Goal: Task Accomplishment & Management: Complete application form

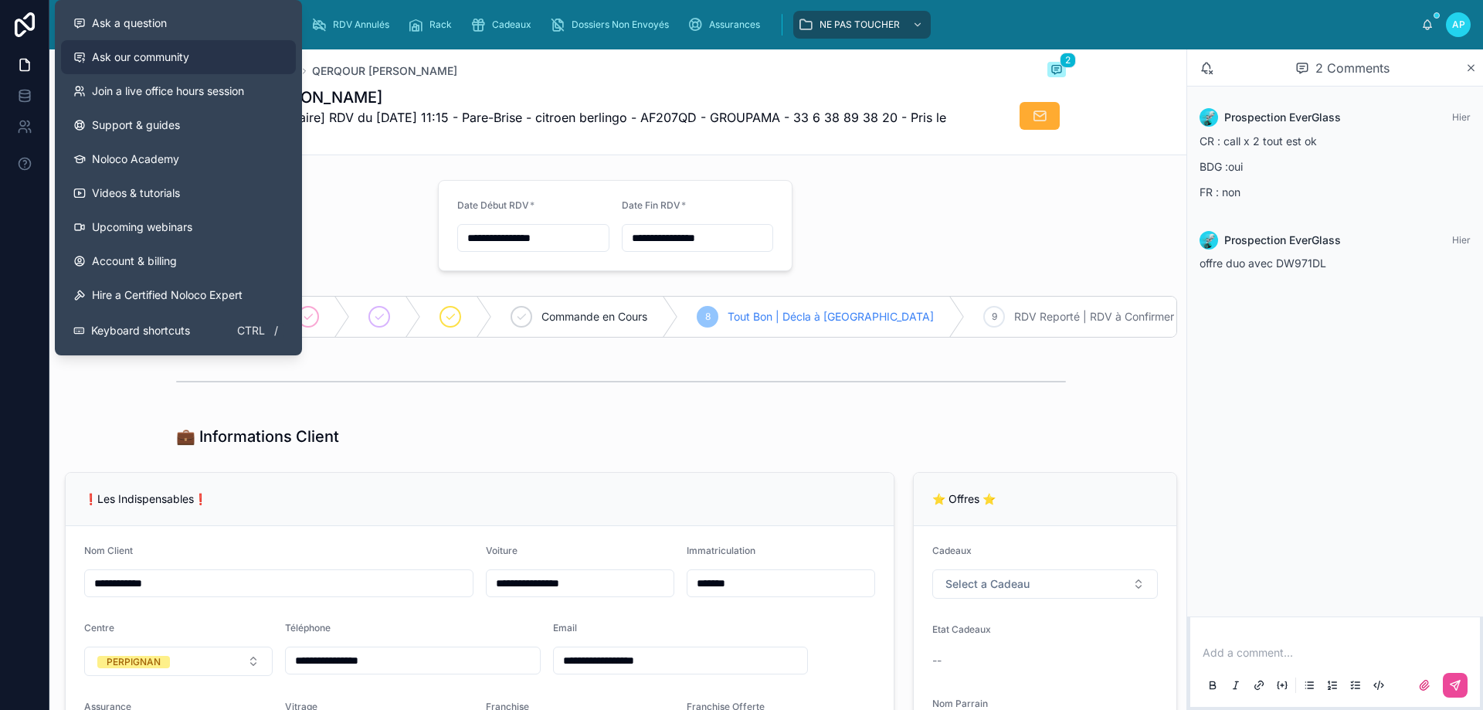
scroll to position [77, 0]
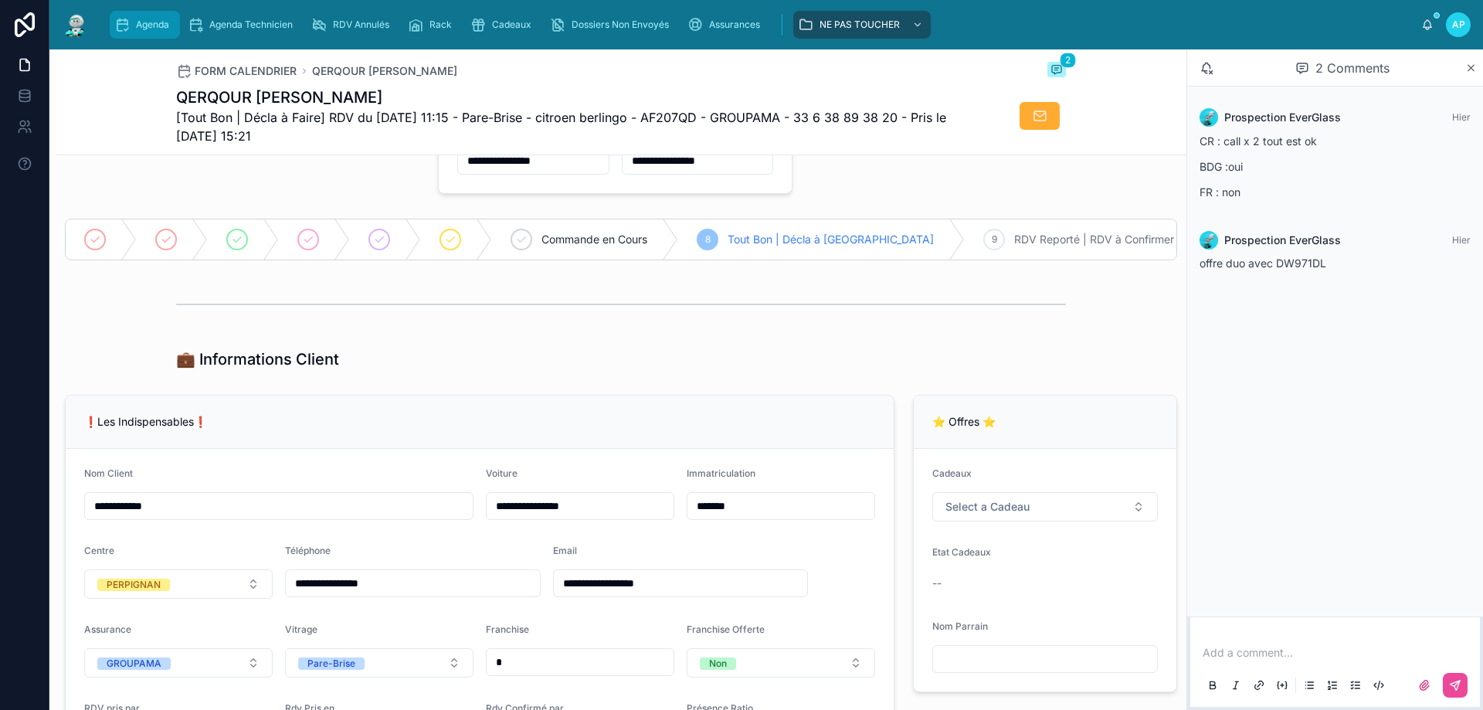
click at [154, 29] on span "Agenda" at bounding box center [152, 25] width 33 height 12
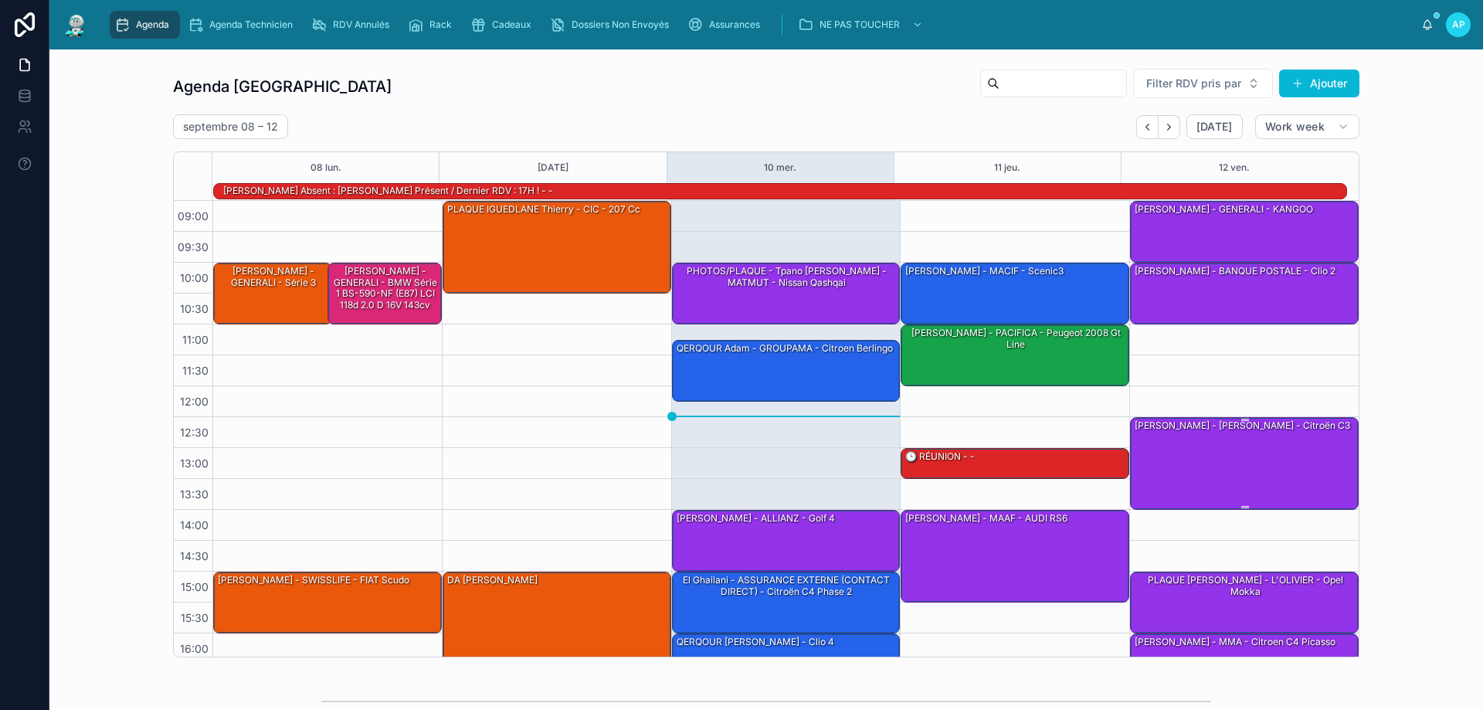
scroll to position [101, 0]
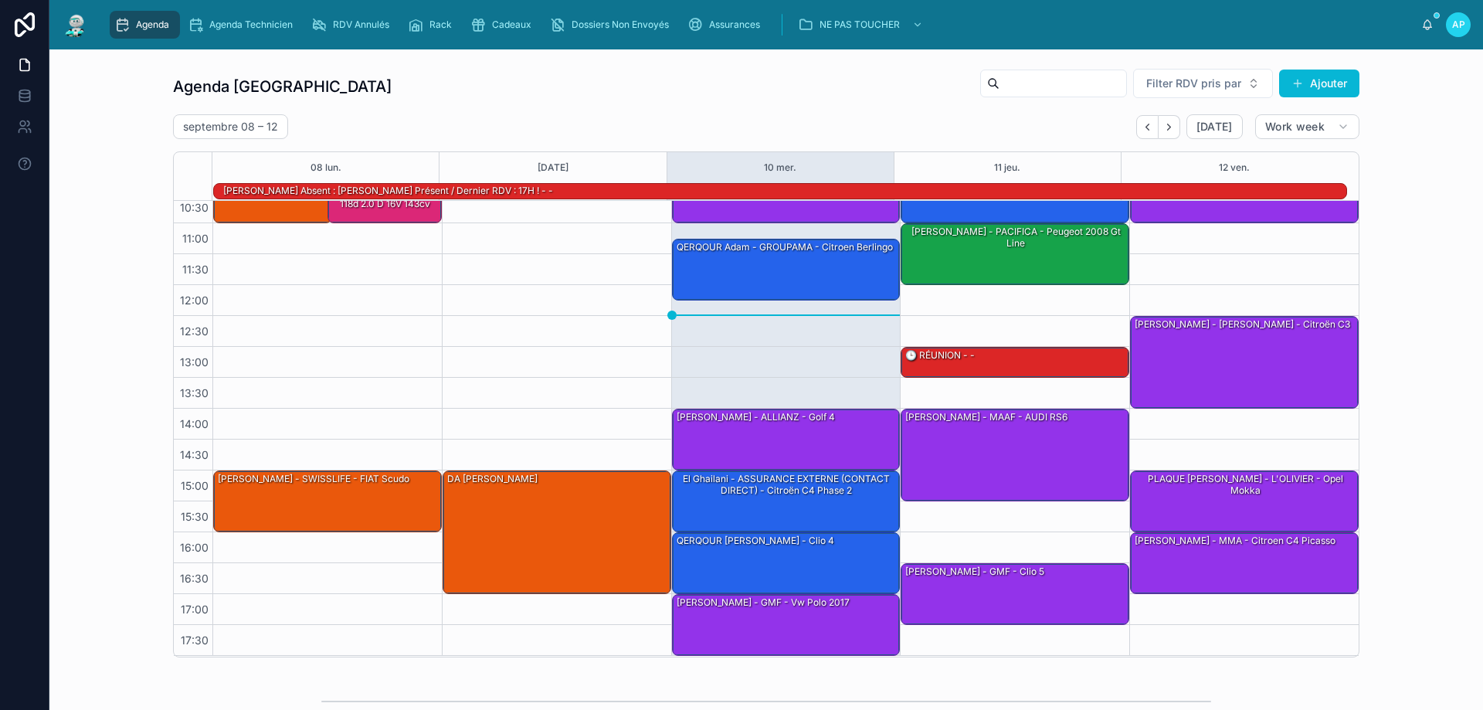
click at [995, 267] on div "[PERSON_NAME] - PACIFICA - Peugeot 2008 gt line" at bounding box center [1016, 253] width 224 height 59
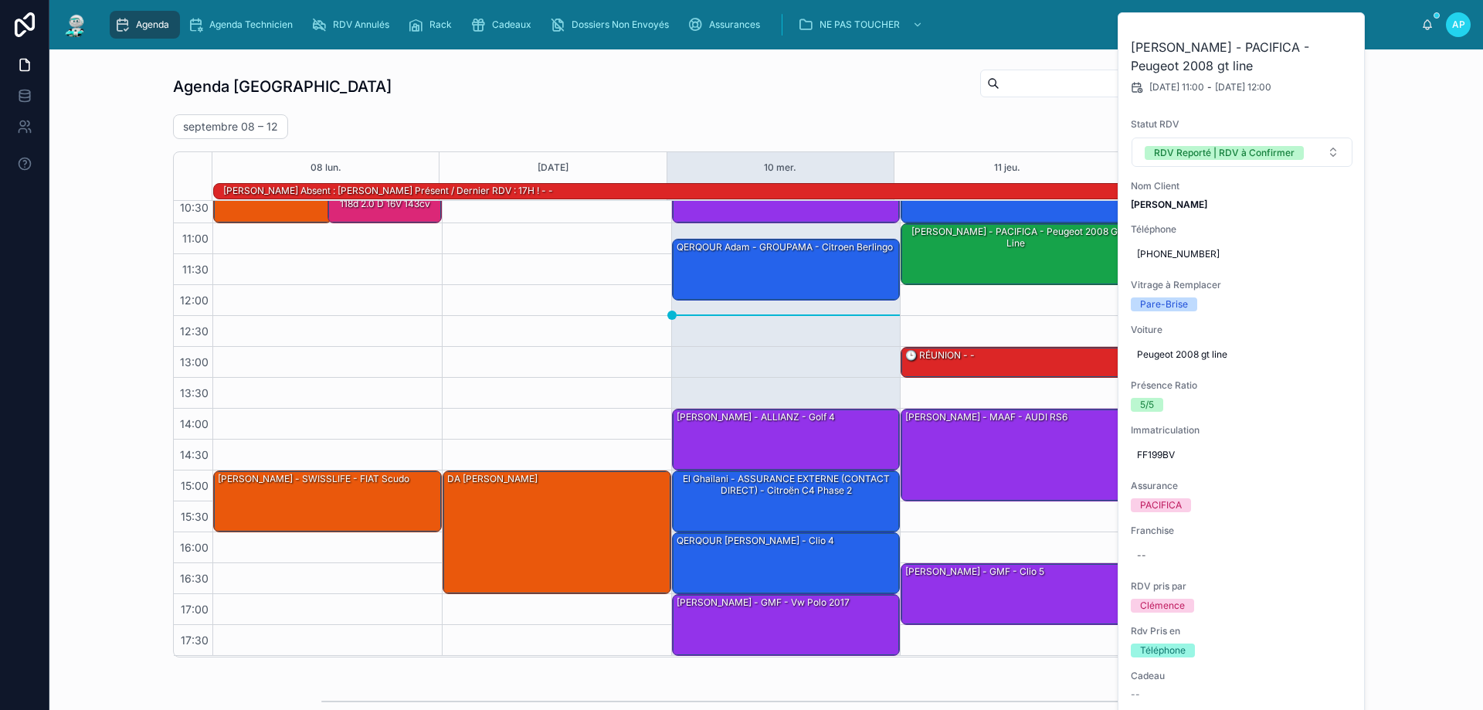
click at [1037, 139] on div "septembre 08 – 12 Today Work week 08 lun. 09 mar. 10 mer. 11 jeu. 12 ven. Tony …" at bounding box center [766, 385] width 1187 height 543
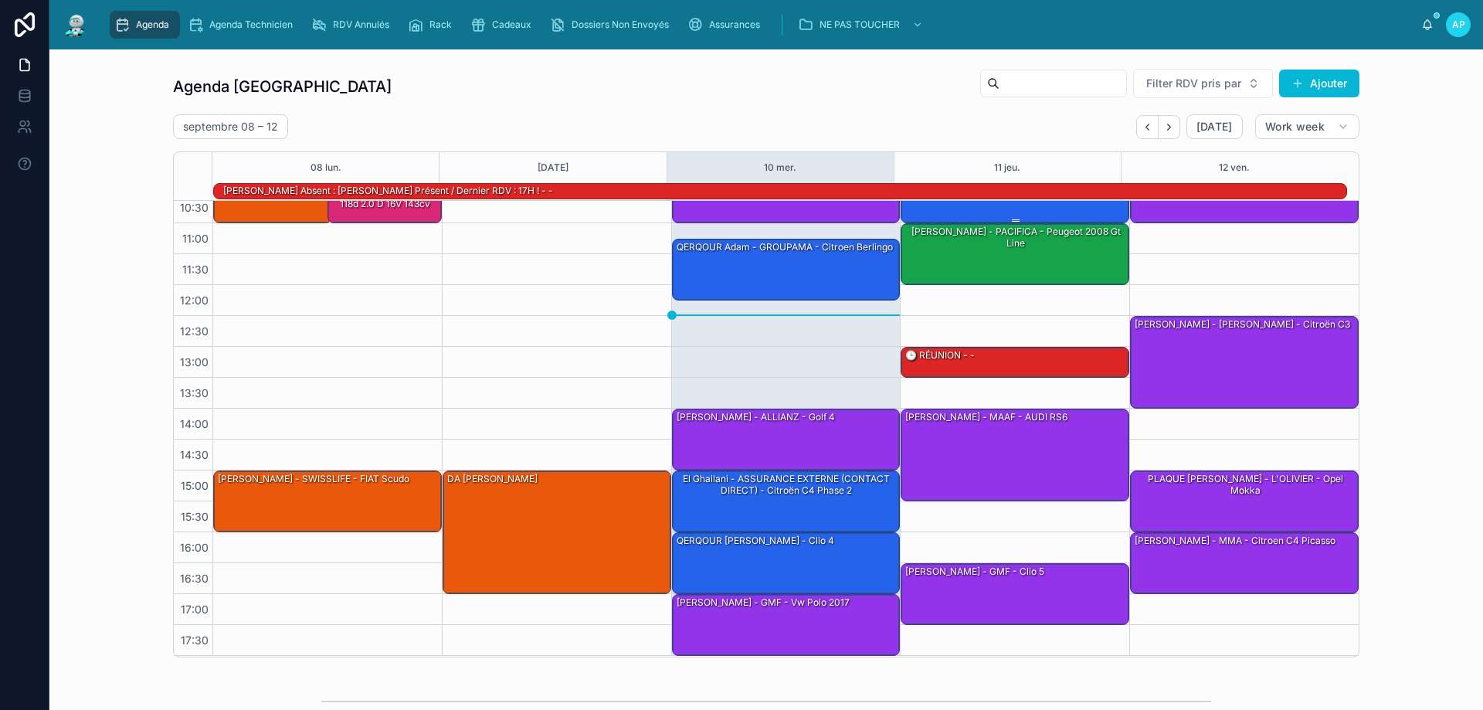
click at [998, 253] on div "10:00 – 11:00 Bach Cassandra - MACIF - scenic3 11:00 – 12:00 Laurent Pujol - PA…" at bounding box center [1014, 378] width 229 height 556
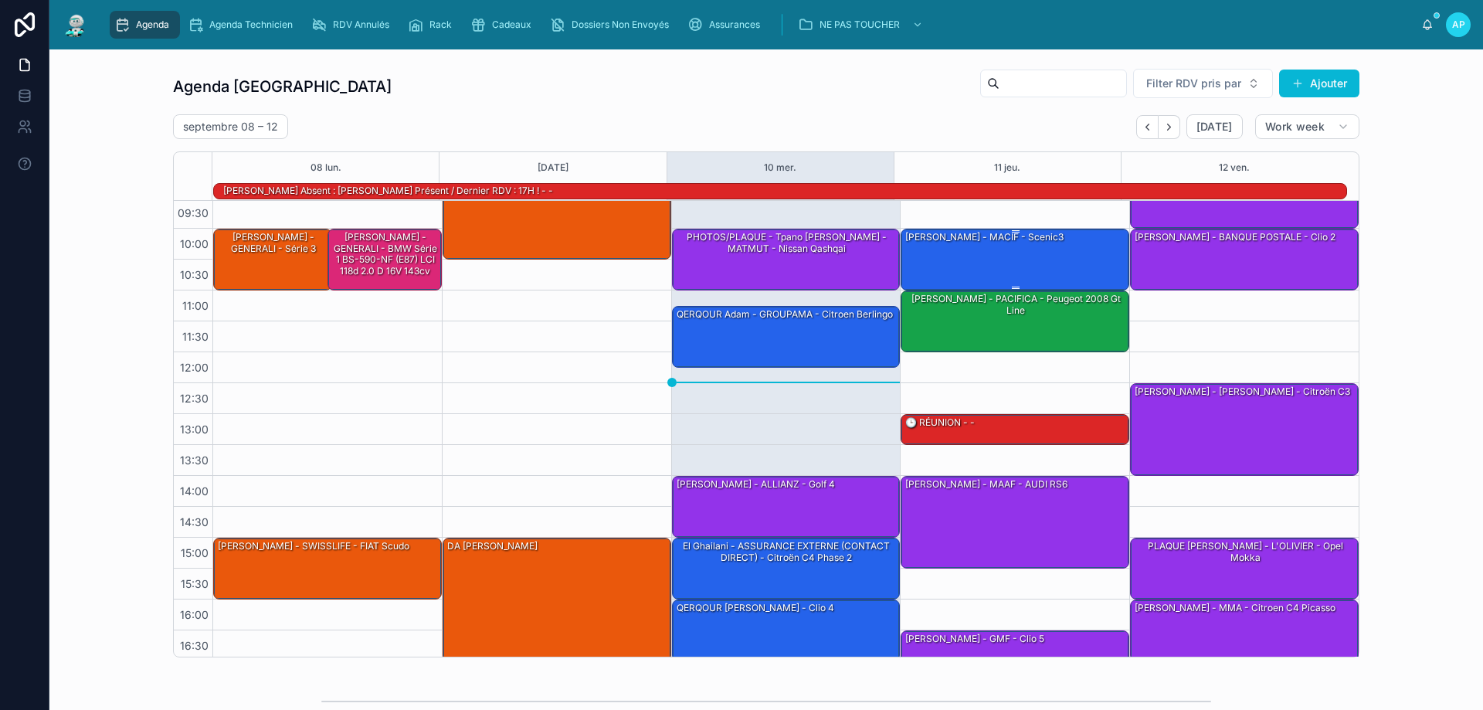
scroll to position [24, 0]
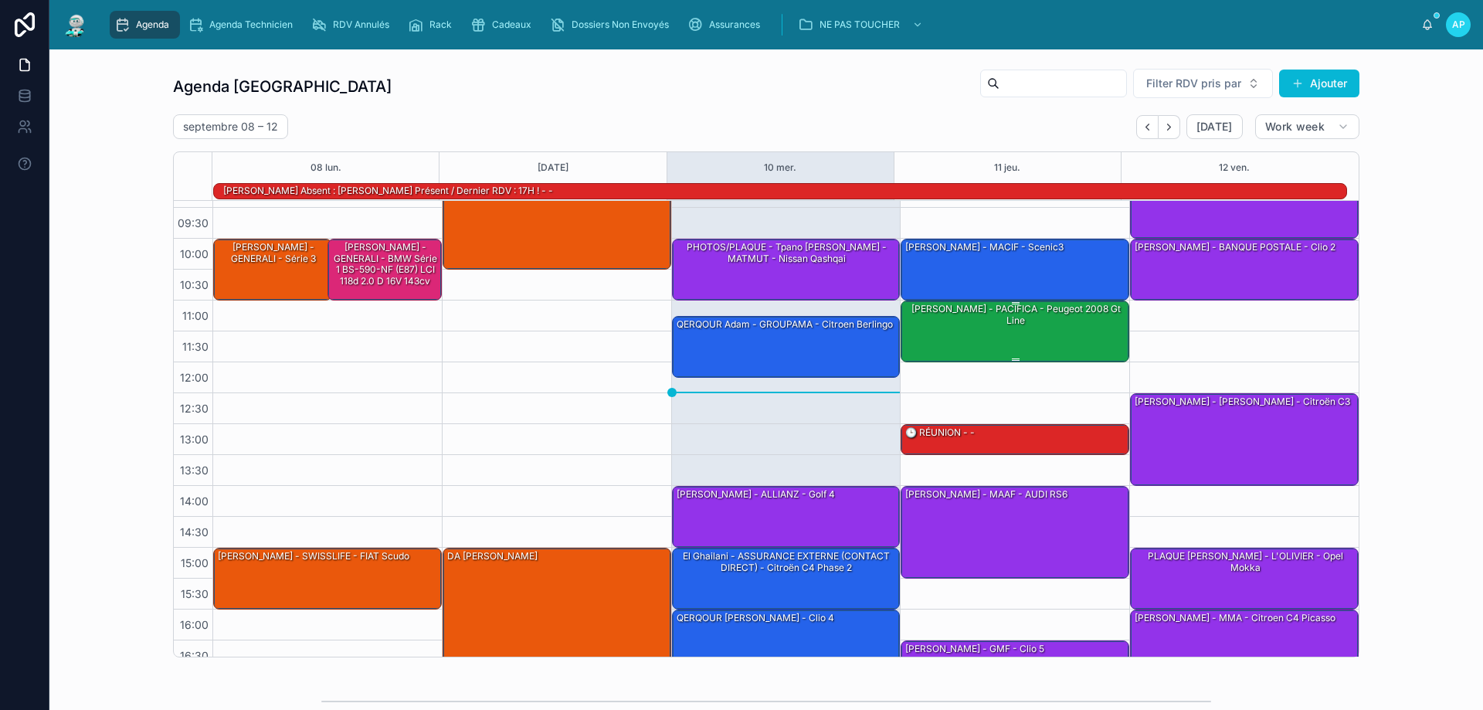
click at [993, 317] on div "[PERSON_NAME] - PACIFICA - Peugeot 2008 gt line" at bounding box center [1016, 314] width 224 height 27
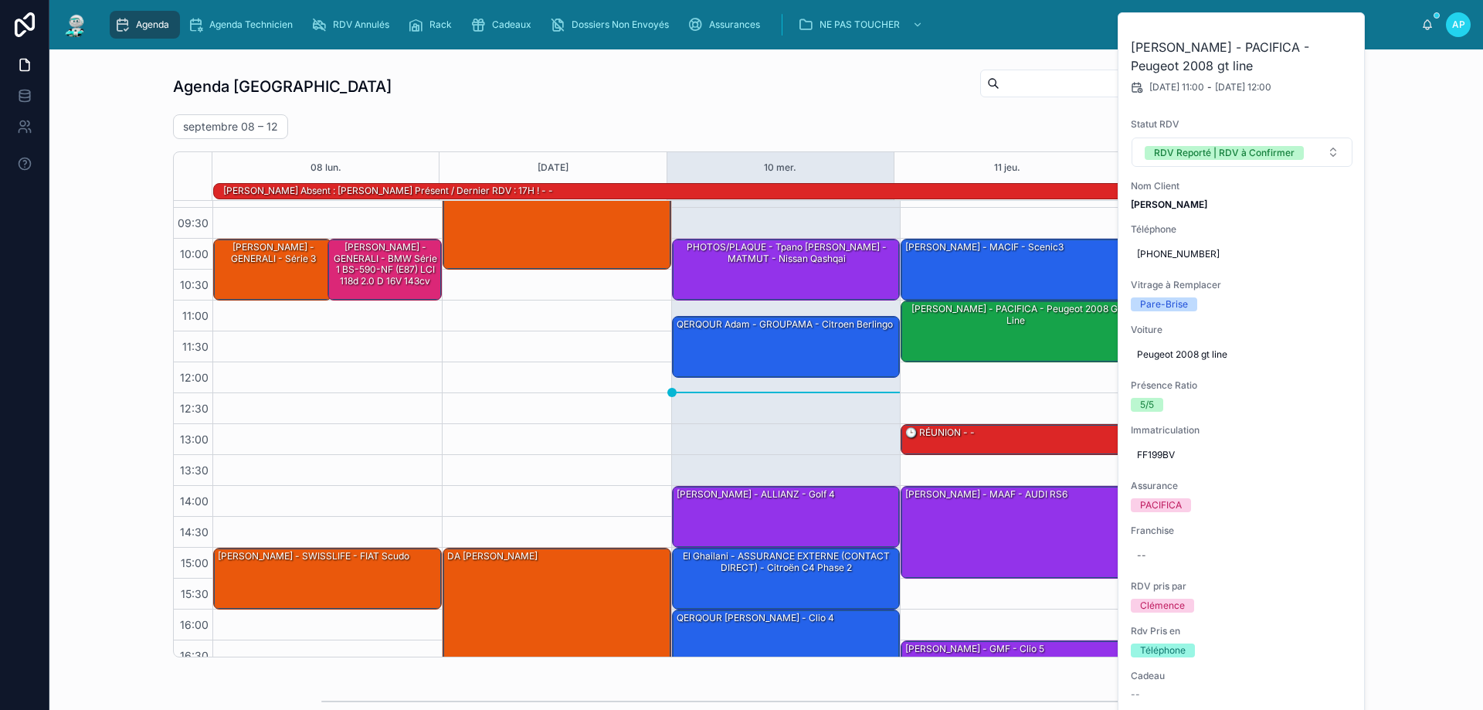
drag, startPoint x: 838, startPoint y: 118, endPoint x: 891, endPoint y: 137, distance: 56.4
click at [846, 120] on div "septembre 08 – 12 Today Work week" at bounding box center [766, 126] width 1187 height 25
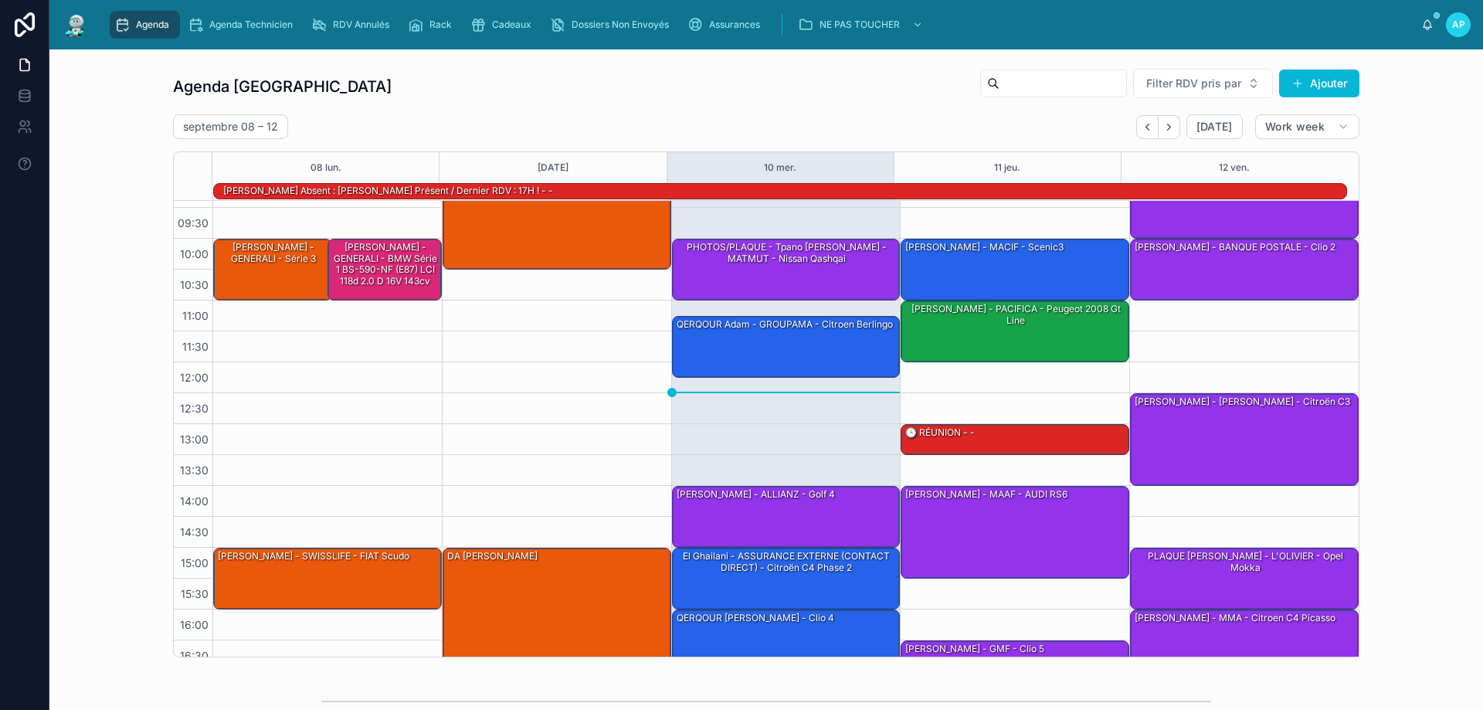
click at [131, 21] on div "Agenda" at bounding box center [144, 24] width 61 height 25
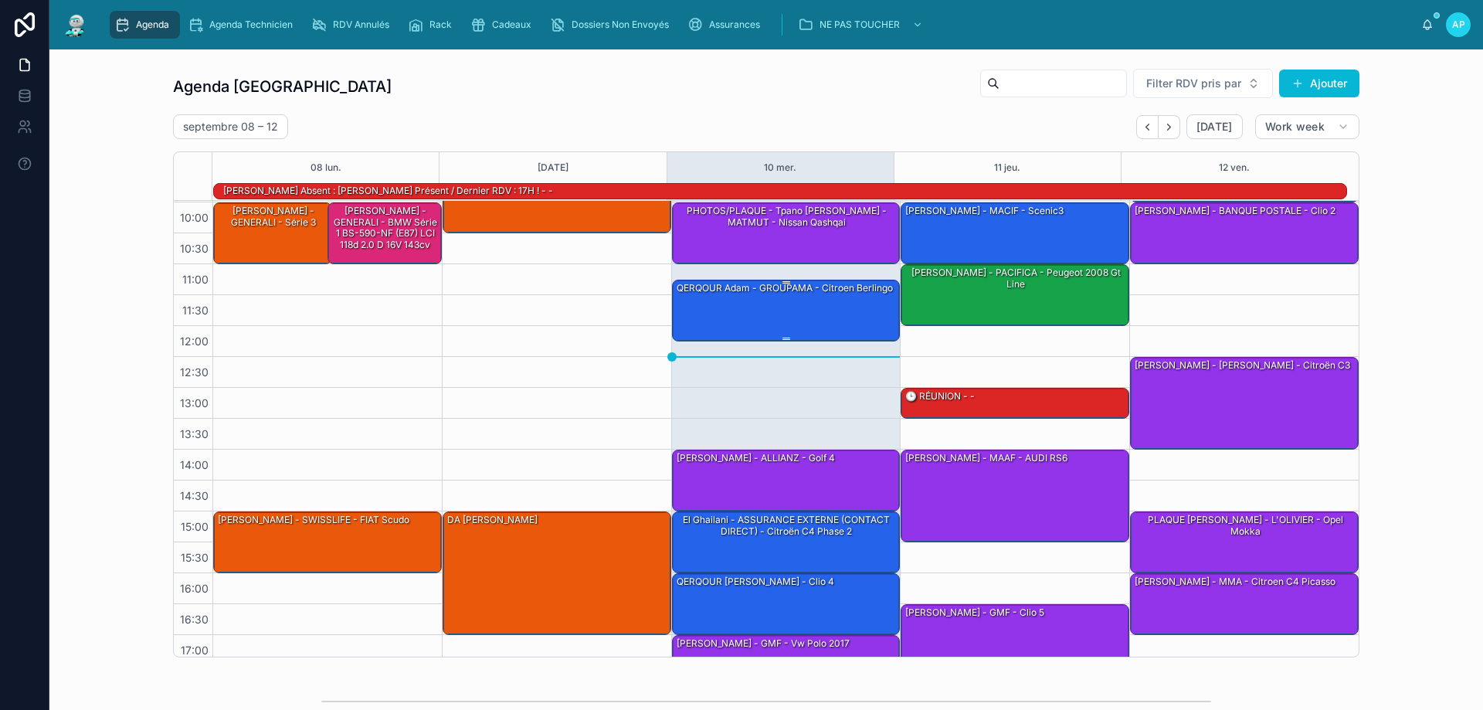
scroll to position [24, 0]
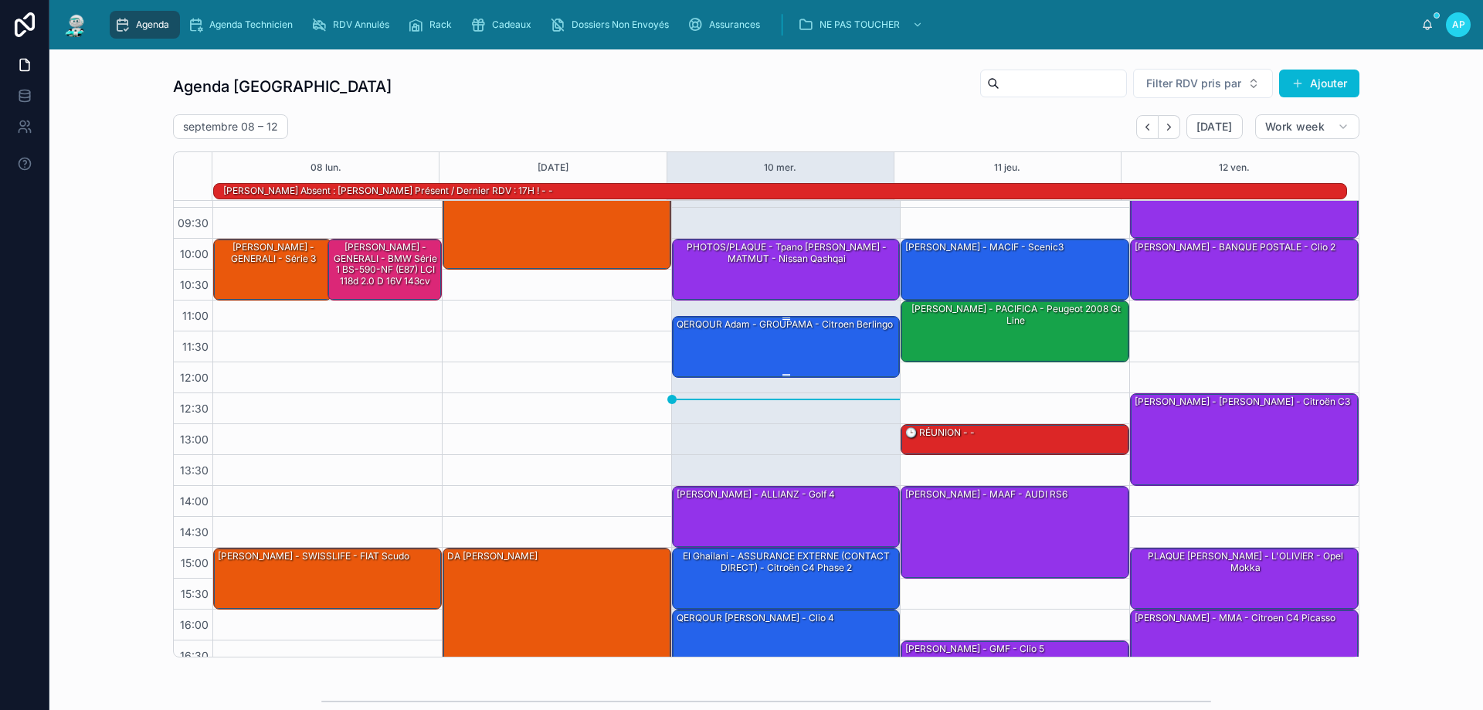
click at [800, 355] on div "QERQOUR Adam - GROUPAMA - citroen berlingo" at bounding box center [787, 346] width 224 height 59
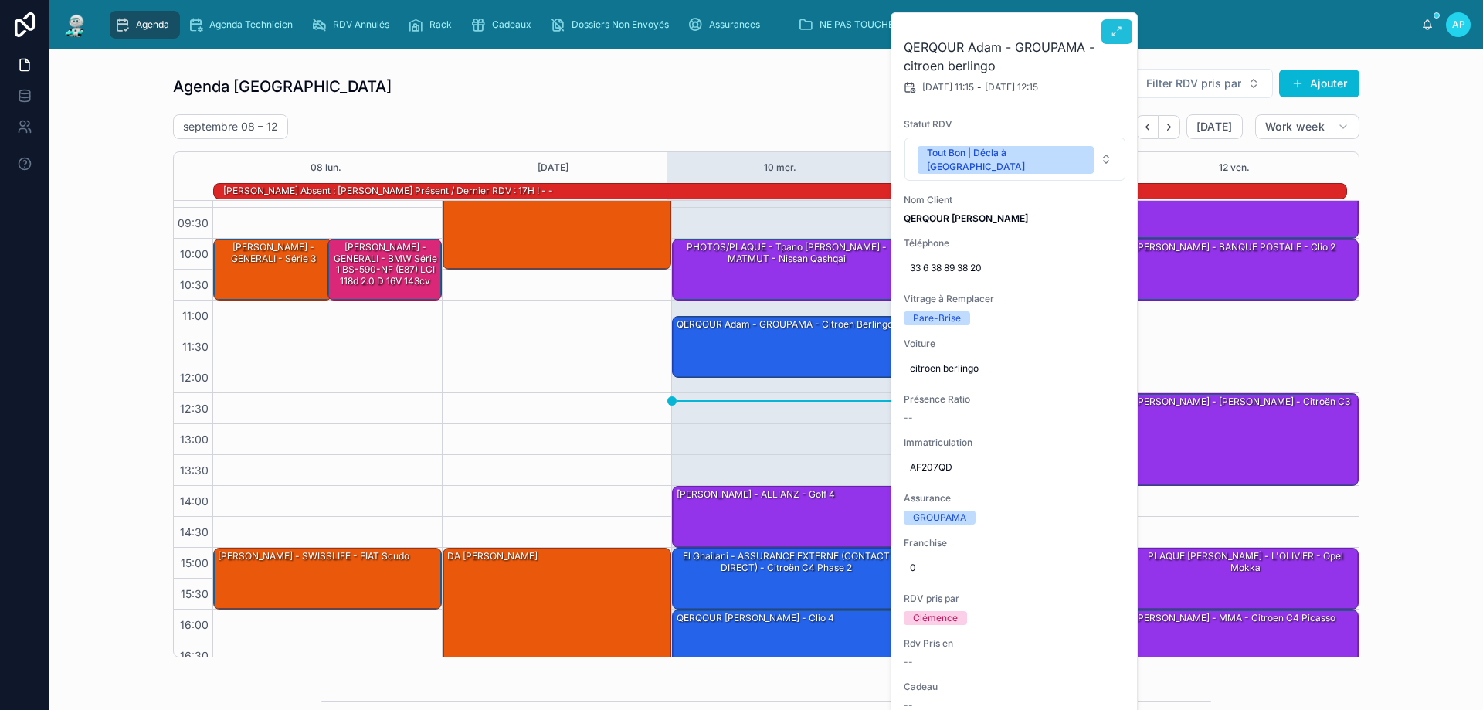
click at [1115, 30] on icon at bounding box center [1117, 31] width 12 height 12
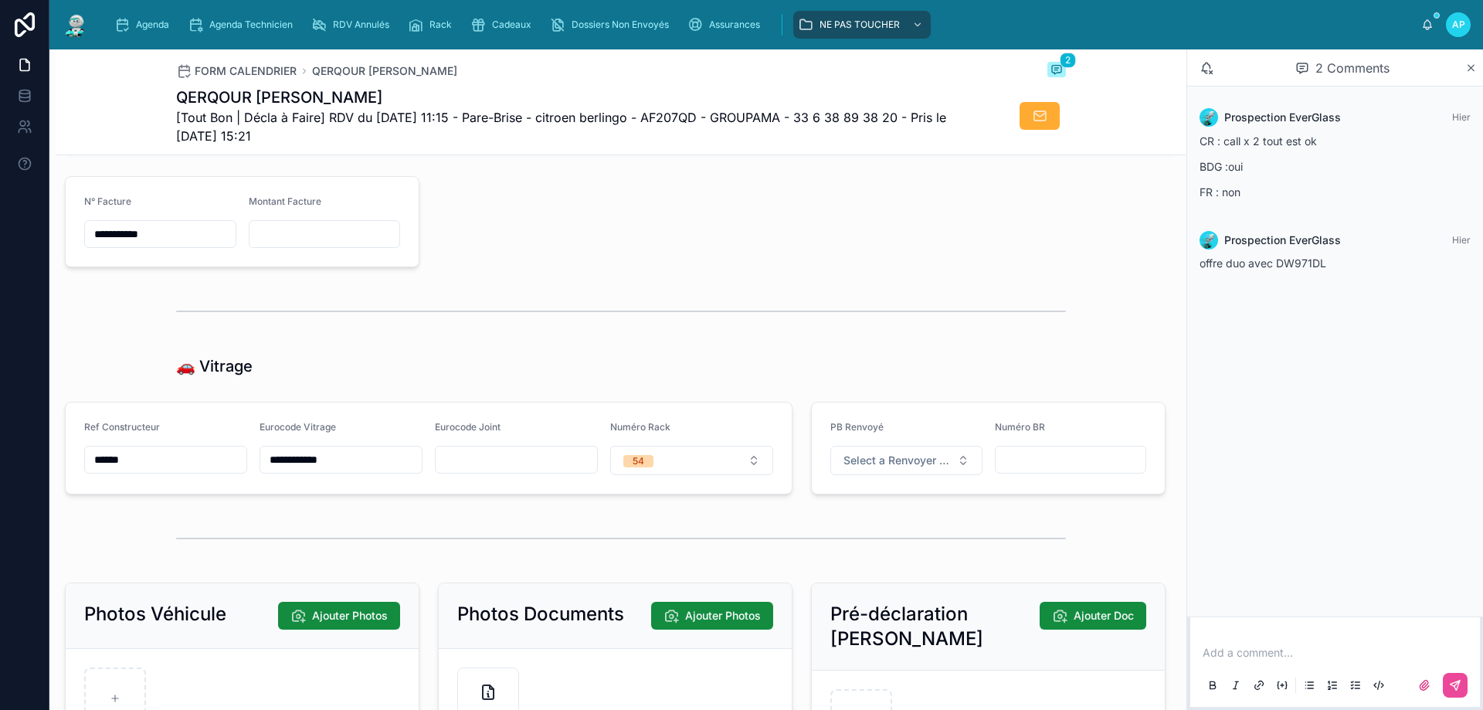
scroll to position [1854, 0]
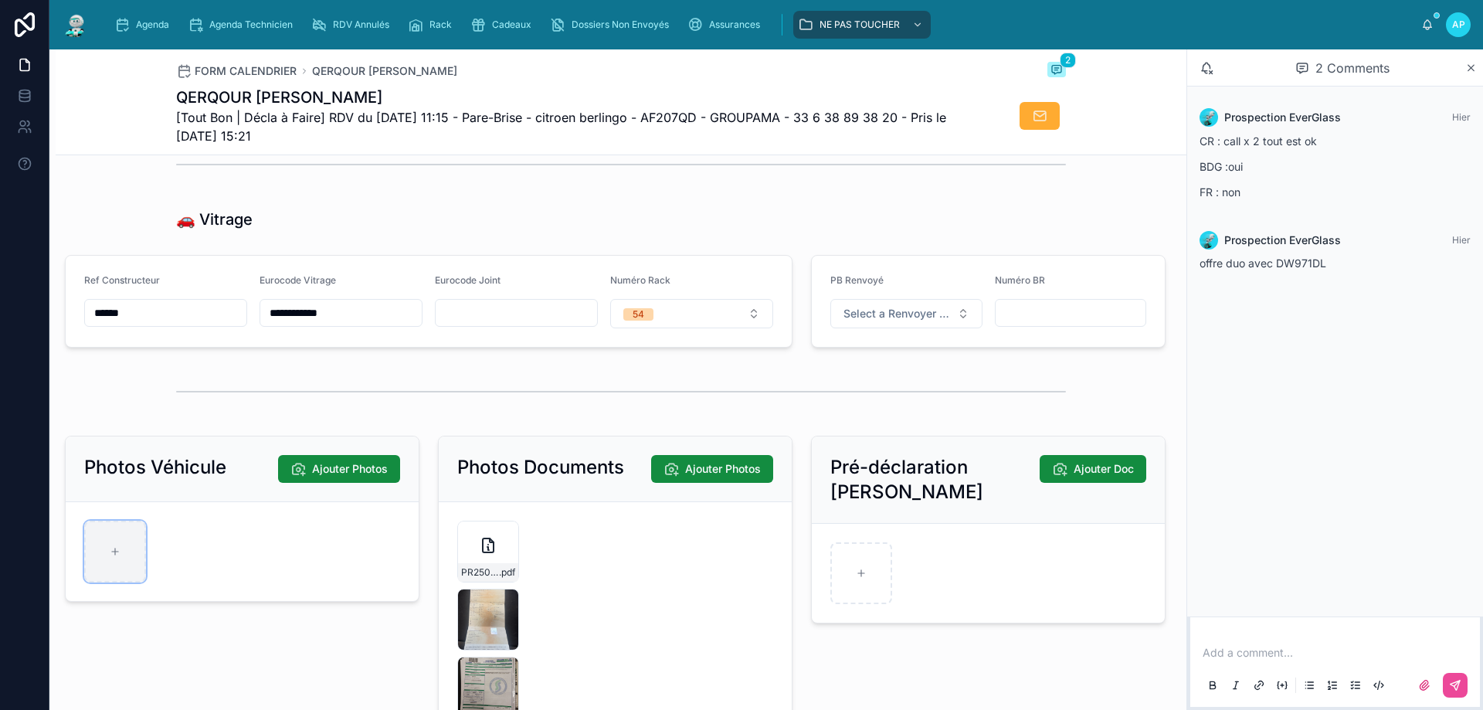
click at [123, 575] on div at bounding box center [115, 552] width 62 height 62
type input "**********"
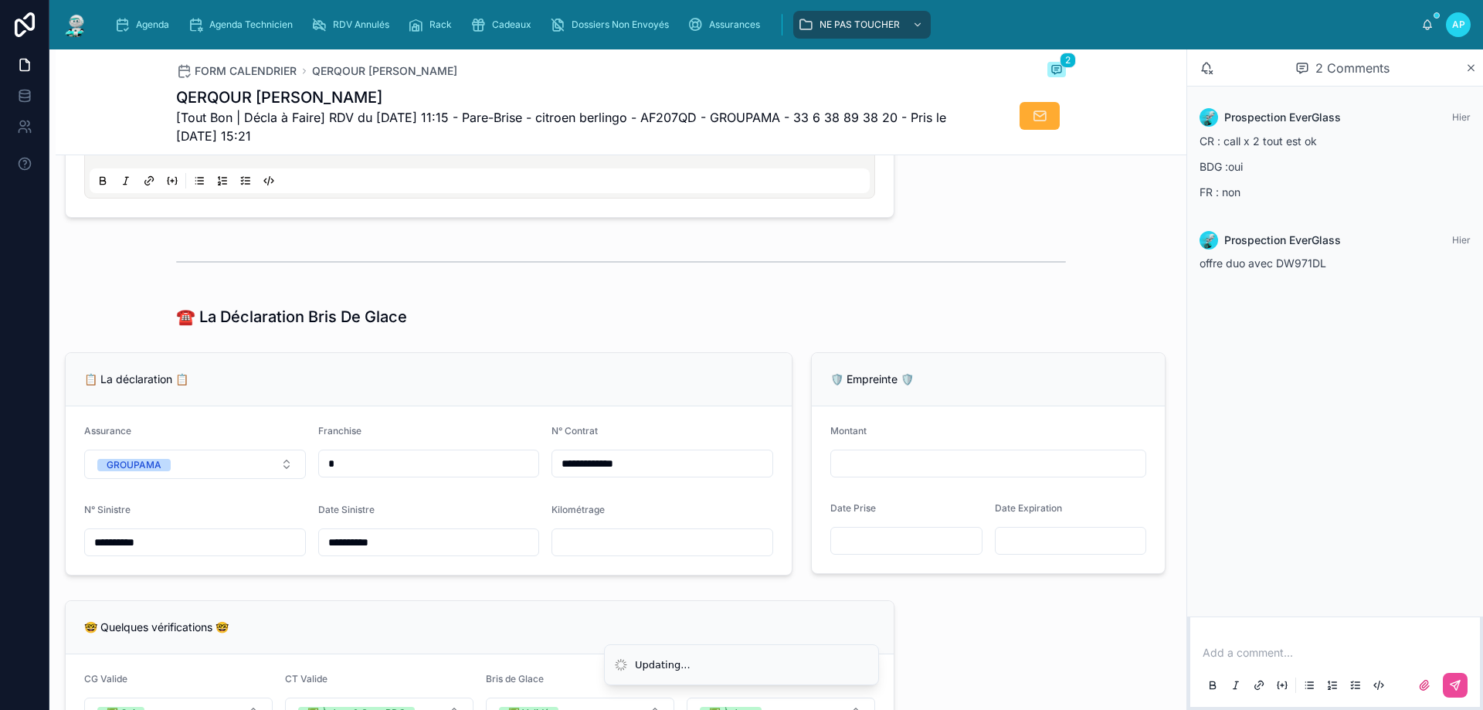
scroll to position [807, 0]
click at [588, 554] on input "text" at bounding box center [662, 543] width 220 height 22
type input "******"
click at [587, 407] on div "📋 La déclaration 📋" at bounding box center [429, 380] width 726 height 53
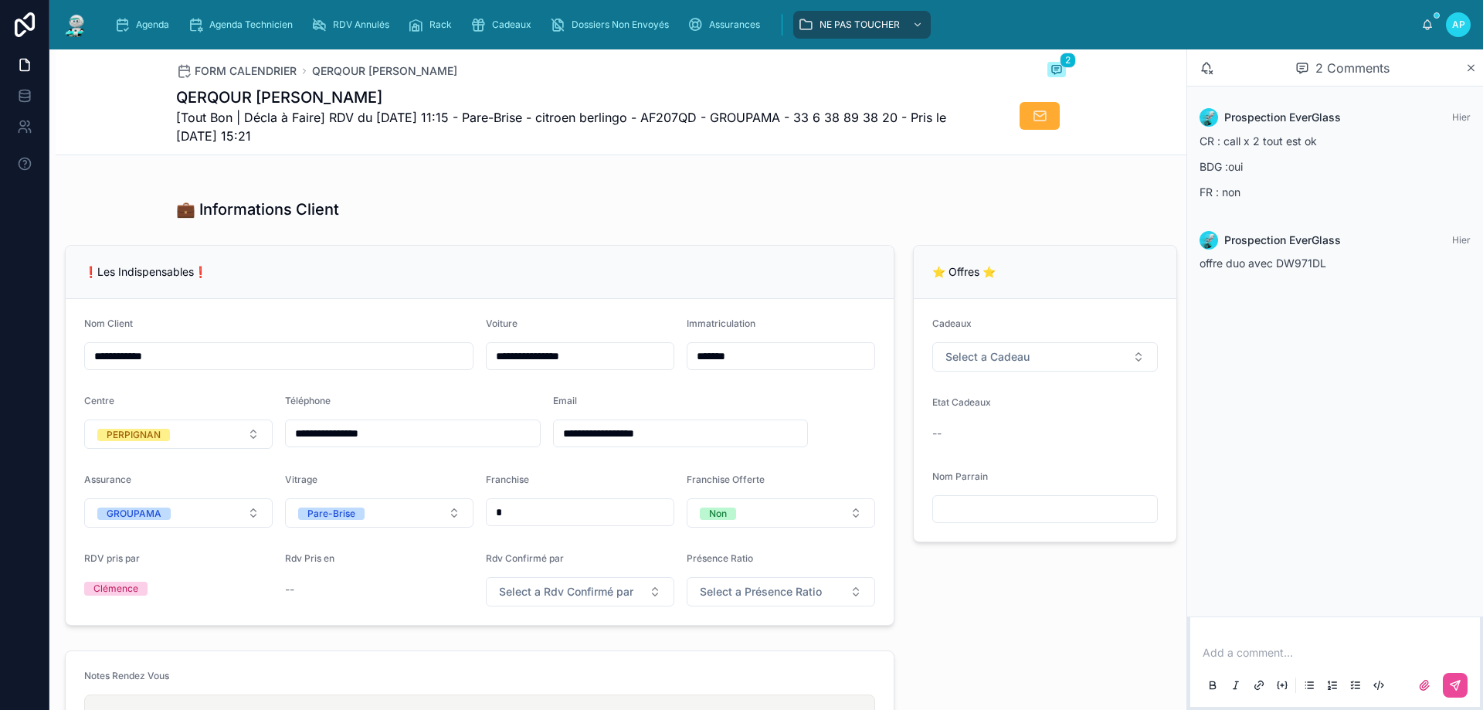
scroll to position [112, 0]
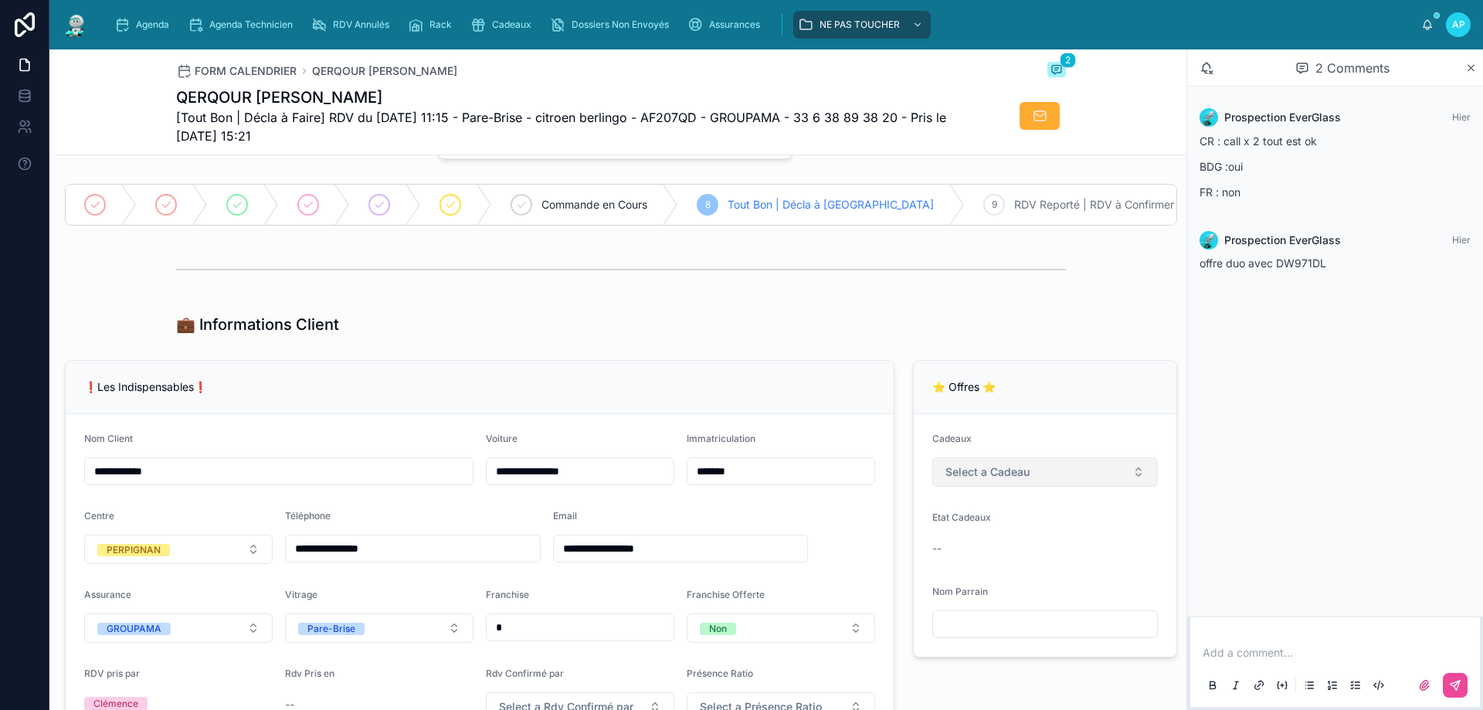
click at [1000, 487] on button "Select a Cadeau" at bounding box center [1045, 471] width 226 height 29
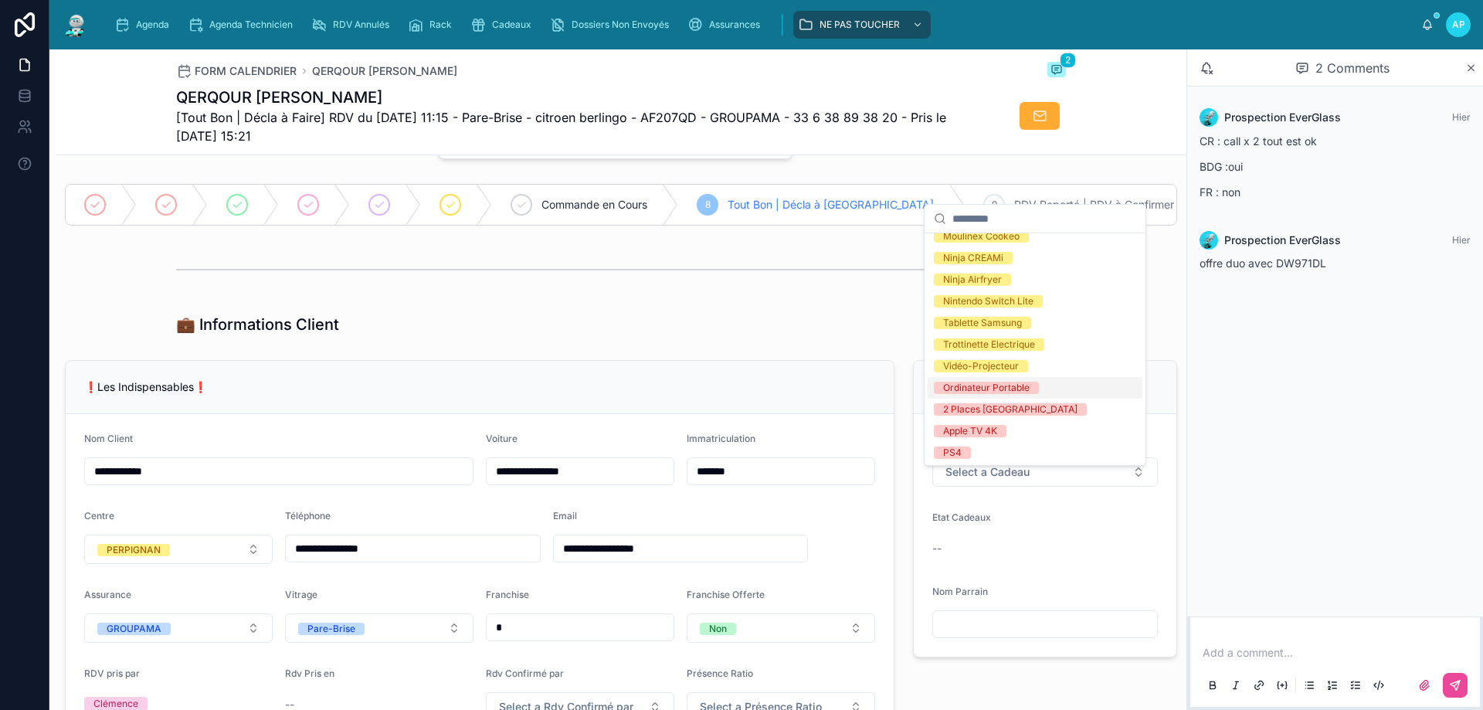
scroll to position [294, 0]
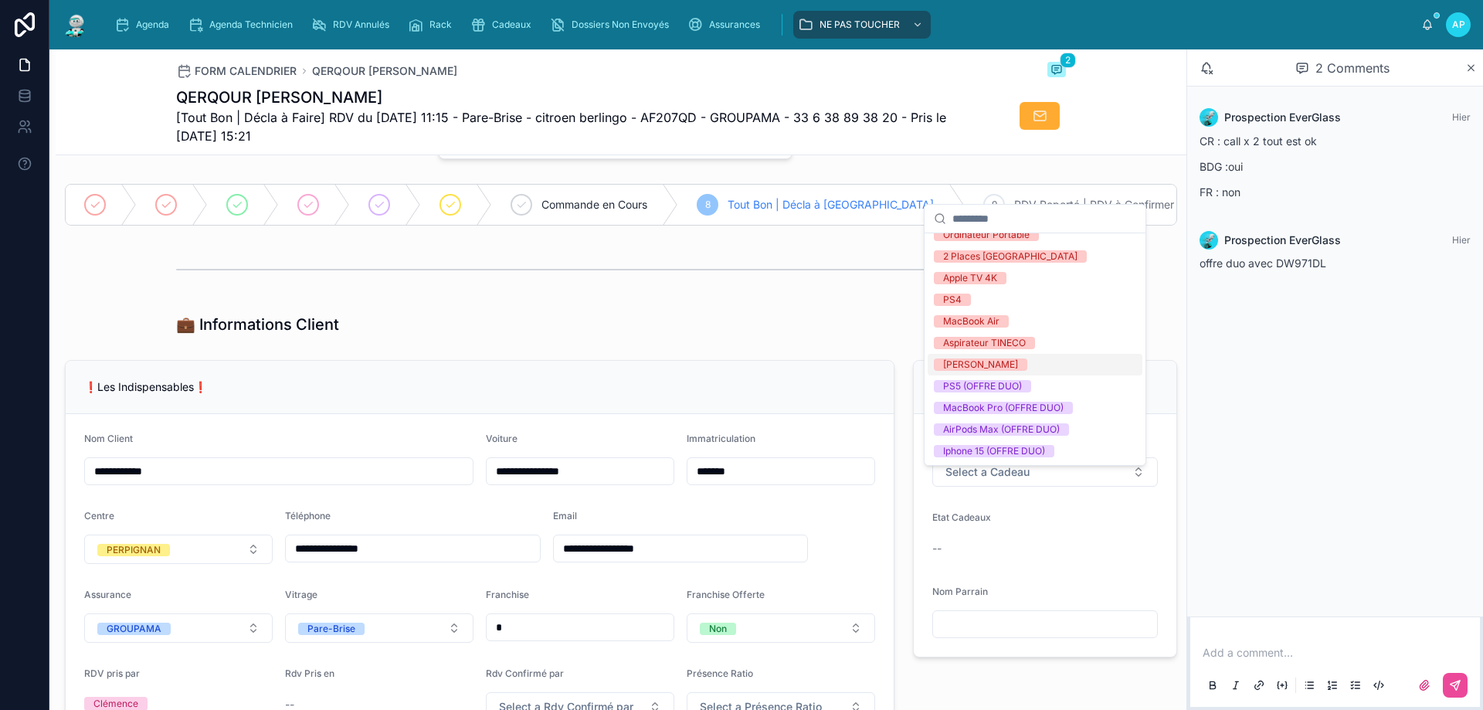
click at [869, 329] on div "💼 Informations Client" at bounding box center [621, 325] width 890 height 22
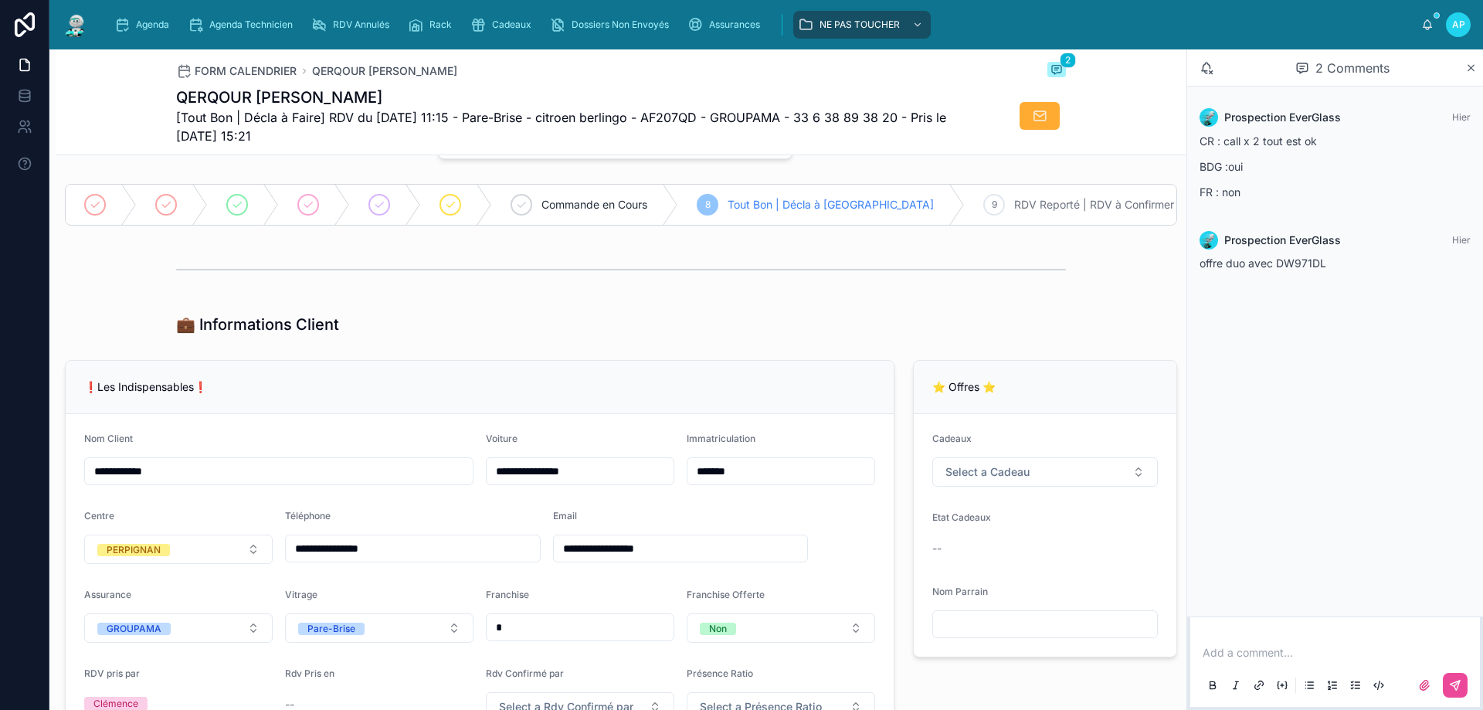
click at [65, 15] on img at bounding box center [76, 24] width 28 height 25
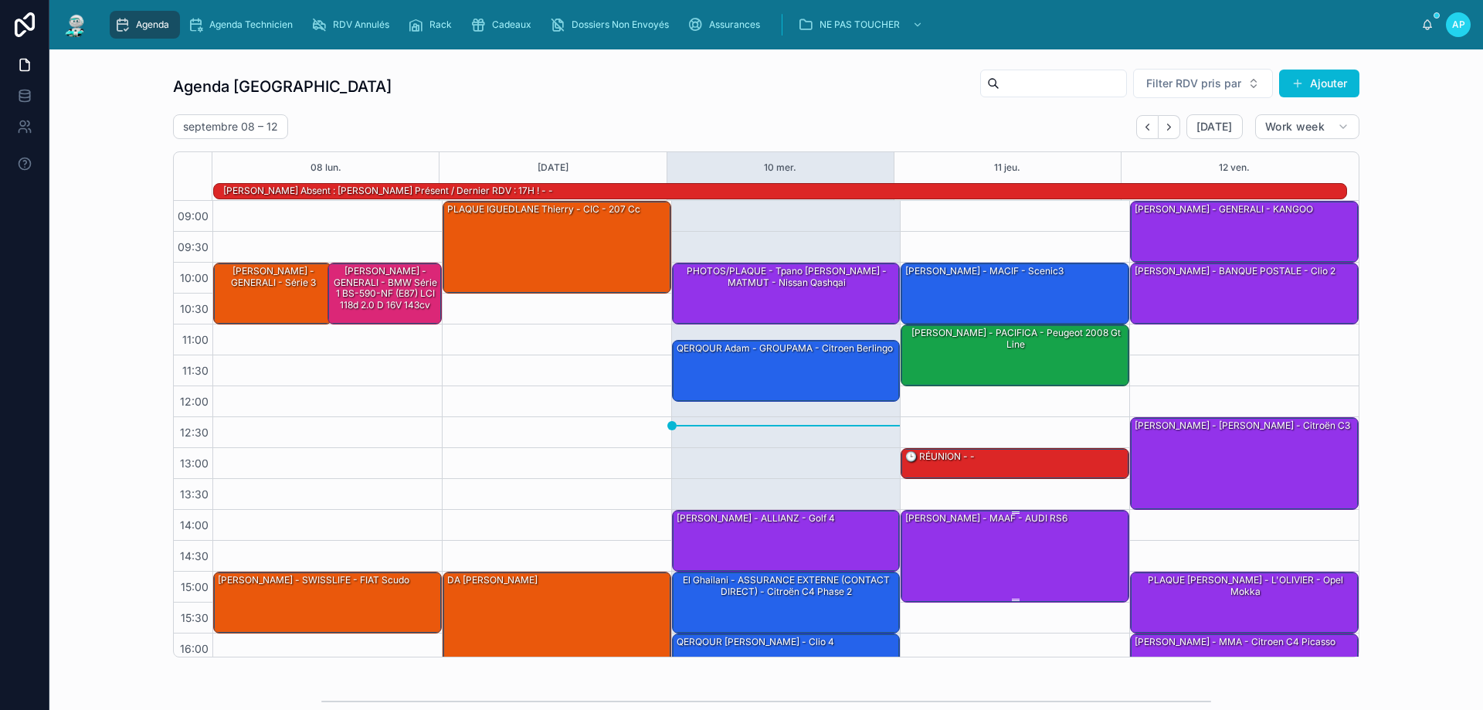
scroll to position [101, 0]
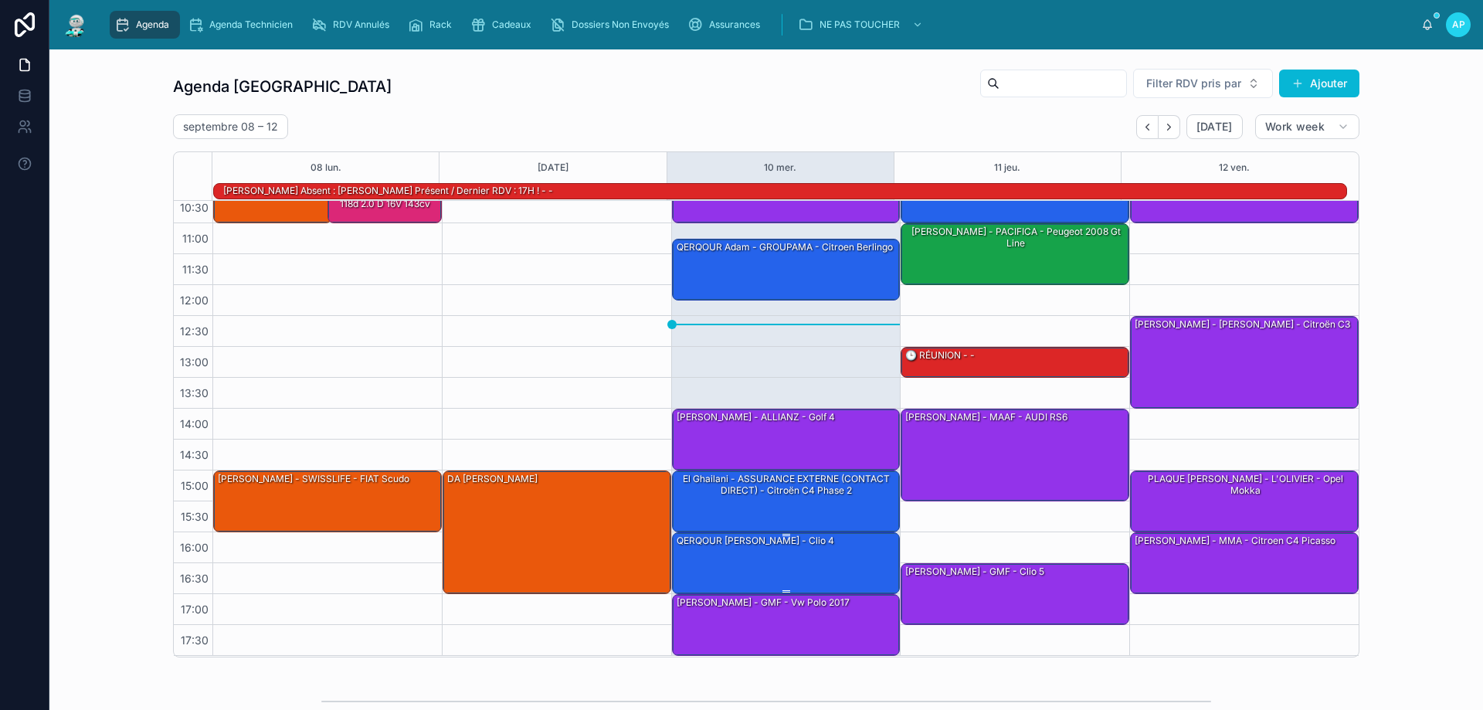
click at [739, 538] on div "QERQOUR [PERSON_NAME] - clio 4" at bounding box center [755, 541] width 161 height 14
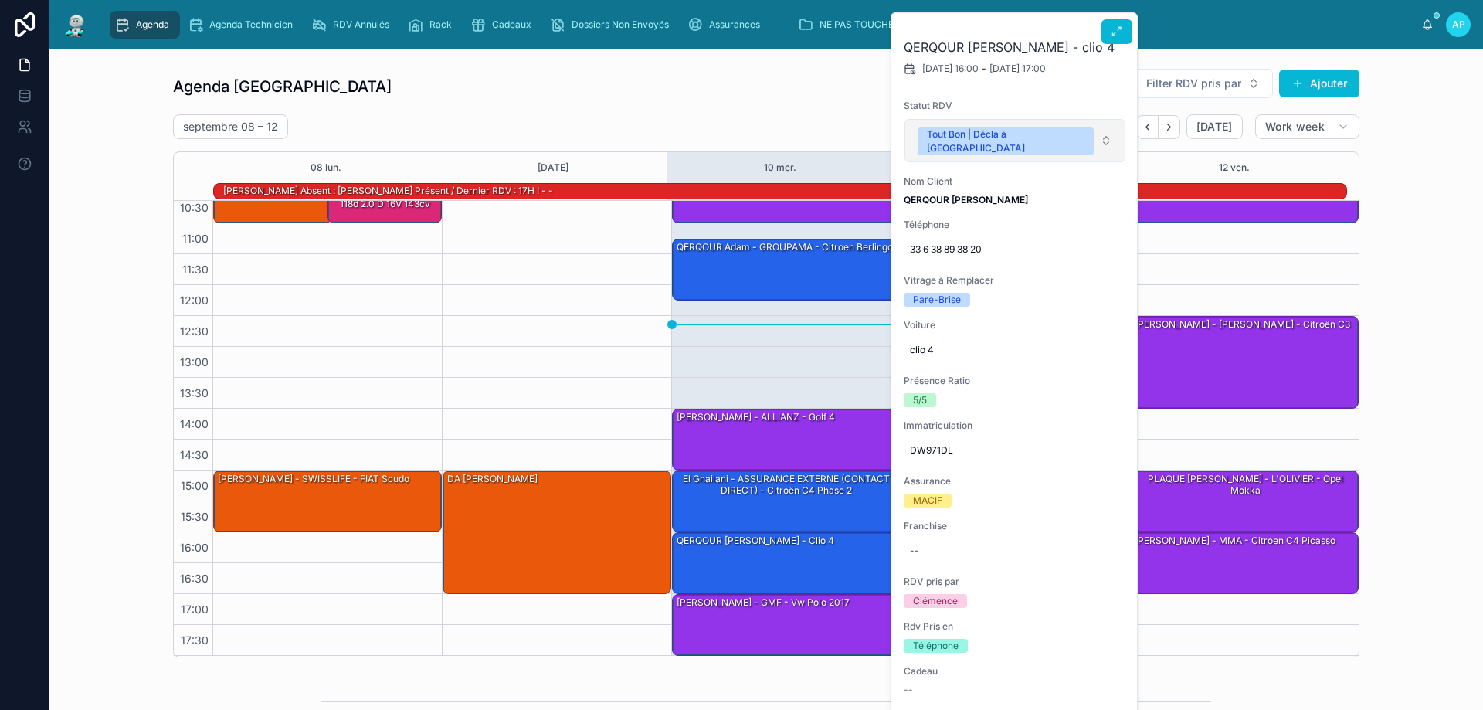
click at [966, 140] on div "Tout Bon | Décla à [GEOGRAPHIC_DATA]" at bounding box center [1006, 141] width 158 height 28
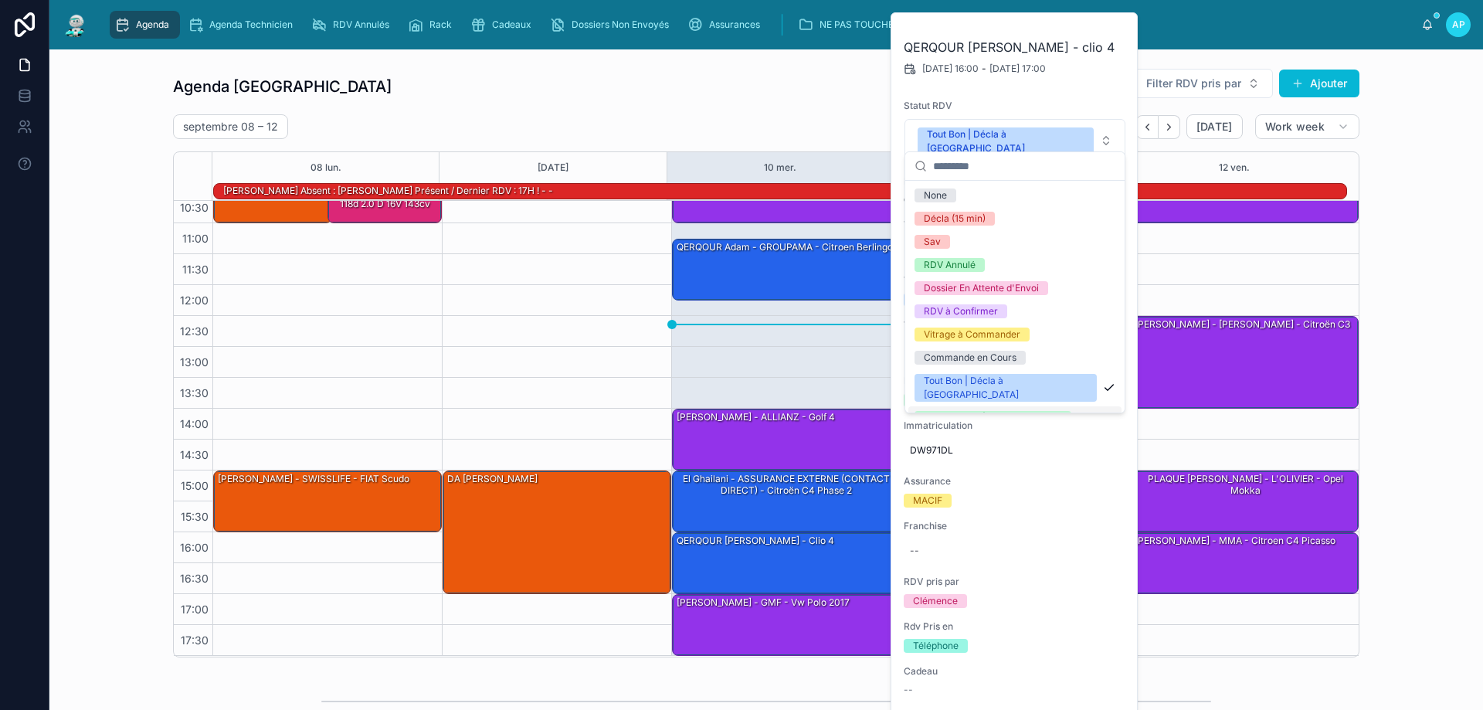
click at [946, 411] on div "RDV Reporté | RDV à Confirmer" at bounding box center [993, 418] width 138 height 14
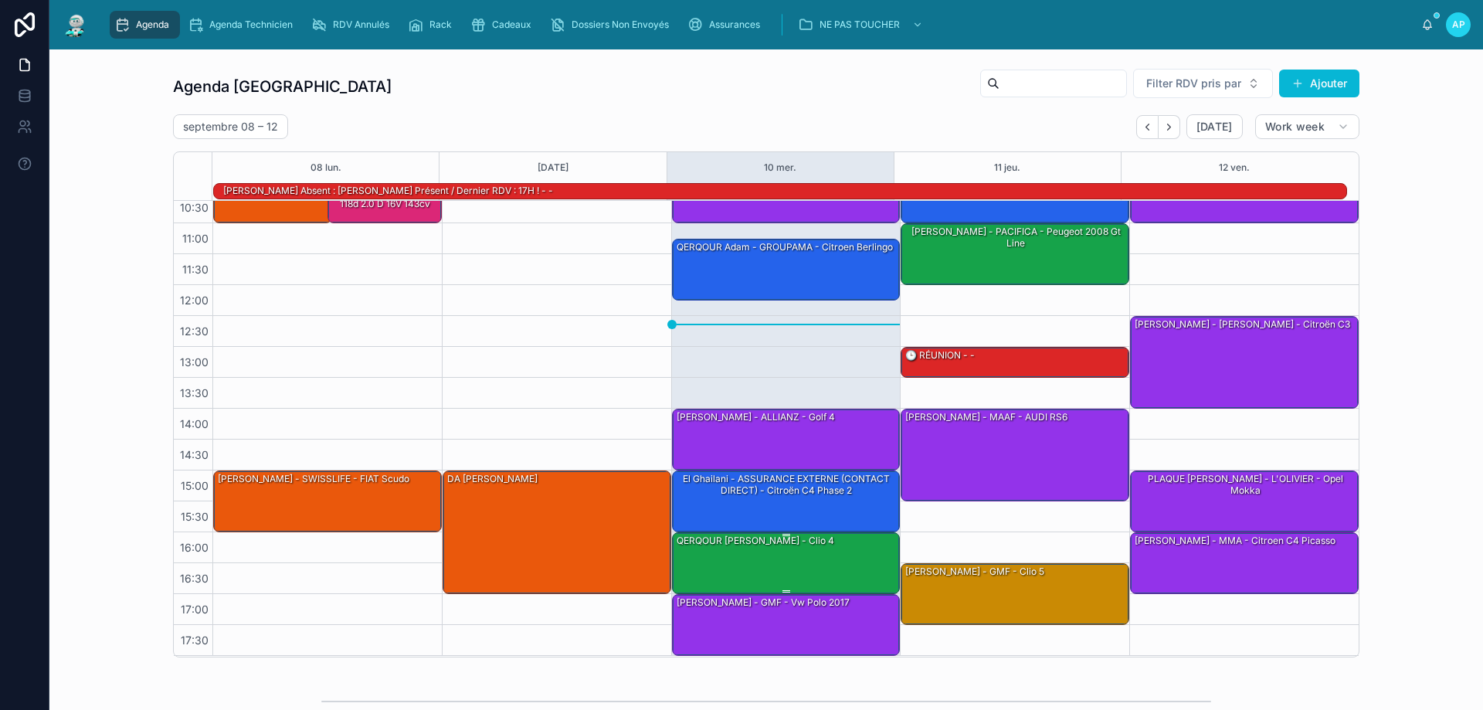
click at [858, 545] on div "QERQOUR [PERSON_NAME] - clio 4" at bounding box center [787, 562] width 224 height 59
click at [849, 559] on div "QERQOUR [PERSON_NAME] - clio 4" at bounding box center [787, 562] width 224 height 59
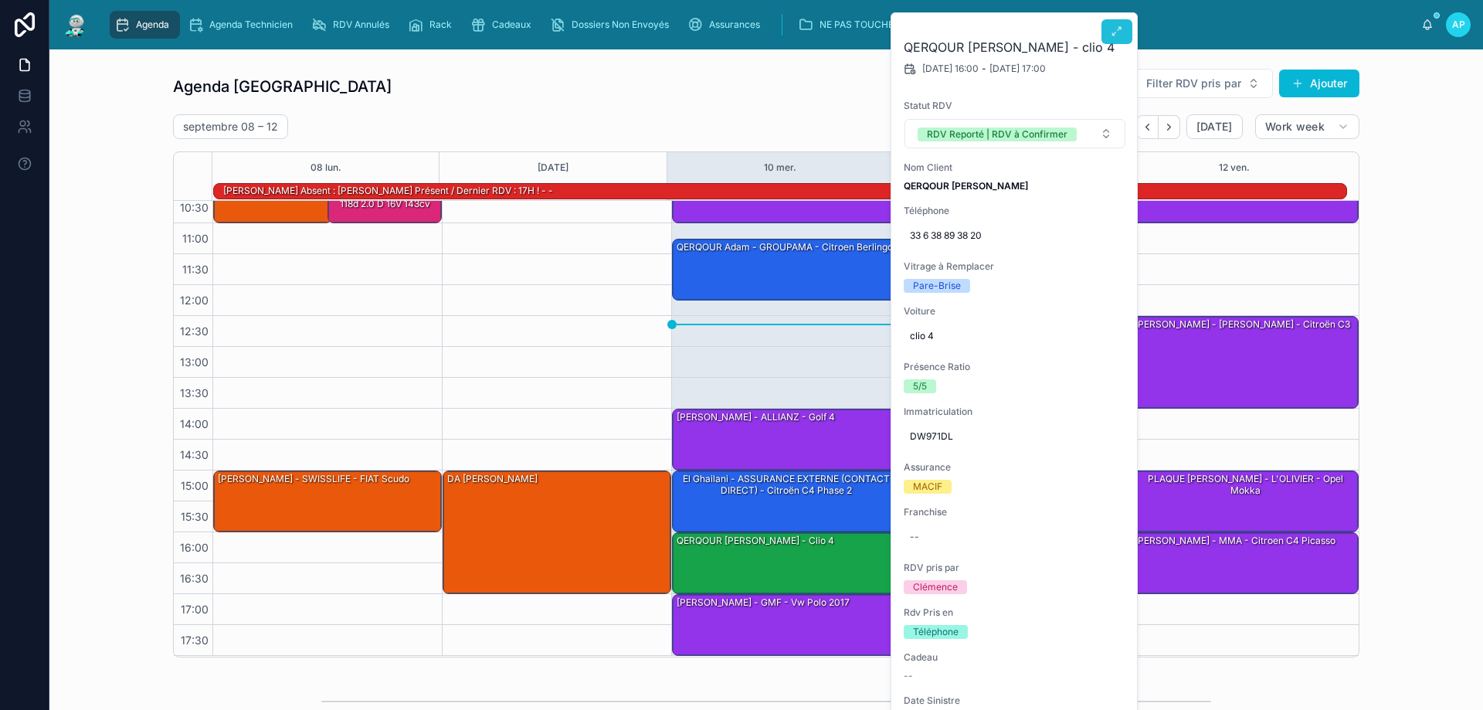
click at [1126, 32] on button at bounding box center [1117, 31] width 31 height 25
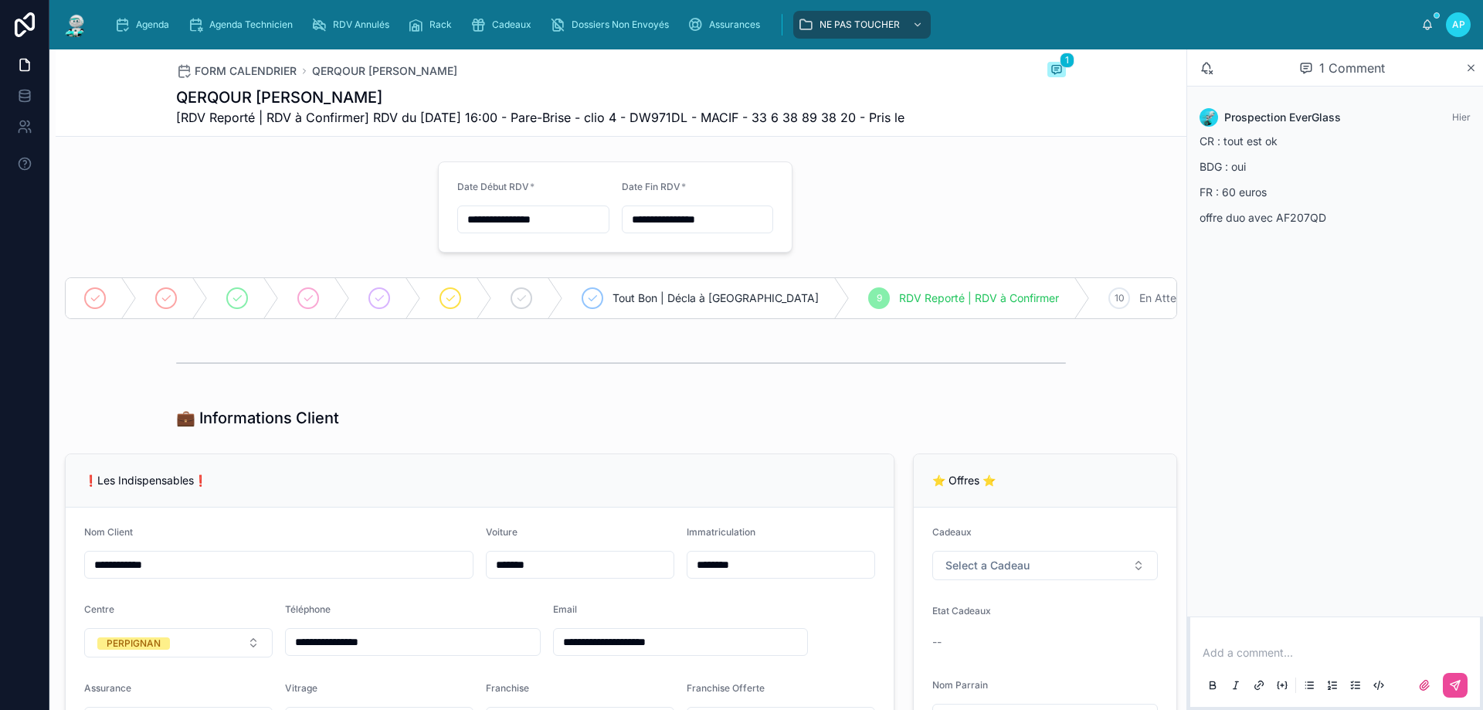
click at [546, 219] on input "**********" at bounding box center [533, 220] width 151 height 22
click at [528, 383] on button "11" at bounding box center [528, 382] width 28 height 28
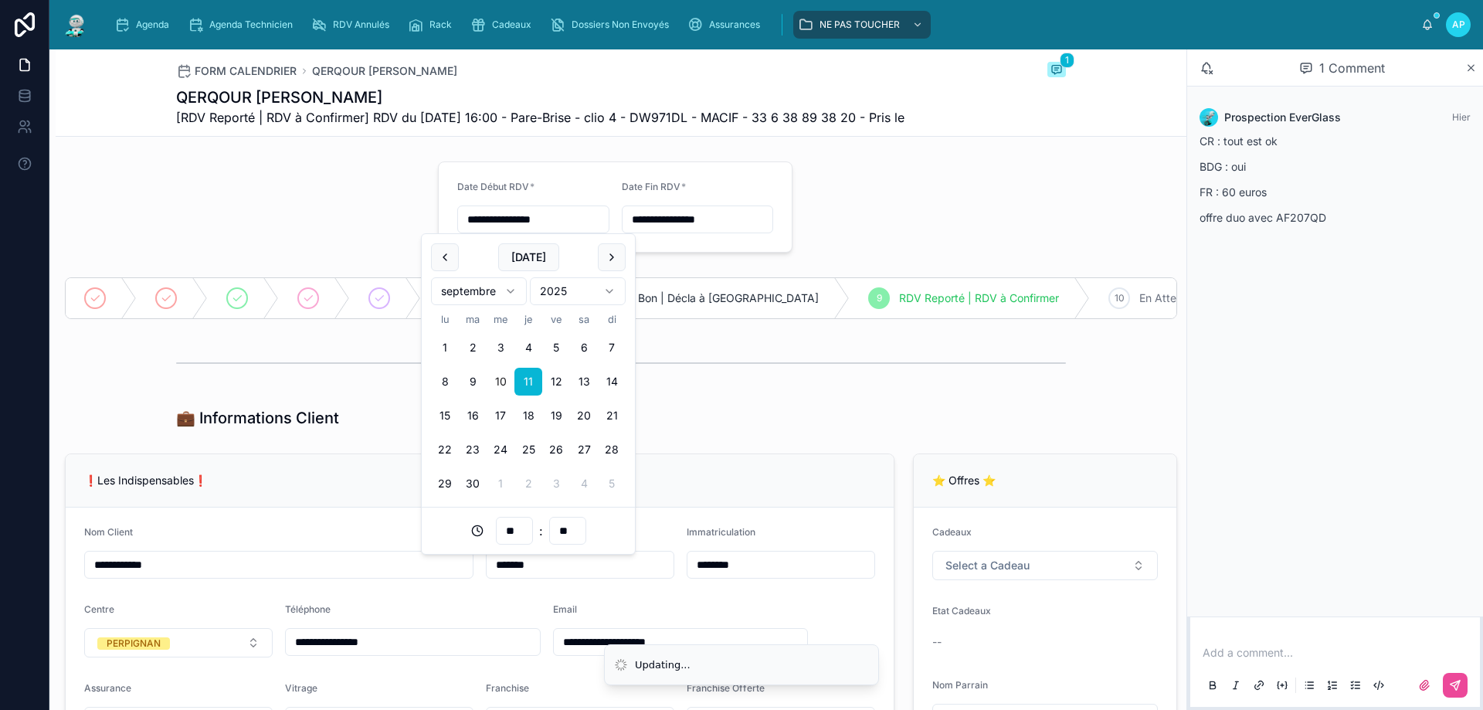
click at [522, 531] on input "**" at bounding box center [515, 531] width 36 height 22
click at [503, 363] on div "11" at bounding box center [515, 358] width 70 height 25
type input "**********"
type input "**"
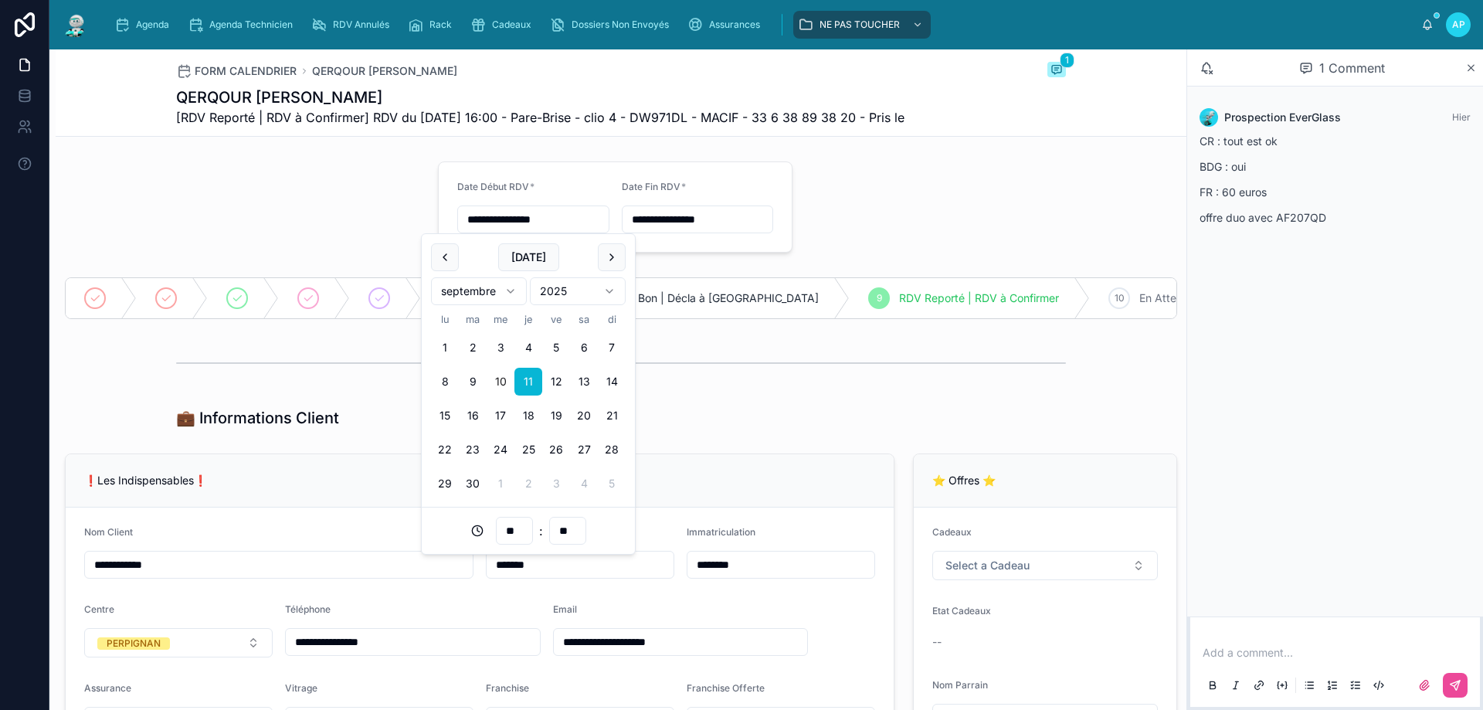
click at [657, 214] on input "**********" at bounding box center [698, 220] width 151 height 22
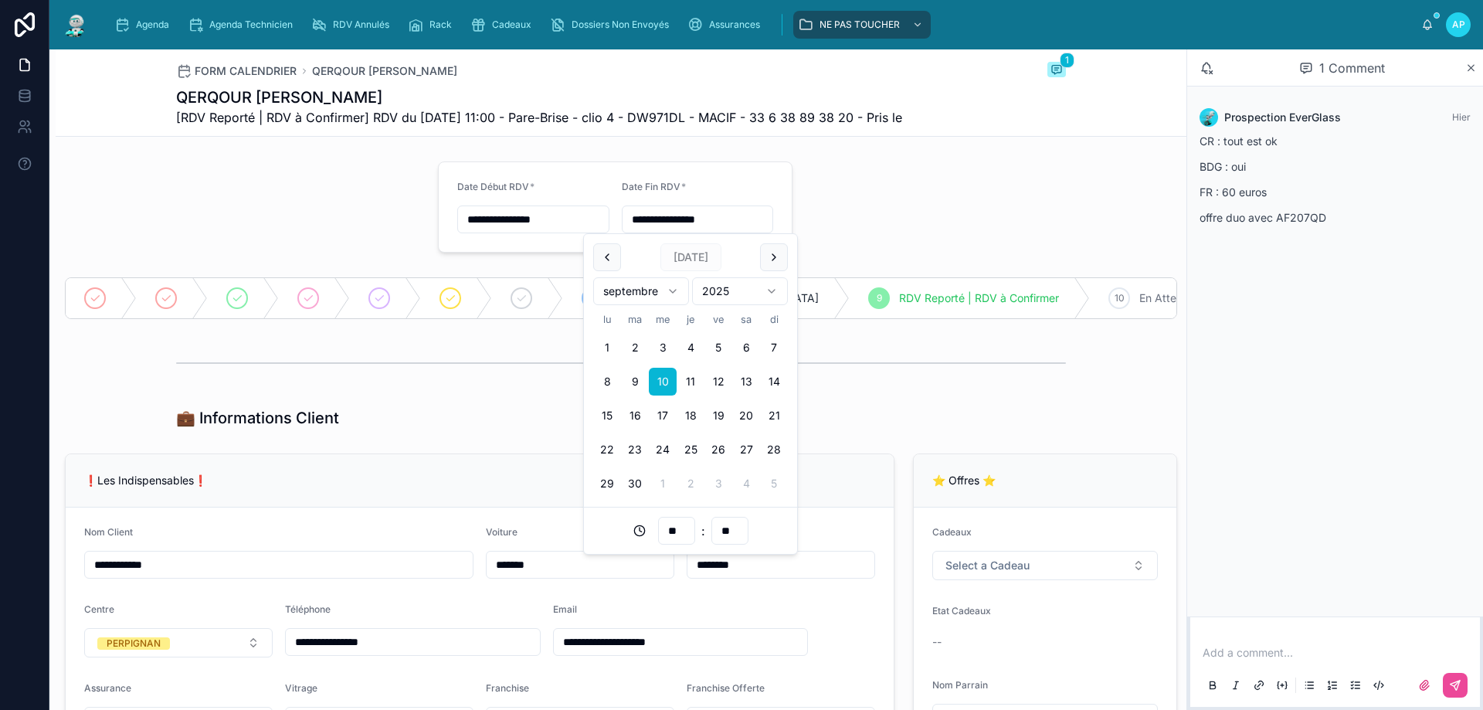
click at [677, 521] on input "**" at bounding box center [677, 531] width 36 height 22
click at [656, 372] on div "12" at bounding box center [677, 366] width 70 height 25
type input "**********"
type input "**"
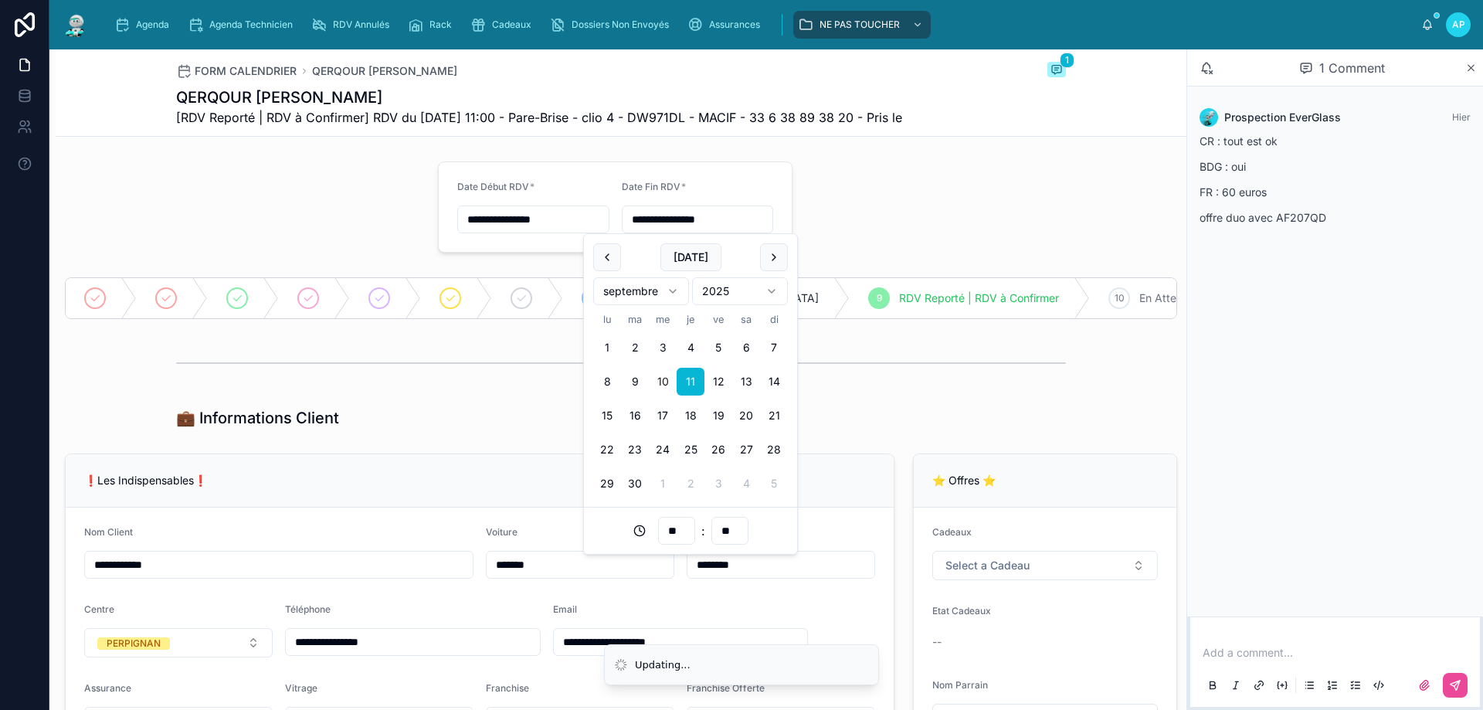
type input "**********"
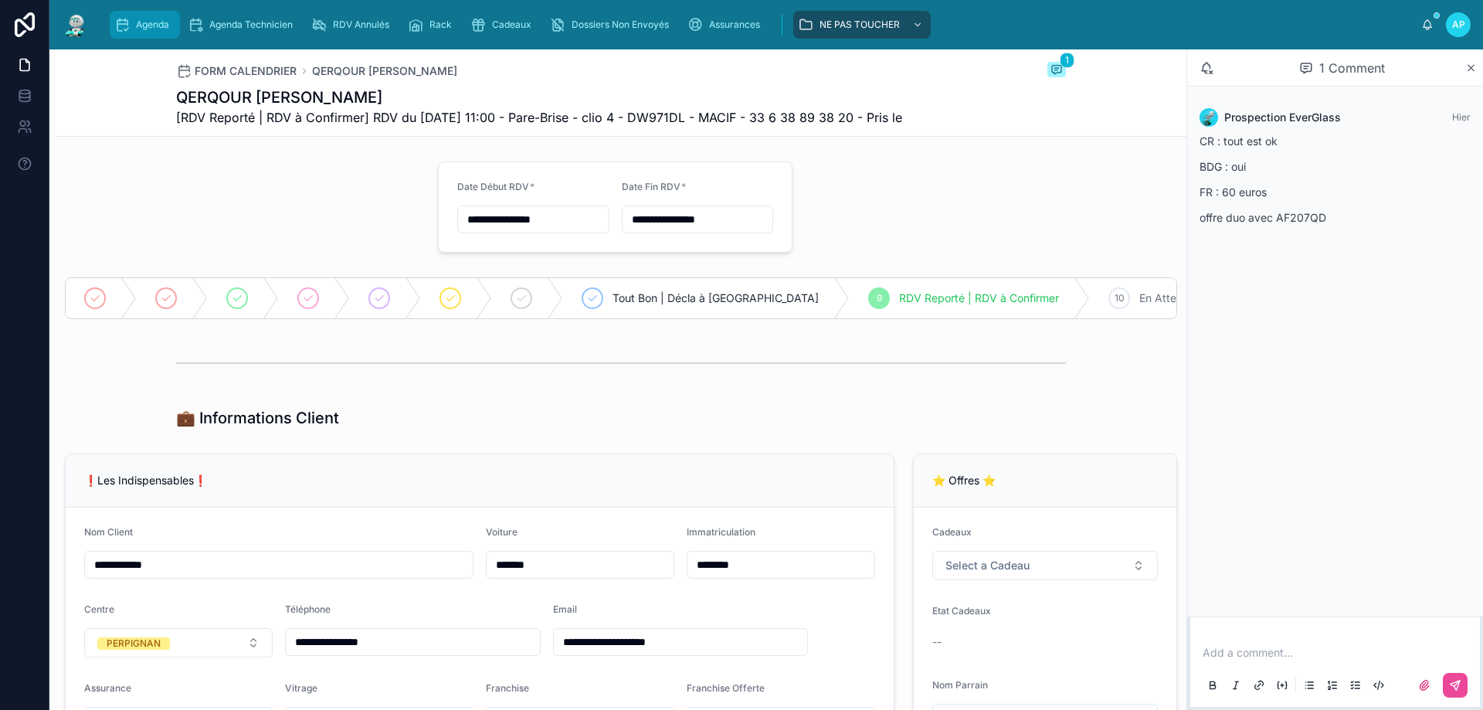
click at [133, 23] on div "Agenda" at bounding box center [144, 24] width 61 height 25
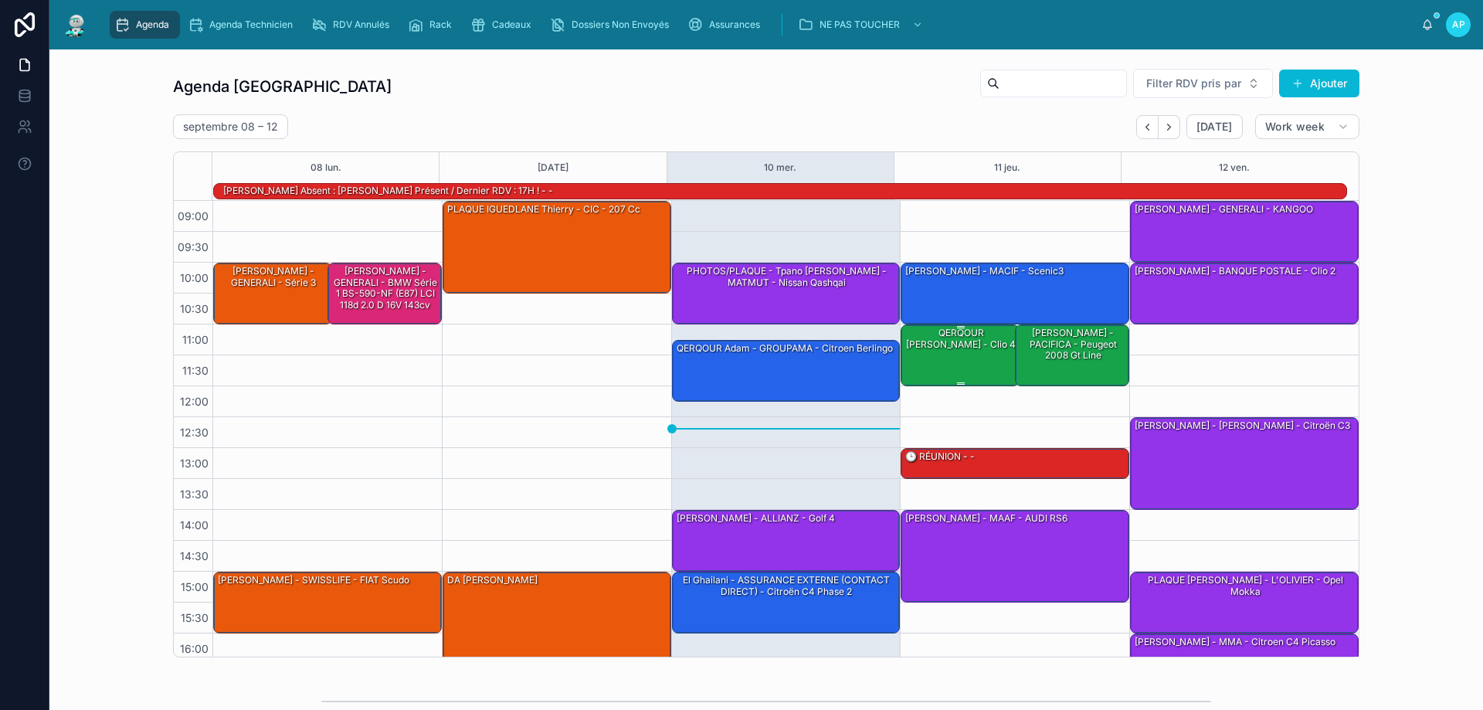
click at [932, 349] on div "QERQOUR [PERSON_NAME] - clio 4" at bounding box center [961, 338] width 114 height 25
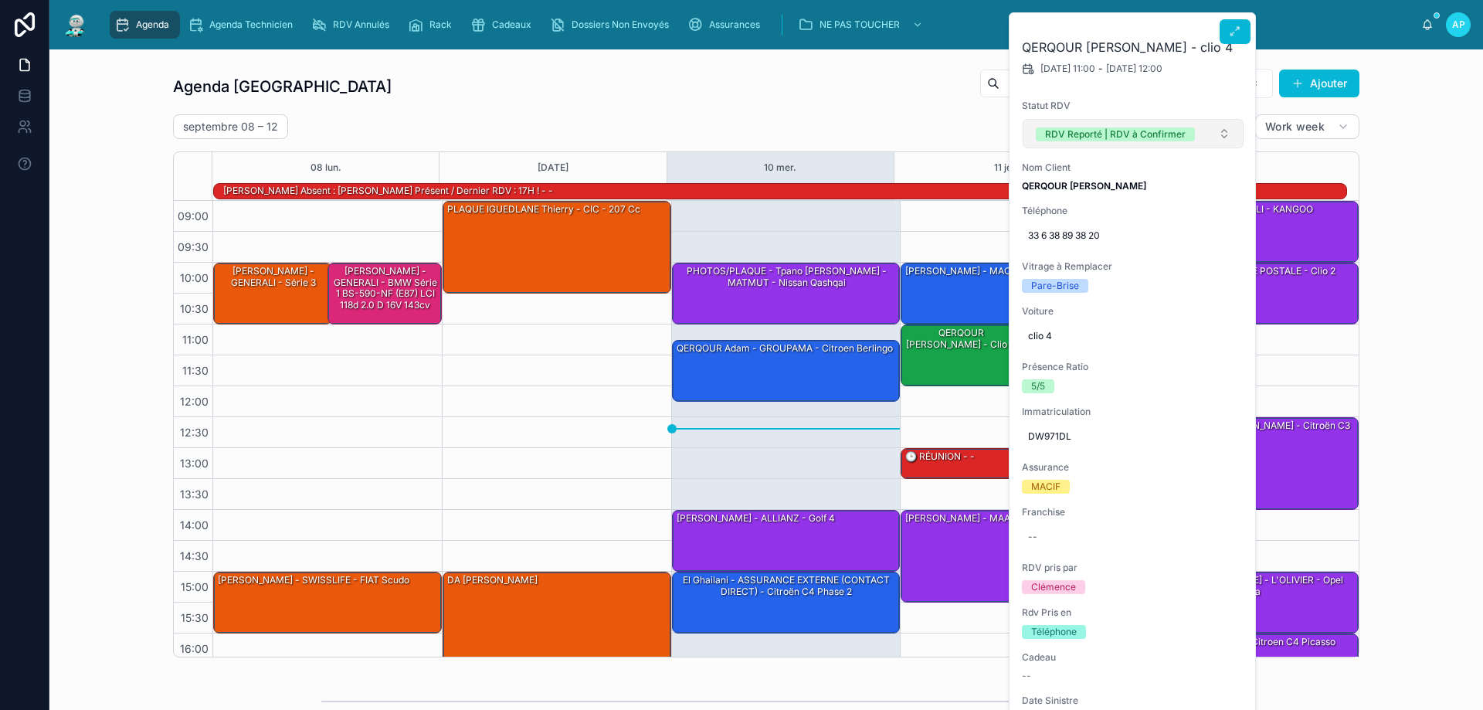
click at [1150, 131] on div "RDV Reporté | RDV à Confirmer" at bounding box center [1115, 134] width 141 height 14
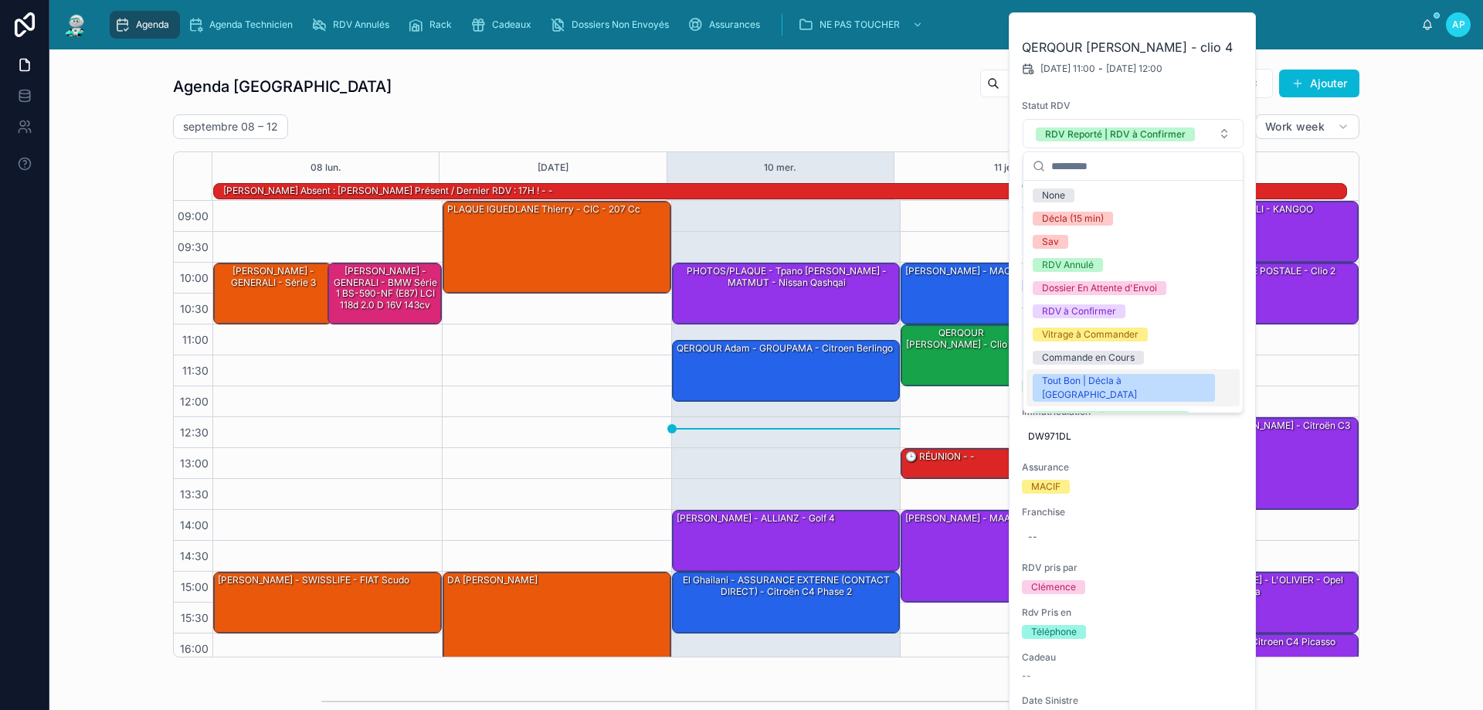
click at [1085, 377] on div "Tout Bon | Décla à [GEOGRAPHIC_DATA]" at bounding box center [1124, 388] width 164 height 28
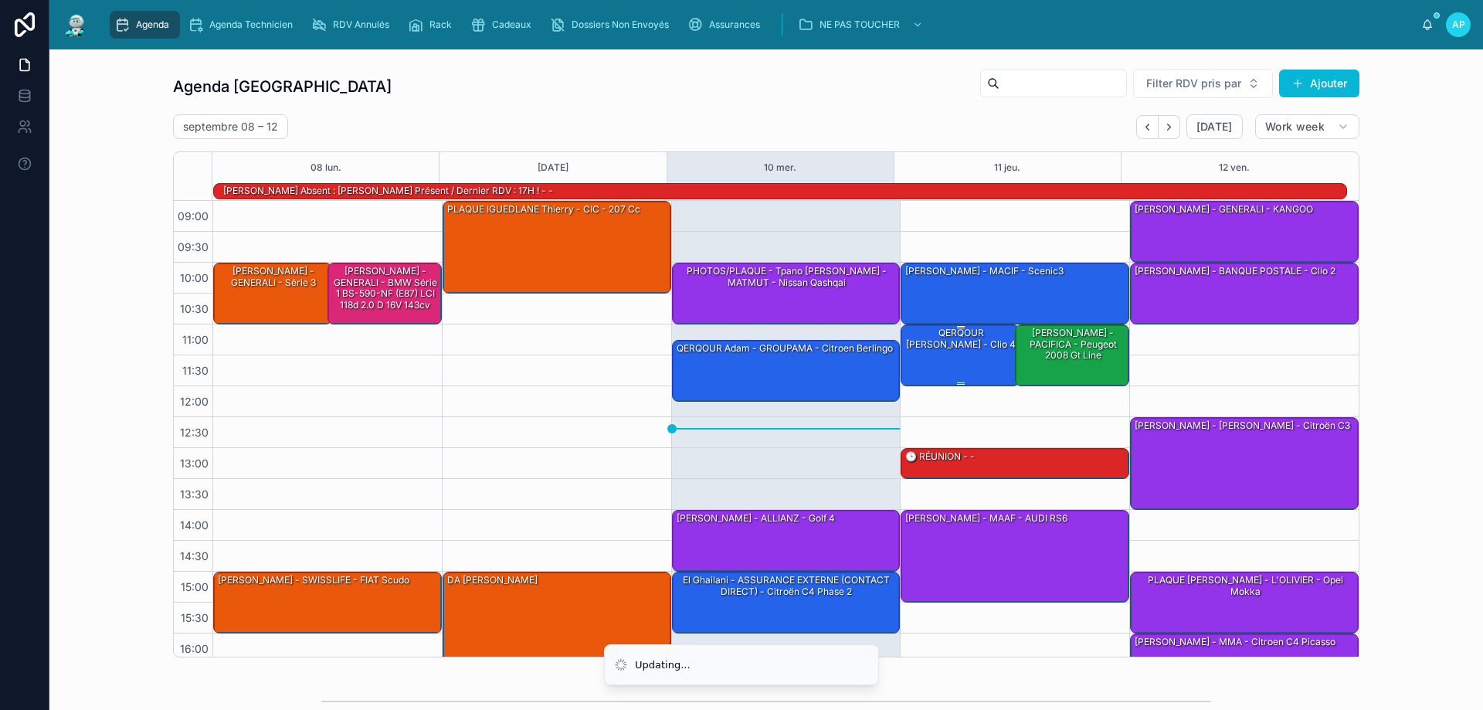
click at [945, 357] on div "QERQOUR [PERSON_NAME] - clio 4" at bounding box center [961, 354] width 114 height 59
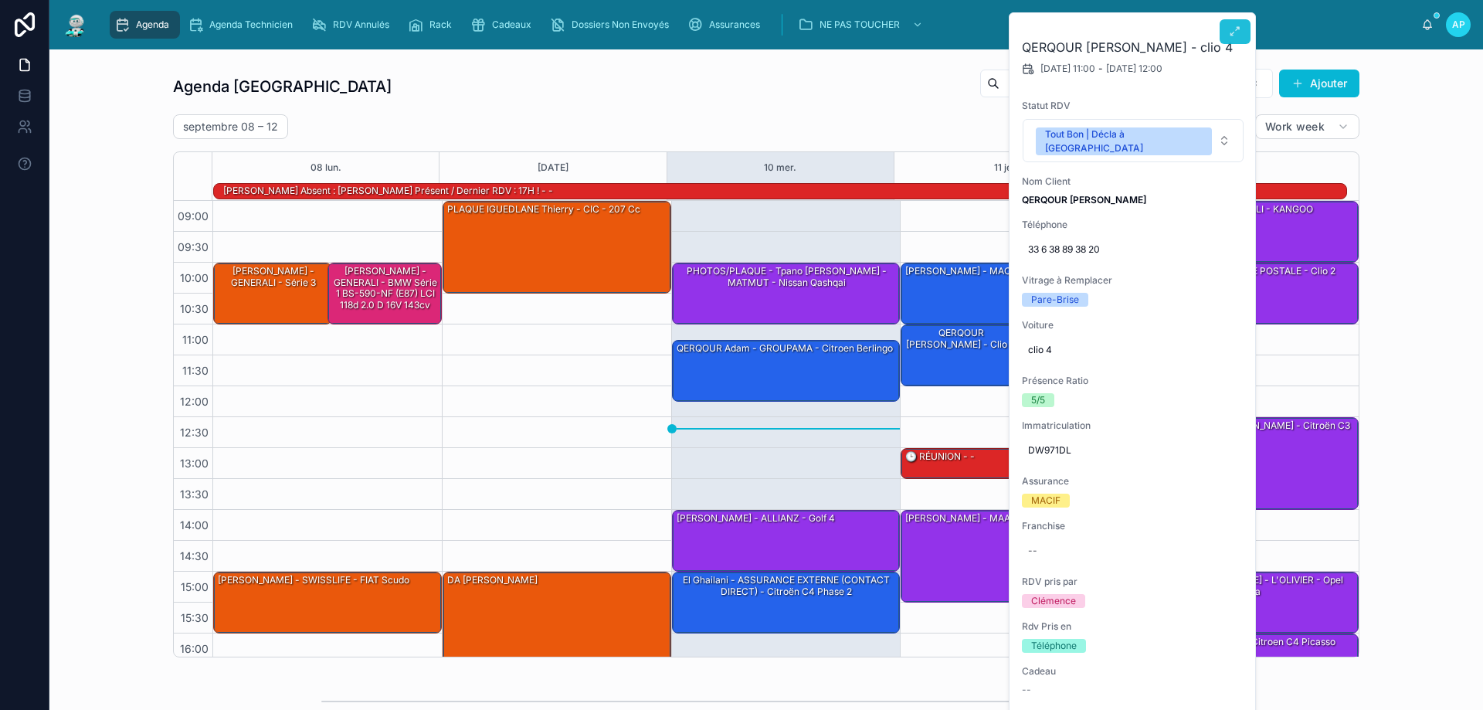
click at [1234, 33] on icon at bounding box center [1235, 31] width 12 height 12
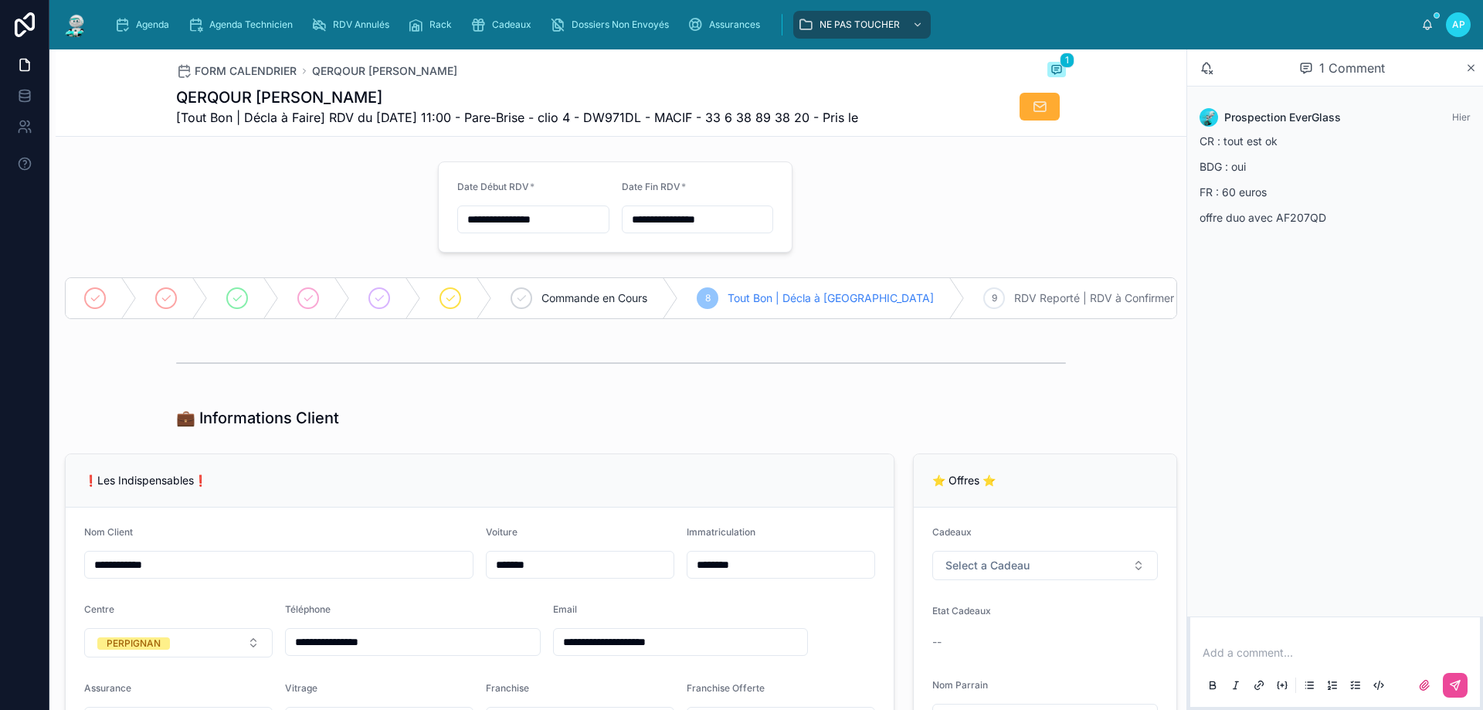
drag, startPoint x: 1251, startPoint y: 647, endPoint x: 1230, endPoint y: 641, distance: 22.5
click at [1251, 647] on p at bounding box center [1338, 652] width 271 height 15
drag, startPoint x: 1267, startPoint y: 640, endPoint x: 1170, endPoint y: 608, distance: 101.6
click at [1170, 608] on div "**********" at bounding box center [766, 379] width 1434 height 660
click at [1446, 688] on button at bounding box center [1455, 685] width 25 height 25
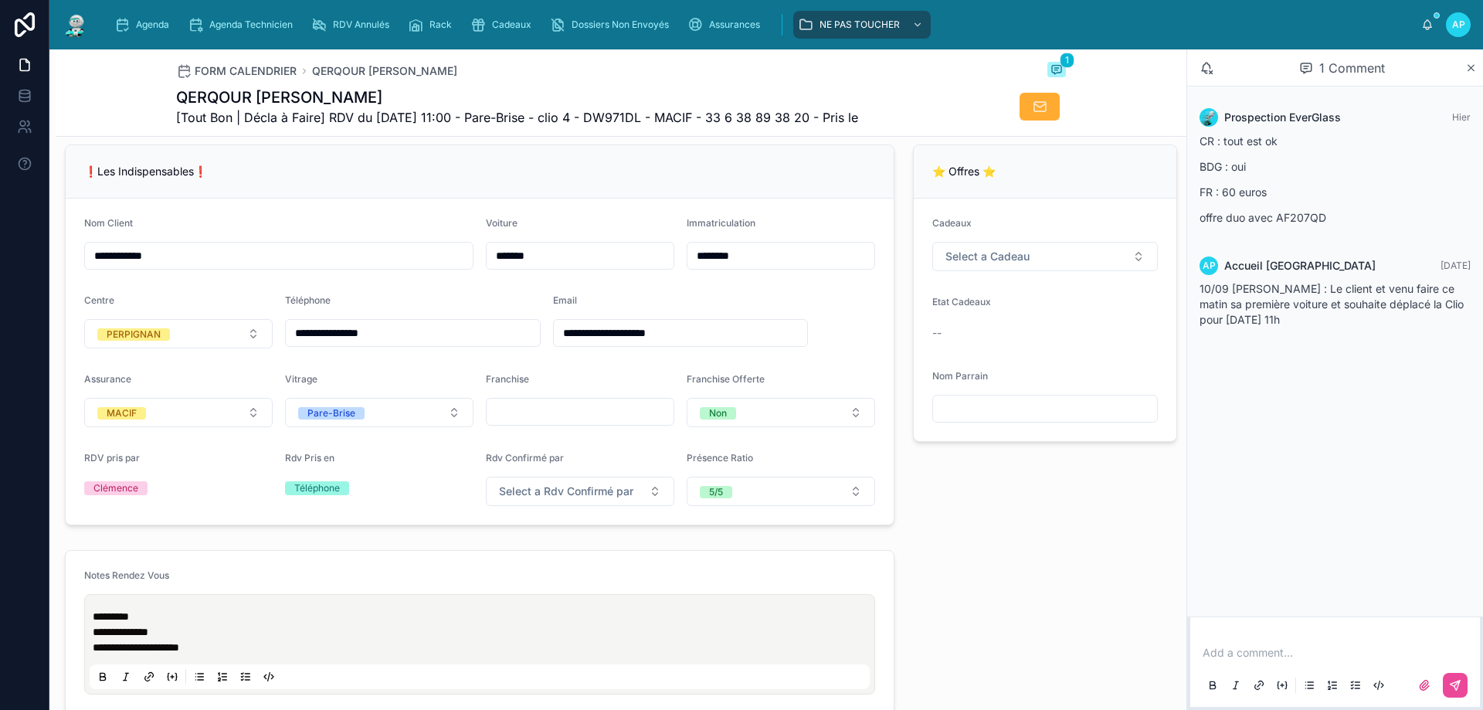
scroll to position [541, 0]
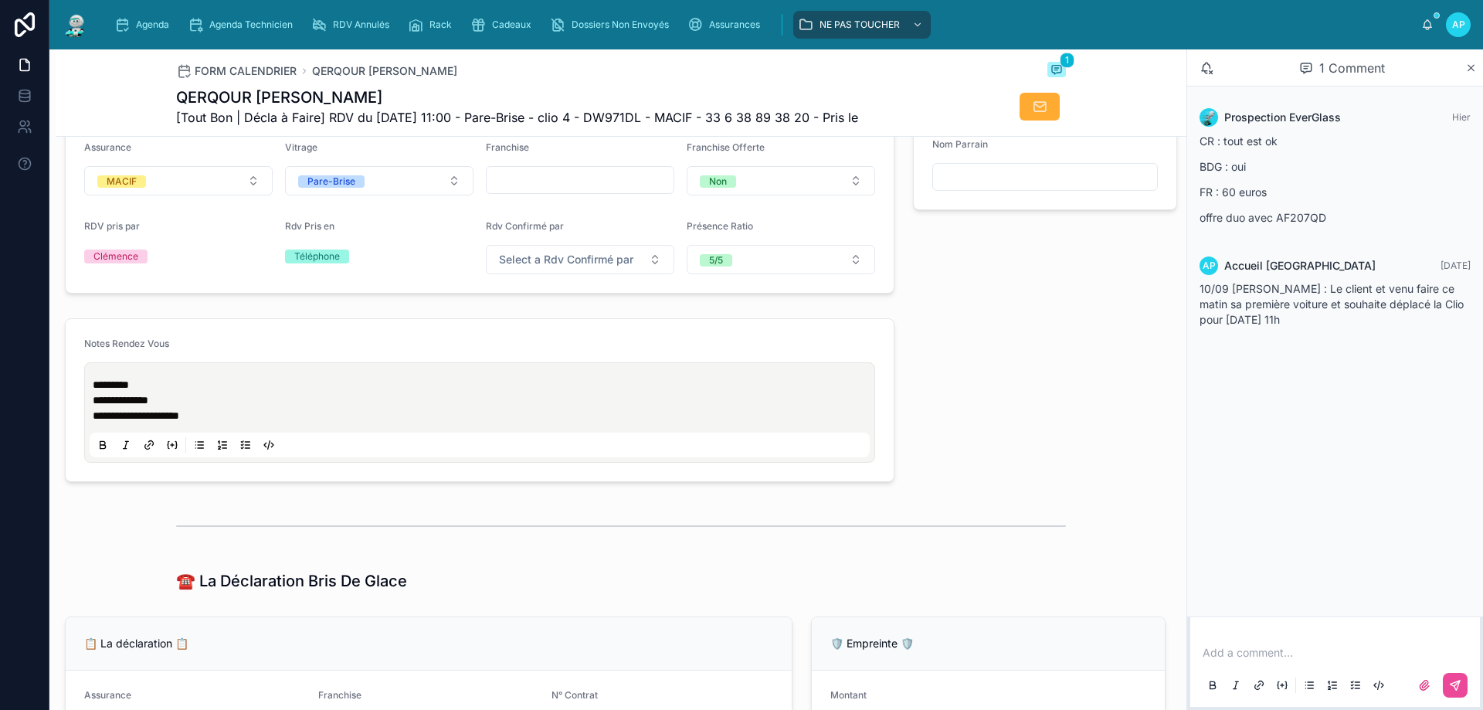
click at [261, 422] on p "**********" at bounding box center [483, 415] width 780 height 15
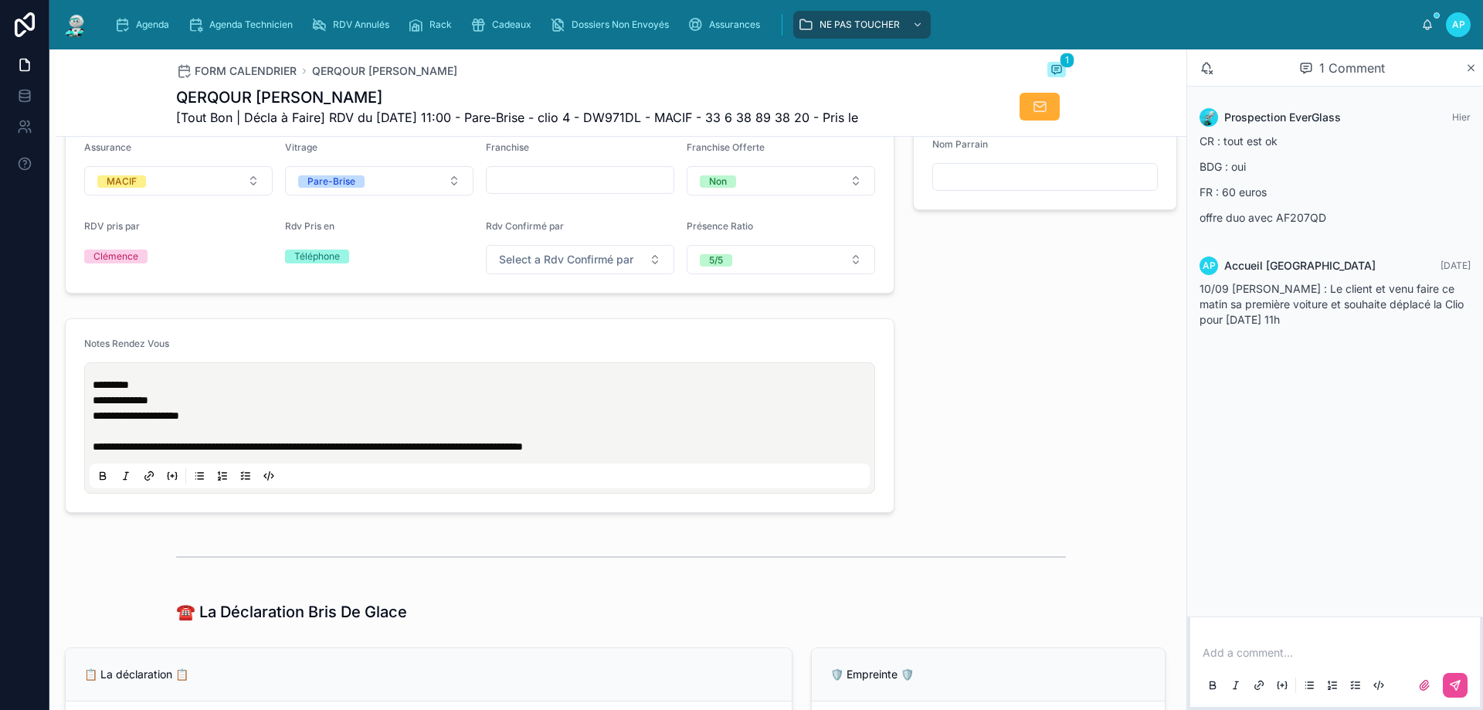
click at [103, 439] on p at bounding box center [483, 430] width 780 height 15
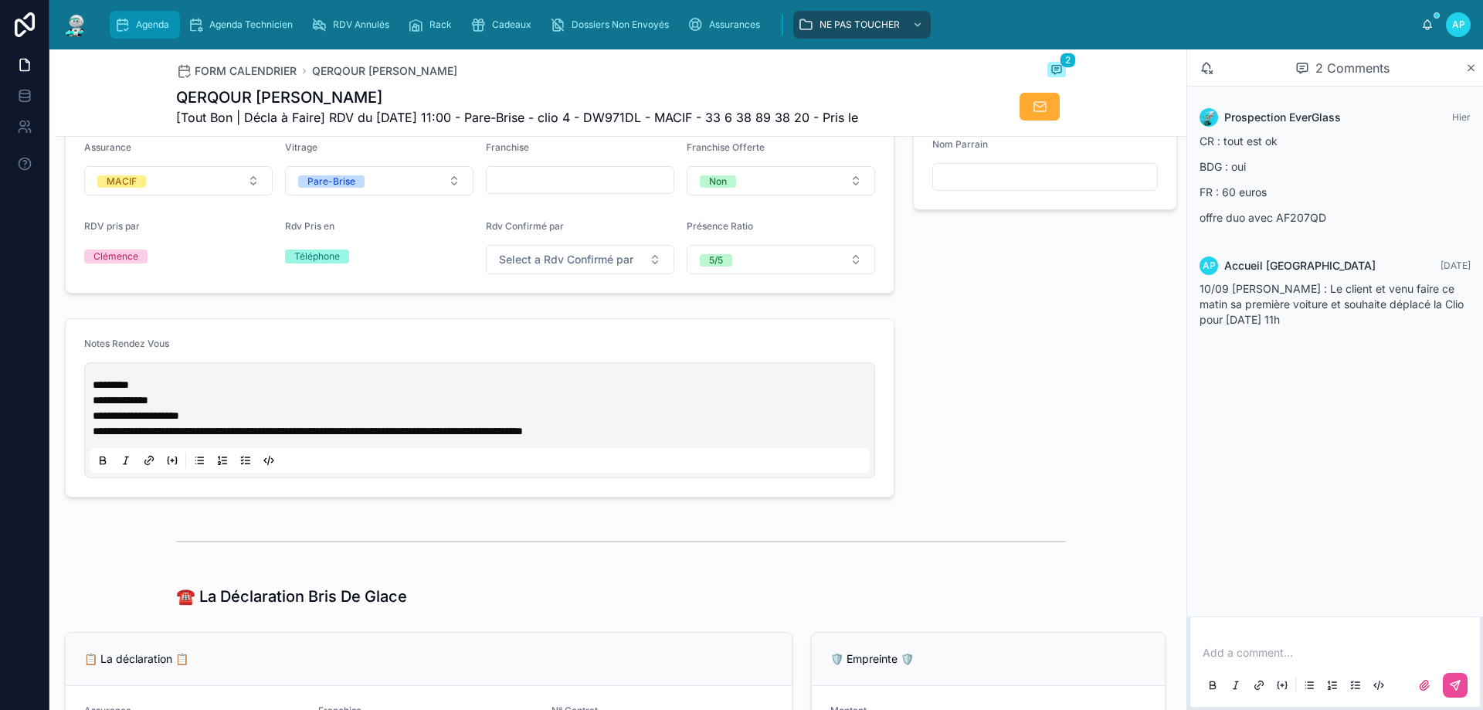
click at [131, 30] on div "Agenda" at bounding box center [144, 24] width 61 height 25
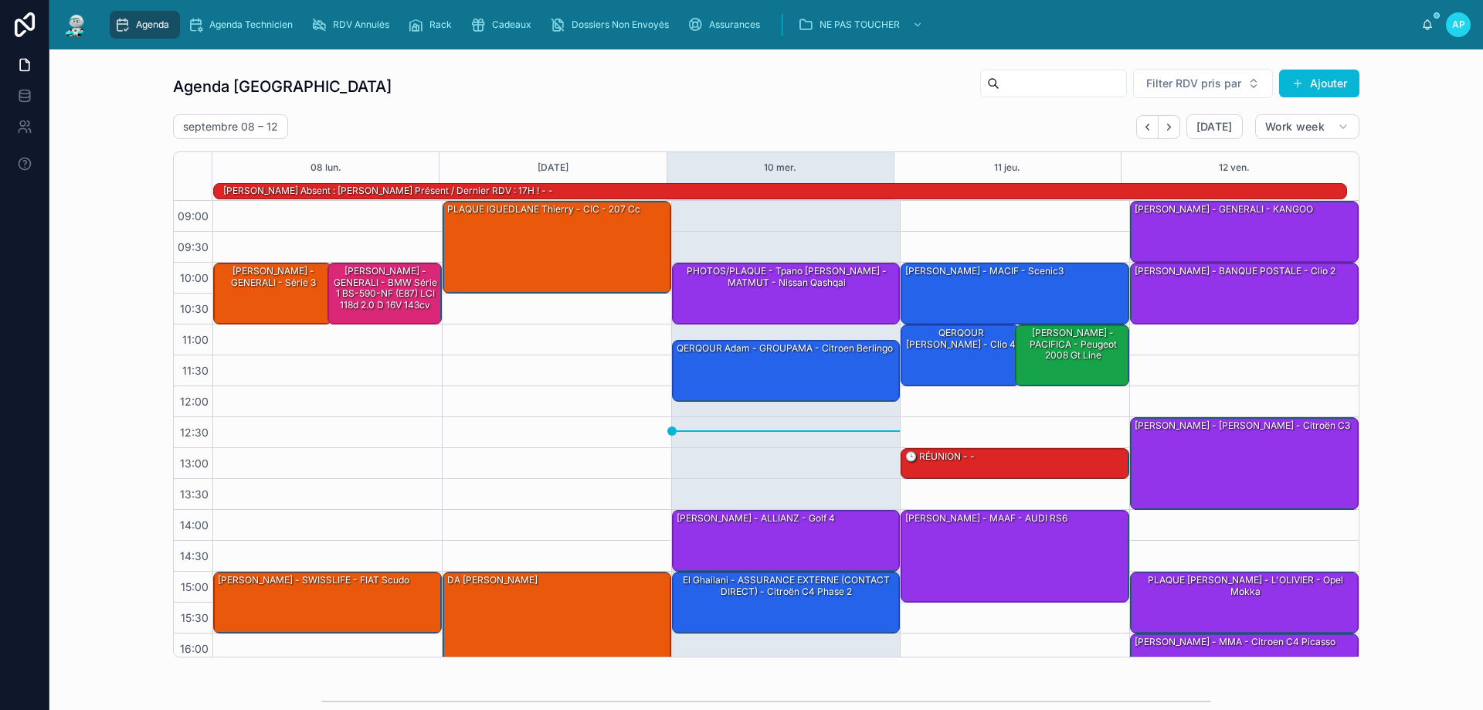
scroll to position [101, 0]
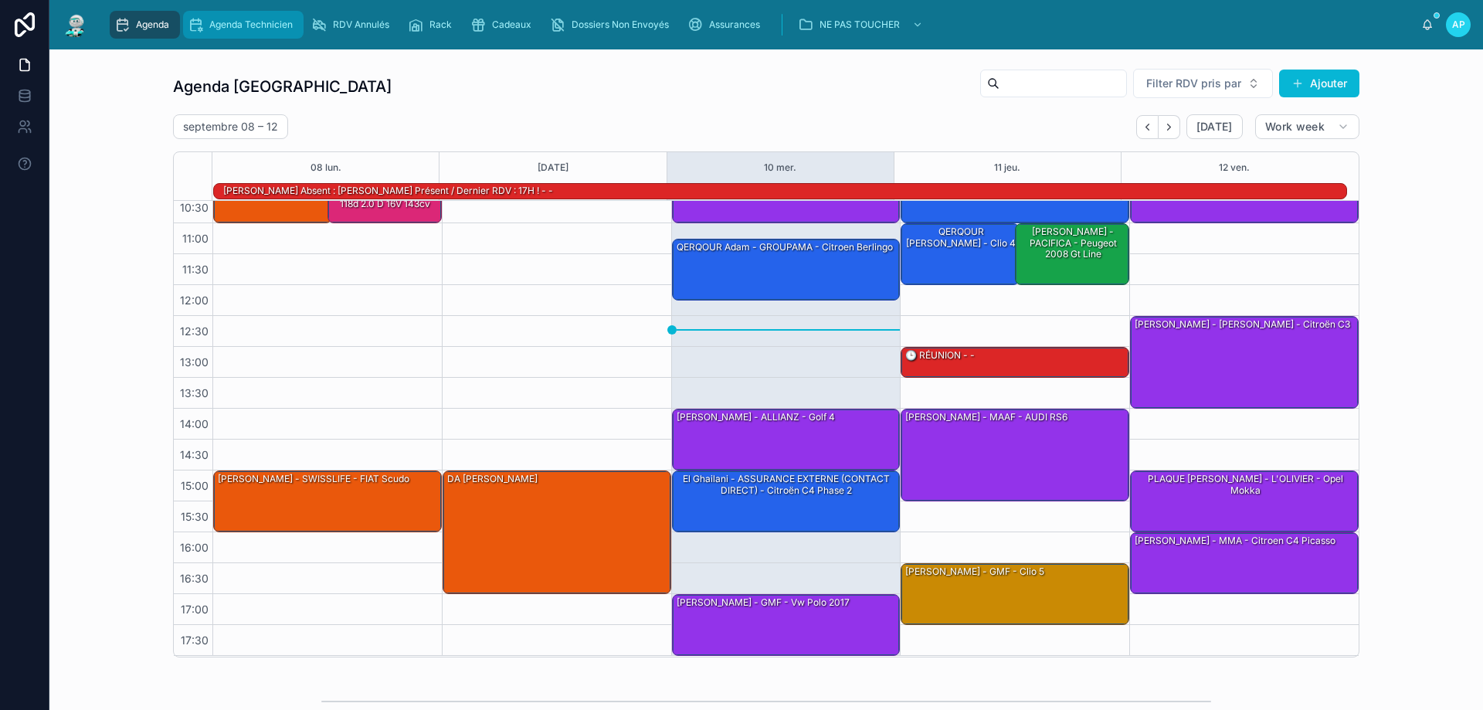
click at [295, 24] on div "Agenda Technicien" at bounding box center [243, 24] width 111 height 25
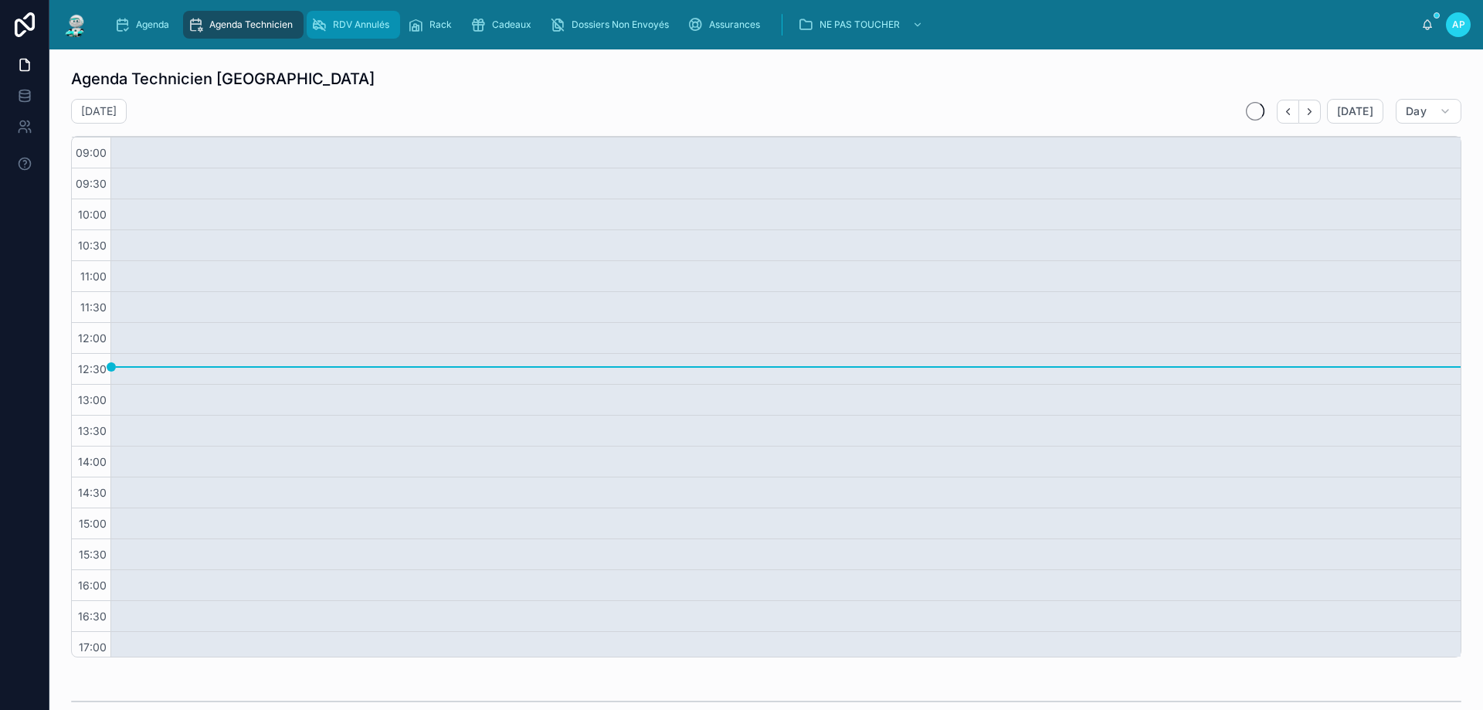
scroll to position [37, 0]
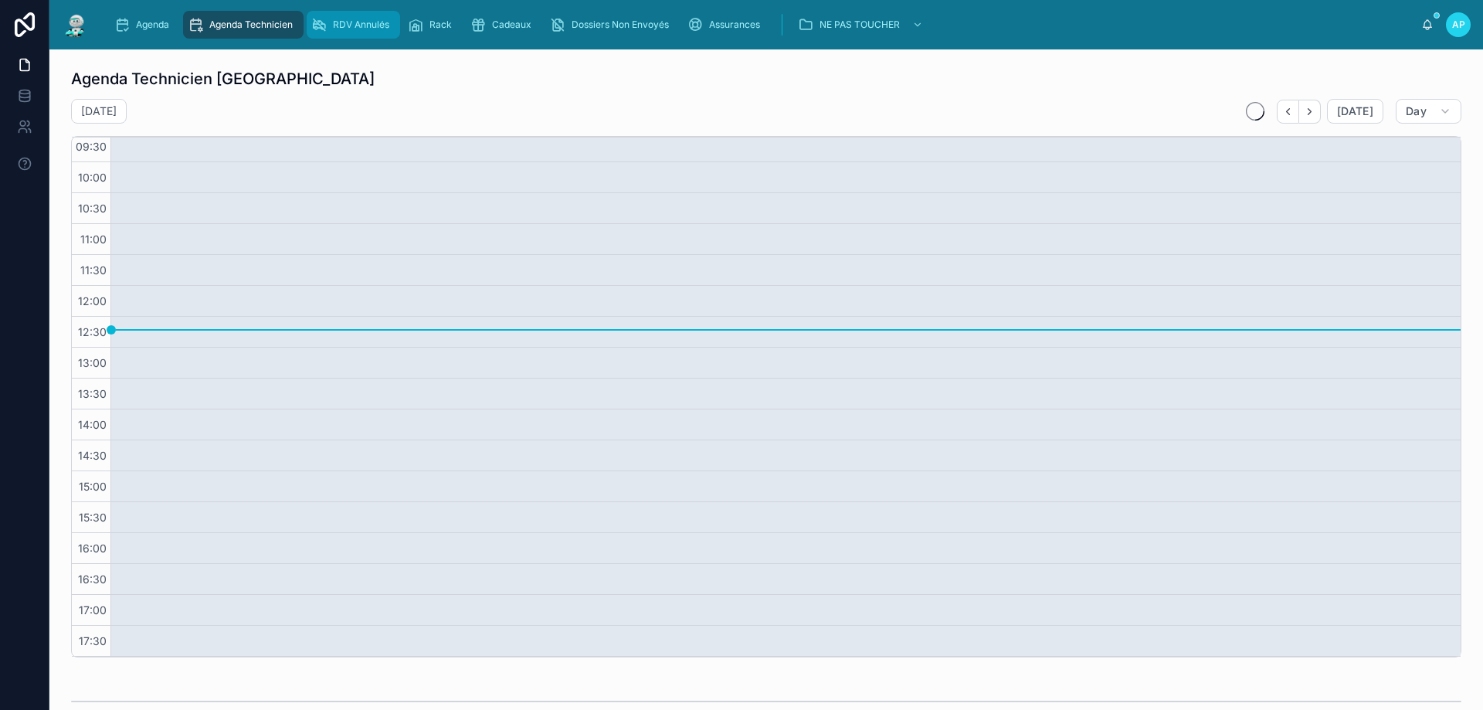
click at [340, 24] on span "RDV Annulés" at bounding box center [361, 25] width 56 height 12
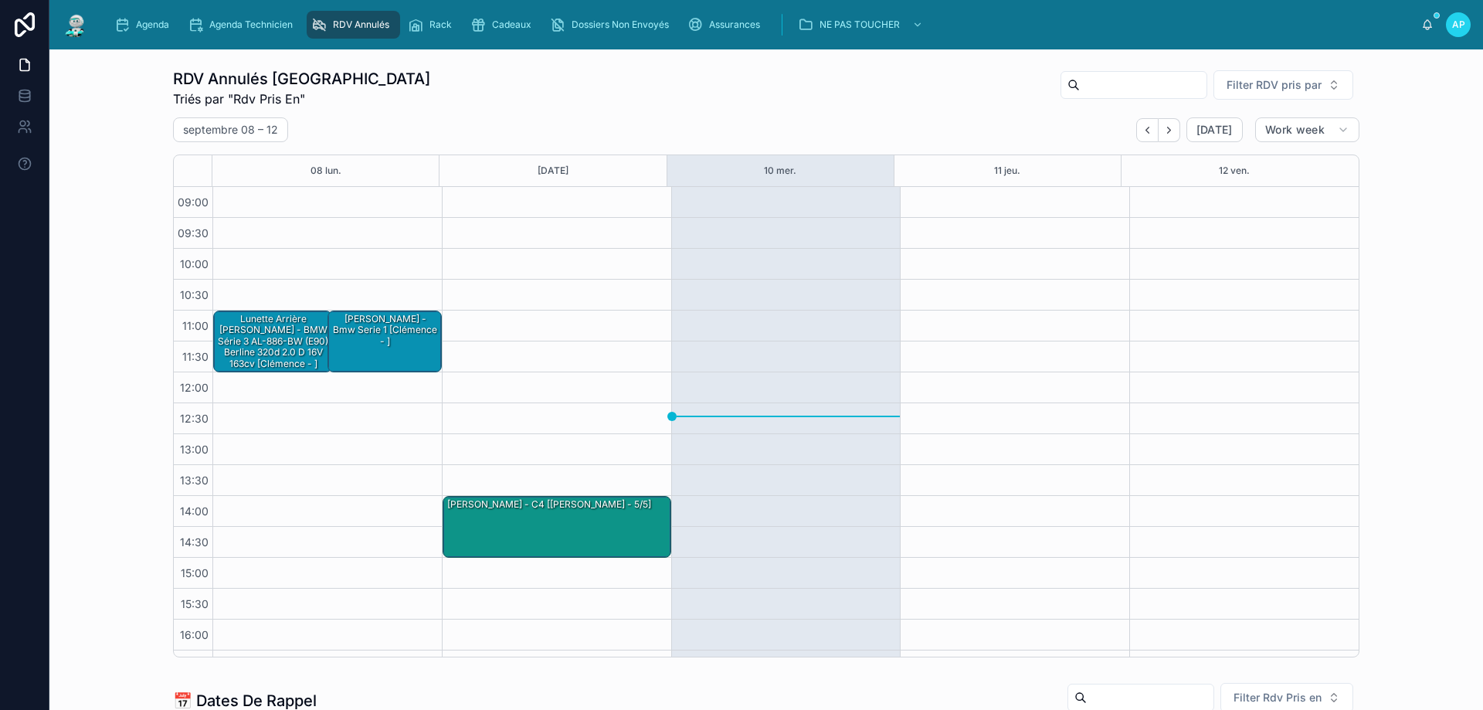
scroll to position [87, 0]
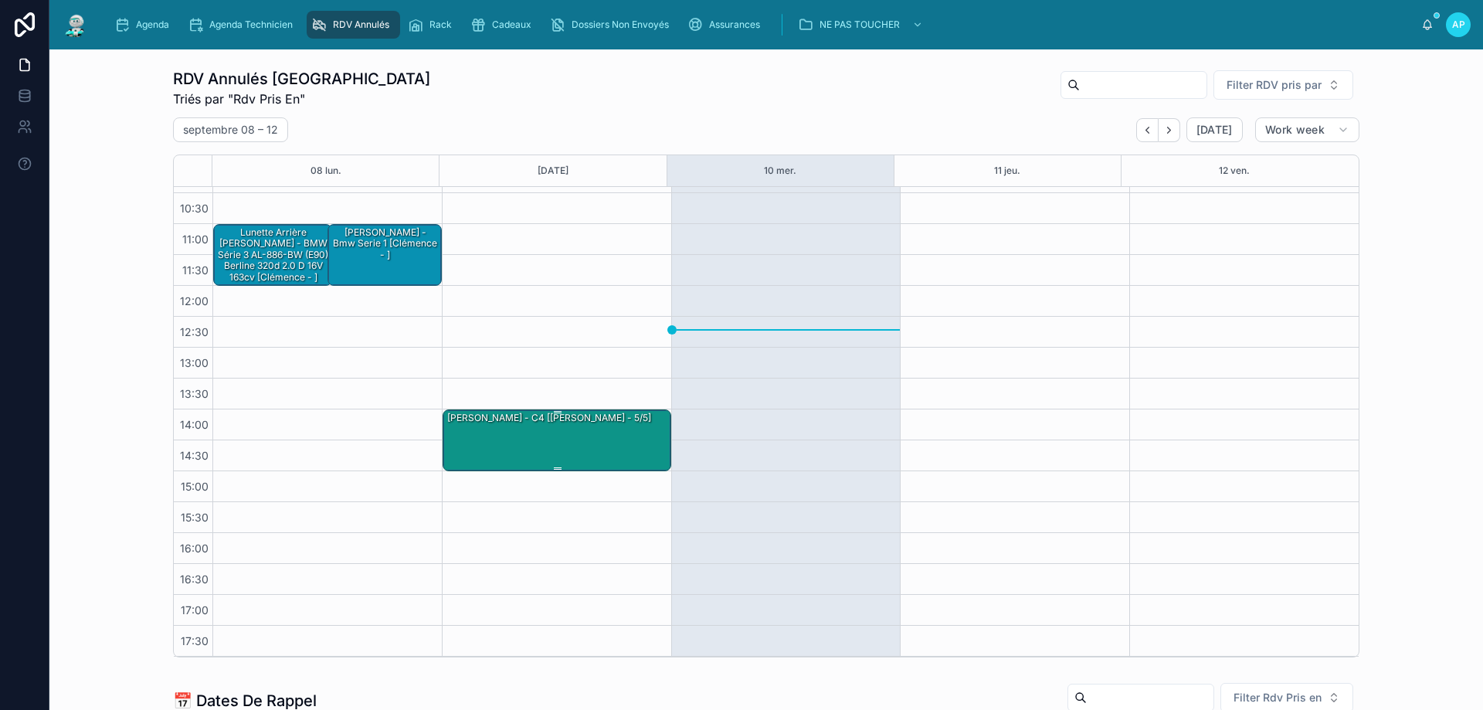
click at [473, 437] on div "Maxence gless - c4 [Brian - 5/5]" at bounding box center [558, 439] width 224 height 59
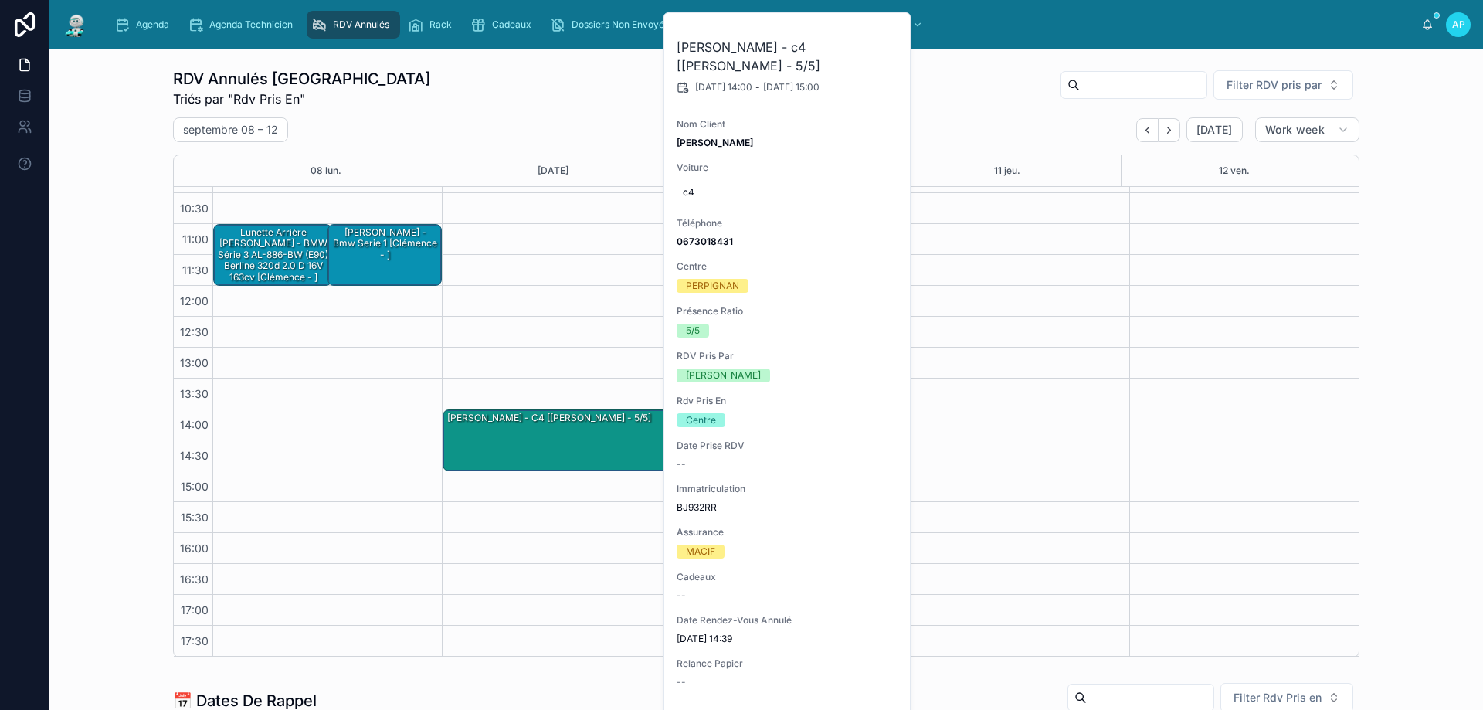
click at [525, 328] on div "14:00 – 15:00 Maxence gless - c4 [Brian - 5/5]" at bounding box center [556, 378] width 229 height 556
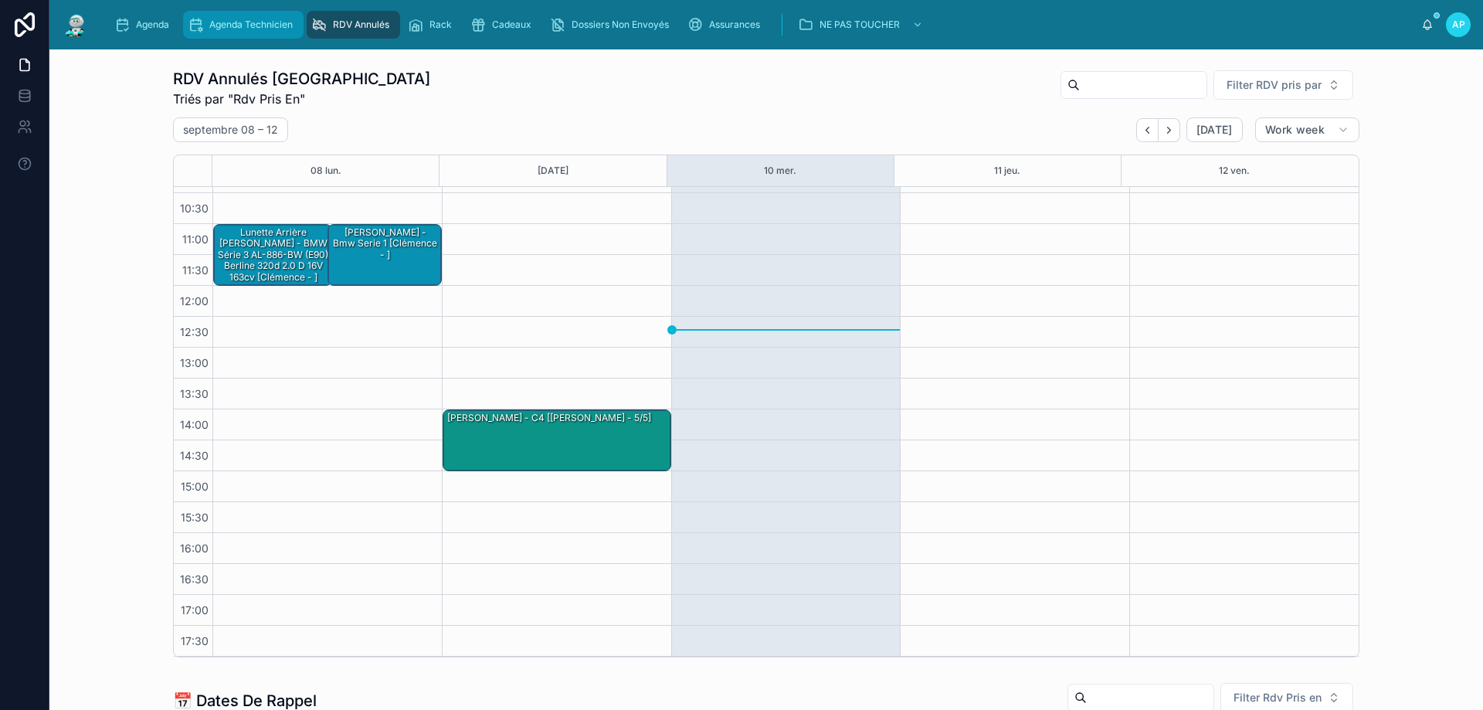
click at [270, 28] on span "Agenda Technicien" at bounding box center [250, 25] width 83 height 12
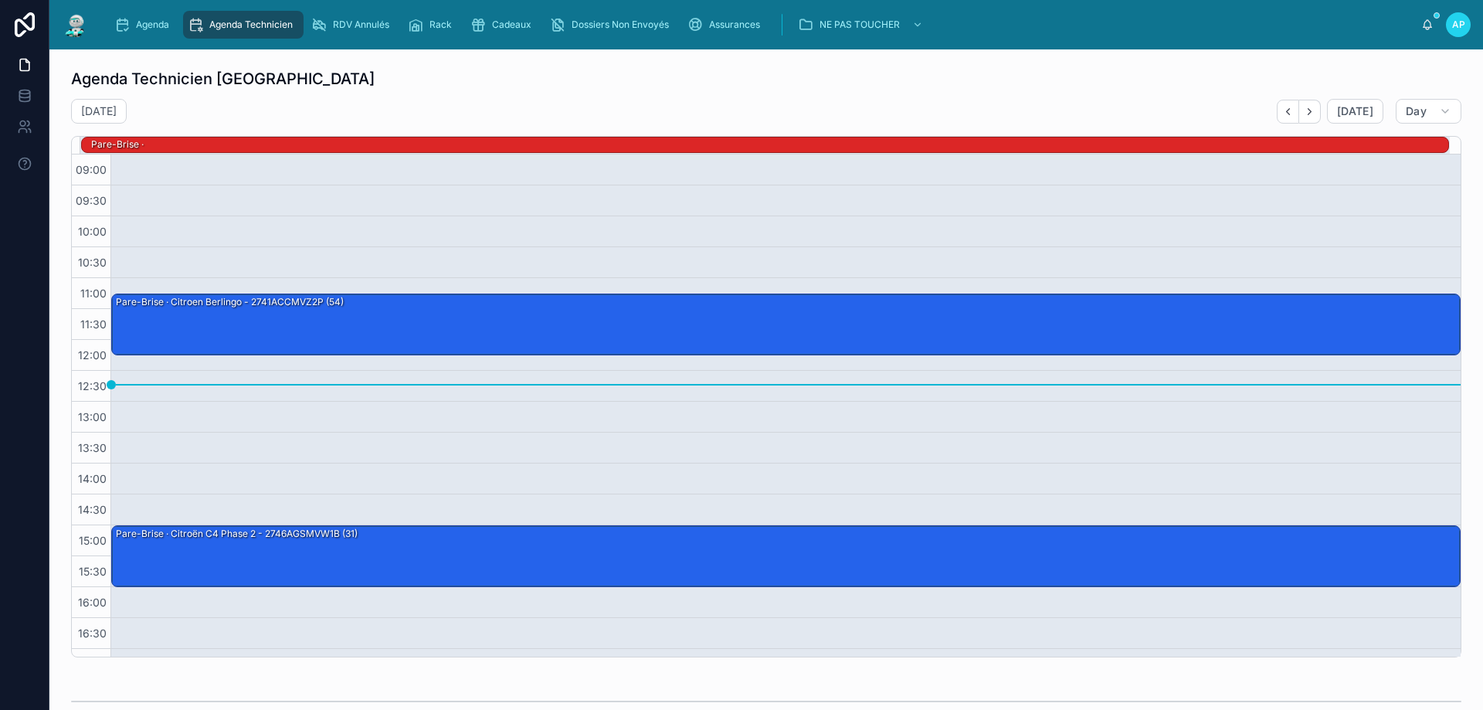
click at [68, 20] on img at bounding box center [76, 24] width 28 height 25
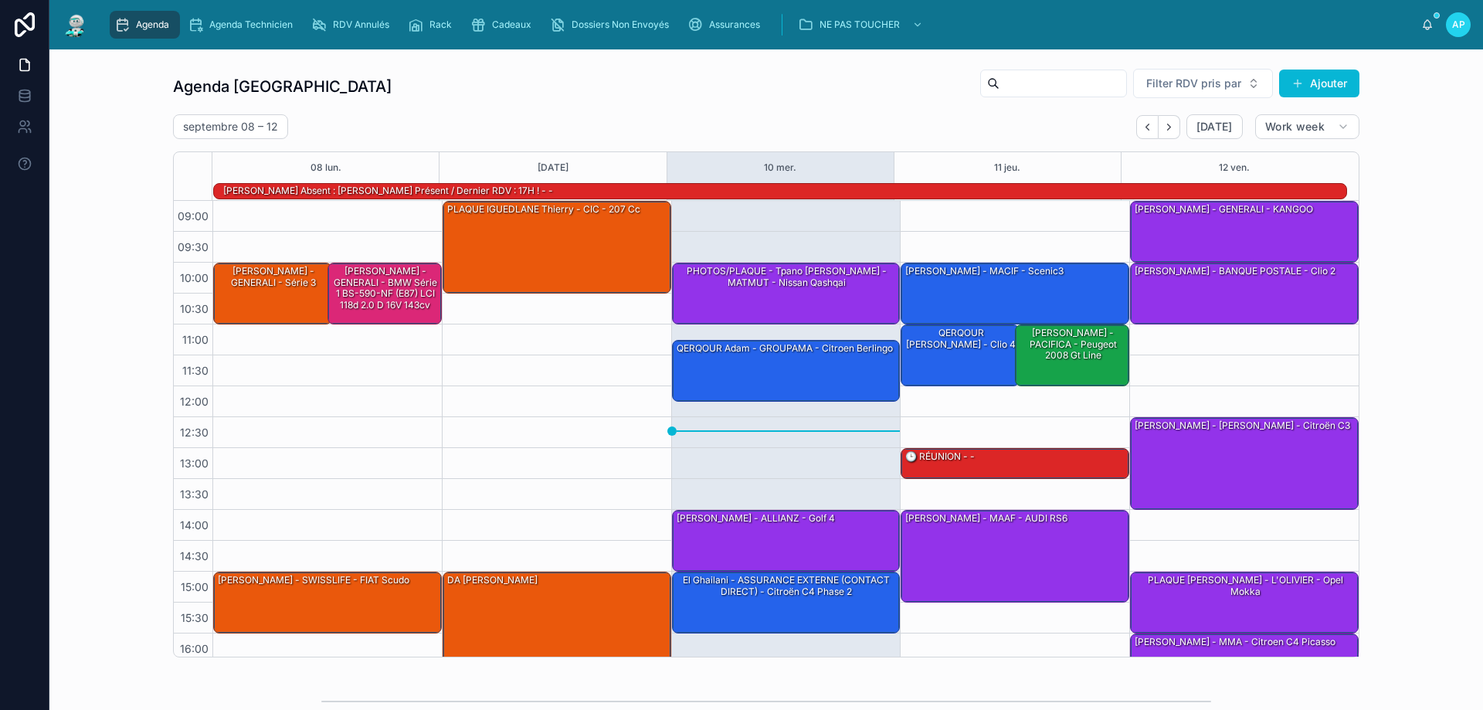
scroll to position [101, 0]
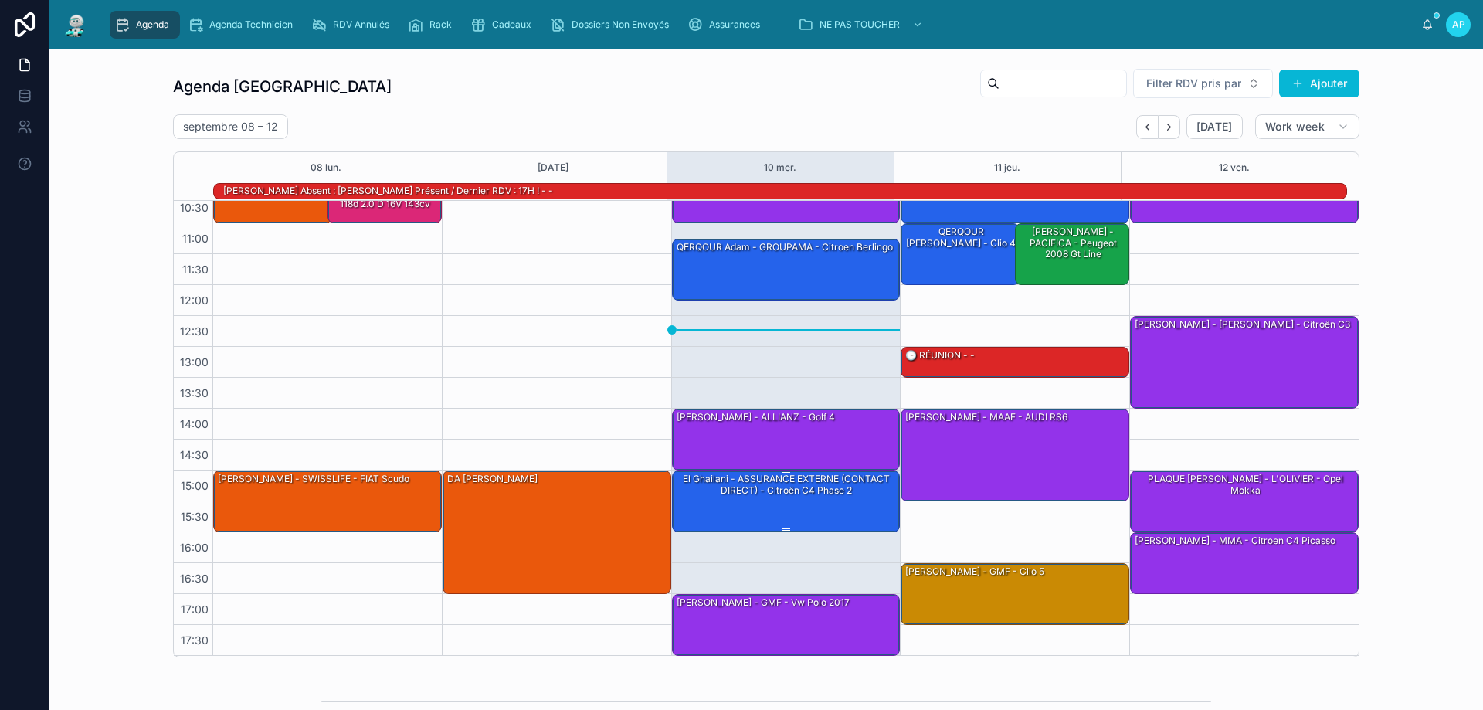
click at [759, 505] on div "El Ghailani - ASSURANCE EXTERNE (CONTACT DIRECT) - Citroën C4 Phase 2" at bounding box center [787, 500] width 224 height 59
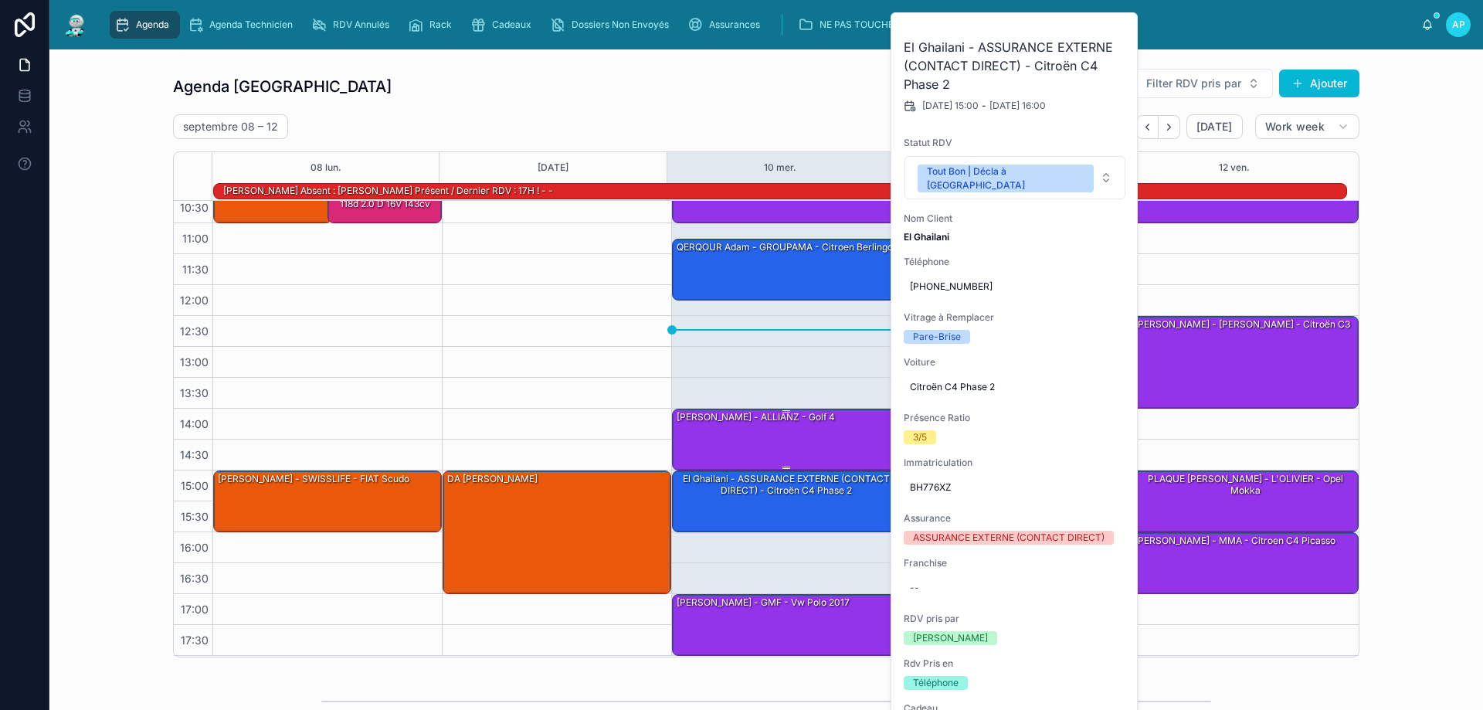
click at [728, 425] on div "[PERSON_NAME] - ALLIANZ - golf 4" at bounding box center [755, 416] width 161 height 15
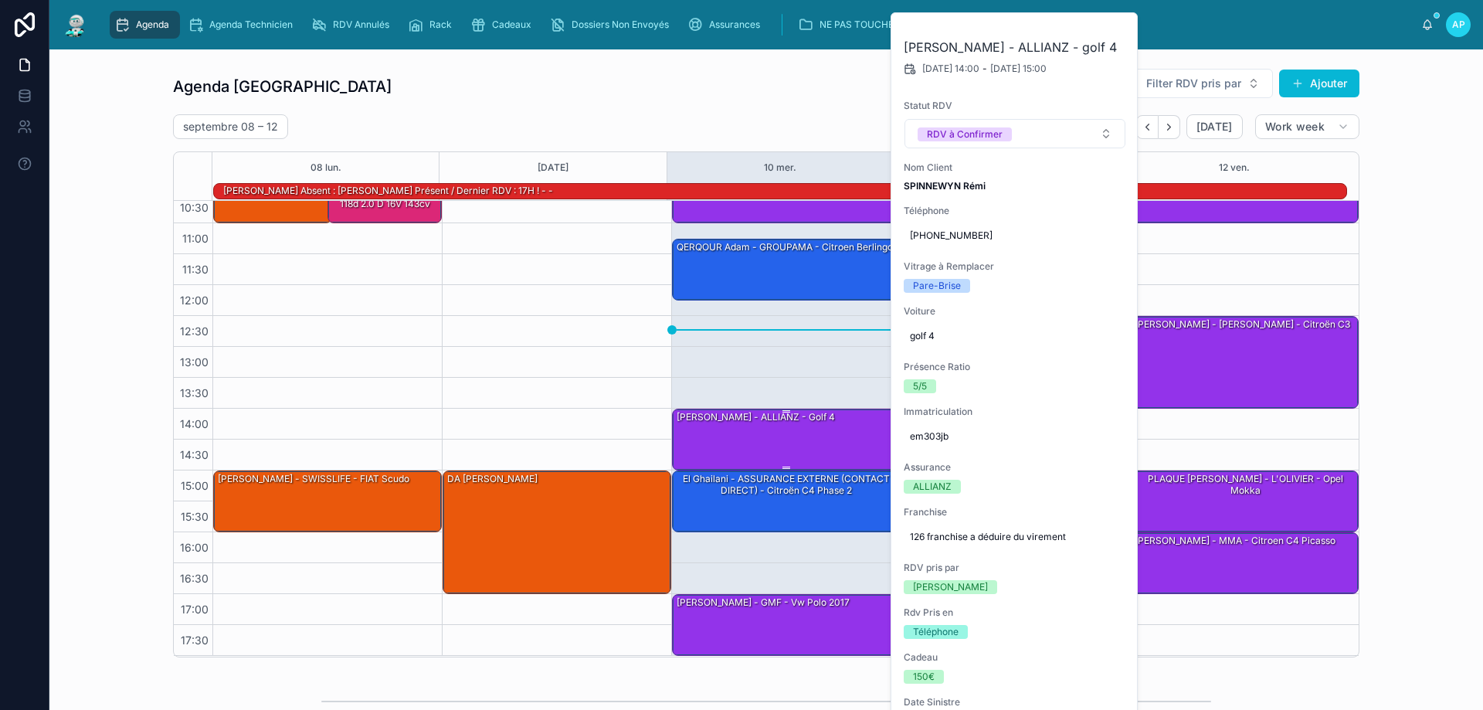
click at [685, 444] on div "[PERSON_NAME] - ALLIANZ - golf 4" at bounding box center [787, 438] width 224 height 59
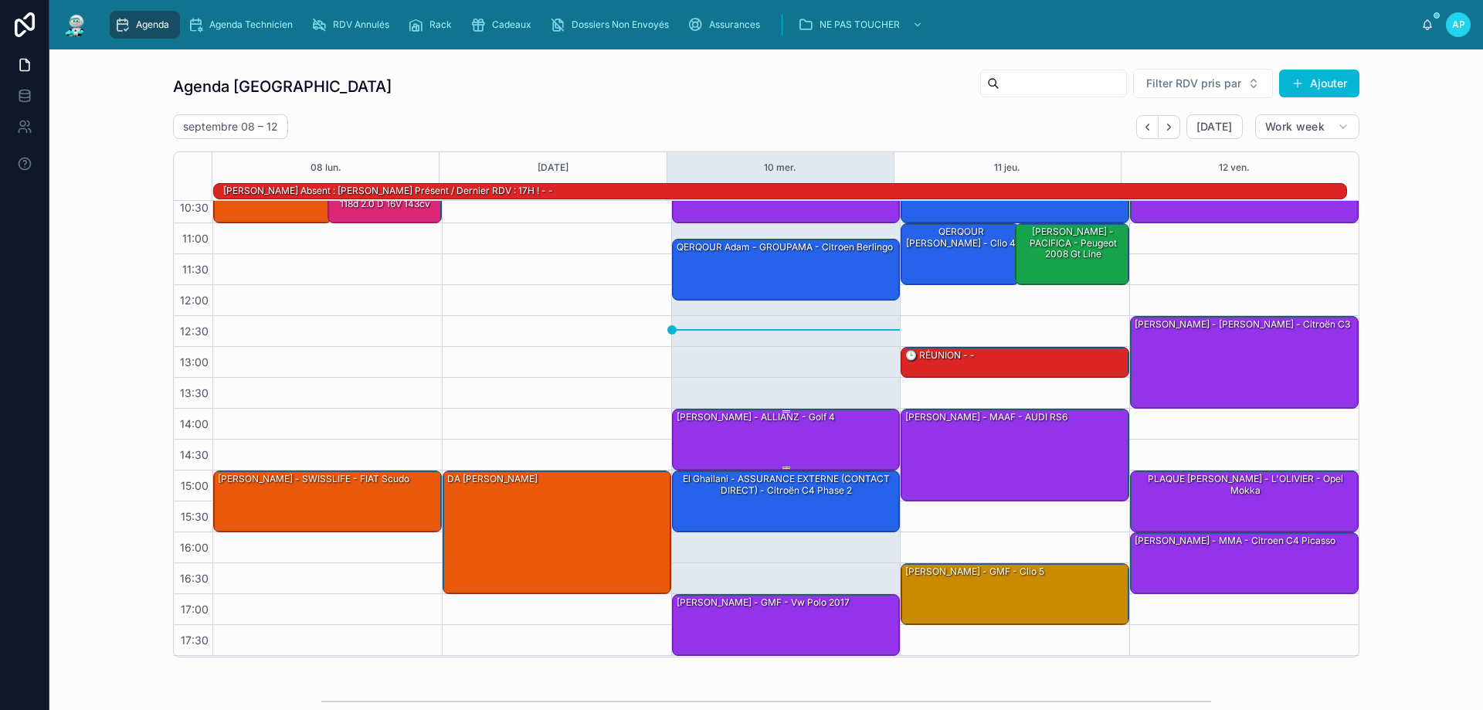
click at [796, 446] on div "[PERSON_NAME] - ALLIANZ - golf 4" at bounding box center [787, 438] width 224 height 59
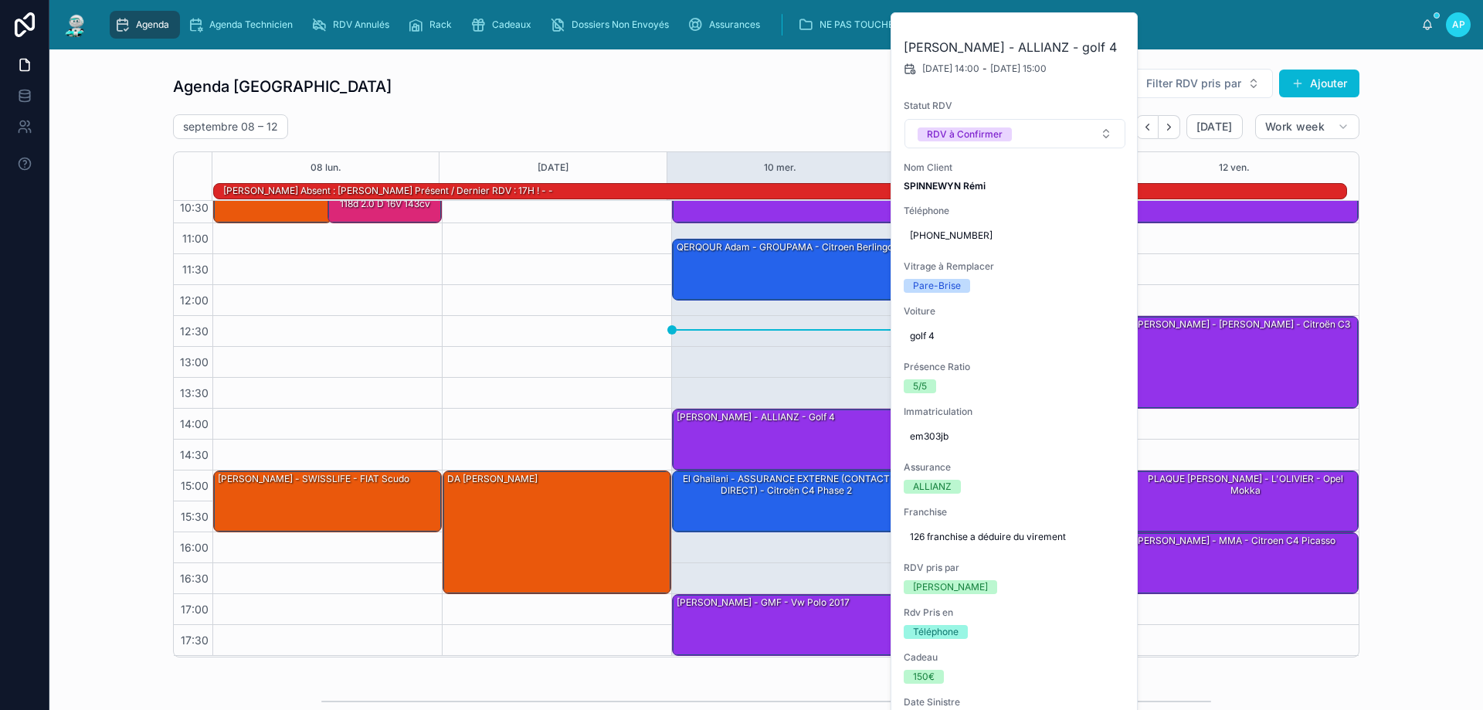
drag, startPoint x: 425, startPoint y: 347, endPoint x: 410, endPoint y: 353, distance: 15.9
click at [425, 351] on div "10:00 – 11:00 DANIEL Lubramo - GENERALI - série 3 15:00 – 16:00 KOCH Laura - SW…" at bounding box center [326, 378] width 229 height 556
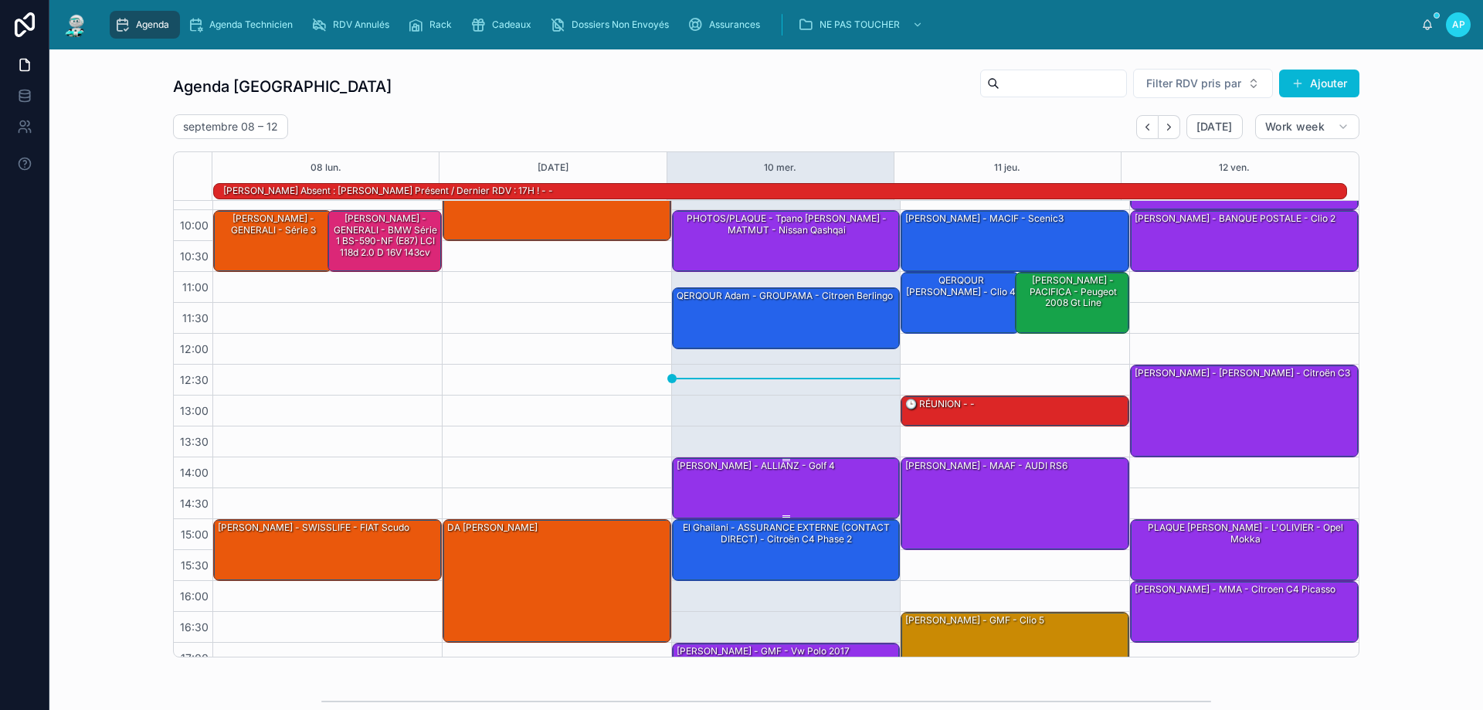
scroll to position [100, 0]
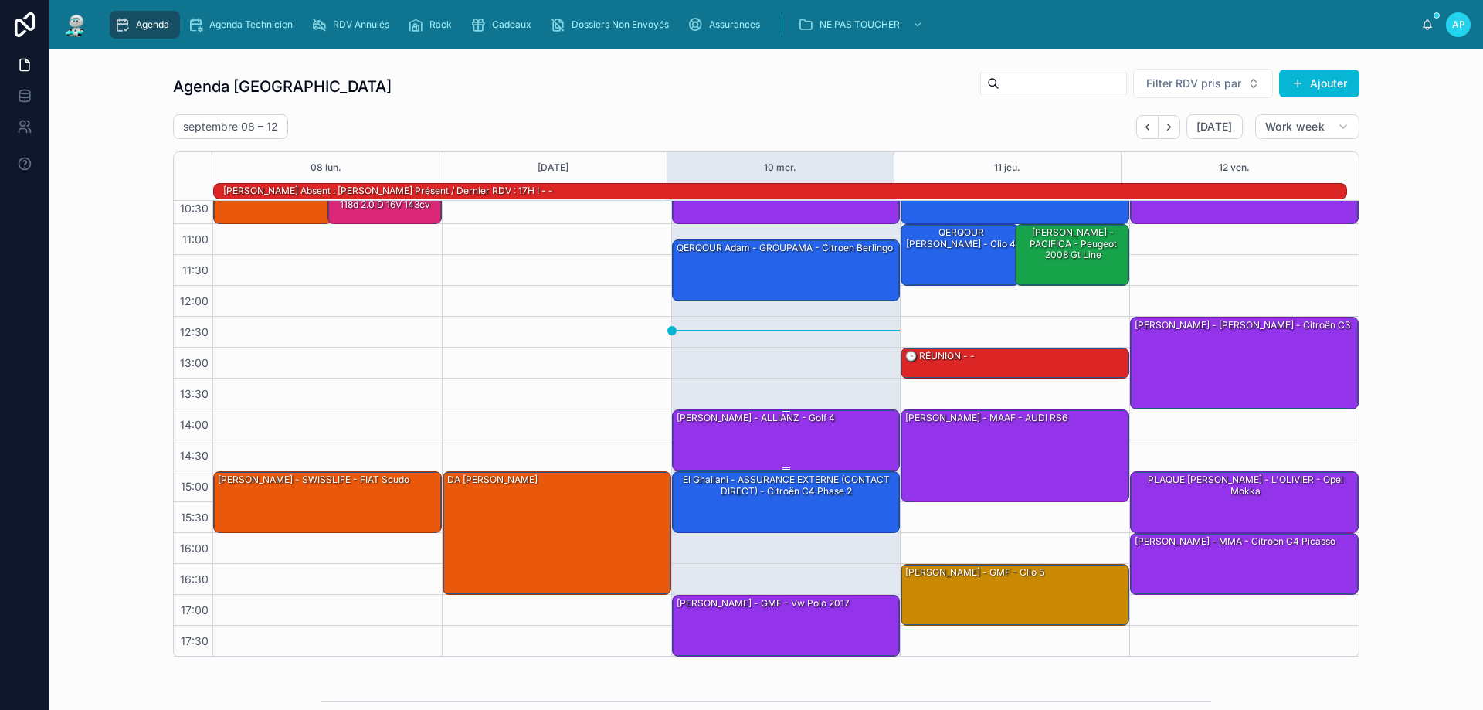
click at [755, 419] on div "[PERSON_NAME] - ALLIANZ - golf 4" at bounding box center [755, 418] width 161 height 14
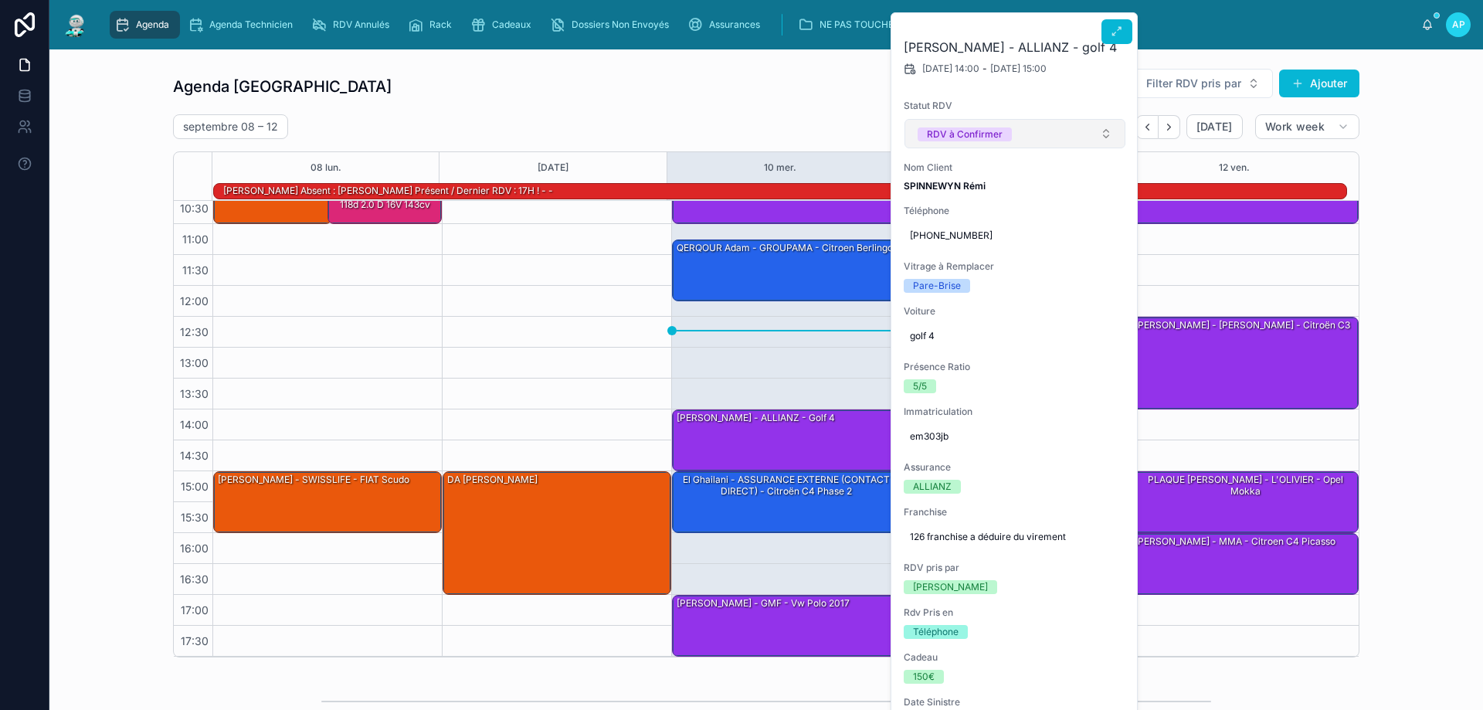
click at [1052, 126] on button "RDV à Confirmer" at bounding box center [1015, 133] width 221 height 29
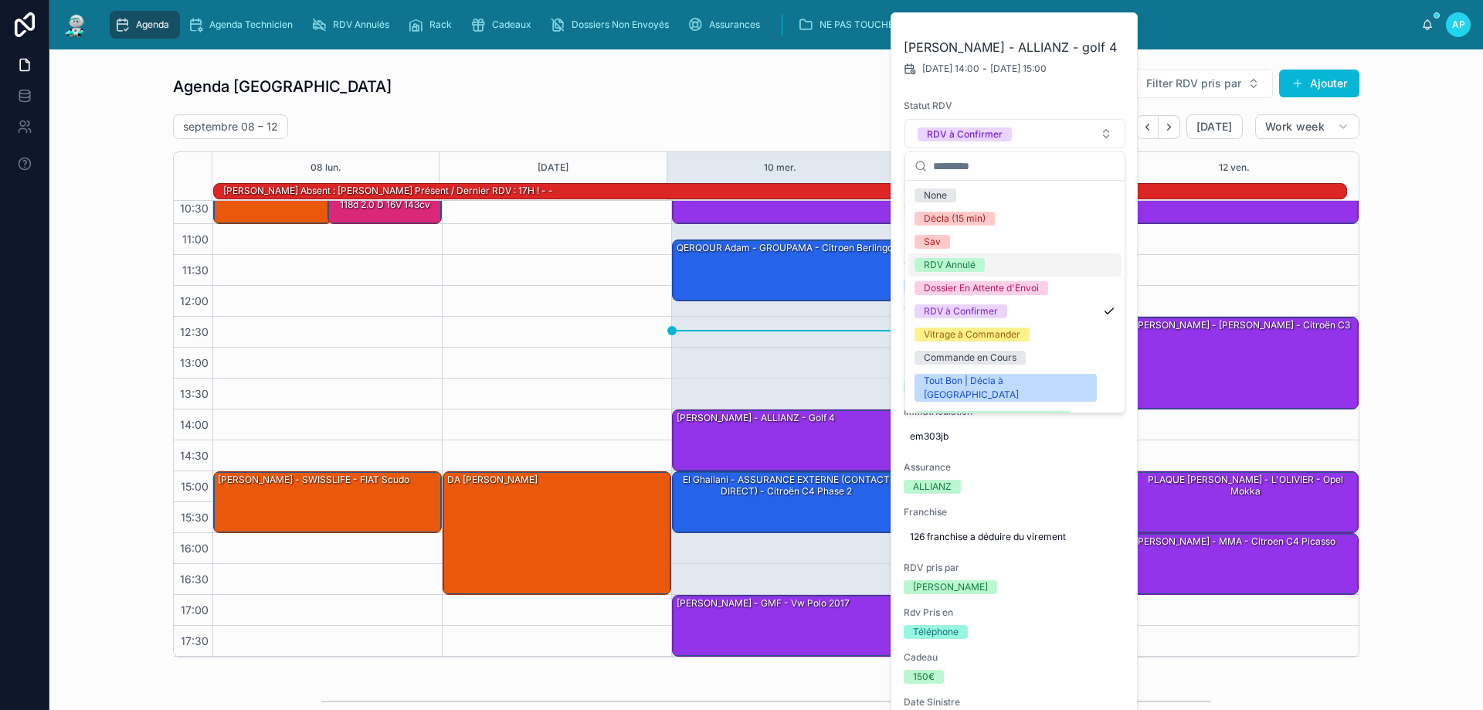
click at [949, 262] on div "RDV Annulé" at bounding box center [950, 265] width 52 height 14
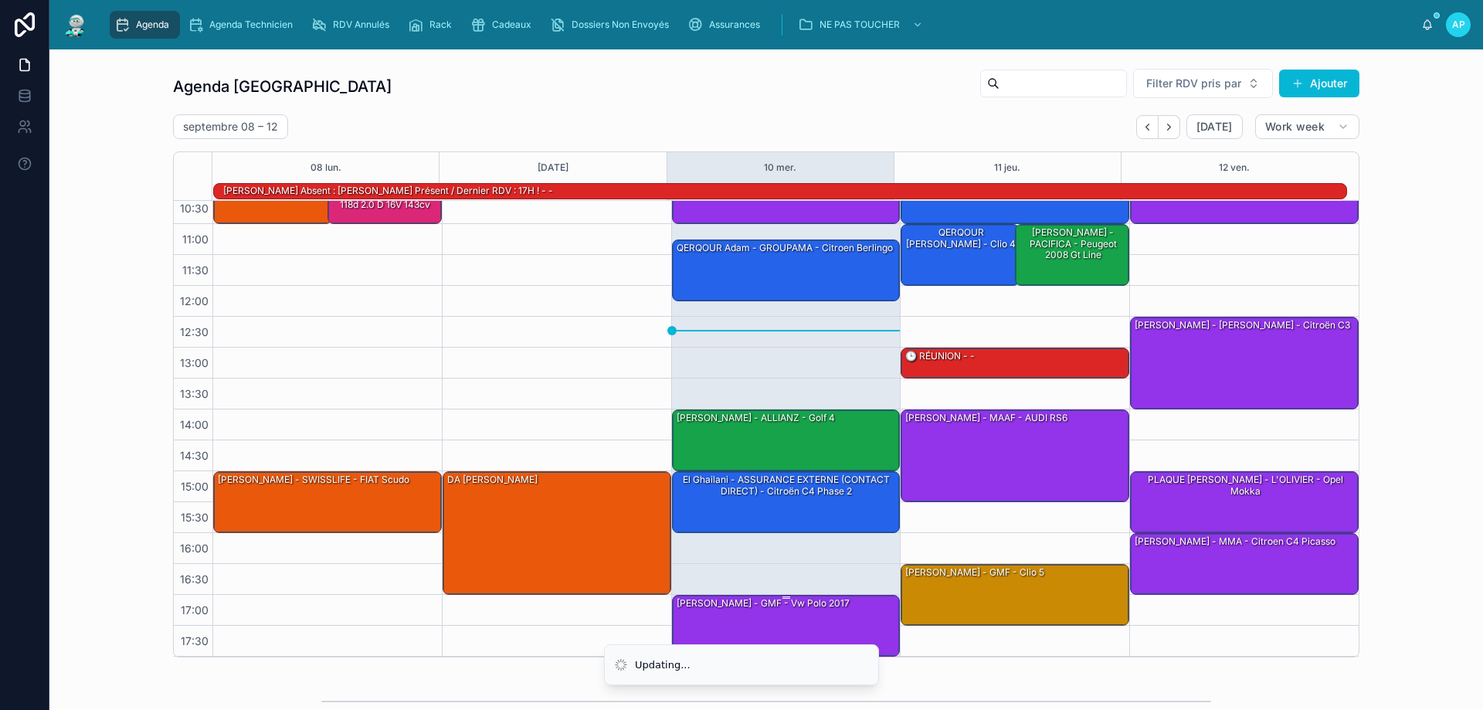
click at [791, 622] on div "[PERSON_NAME] - GMF - vw polo 2017" at bounding box center [787, 625] width 224 height 59
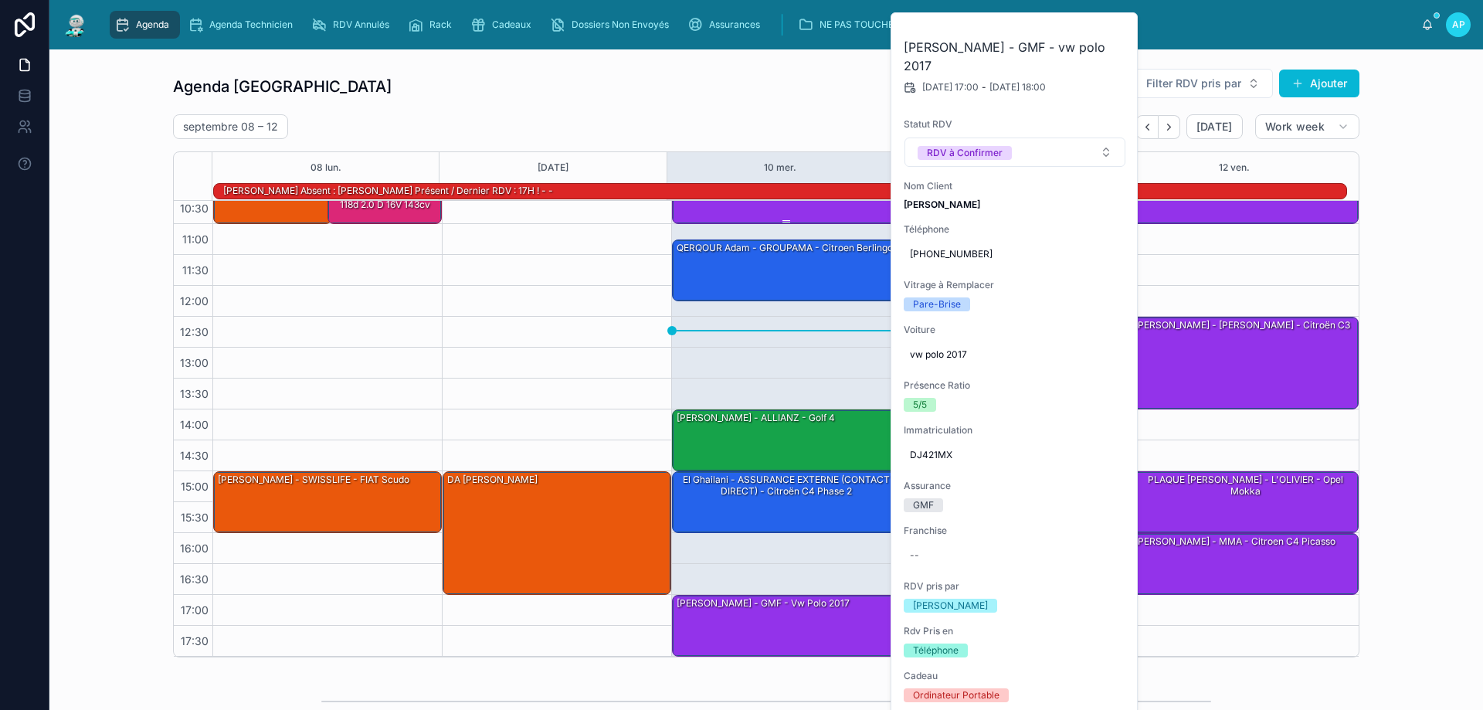
click at [686, 219] on div "PHOTOS/PLAQUE - Tpano [PERSON_NAME] - MATMUT - Nissan Qashqai" at bounding box center [787, 192] width 224 height 59
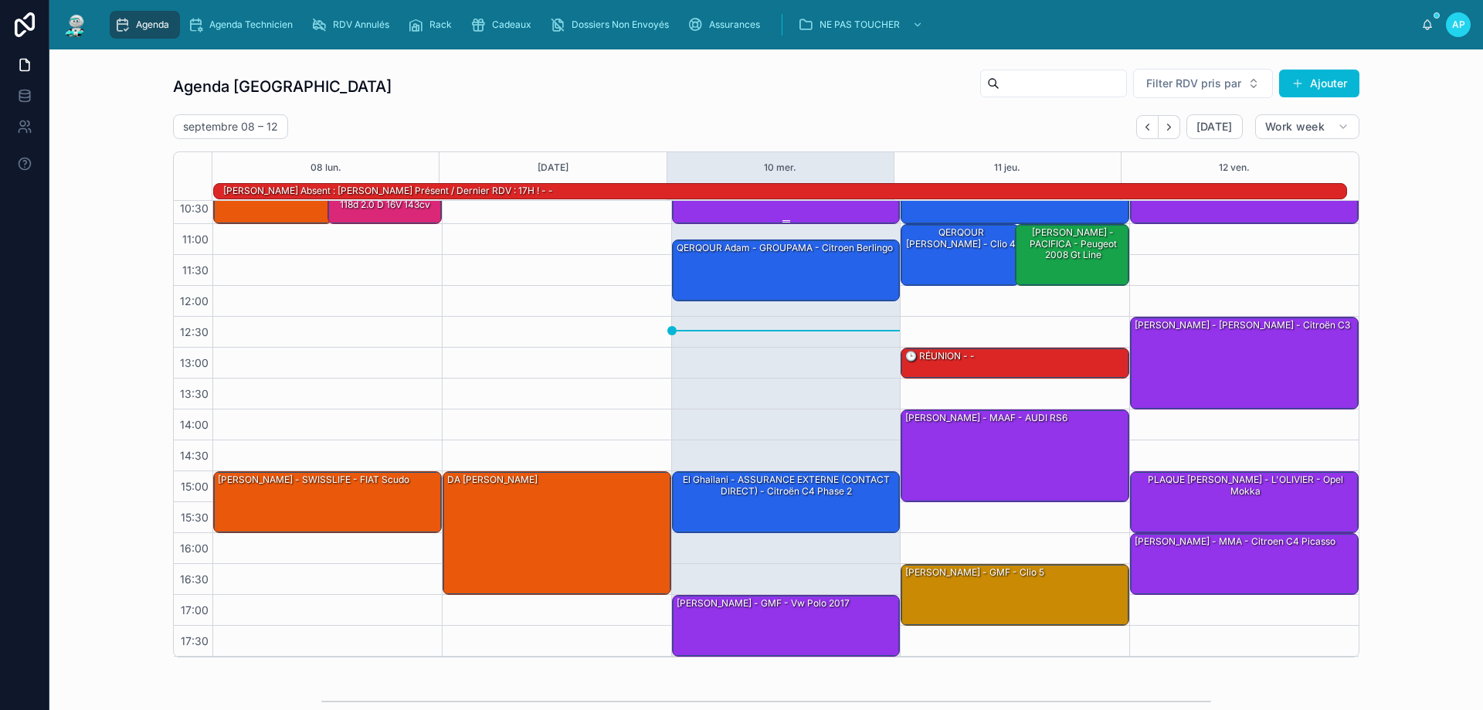
click at [796, 209] on div "PHOTOS/PLAQUE - Tpano [PERSON_NAME] - MATMUT - Nissan Qashqai" at bounding box center [787, 192] width 224 height 59
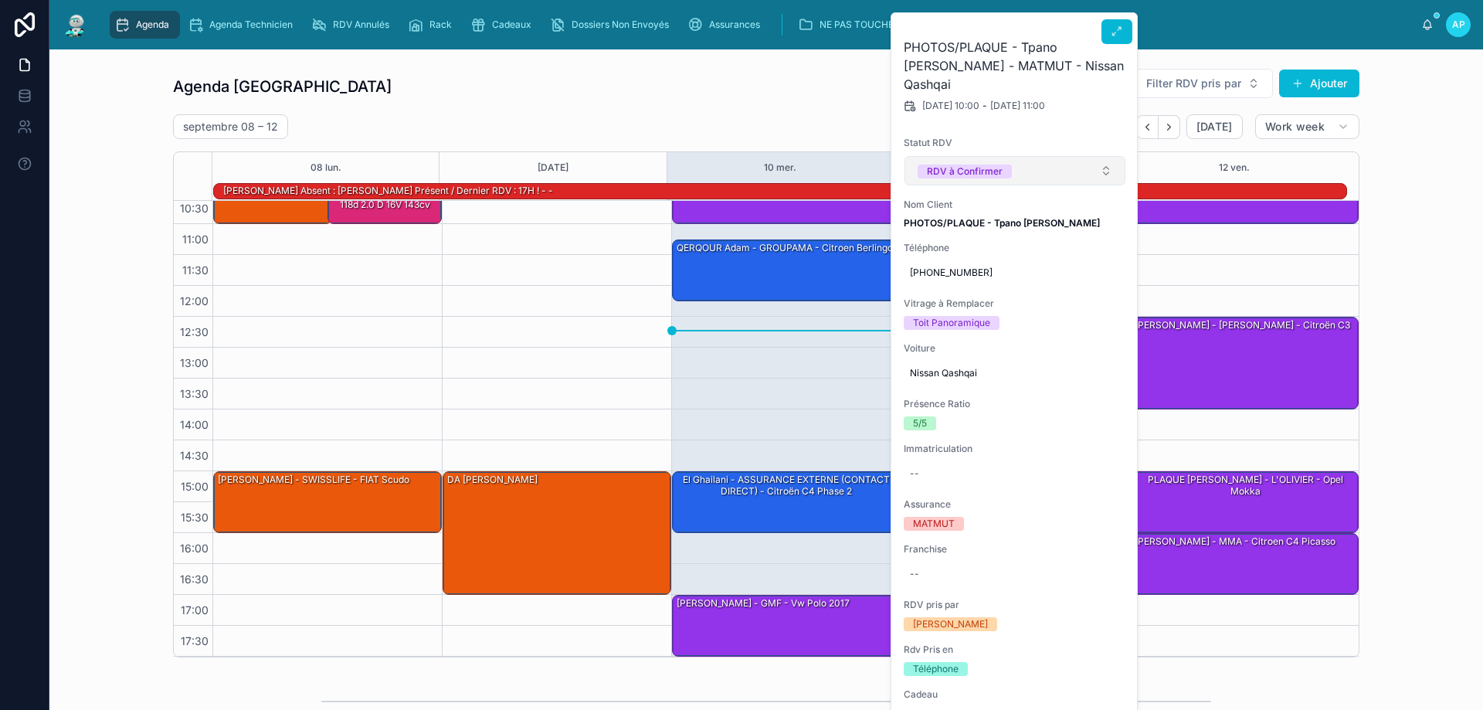
click at [1017, 161] on button "RDV à Confirmer" at bounding box center [1015, 170] width 221 height 29
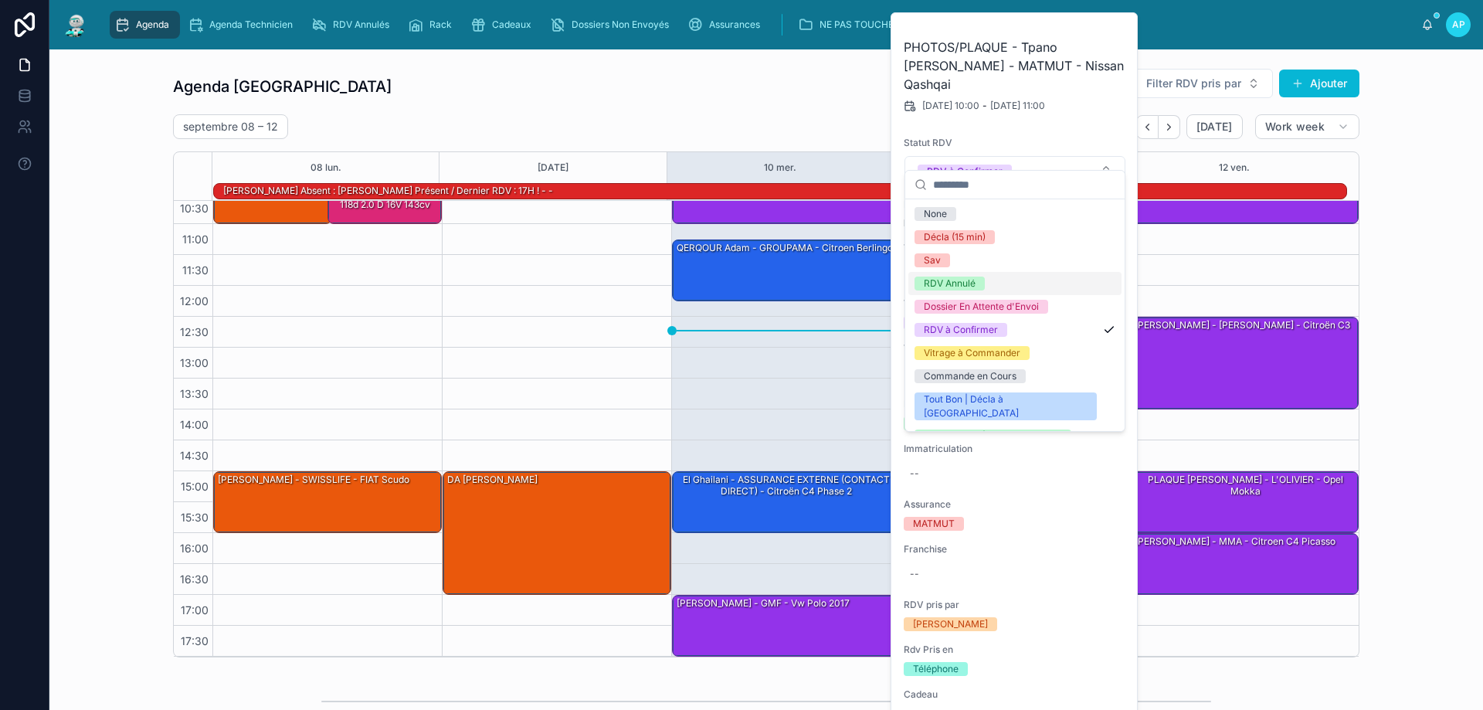
click at [947, 280] on div "RDV Annulé" at bounding box center [950, 284] width 52 height 14
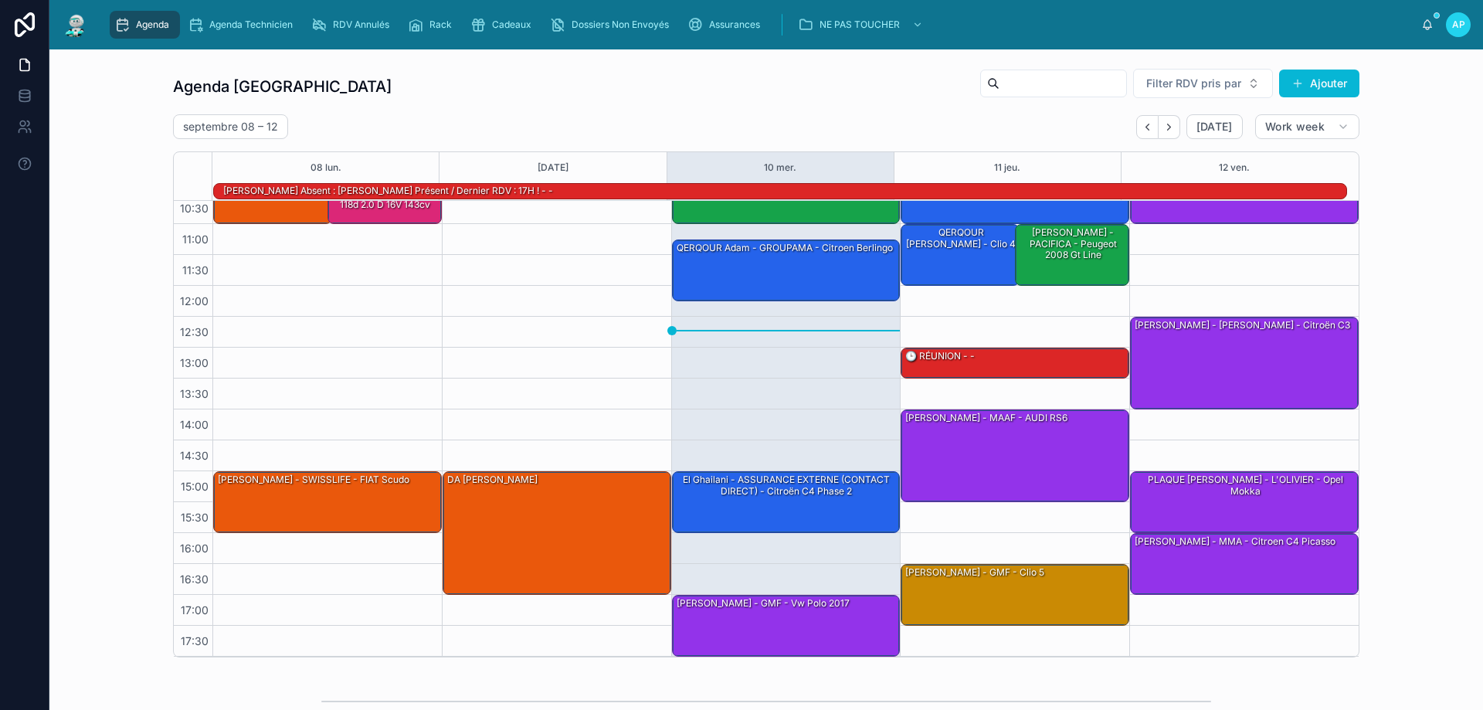
scroll to position [0, 0]
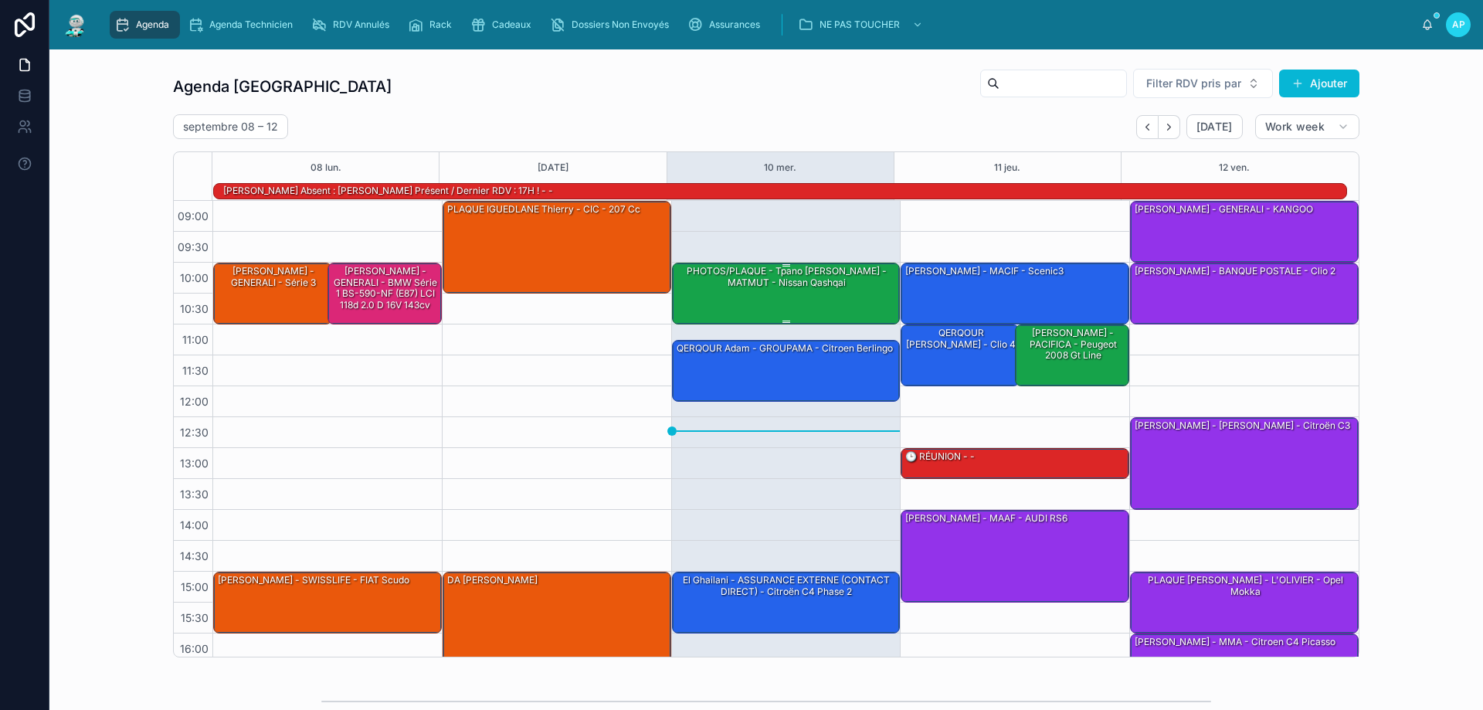
click at [776, 287] on div "PHOTOS/PLAQUE - Tpano [PERSON_NAME] - MATMUT - Nissan Qashqai" at bounding box center [787, 276] width 224 height 25
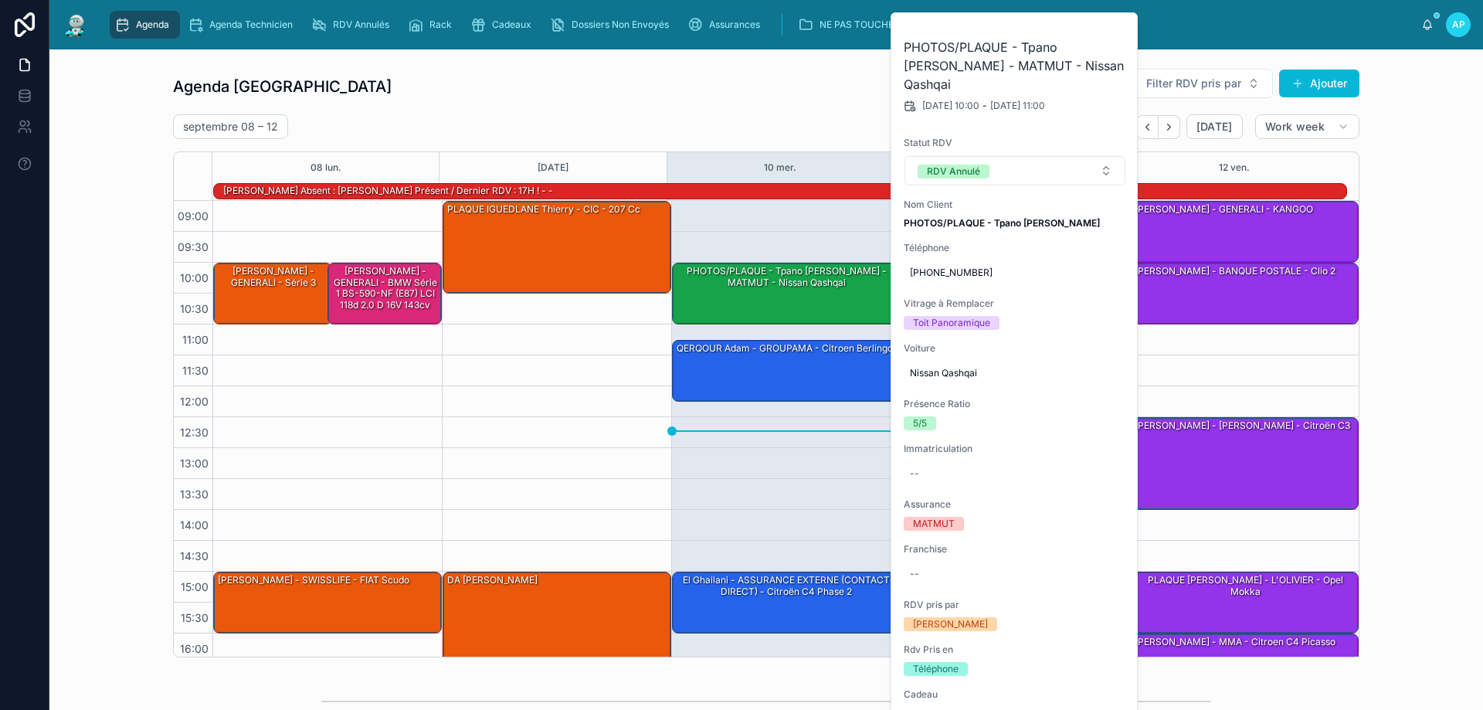
click at [751, 241] on div "10:00 – 11:00 PHOTOS/PLAQUE - Tpano Lagarde Axel - MATMUT - Nissan Qashqai 11:1…" at bounding box center [785, 479] width 229 height 556
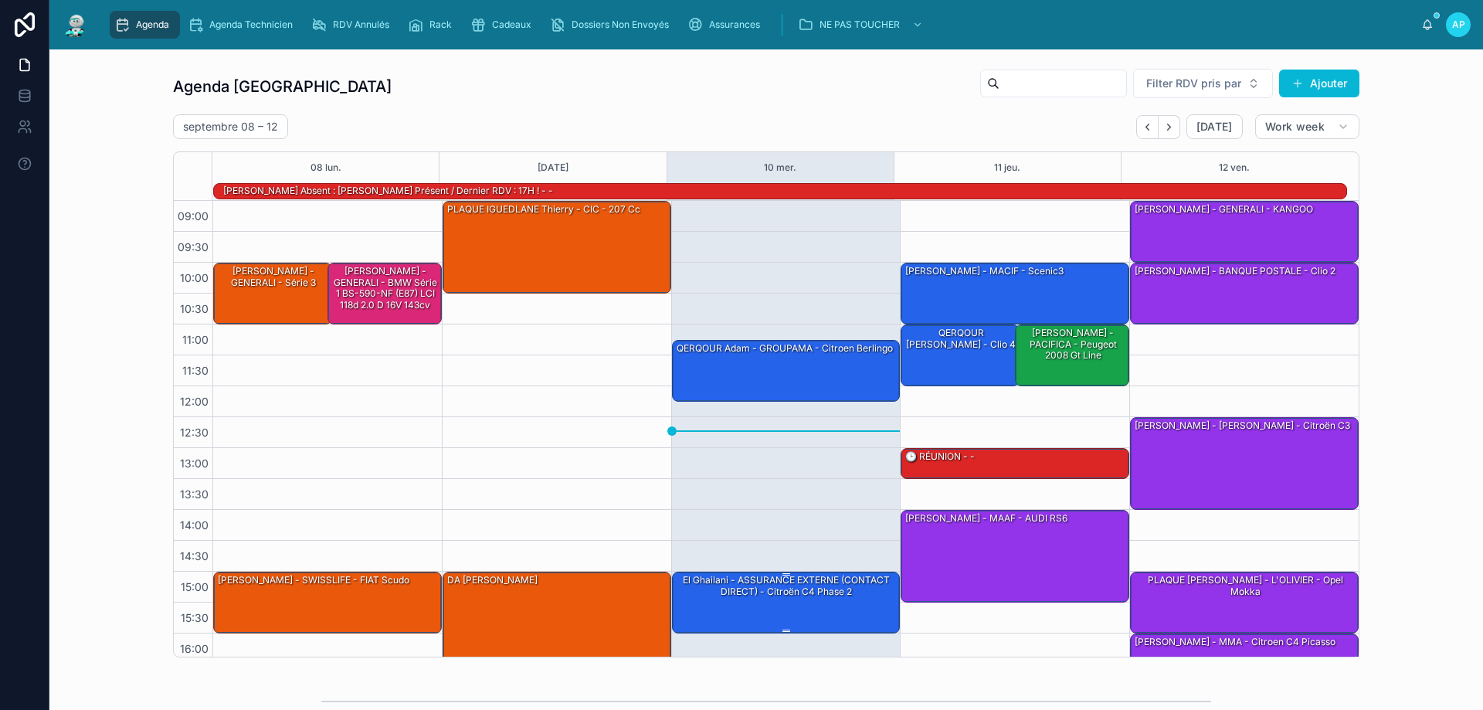
click at [705, 590] on div "El Ghailani - ASSURANCE EXTERNE (CONTACT DIRECT) - Citroën C4 Phase 2" at bounding box center [787, 585] width 224 height 25
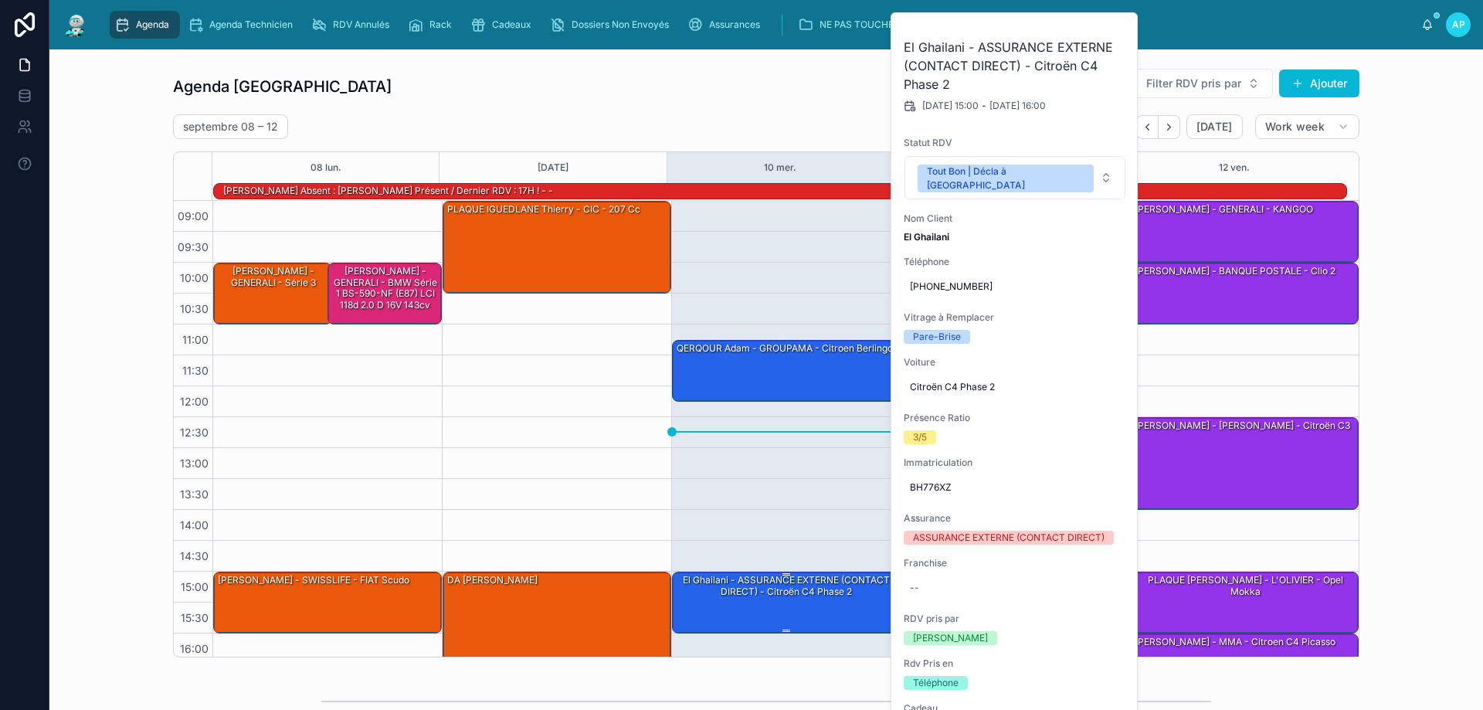
click at [793, 632] on div at bounding box center [787, 631] width 224 height 2
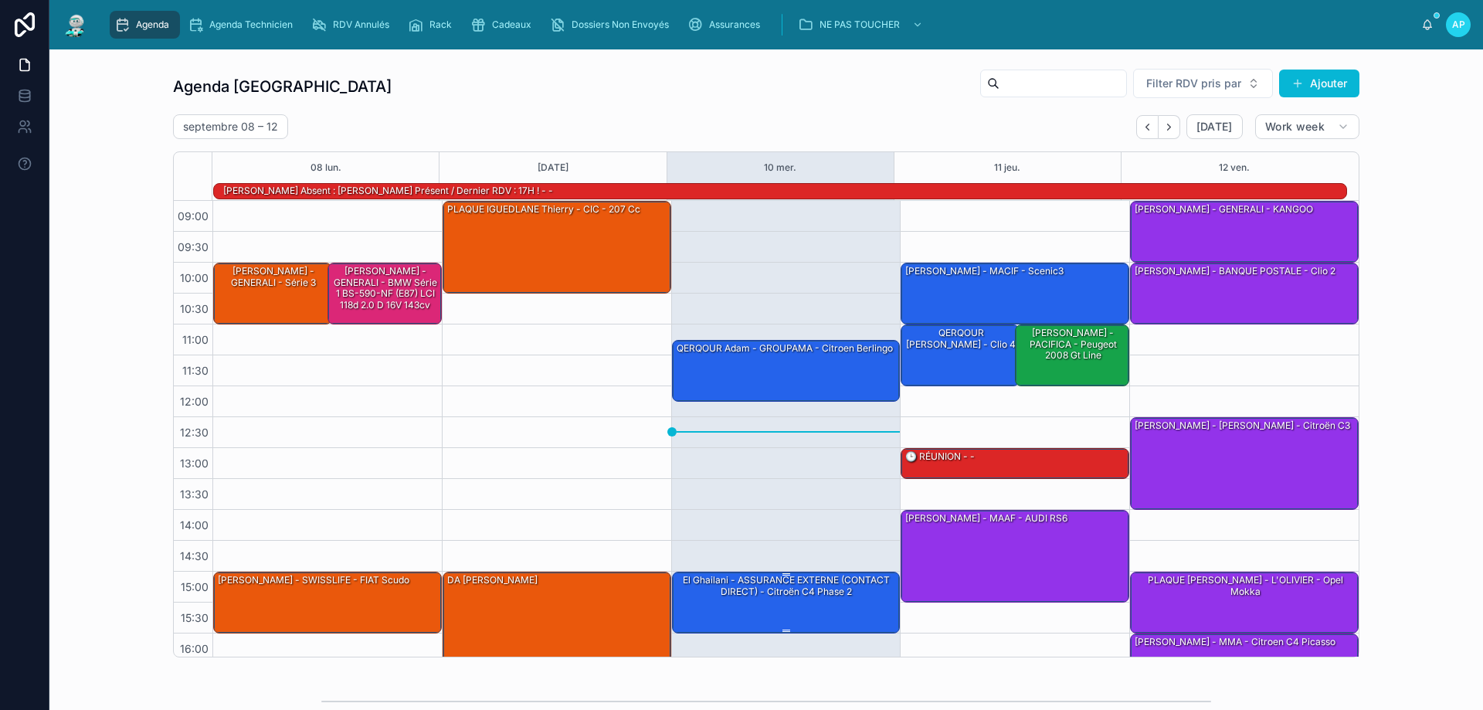
click at [813, 613] on div "El Ghailani - ASSURANCE EXTERNE (CONTACT DIRECT) - Citroën C4 Phase 2" at bounding box center [787, 601] width 224 height 59
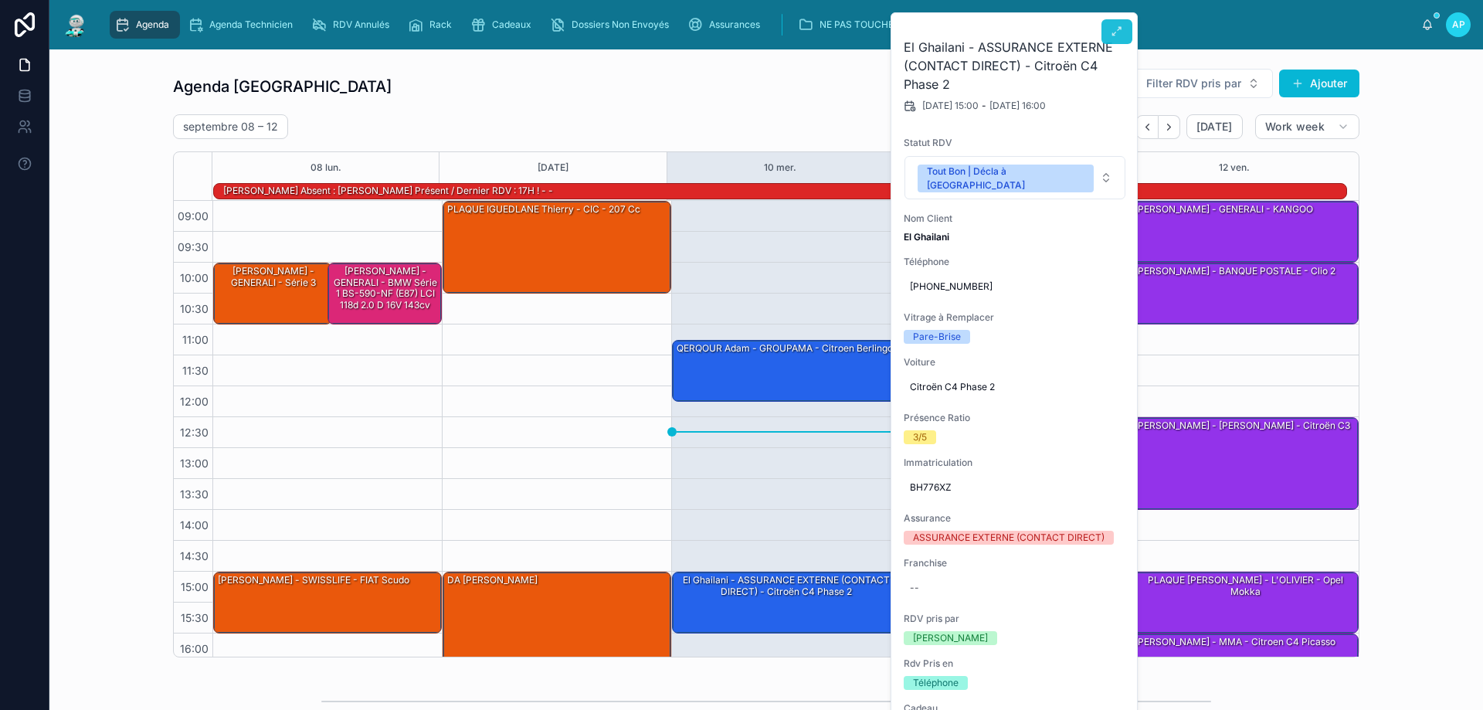
click at [1115, 28] on icon at bounding box center [1117, 31] width 12 height 12
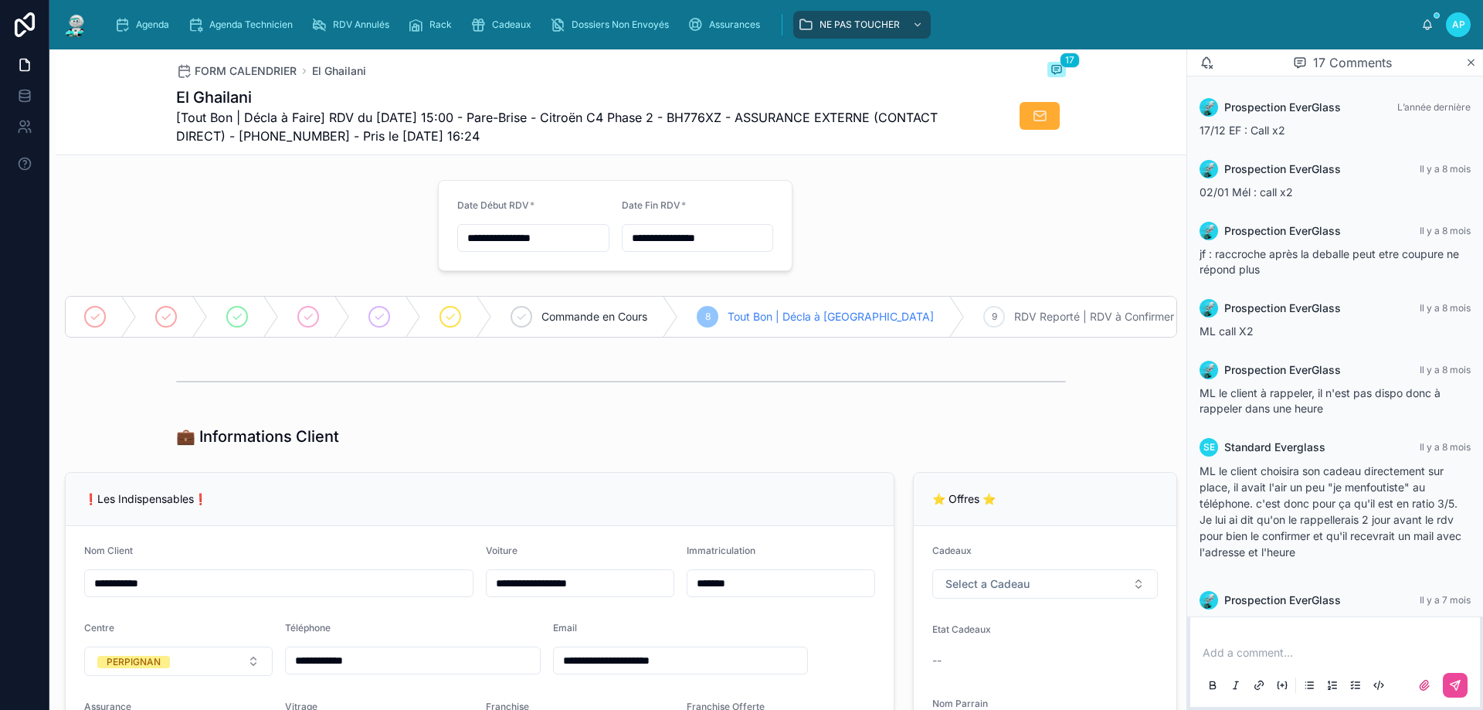
scroll to position [1001, 0]
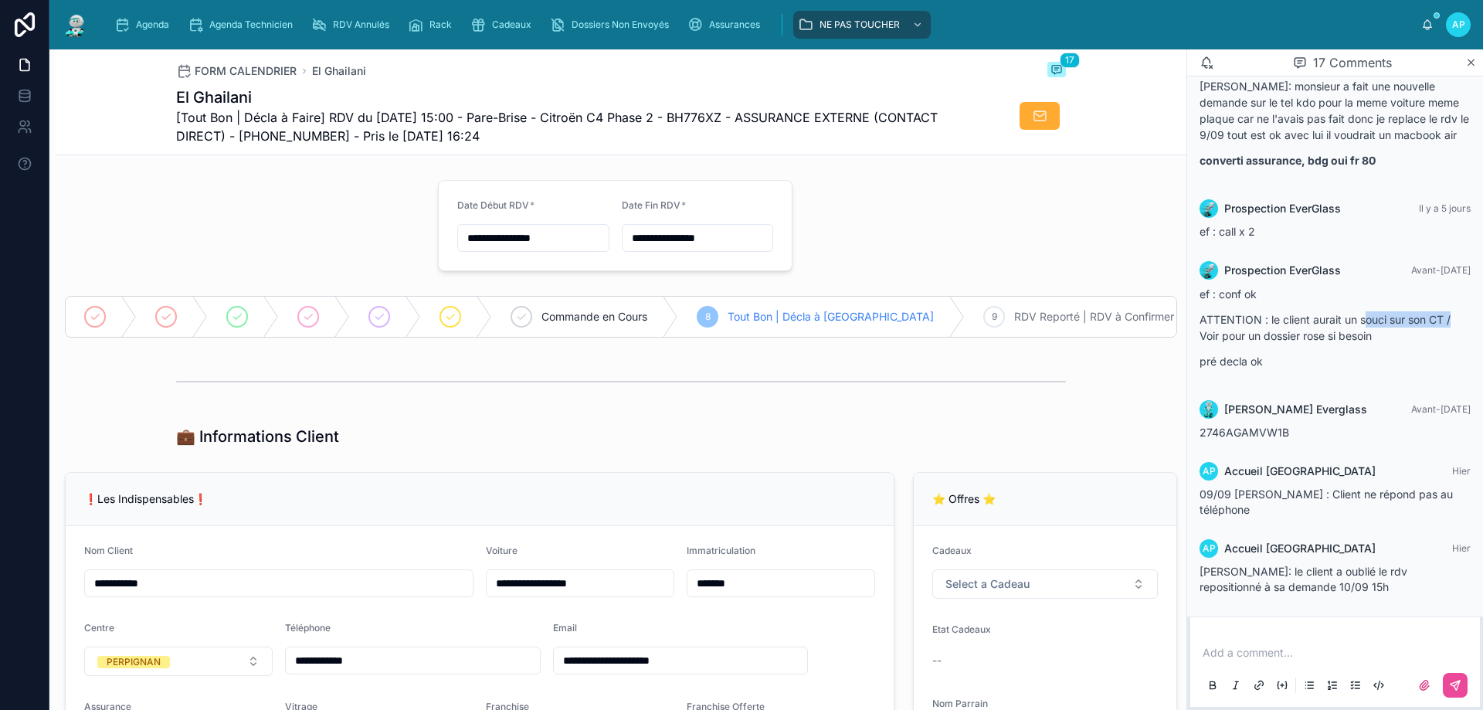
drag, startPoint x: 1364, startPoint y: 335, endPoint x: 1482, endPoint y: 329, distance: 118.4
click at [1482, 335] on div "Prospection EverGlass L’année dernière 17/12 EF : Call x2 Prospection EverGlass…" at bounding box center [1335, 346] width 296 height 540
drag, startPoint x: 1231, startPoint y: 349, endPoint x: 1373, endPoint y: 355, distance: 142.3
click at [1373, 344] on p "ATTENTION : le client aurait un souci sur son CT / Voir pour un dossier rose si…" at bounding box center [1335, 327] width 271 height 32
click at [1343, 369] on p "pré decla ok" at bounding box center [1335, 361] width 271 height 16
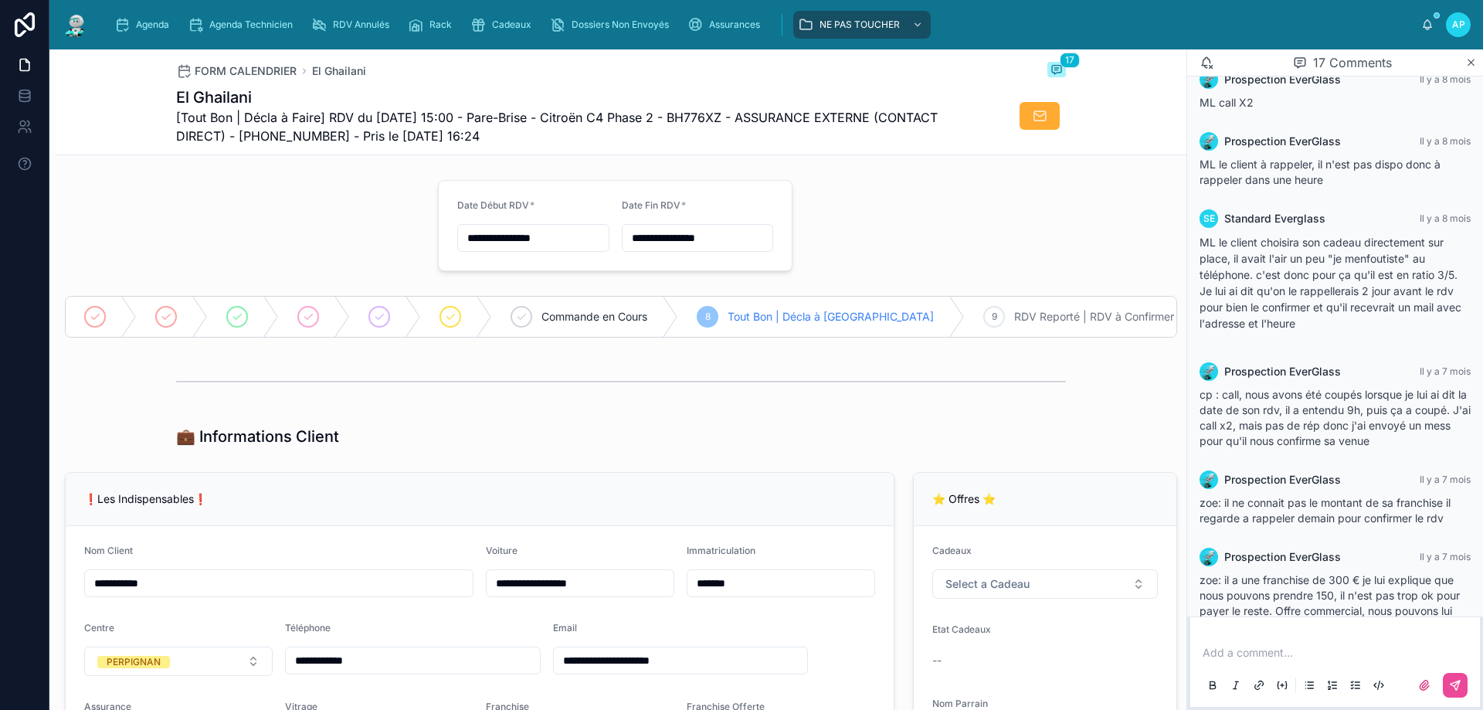
scroll to position [0, 0]
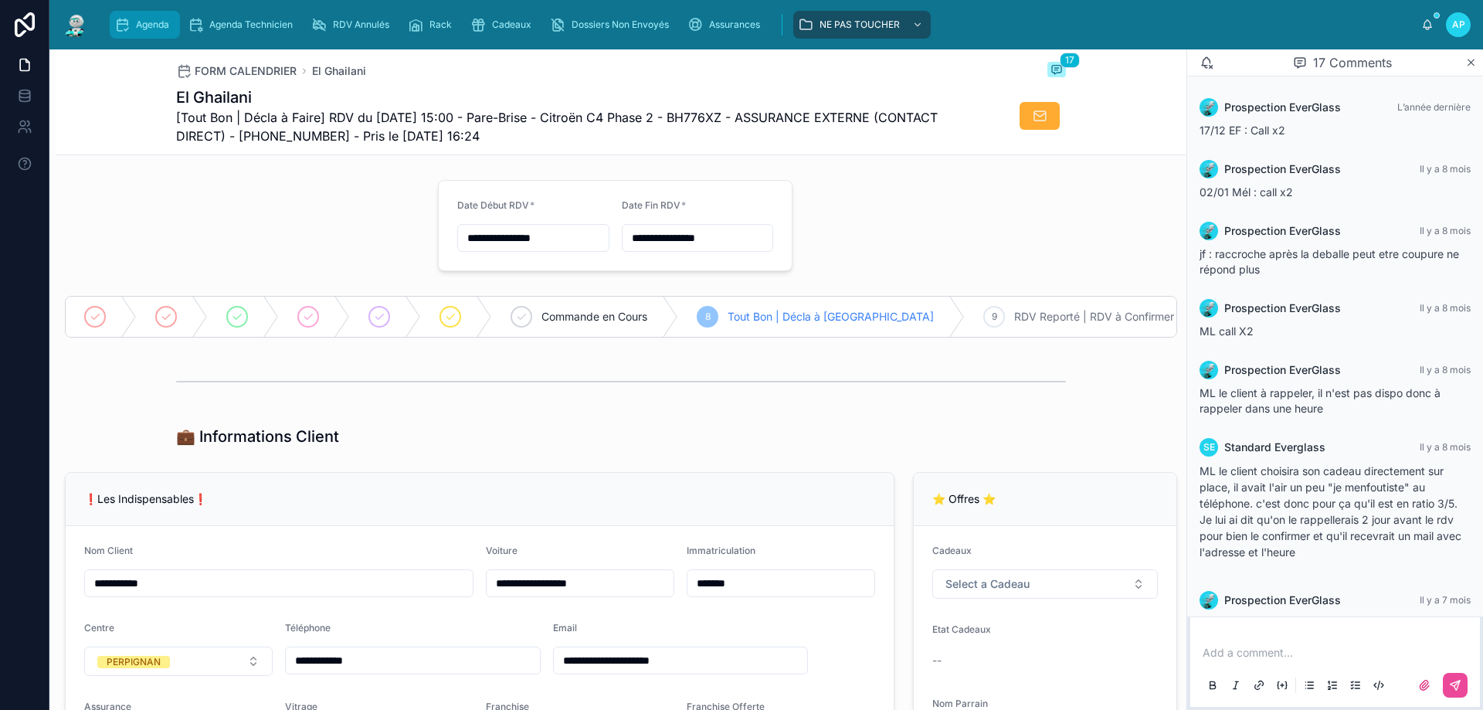
click at [163, 27] on span "Agenda" at bounding box center [152, 25] width 33 height 12
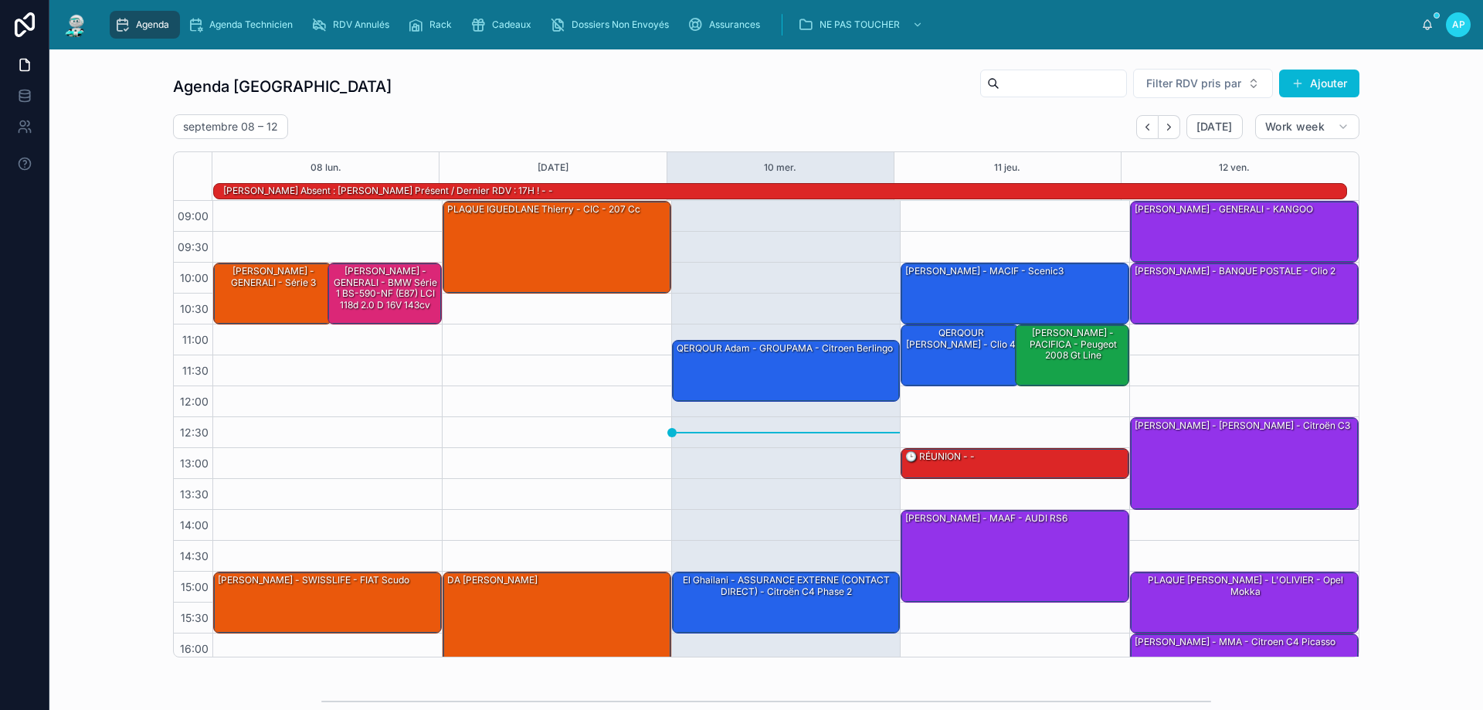
scroll to position [101, 0]
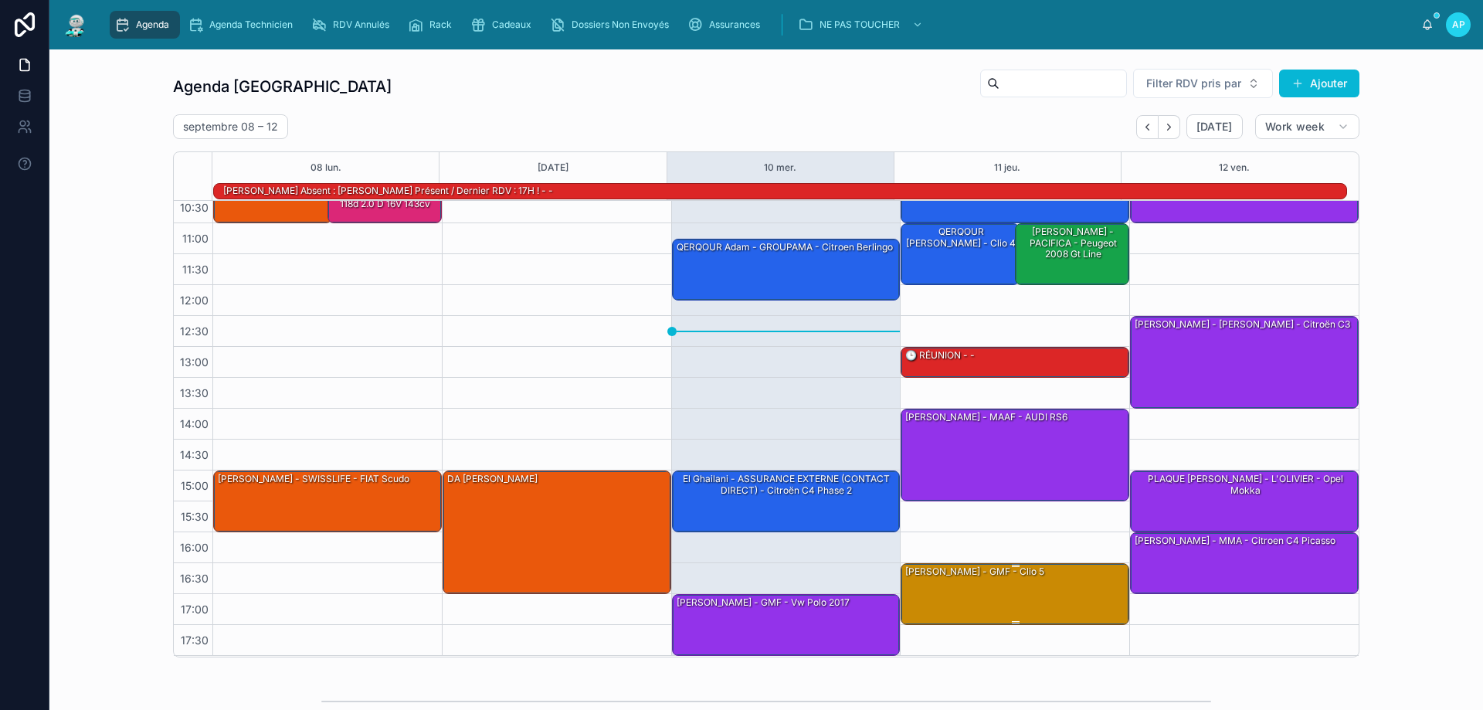
click at [980, 595] on div "[PERSON_NAME] - GMF - Clio 5" at bounding box center [1016, 593] width 224 height 59
click at [1028, 600] on div "[PERSON_NAME] - GMF - Clio 5" at bounding box center [1016, 593] width 224 height 59
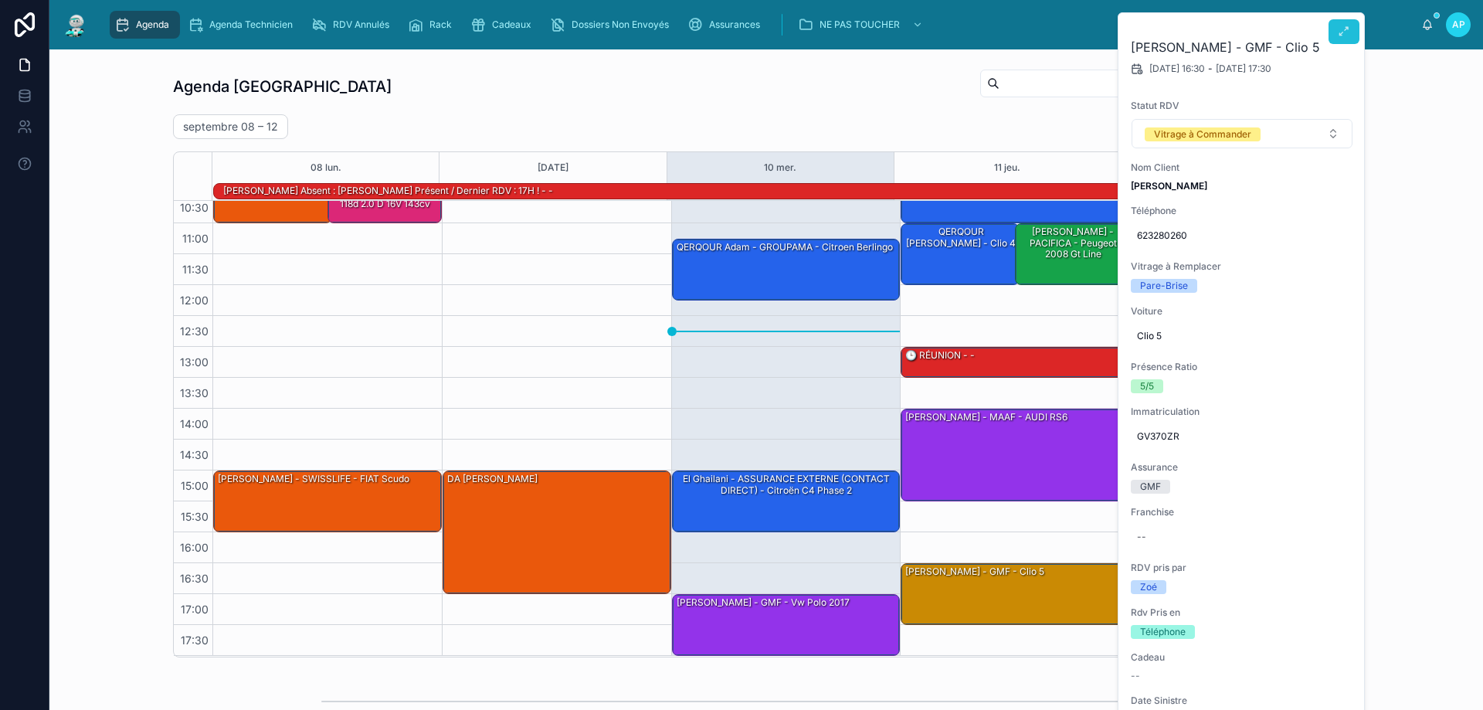
click at [1348, 34] on icon at bounding box center [1344, 31] width 12 height 12
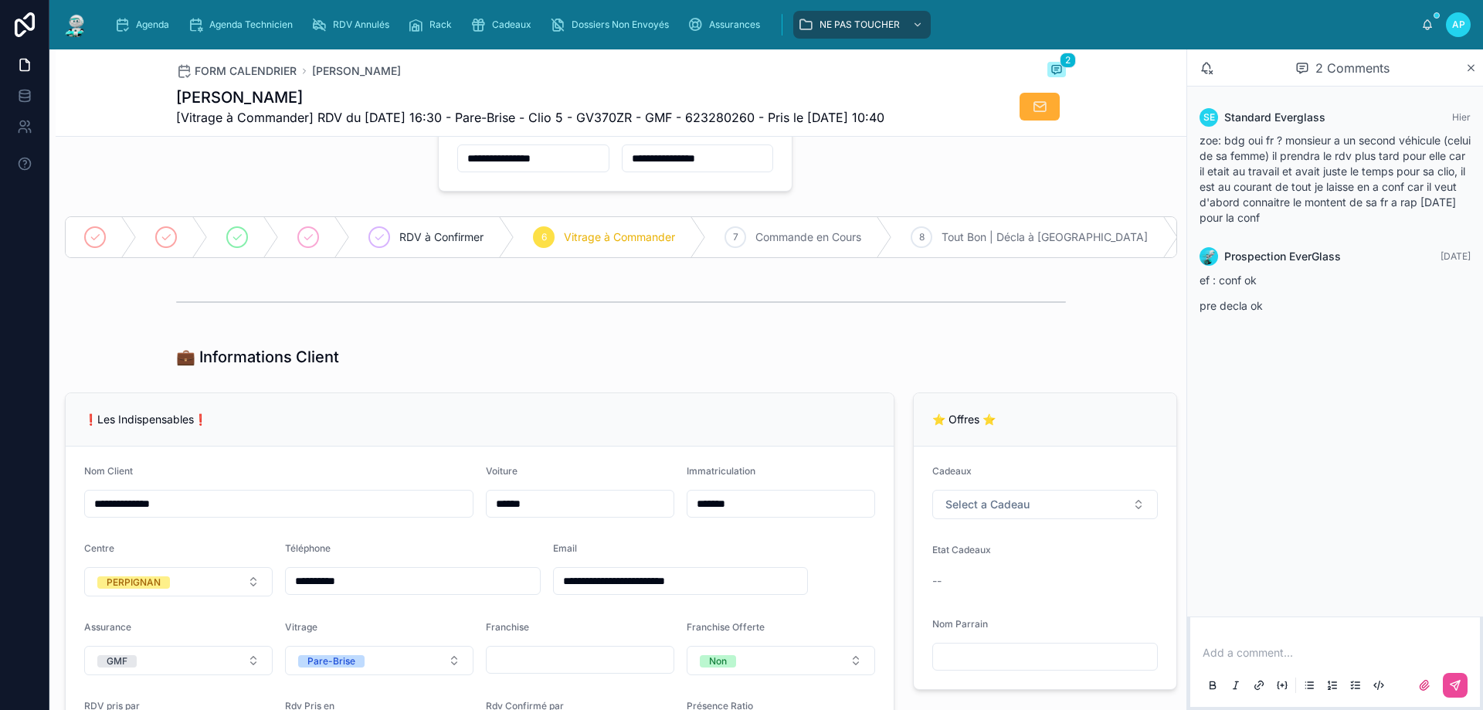
scroll to position [77, 0]
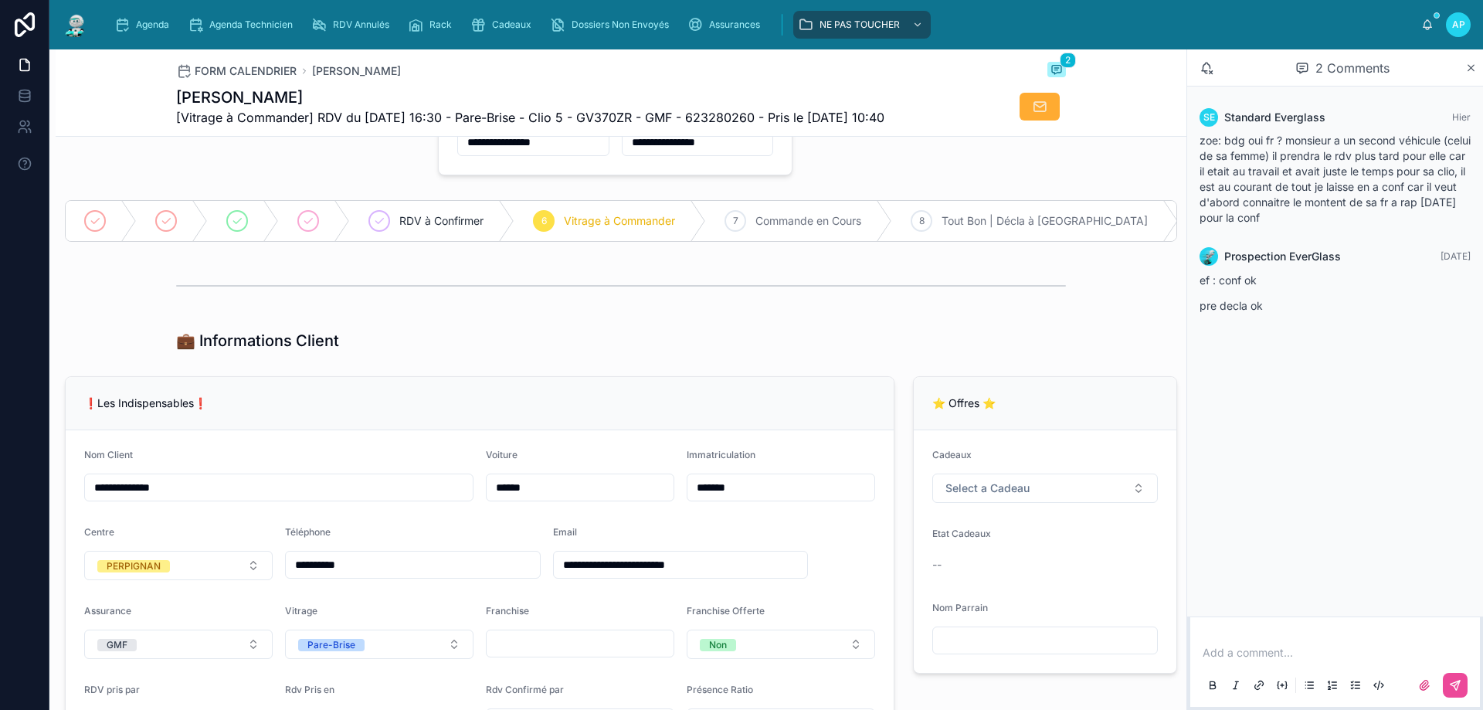
click at [675, 575] on input "**********" at bounding box center [681, 565] width 254 height 22
type input "**********"
click at [464, 408] on div "❗Les Indispensables❗" at bounding box center [479, 403] width 791 height 15
click at [296, 575] on input "*********" at bounding box center [413, 565] width 254 height 22
type input "**********"
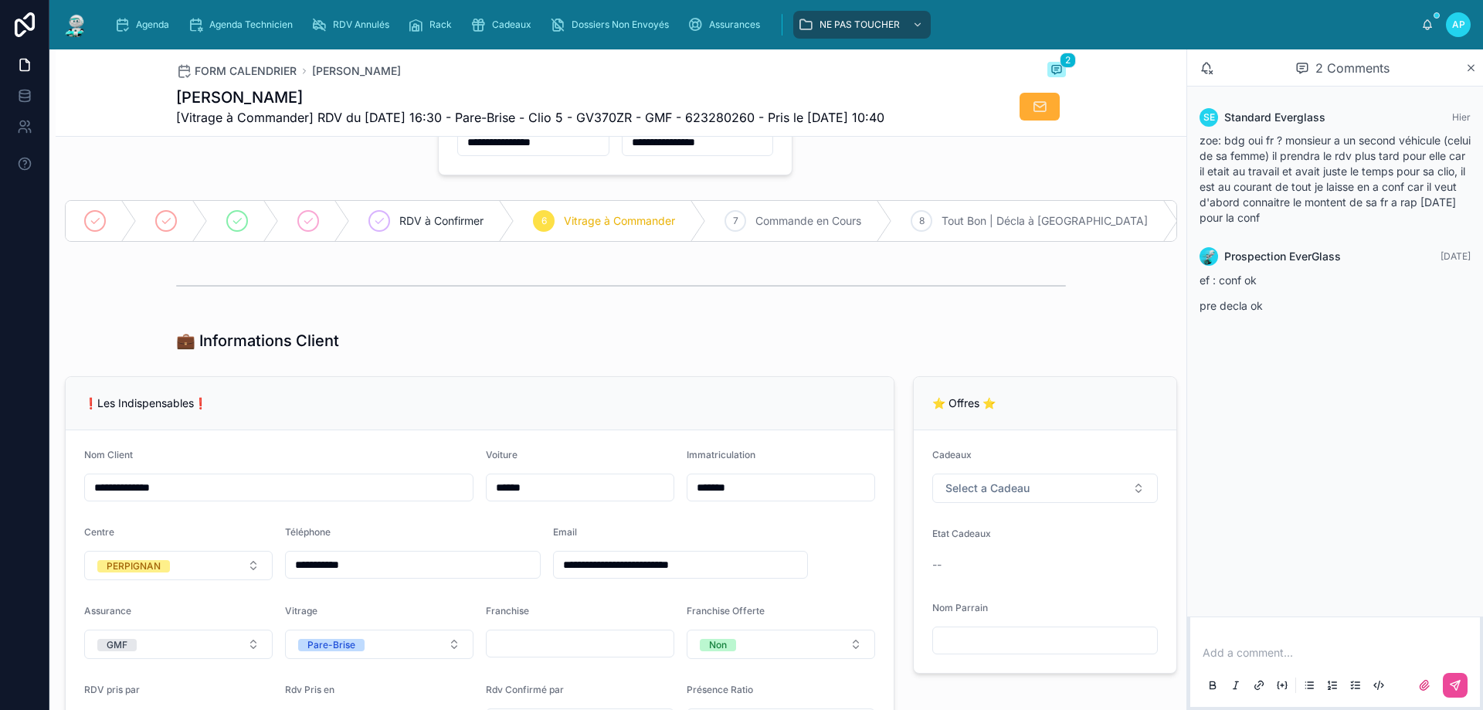
click at [470, 430] on div "❗Les Indispensables❗" at bounding box center [480, 403] width 828 height 53
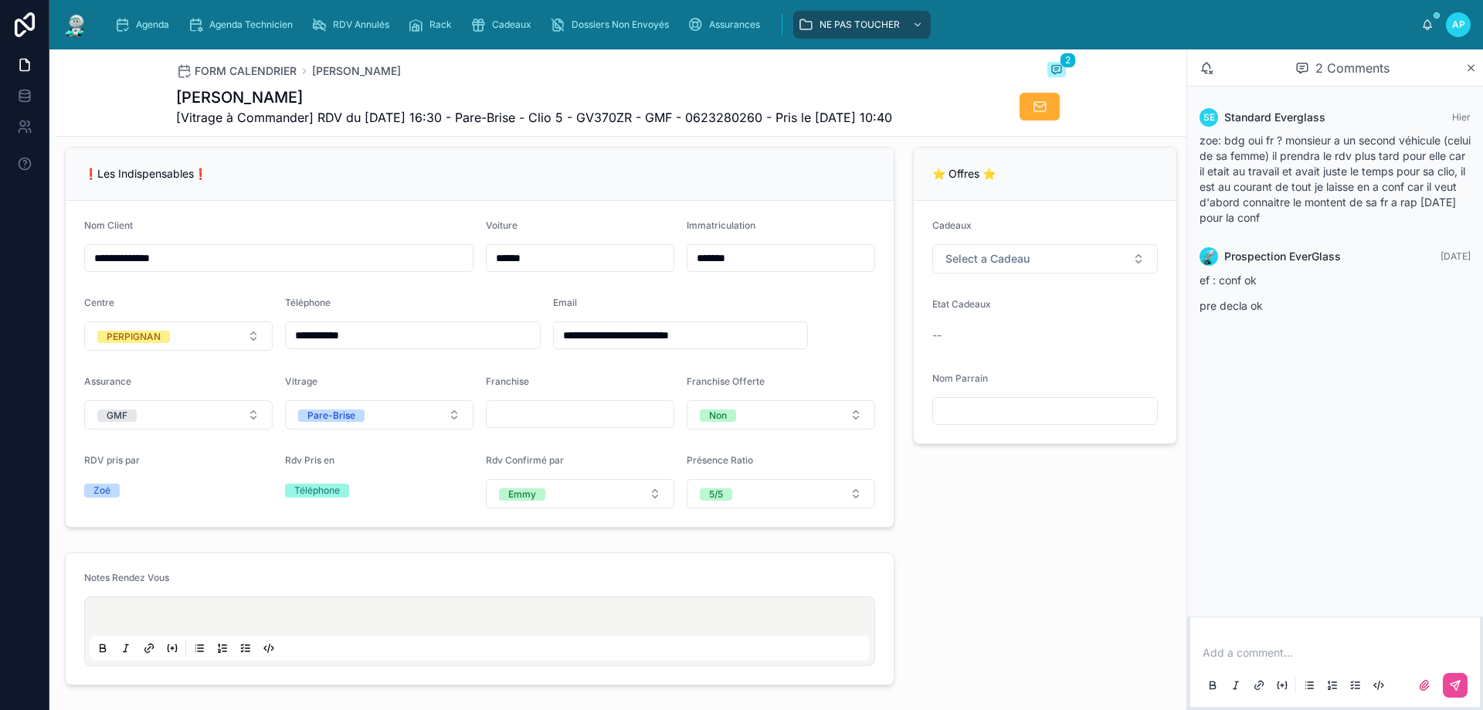
scroll to position [309, 0]
drag, startPoint x: 83, startPoint y: 497, endPoint x: 135, endPoint y: 500, distance: 52.6
click at [136, 498] on form "**********" at bounding box center [480, 362] width 828 height 326
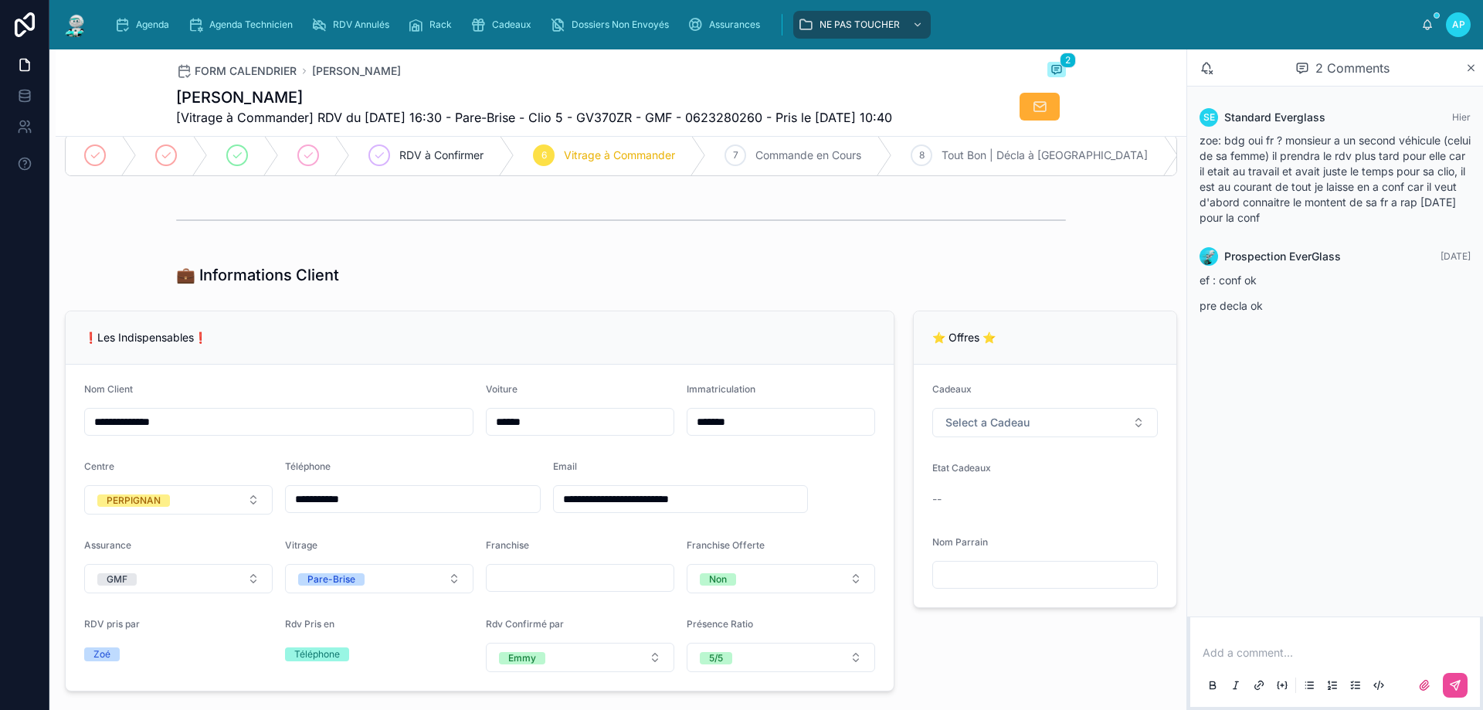
scroll to position [0, 0]
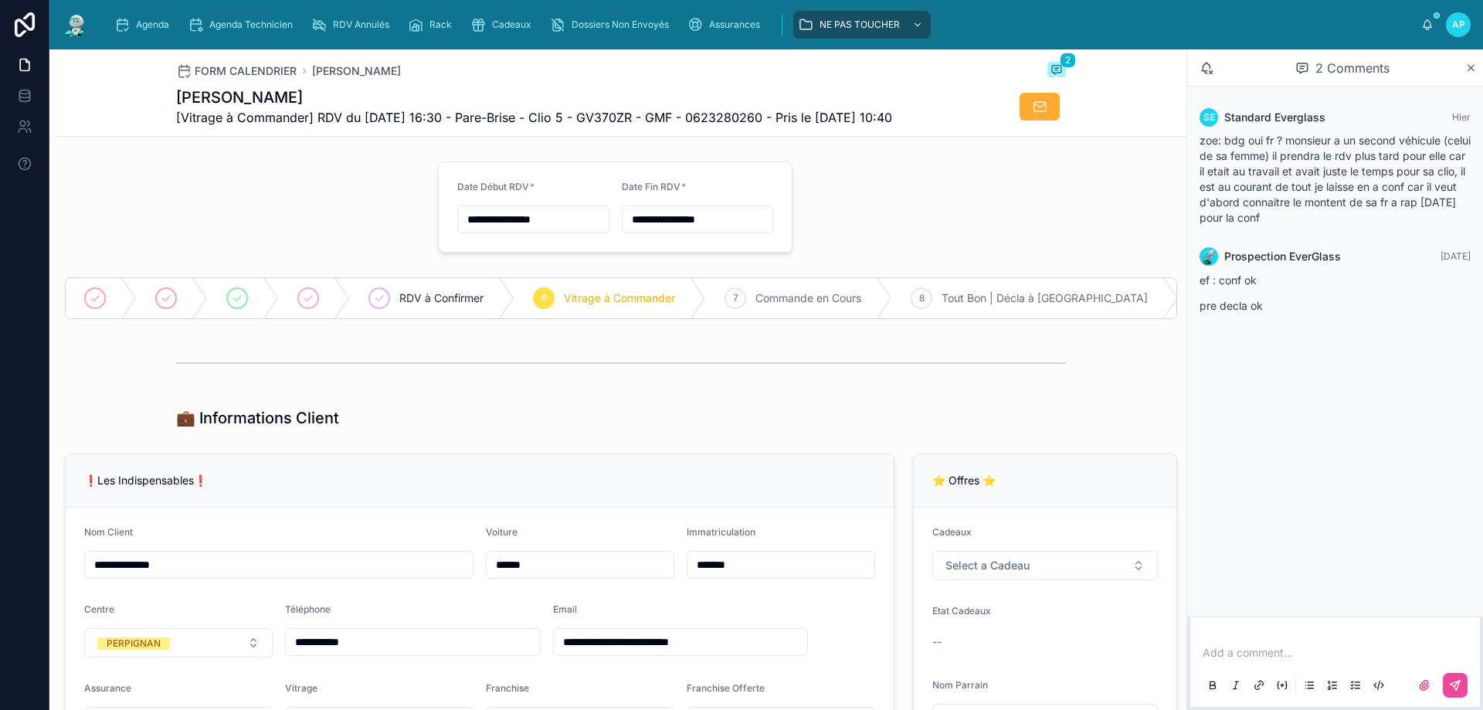
click at [83, 28] on img at bounding box center [76, 24] width 28 height 25
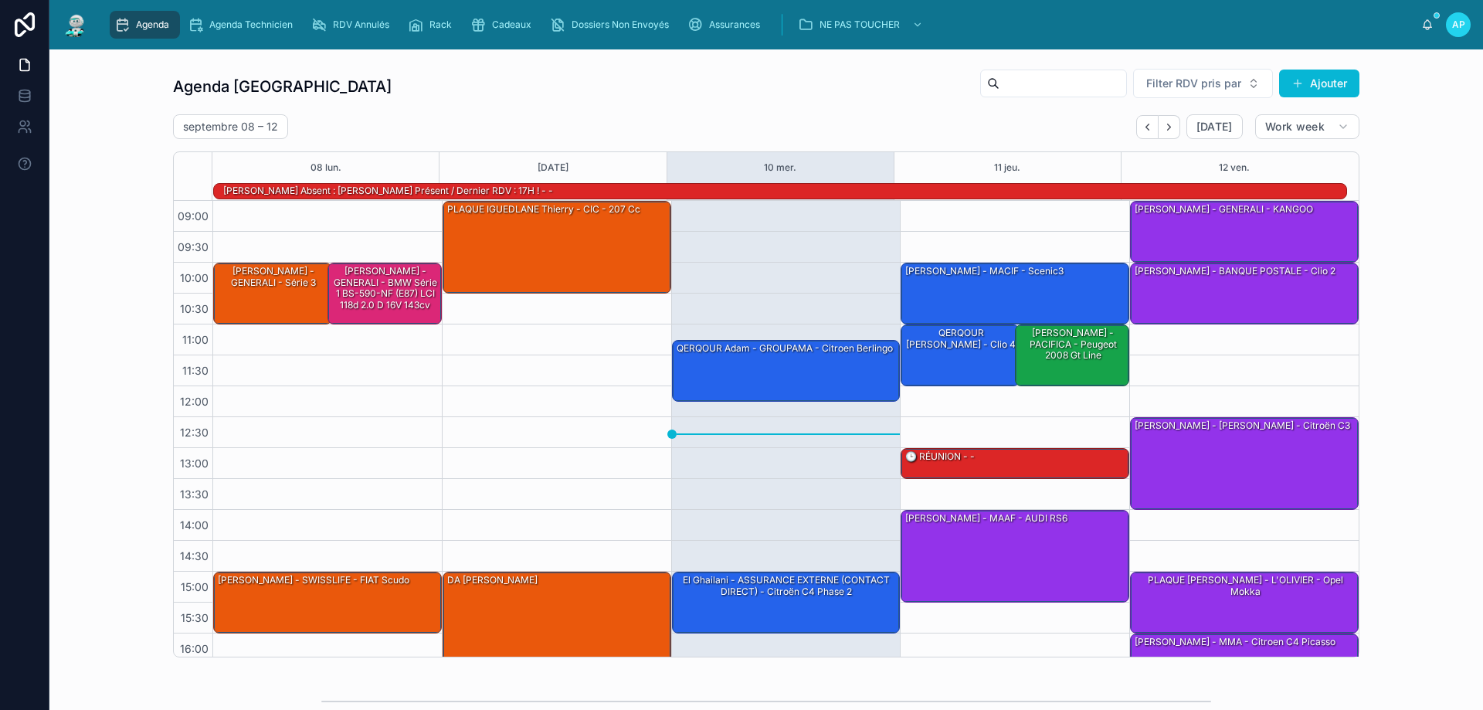
scroll to position [101, 0]
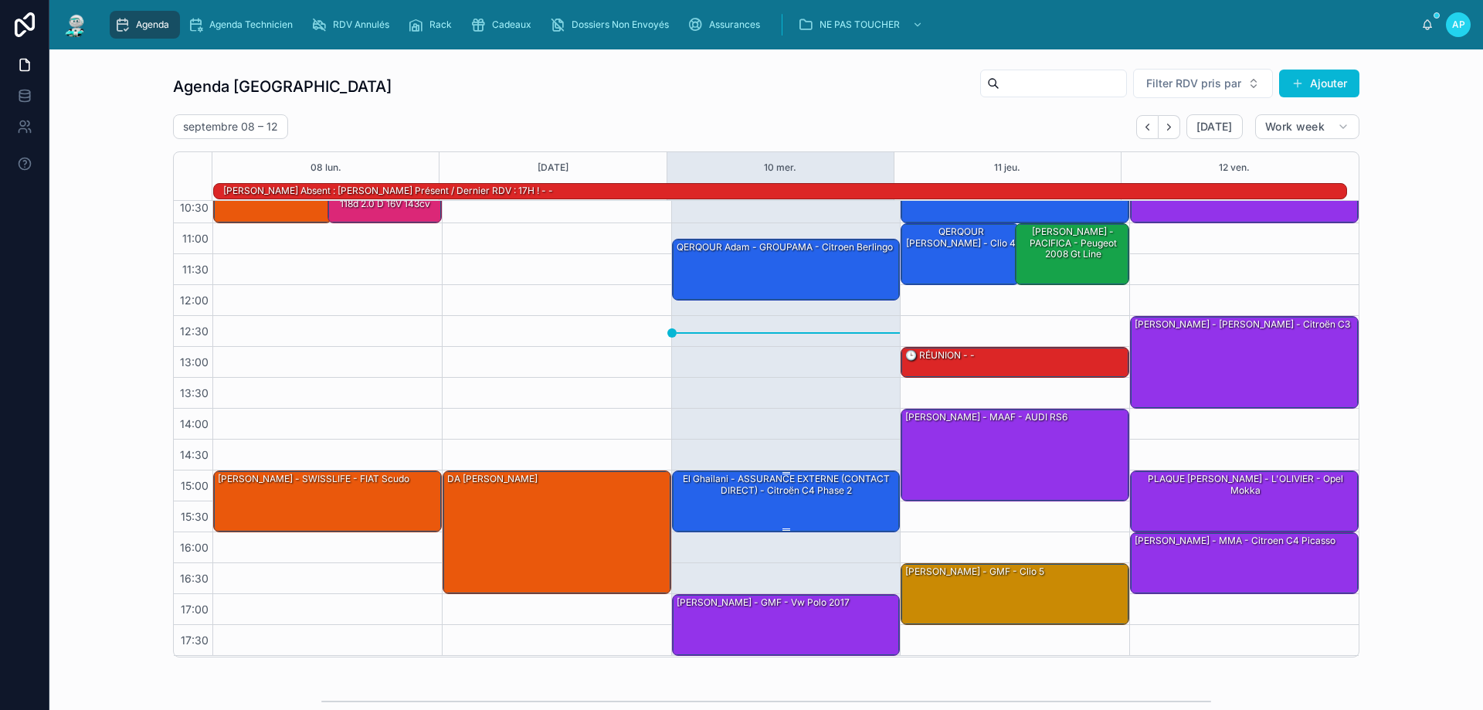
click at [769, 507] on div "El Ghailani - ASSURANCE EXTERNE (CONTACT DIRECT) - Citroën C4 Phase 2" at bounding box center [787, 500] width 224 height 59
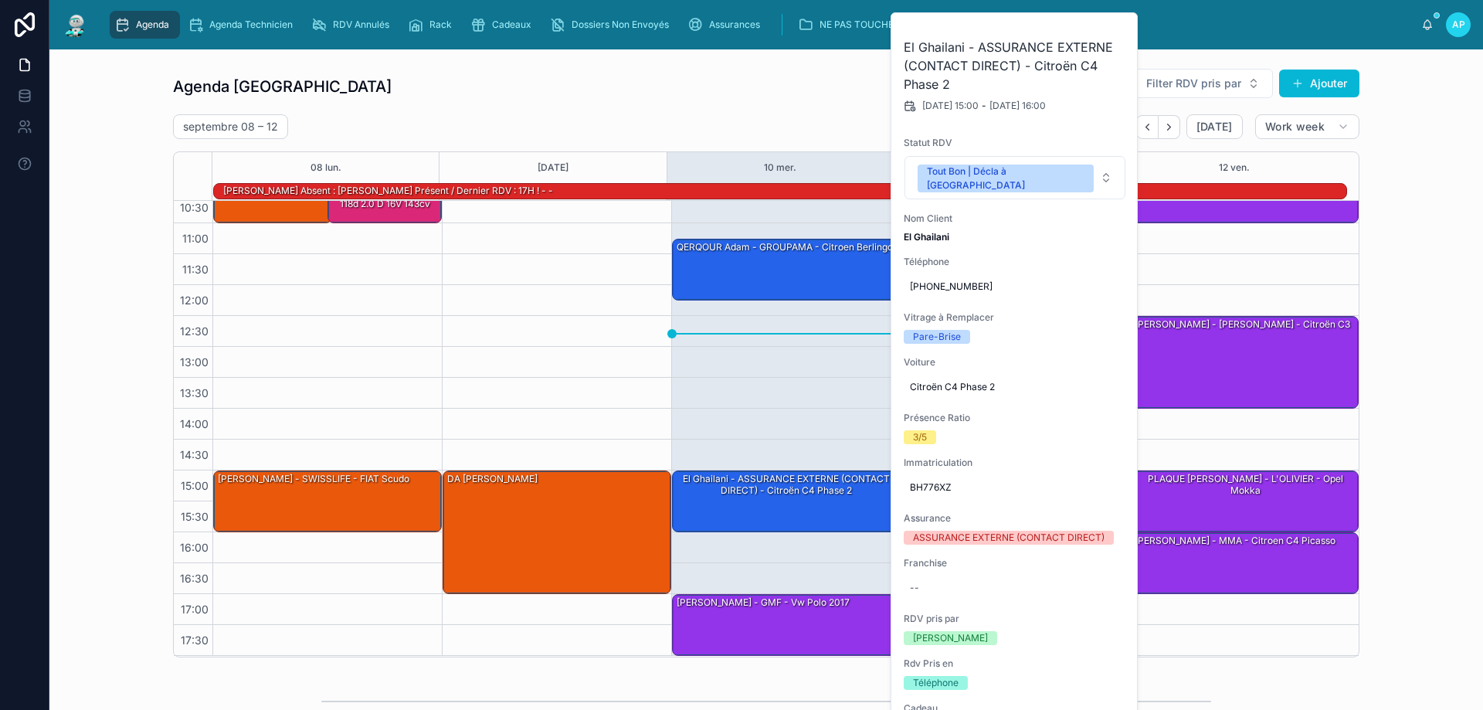
click at [526, 291] on div "09:00 – 10:30 PLAQUE IGUEDLANE Thierry - CIC - 207 cc 15:00 – 17:00 DA SILVA Jo…" at bounding box center [556, 378] width 229 height 556
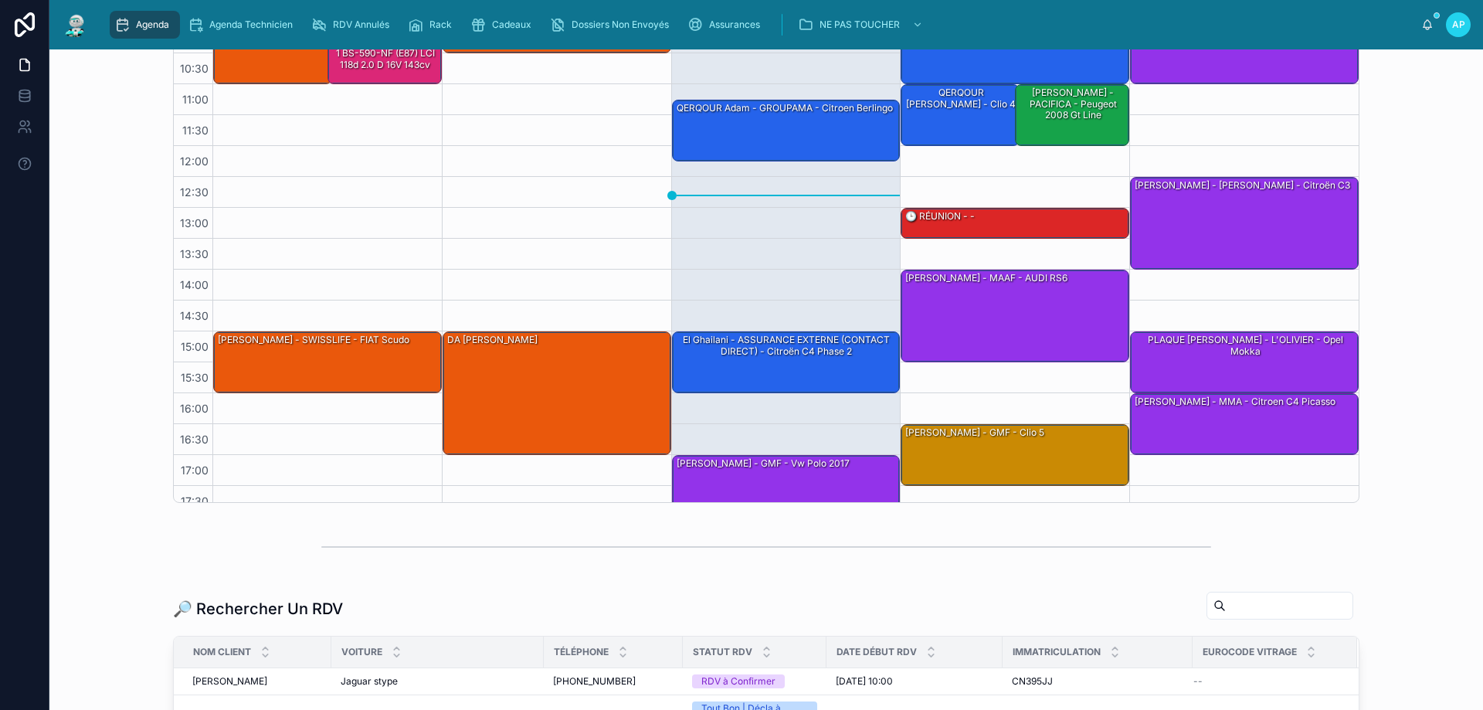
scroll to position [100, 0]
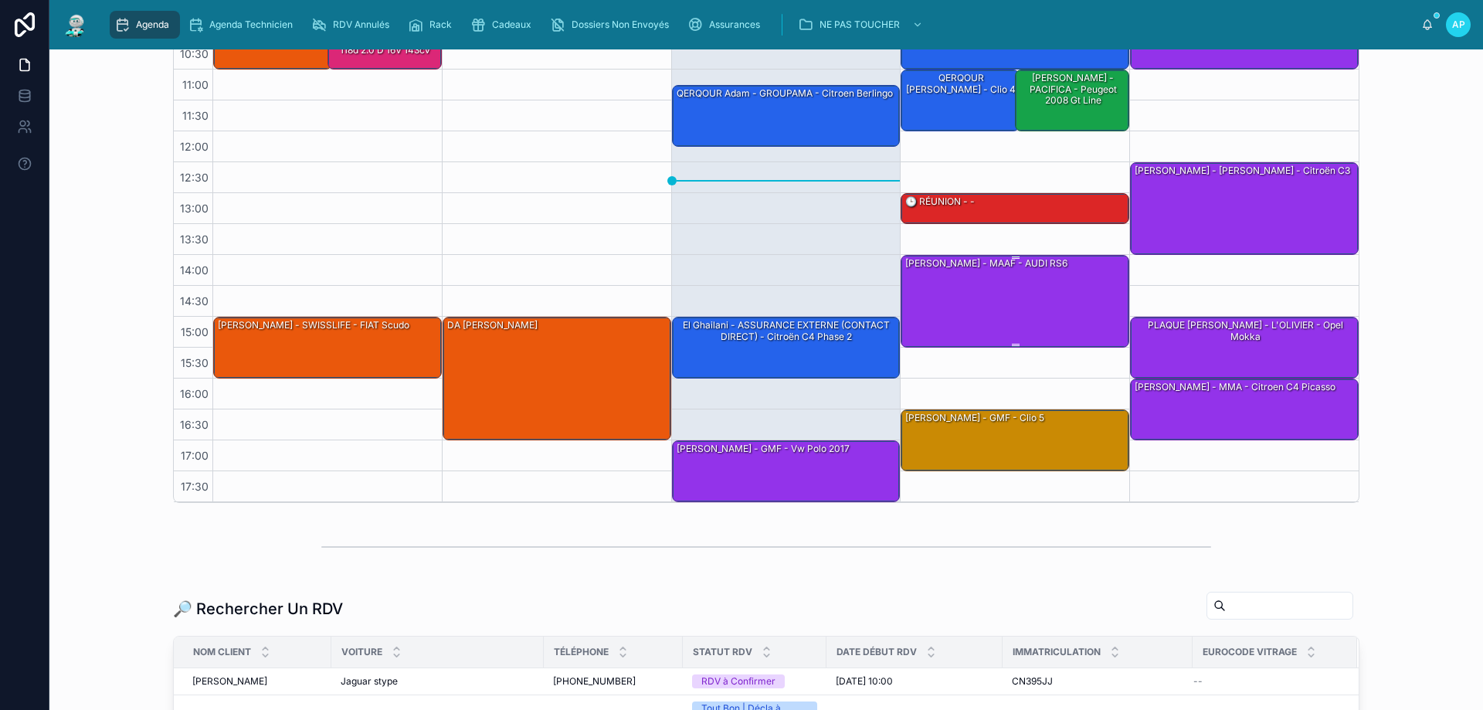
click at [904, 318] on div "[PERSON_NAME] - MAAF - AUDI RS6" at bounding box center [1016, 301] width 224 height 90
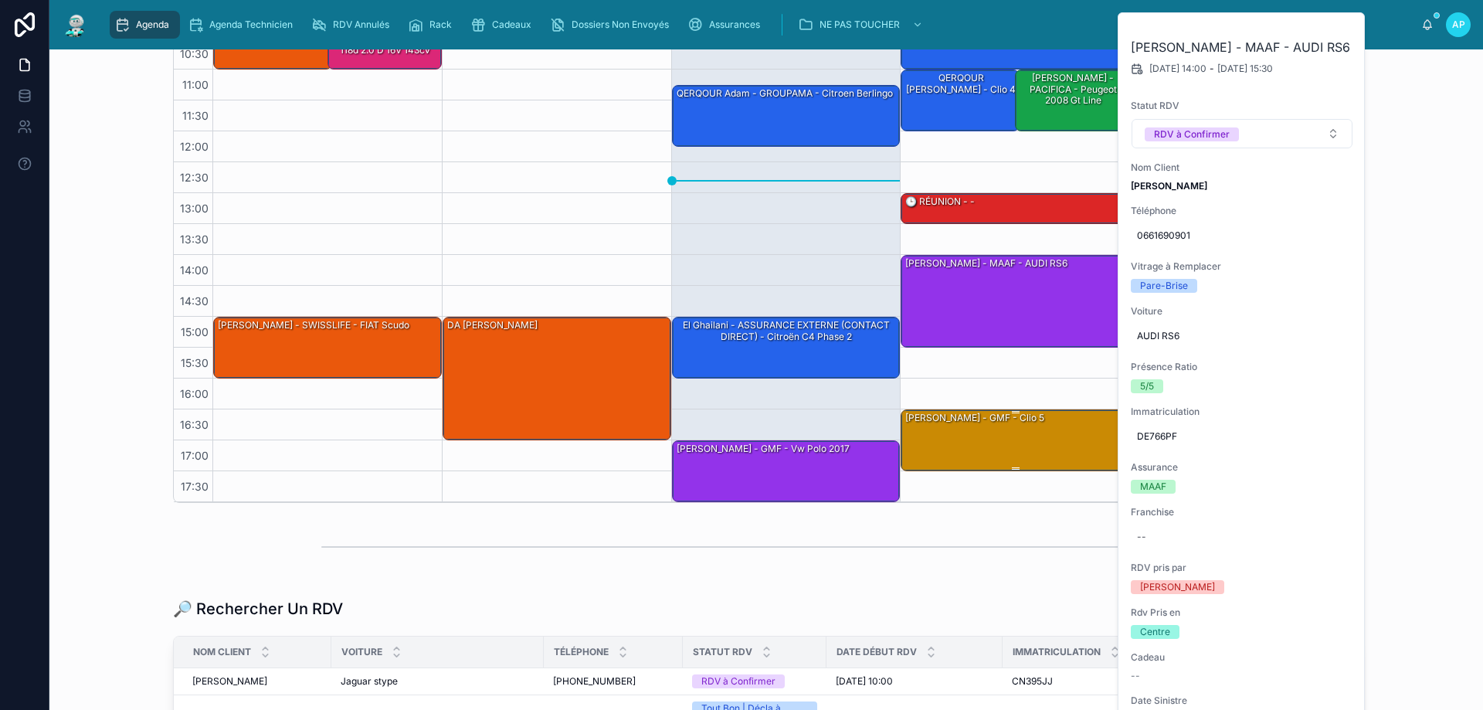
click at [909, 432] on div "[PERSON_NAME] - GMF - Clio 5" at bounding box center [1016, 439] width 224 height 59
click at [812, 235] on div "11:15 – 12:15 QERQOUR Adam - GROUPAMA - citroen berlingo 15:00 – 16:00 El Ghail…" at bounding box center [785, 224] width 229 height 556
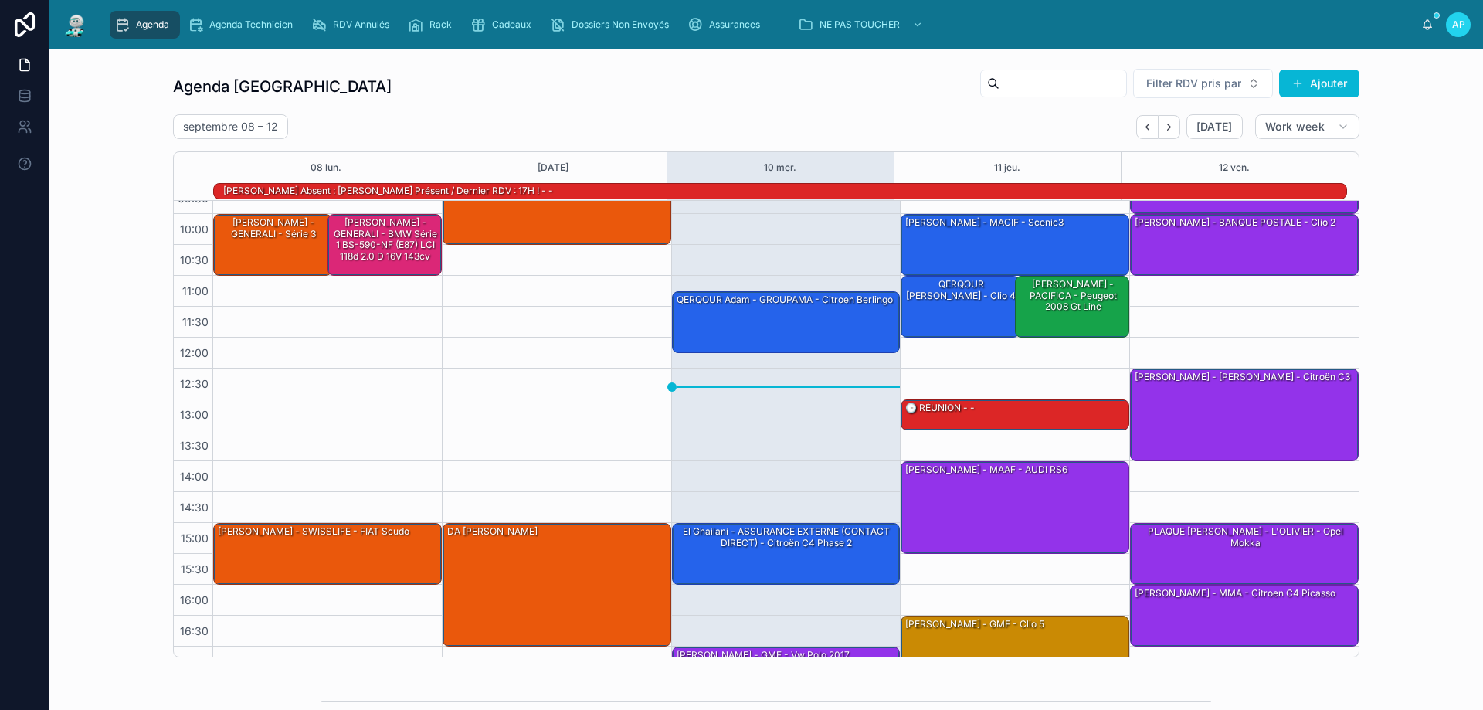
scroll to position [0, 0]
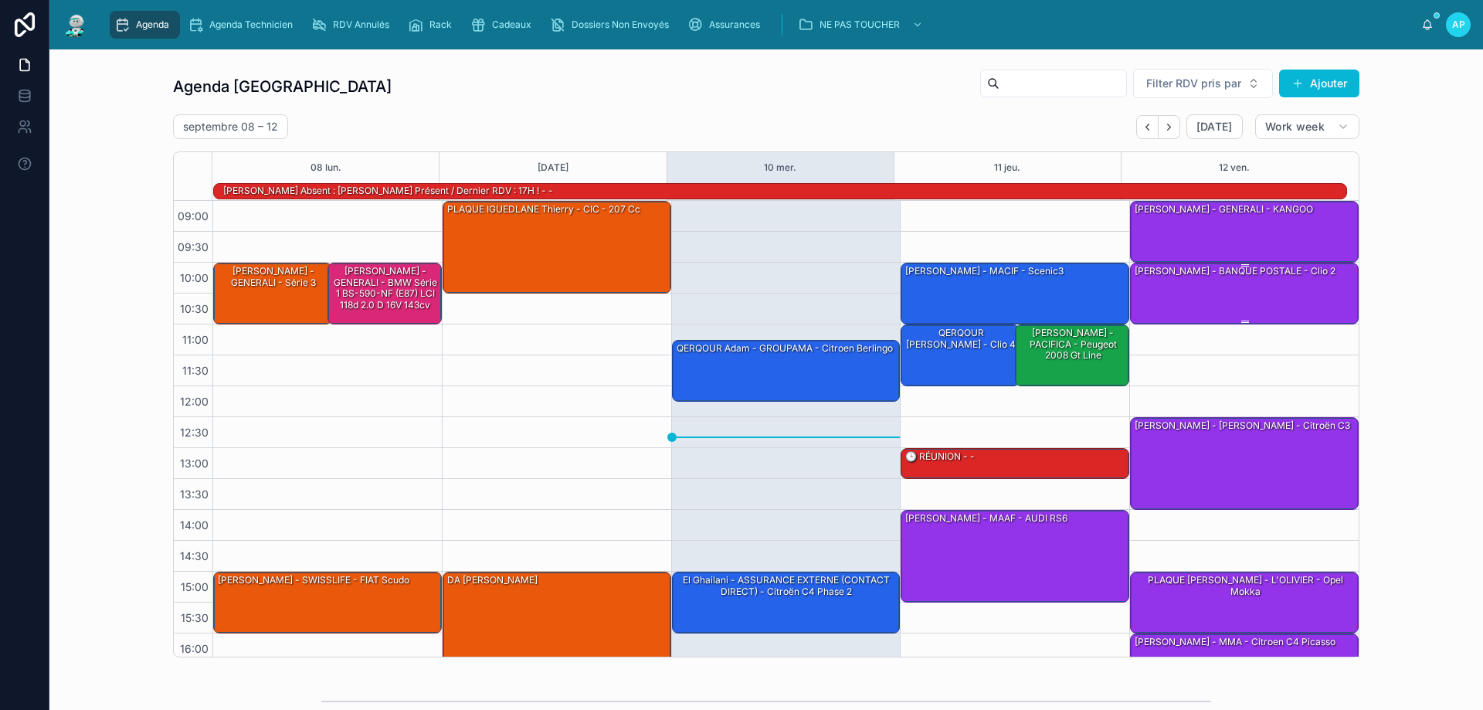
click at [1215, 299] on div "[PERSON_NAME] - BANQUE POSTALE - clio 2" at bounding box center [1245, 292] width 224 height 59
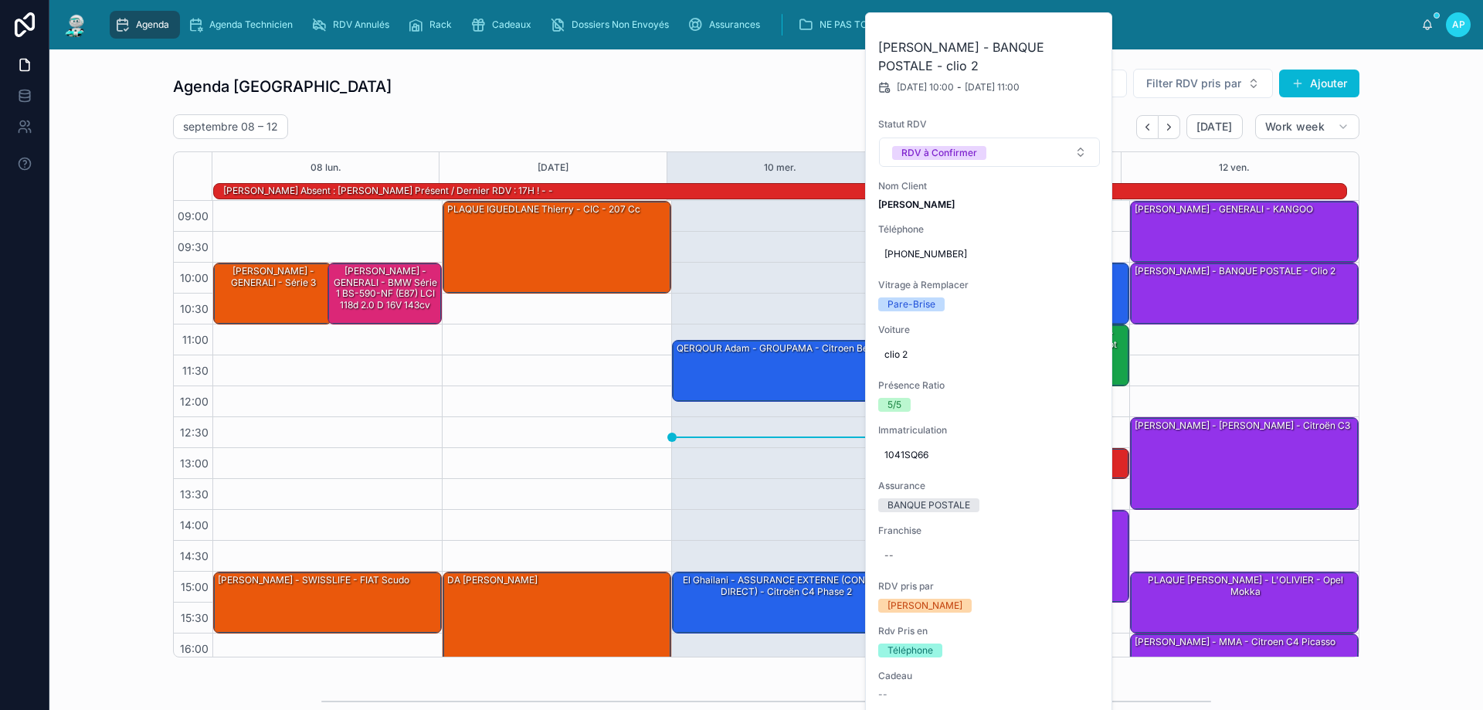
click at [1210, 542] on div "09:00 – 10:00 SIBIUDE LOUIS - GENERALI - KANGOO 10:00 – 11:00 Romain Garau - BA…" at bounding box center [1243, 479] width 229 height 556
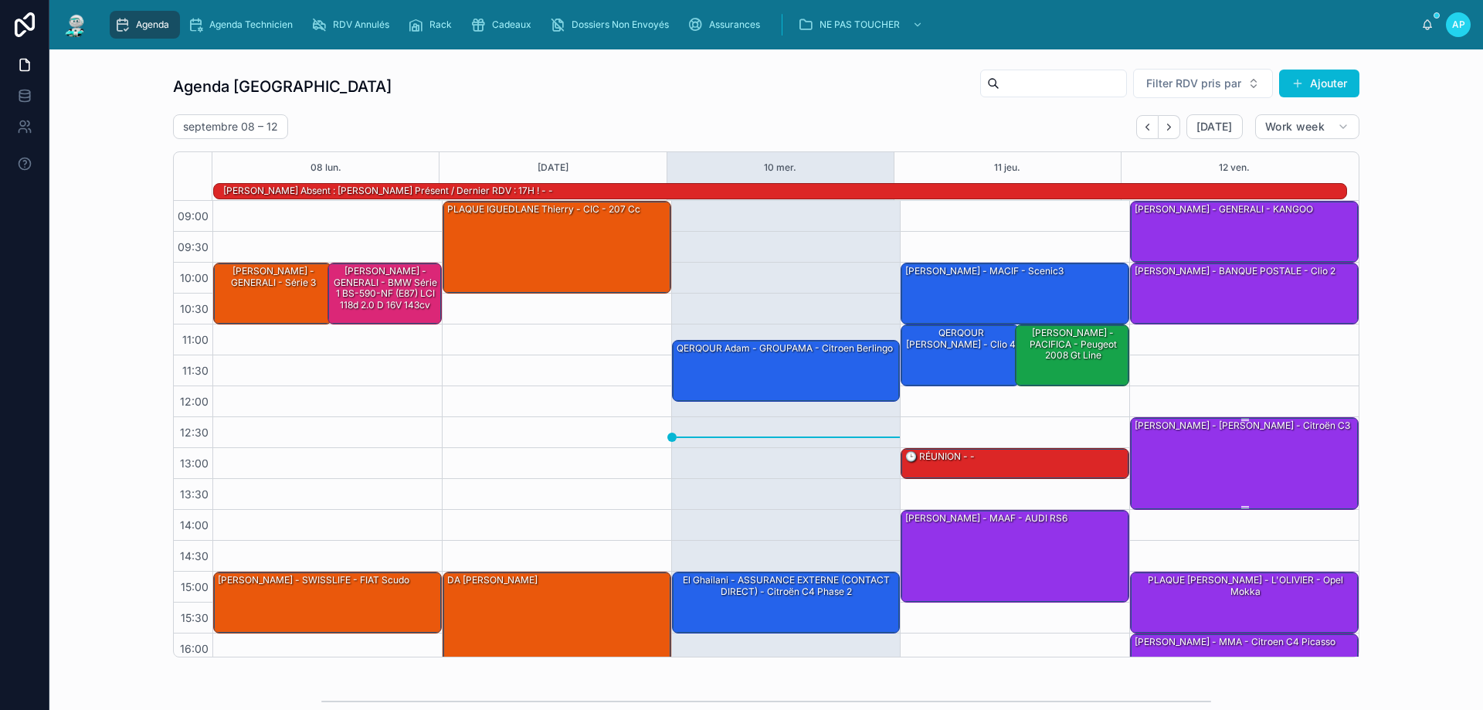
click at [1153, 497] on div "[PERSON_NAME] - [PERSON_NAME] - Citroën c3" at bounding box center [1245, 463] width 224 height 90
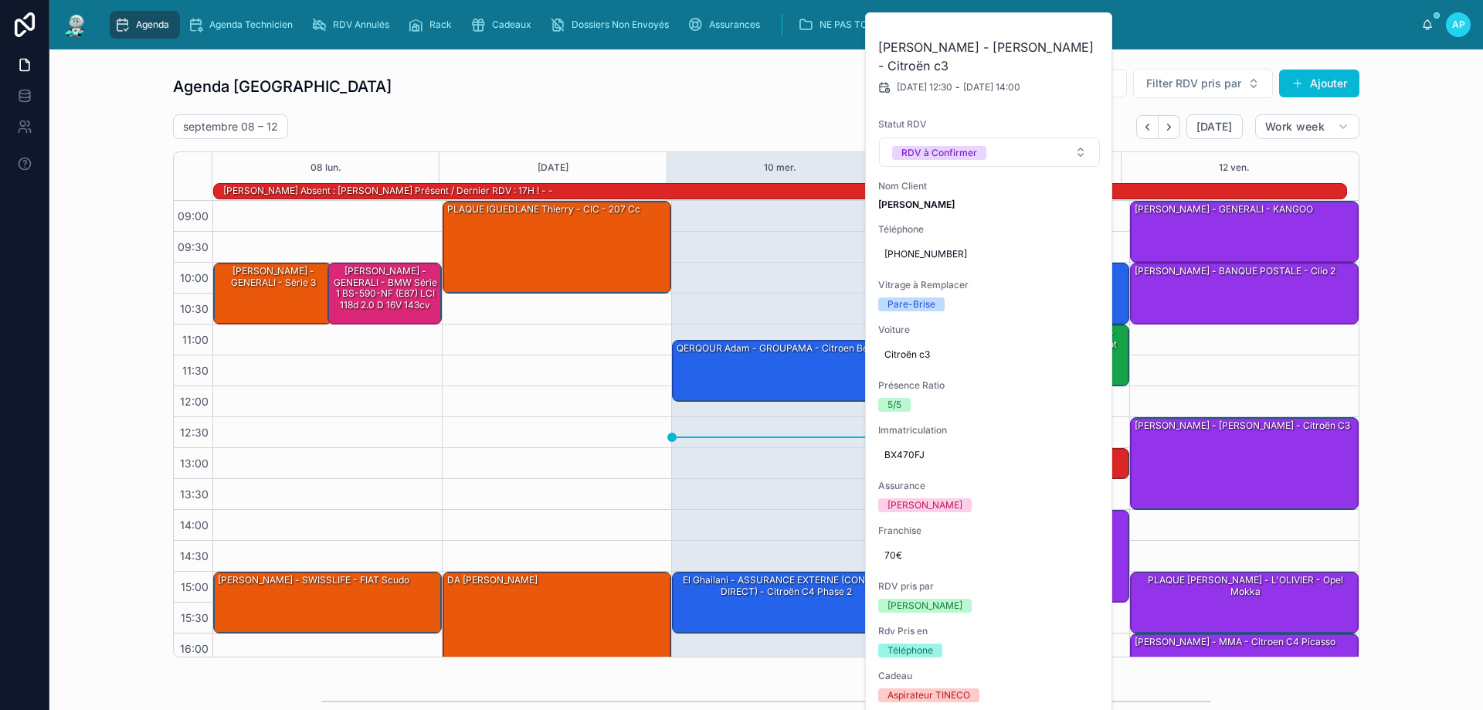
click at [746, 96] on div "Agenda Perpignan Filter RDV pris par [PERSON_NAME]" at bounding box center [766, 86] width 1187 height 37
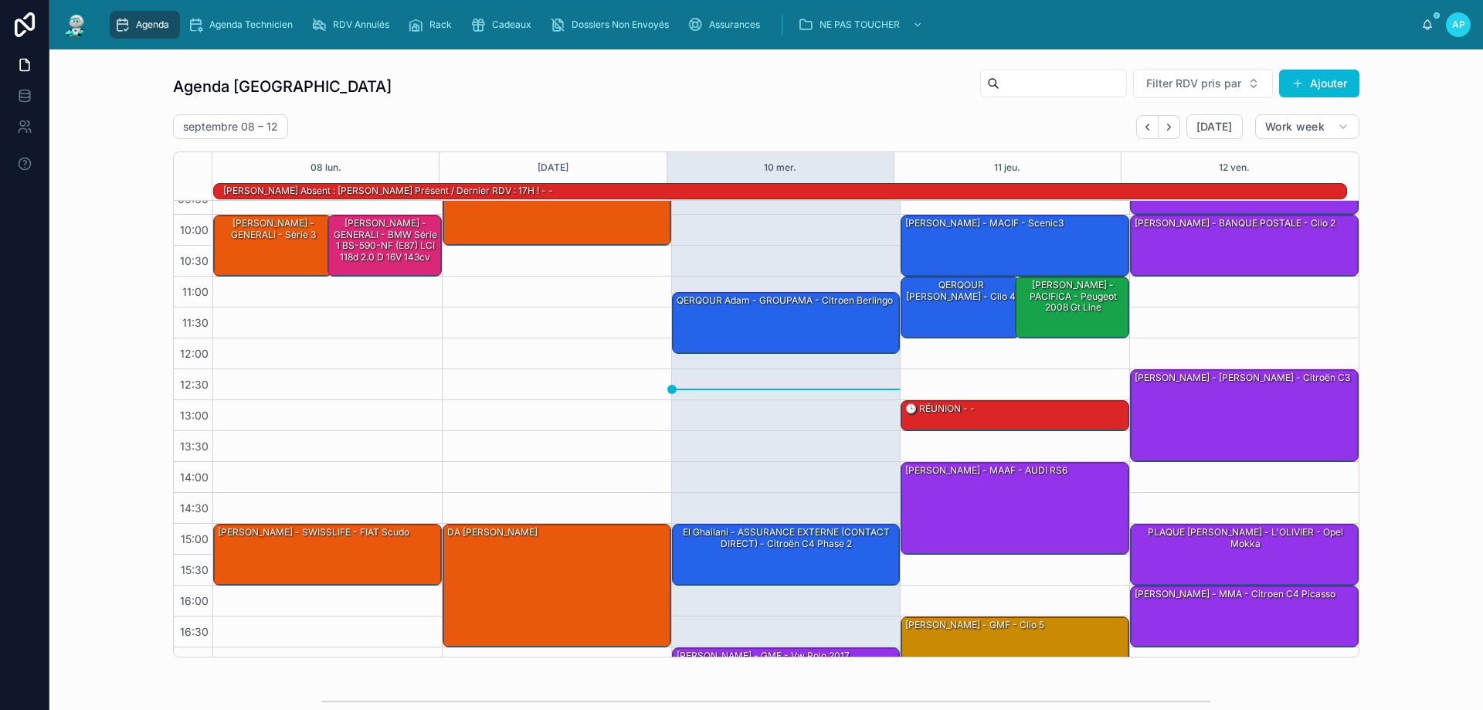
scroll to position [100, 0]
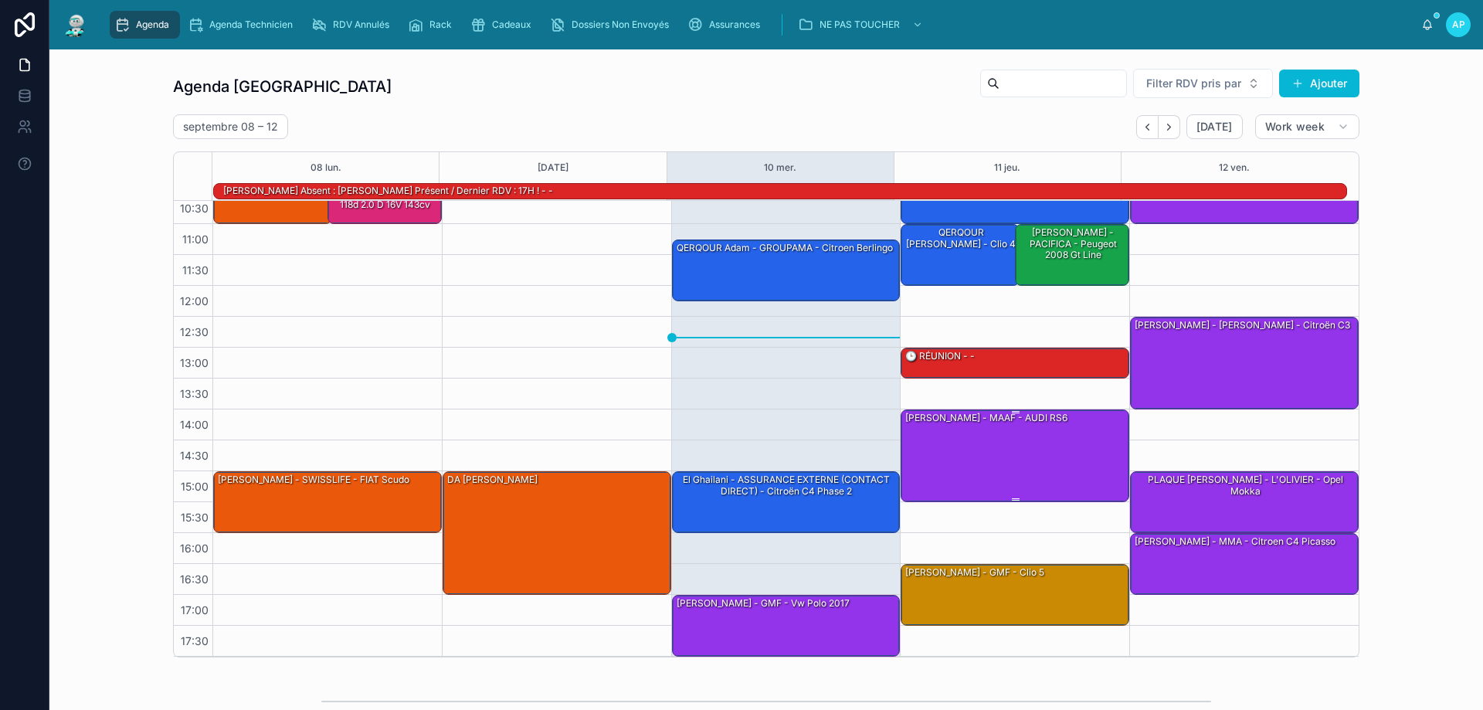
click at [997, 474] on div "[PERSON_NAME] - MAAF - AUDI RS6" at bounding box center [1016, 455] width 224 height 90
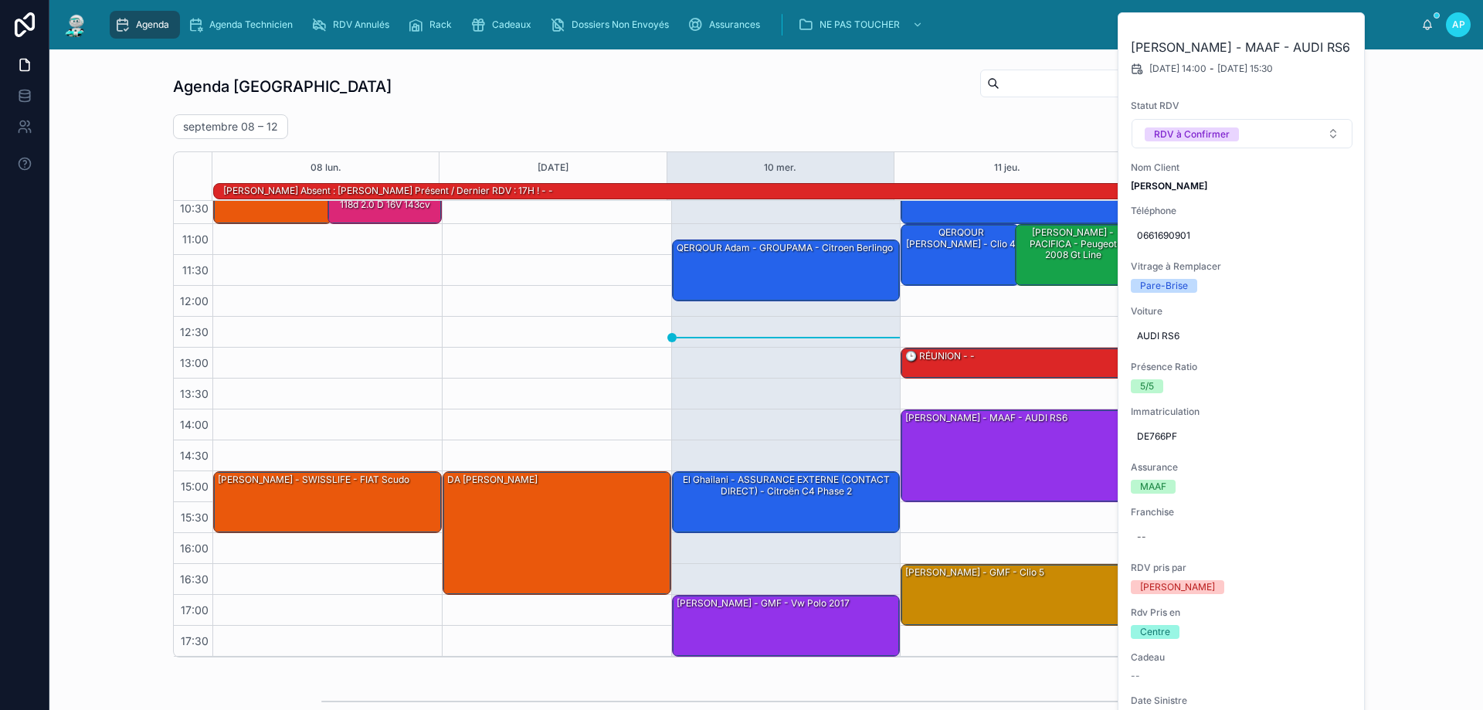
click at [1014, 532] on div "10:00 – 11:00 Bach Cassandra - MACIF - scenic3 11:00 – 12:00 QERQOUR Adam - MAC…" at bounding box center [1014, 378] width 229 height 556
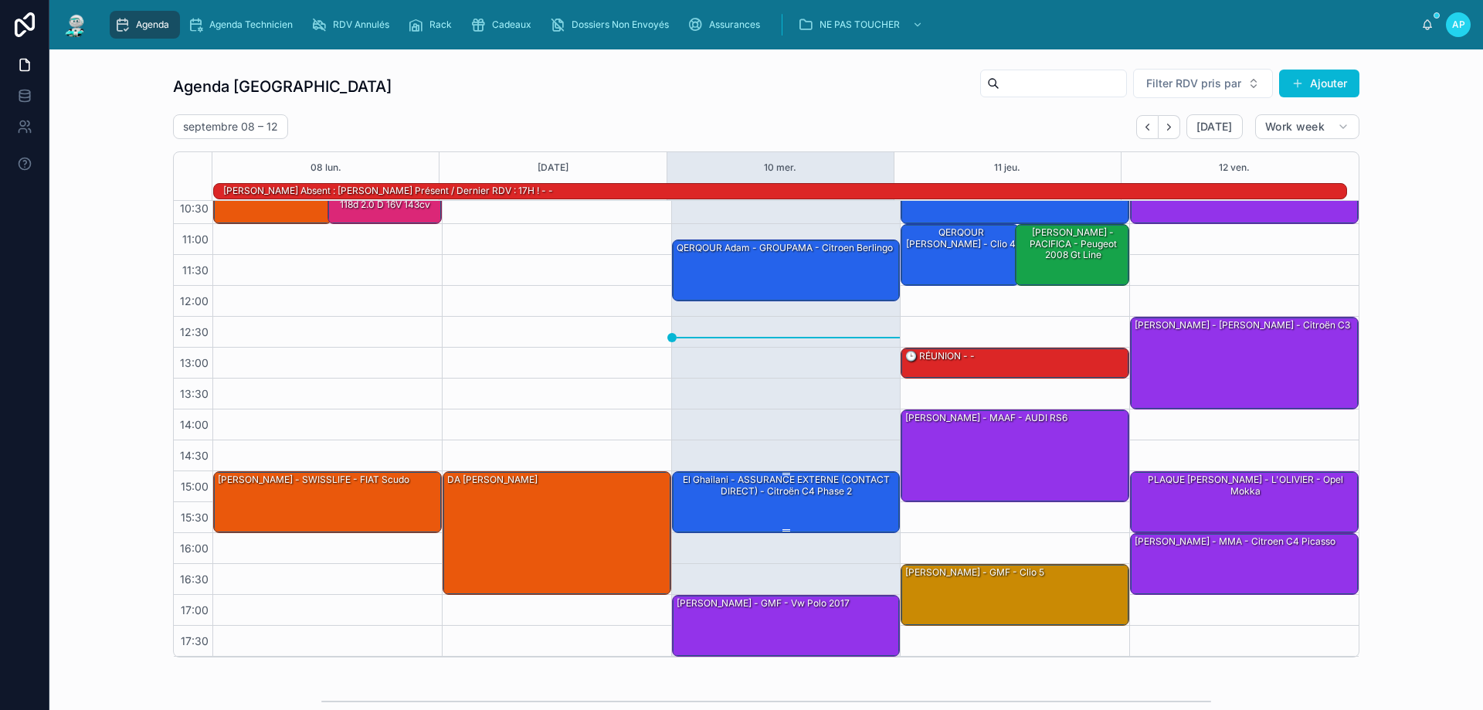
click at [854, 486] on div "El Ghailani - ASSURANCE EXTERNE (CONTACT DIRECT) - Citroën C4 Phase 2" at bounding box center [787, 485] width 224 height 25
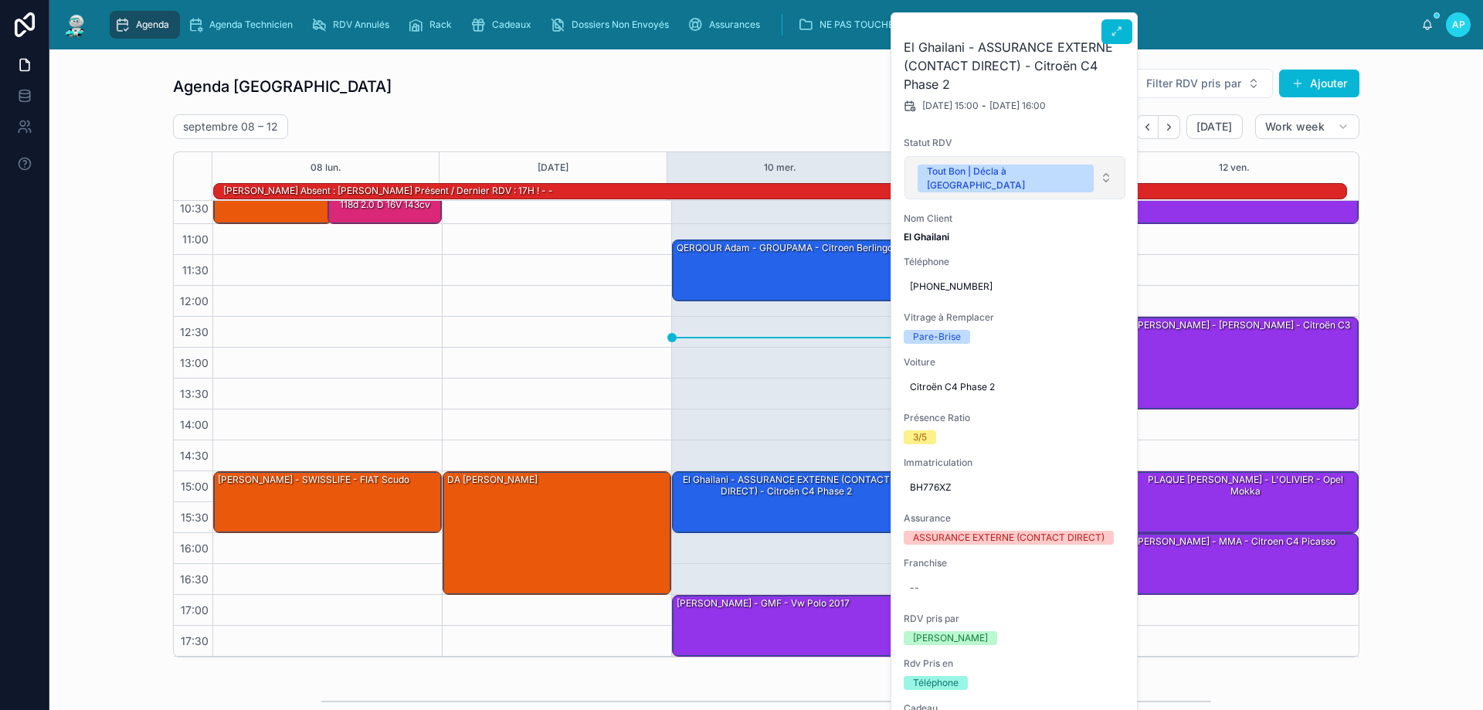
click at [1065, 165] on button "Tout Bon | Décla à [GEOGRAPHIC_DATA]" at bounding box center [1015, 177] width 221 height 43
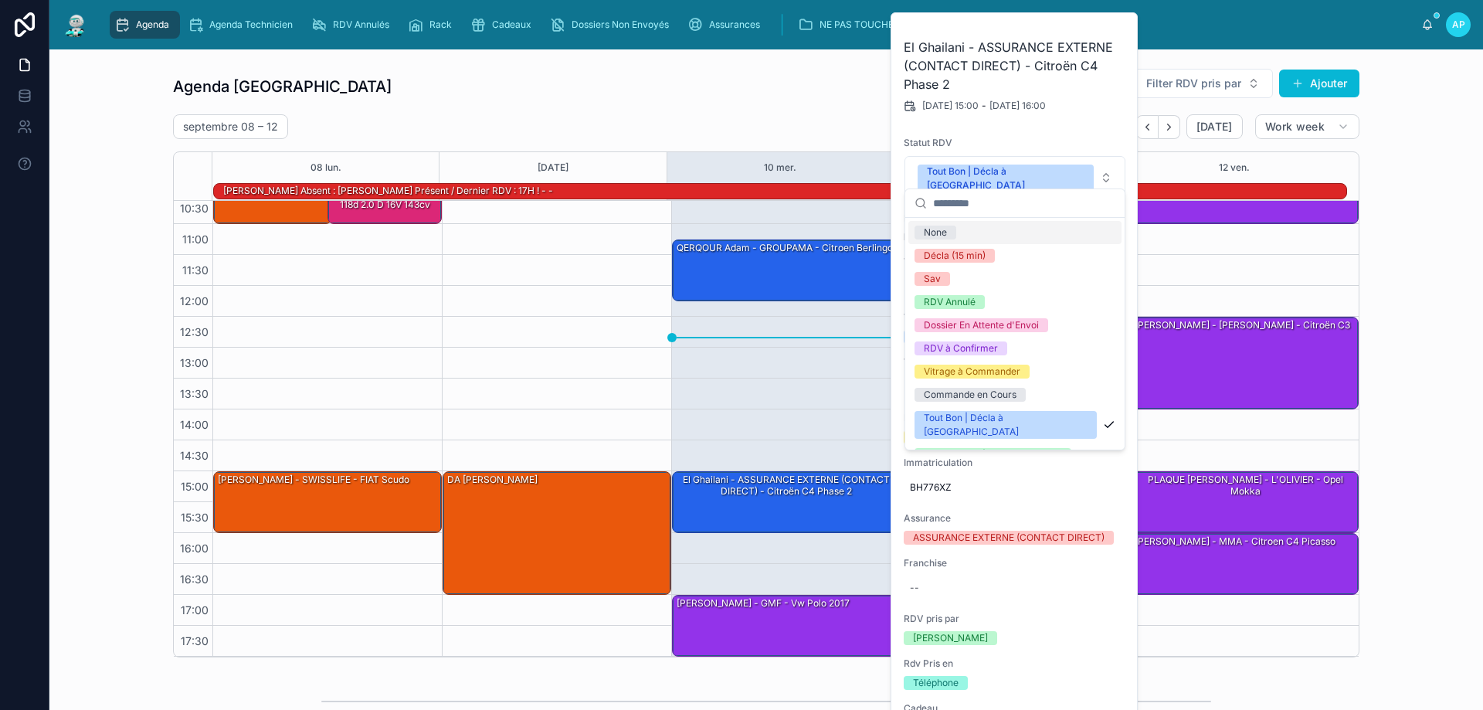
click at [846, 94] on div "Agenda Perpignan Filter RDV pris par [PERSON_NAME]" at bounding box center [766, 86] width 1187 height 37
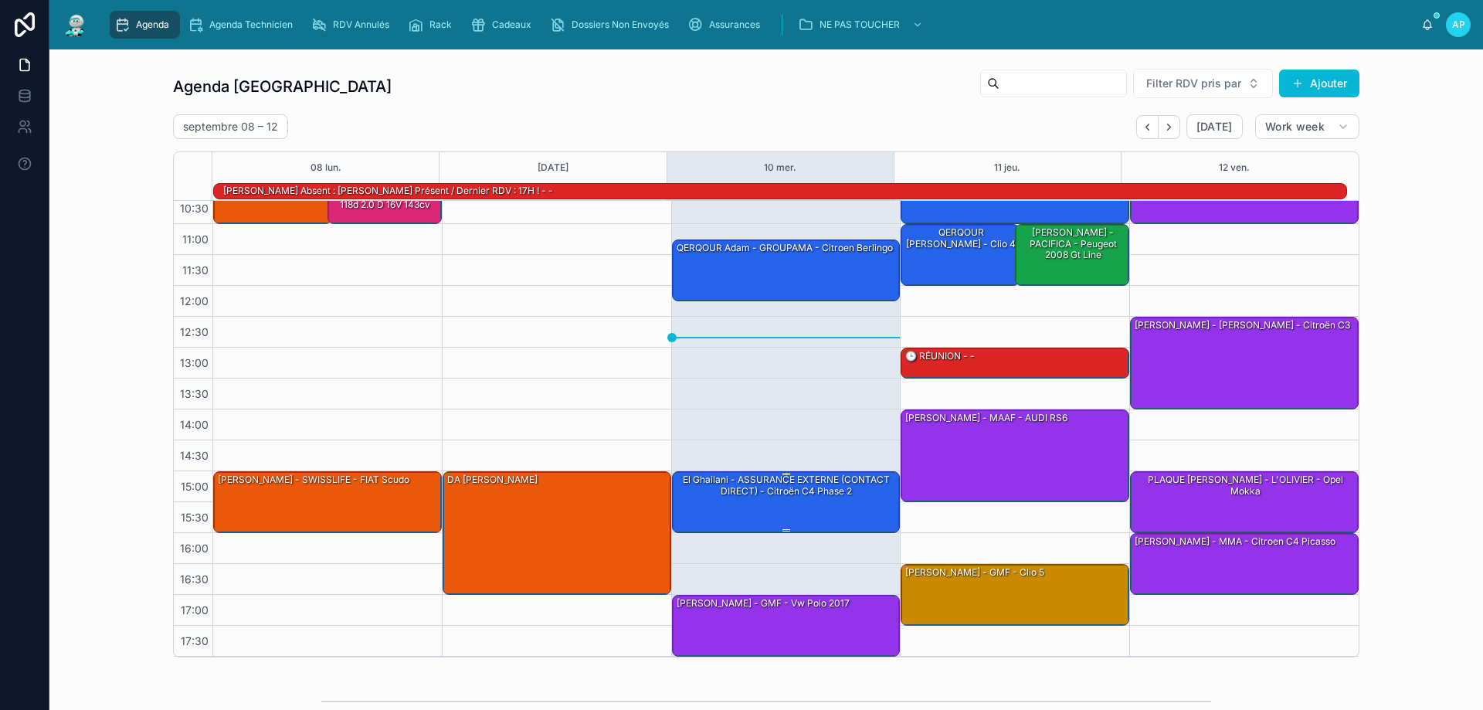
click at [753, 492] on div "El Ghailani - ASSURANCE EXTERNE (CONTACT DIRECT) - Citroën C4 Phase 2" at bounding box center [787, 485] width 224 height 25
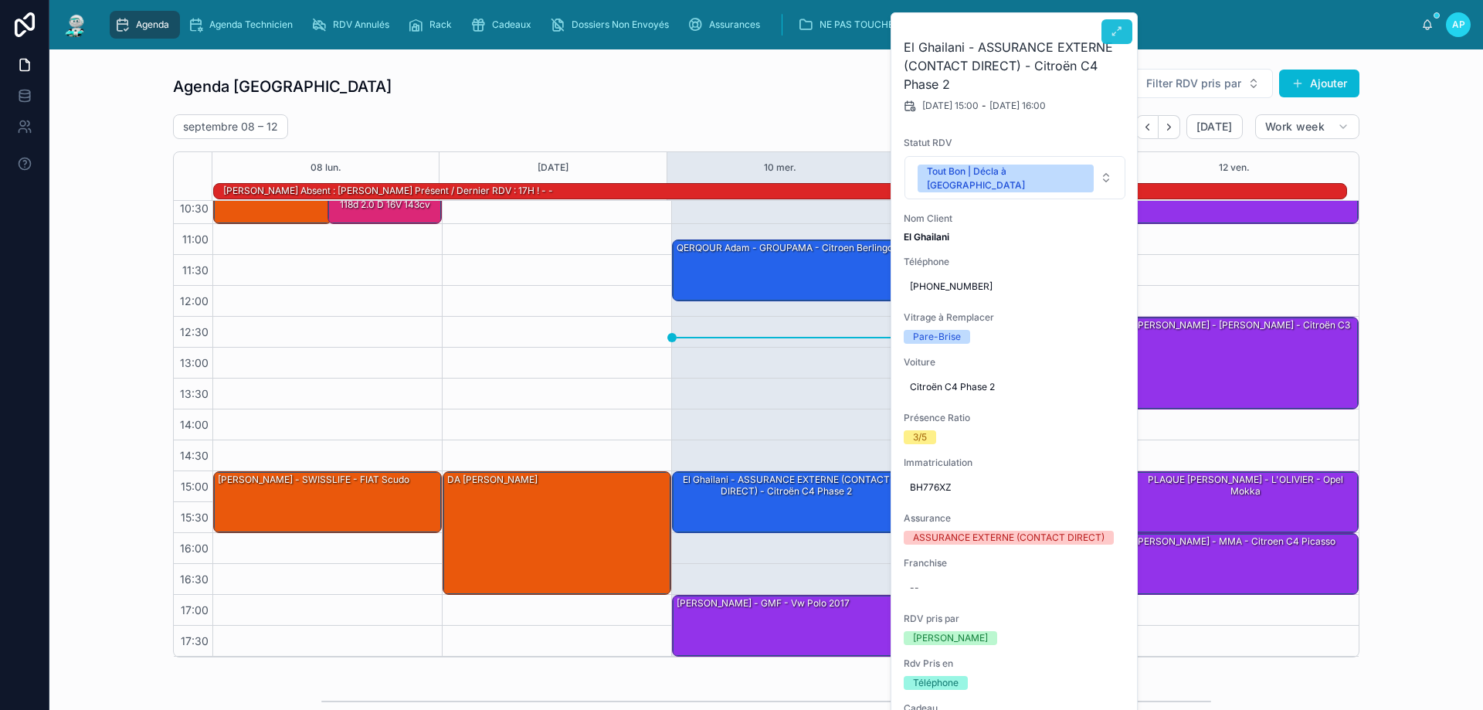
click at [1113, 33] on icon at bounding box center [1117, 31] width 12 height 12
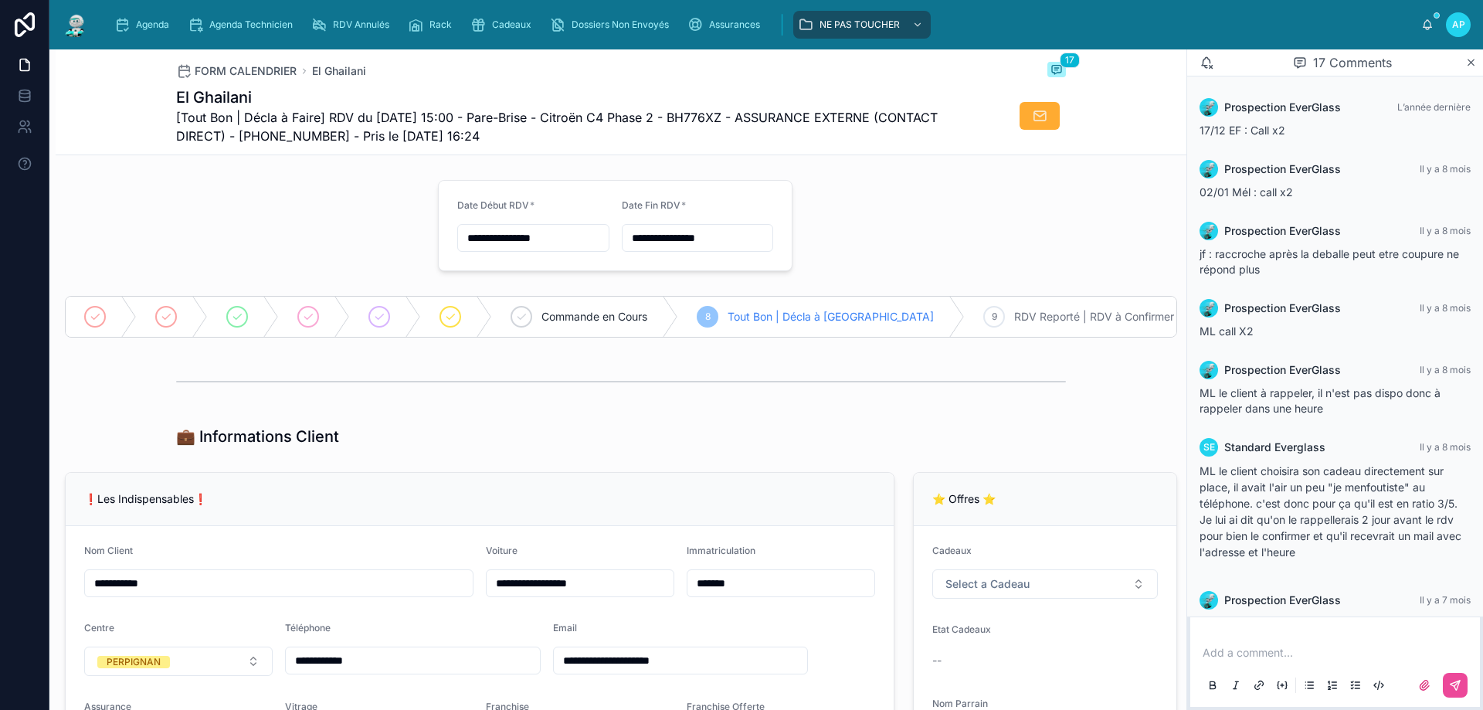
scroll to position [1001, 0]
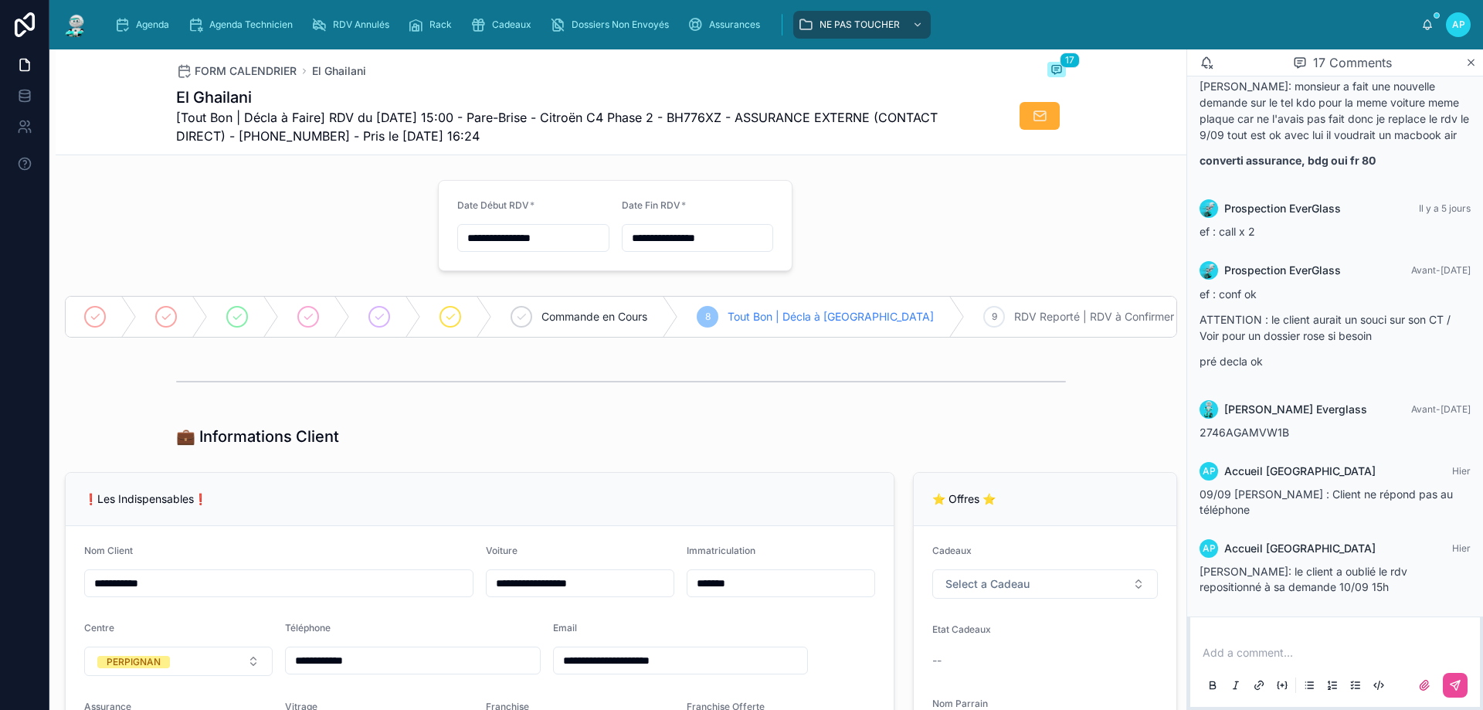
click at [543, 244] on input "**********" at bounding box center [533, 238] width 151 height 22
click at [526, 403] on button "11" at bounding box center [528, 400] width 28 height 28
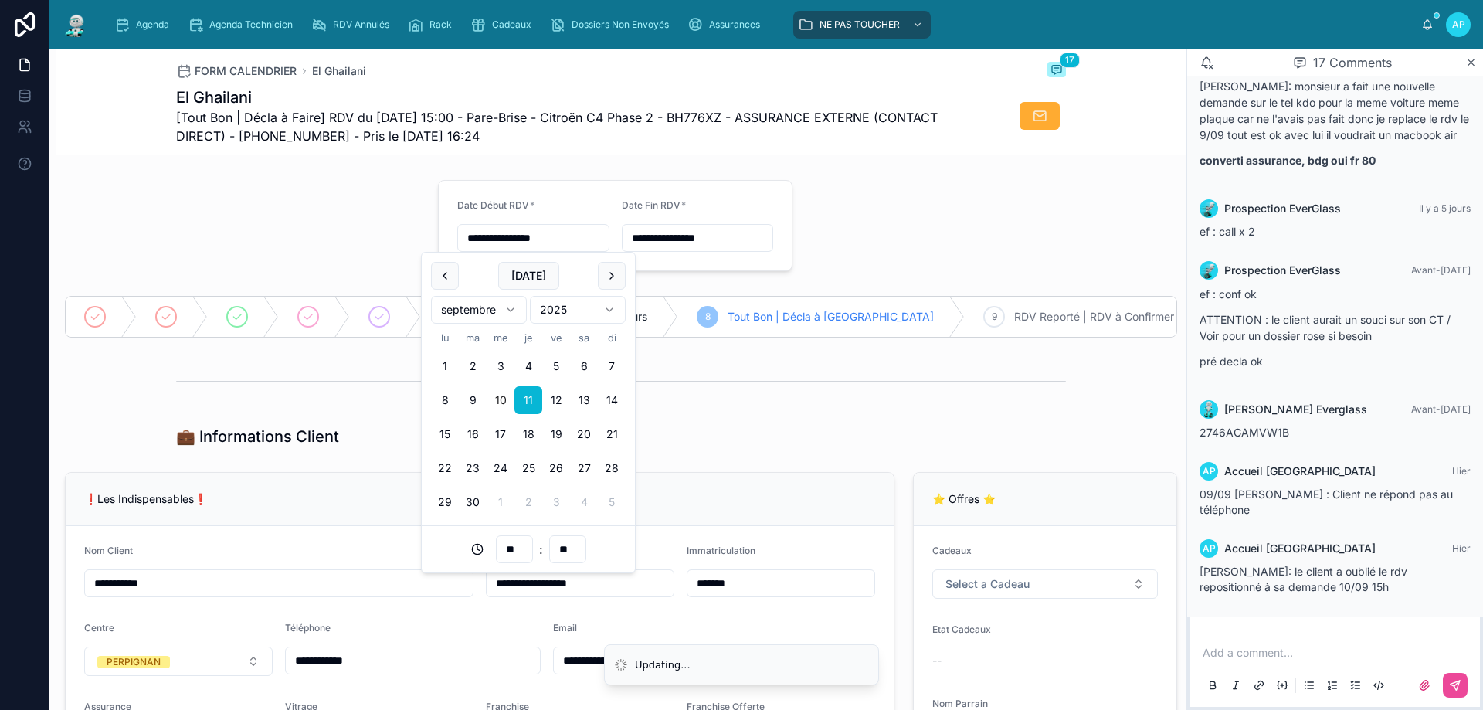
click at [566, 551] on input "**" at bounding box center [568, 549] width 36 height 22
click at [557, 471] on div "30" at bounding box center [567, 468] width 70 height 25
type input "**********"
type input "**"
click at [678, 235] on input "**********" at bounding box center [698, 238] width 151 height 22
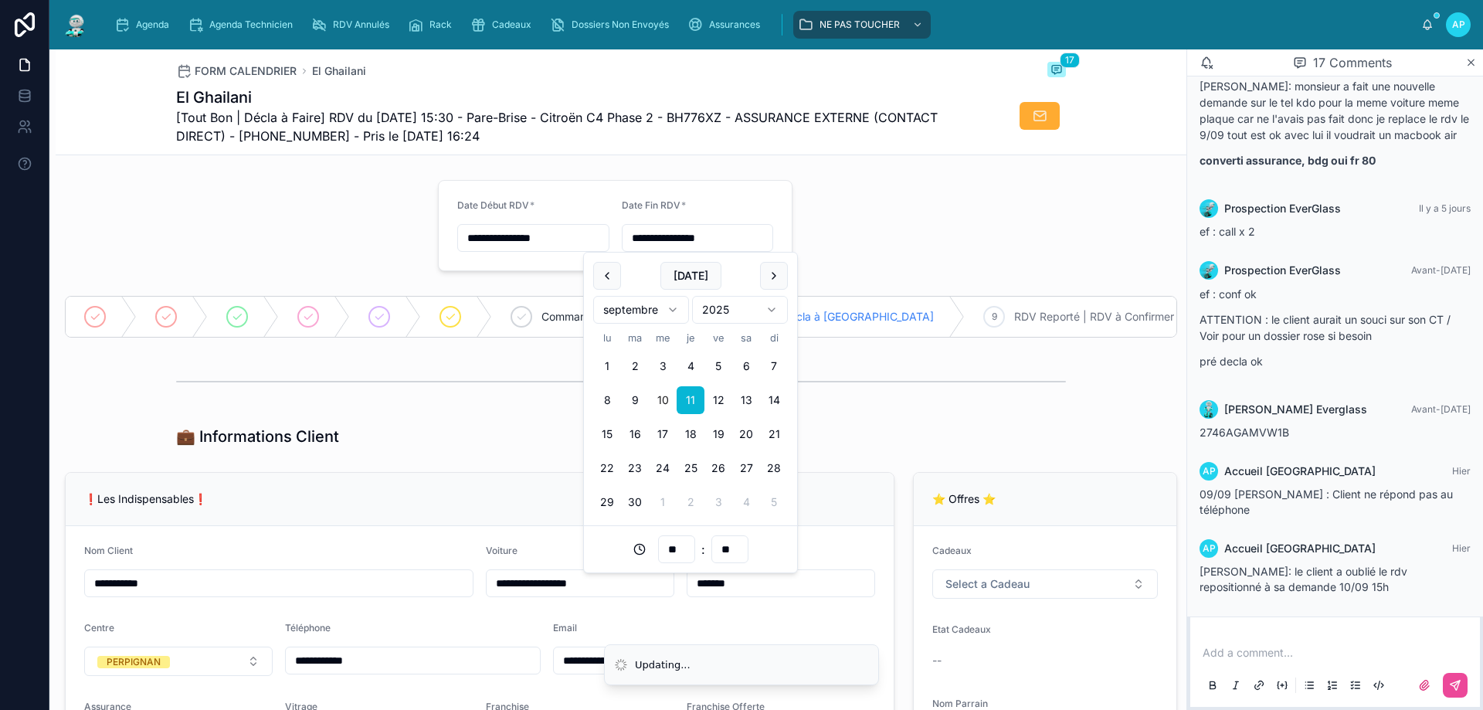
click at [733, 552] on input "**" at bounding box center [730, 549] width 36 height 22
click at [713, 465] on div "30" at bounding box center [729, 468] width 70 height 25
type input "**********"
type input "**"
click at [1232, 649] on div "Add a comment..." at bounding box center [1335, 668] width 271 height 65
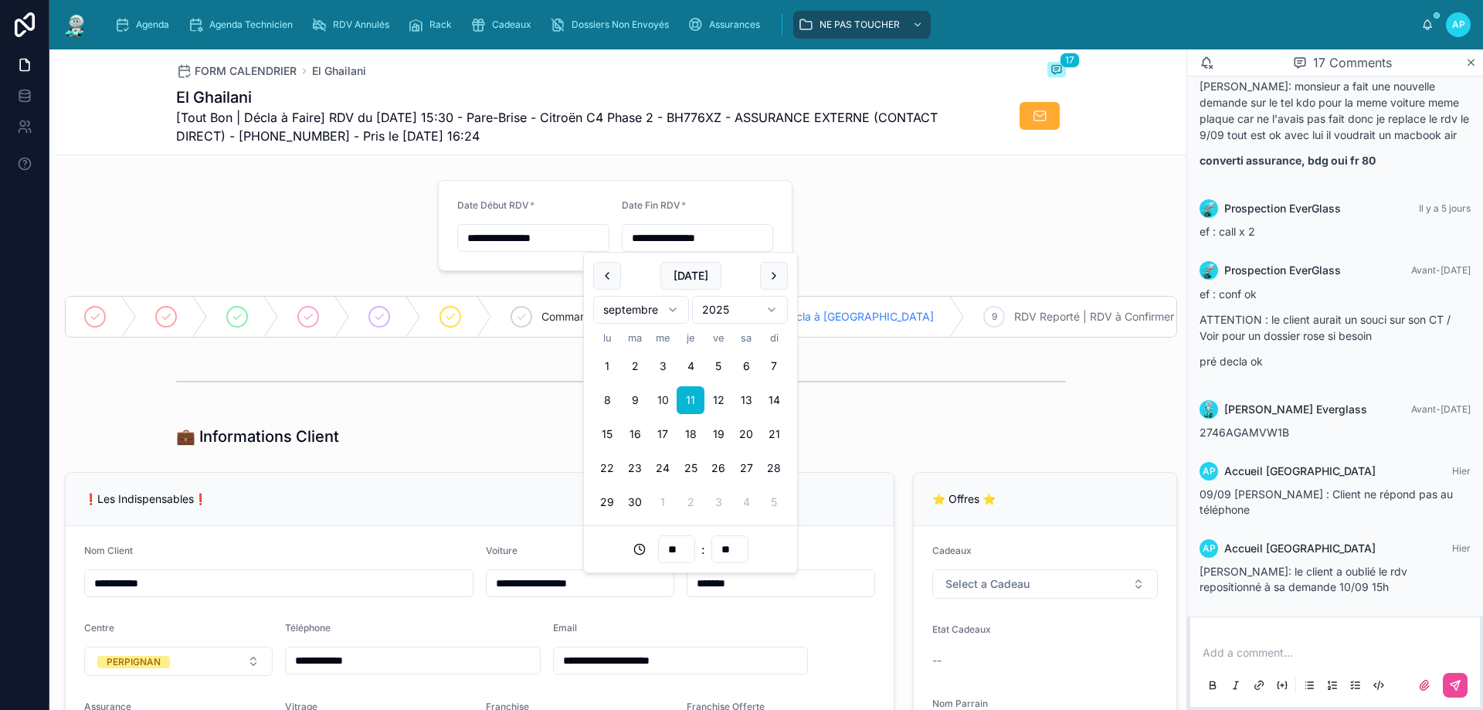
click at [1234, 650] on p at bounding box center [1338, 652] width 271 height 15
click at [1247, 654] on p at bounding box center [1338, 652] width 271 height 15
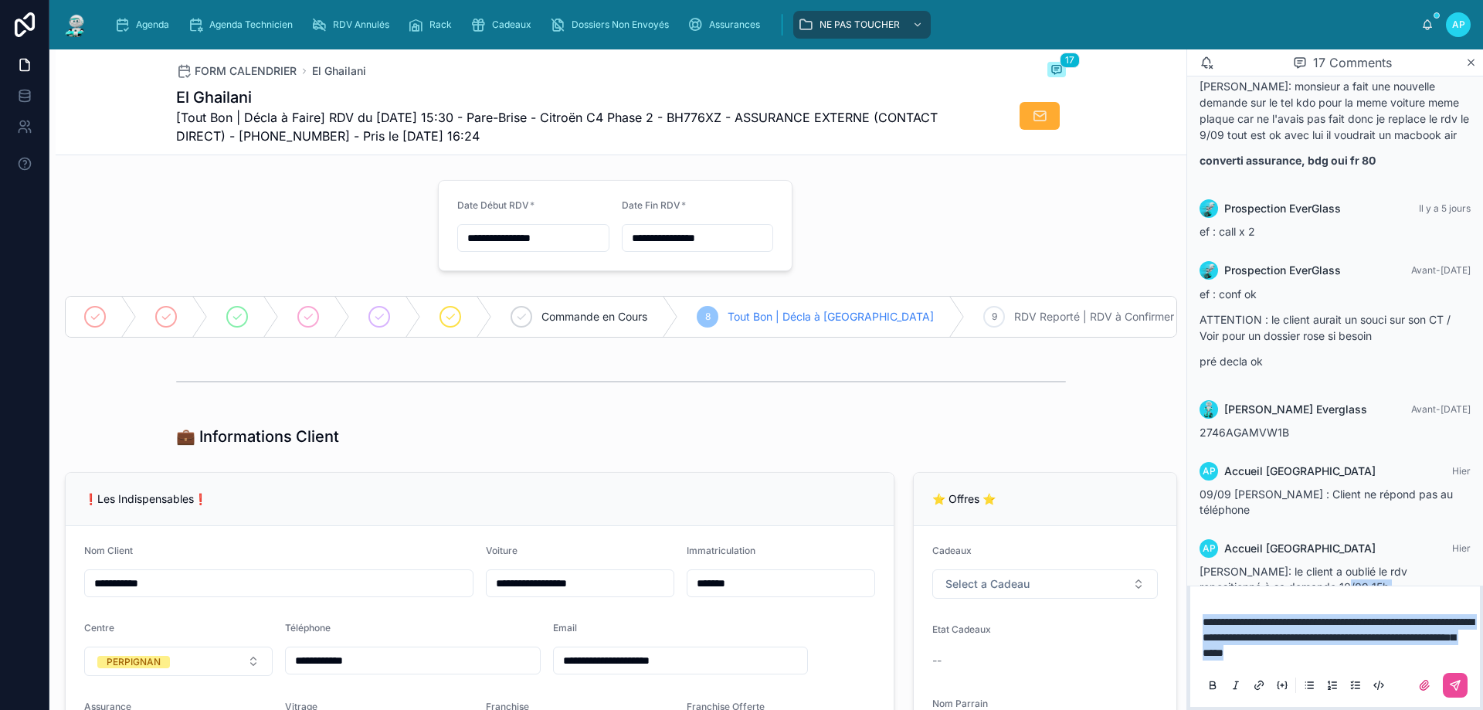
drag, startPoint x: 1201, startPoint y: 622, endPoint x: 1409, endPoint y: 669, distance: 213.1
click at [1458, 702] on div "**********" at bounding box center [1335, 653] width 290 height 108
copy div "**********"
click at [1417, 643] on p "**********" at bounding box center [1338, 637] width 271 height 46
click at [1465, 688] on button at bounding box center [1455, 685] width 25 height 25
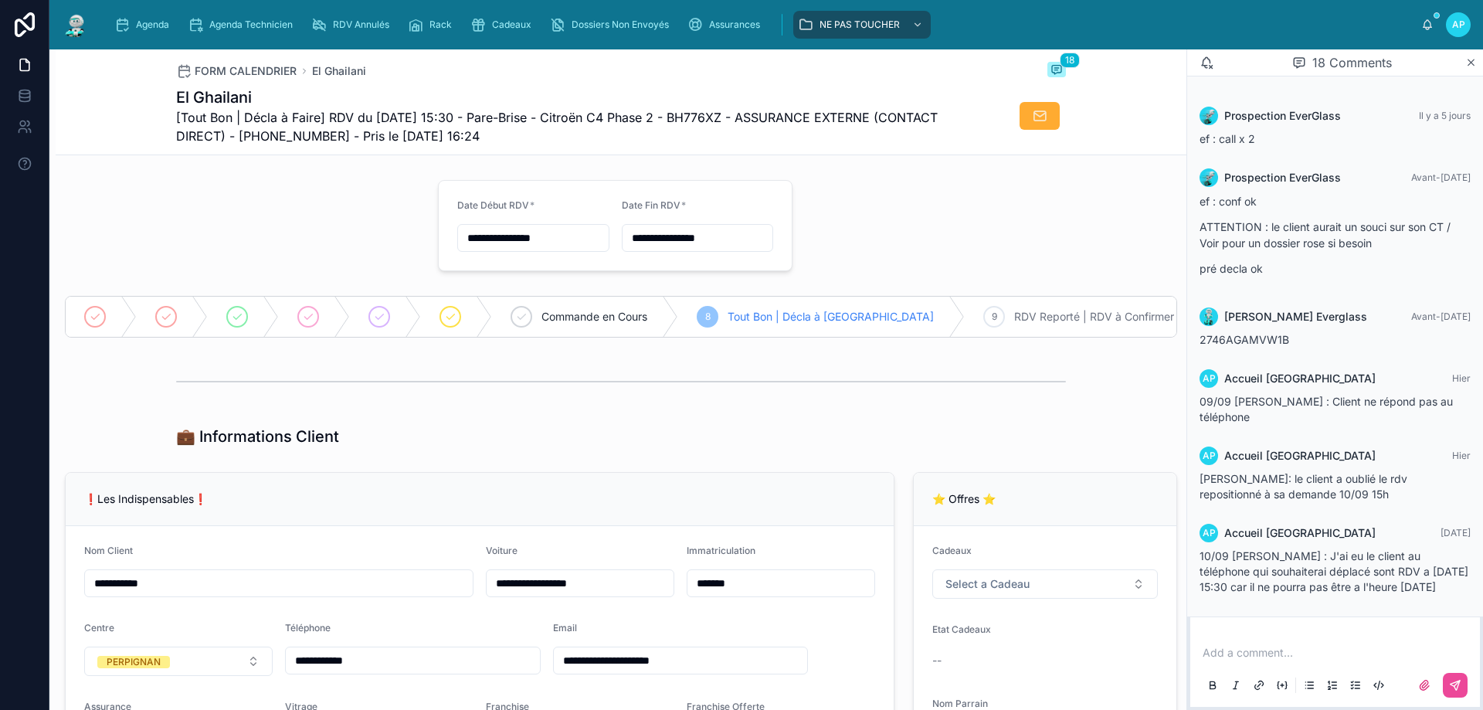
scroll to position [463, 0]
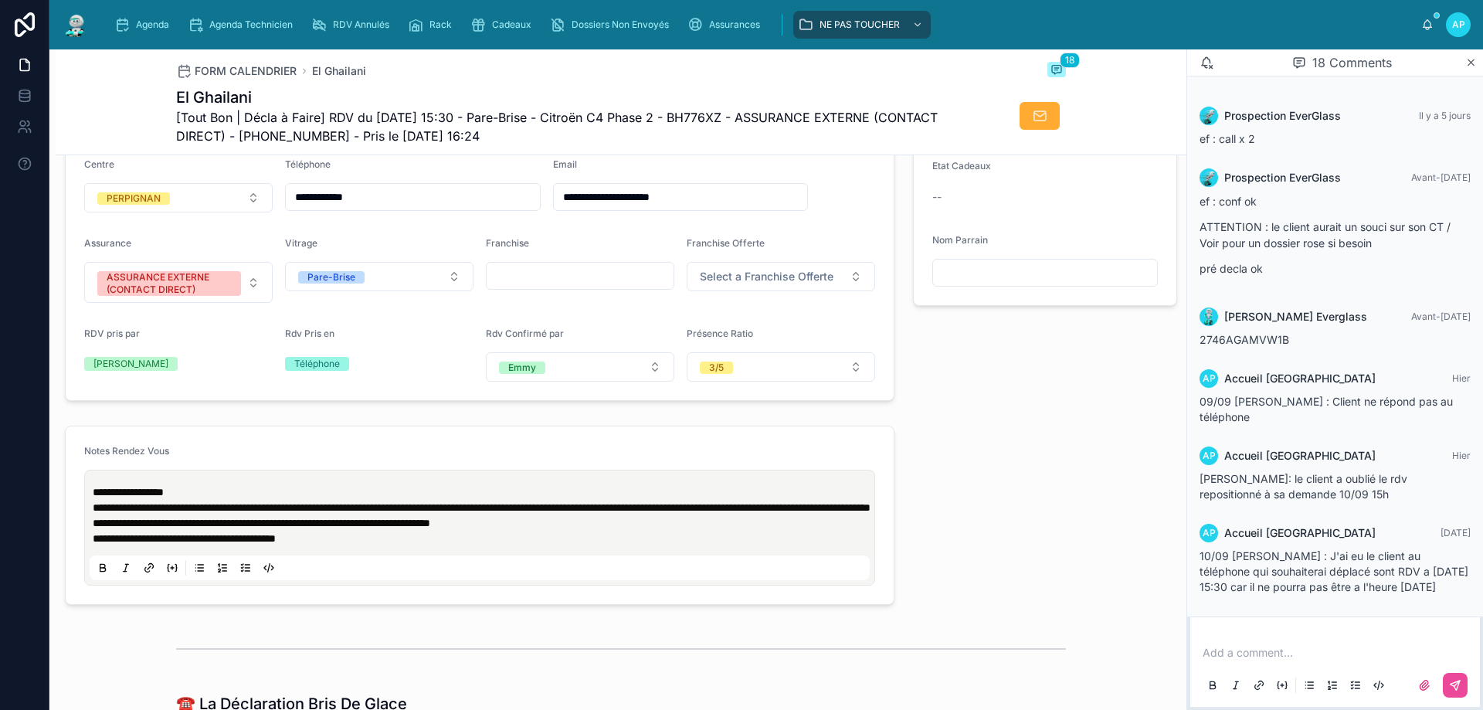
click at [343, 546] on p "**********" at bounding box center [483, 538] width 780 height 15
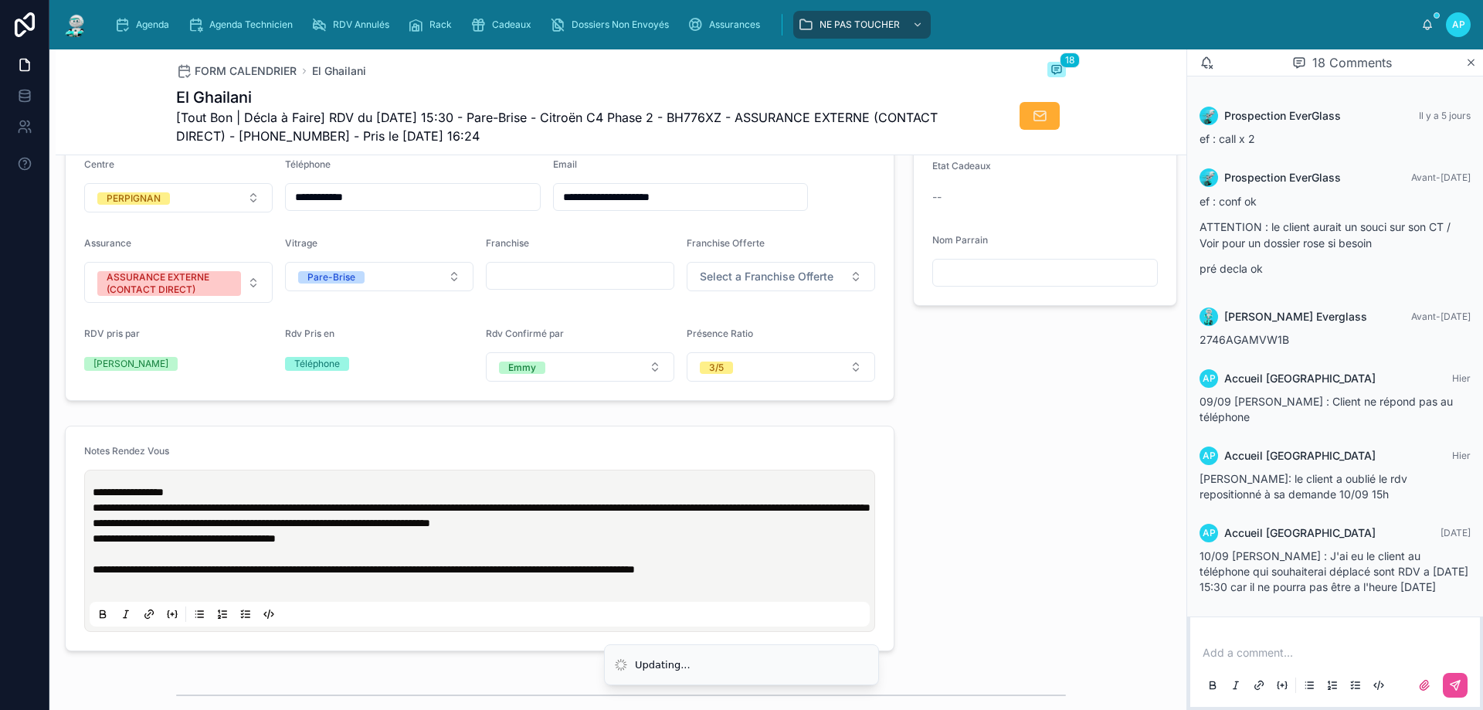
click at [87, 586] on div "**********" at bounding box center [479, 551] width 791 height 162
click at [93, 577] on p "**********" at bounding box center [483, 561] width 780 height 31
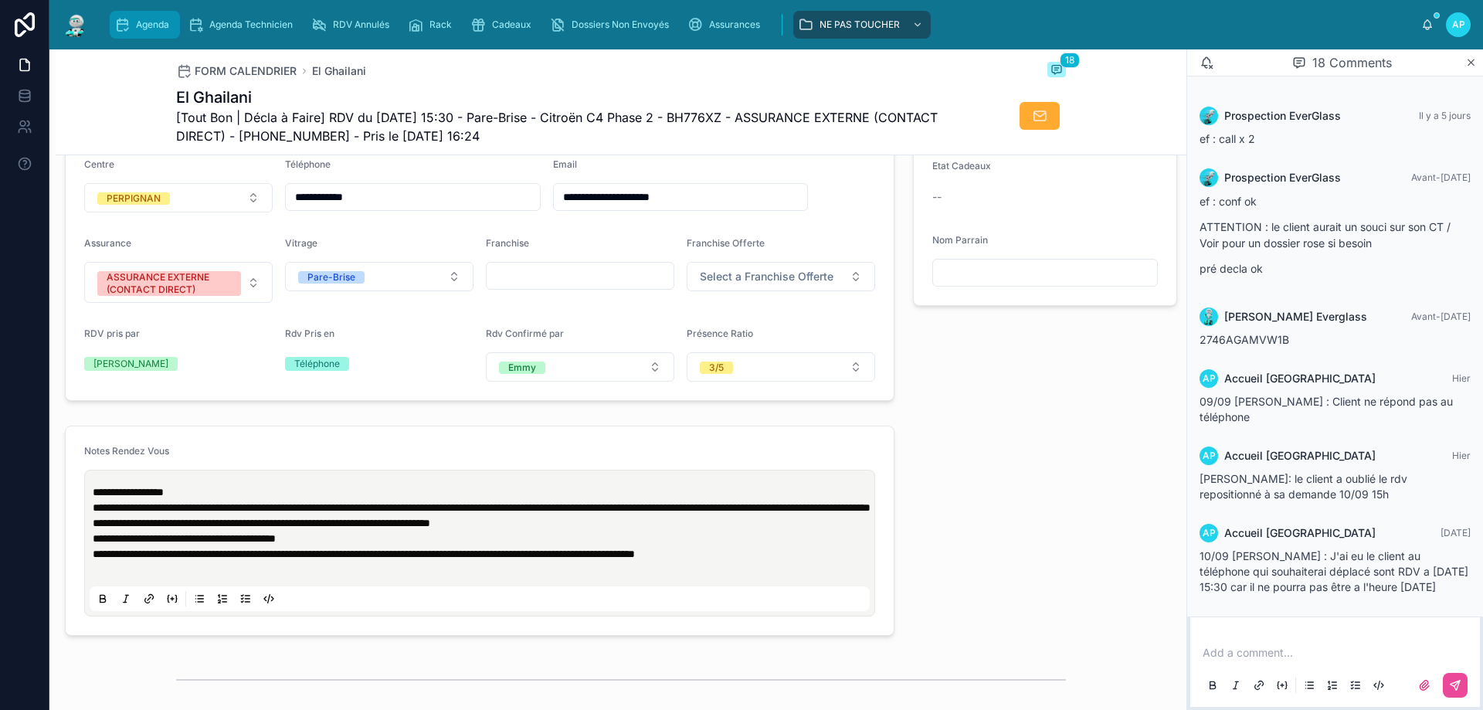
click at [140, 29] on span "Agenda" at bounding box center [152, 25] width 33 height 12
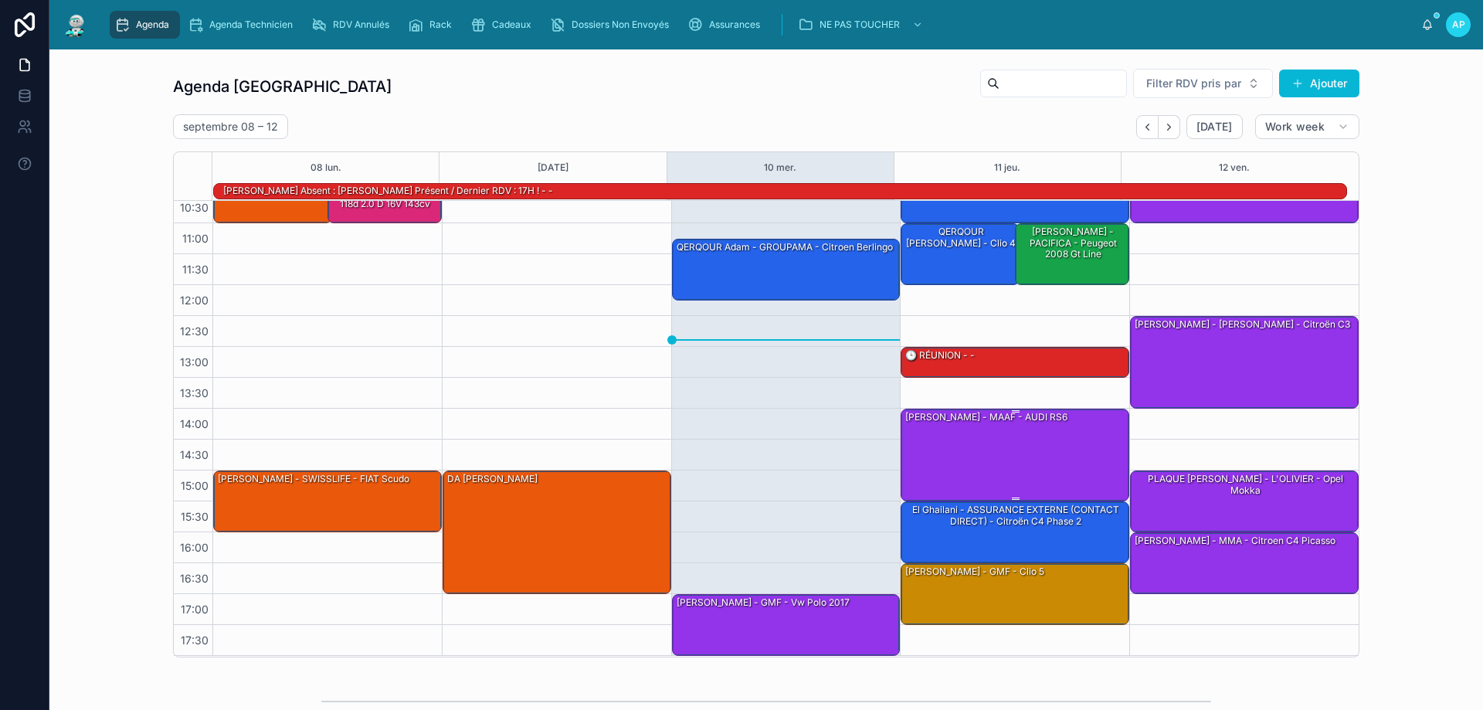
scroll to position [100, 0]
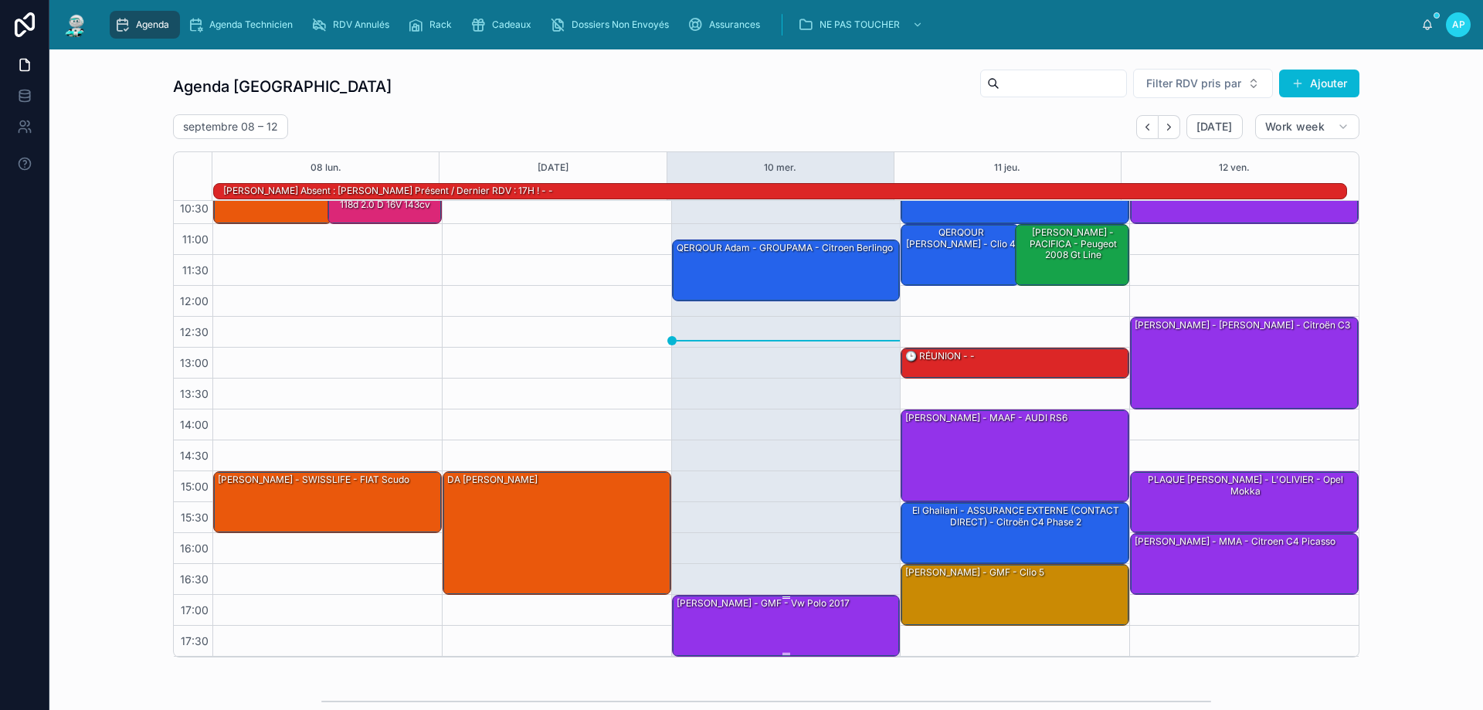
click at [804, 620] on div "[PERSON_NAME] - GMF - vw polo 2017" at bounding box center [787, 625] width 224 height 59
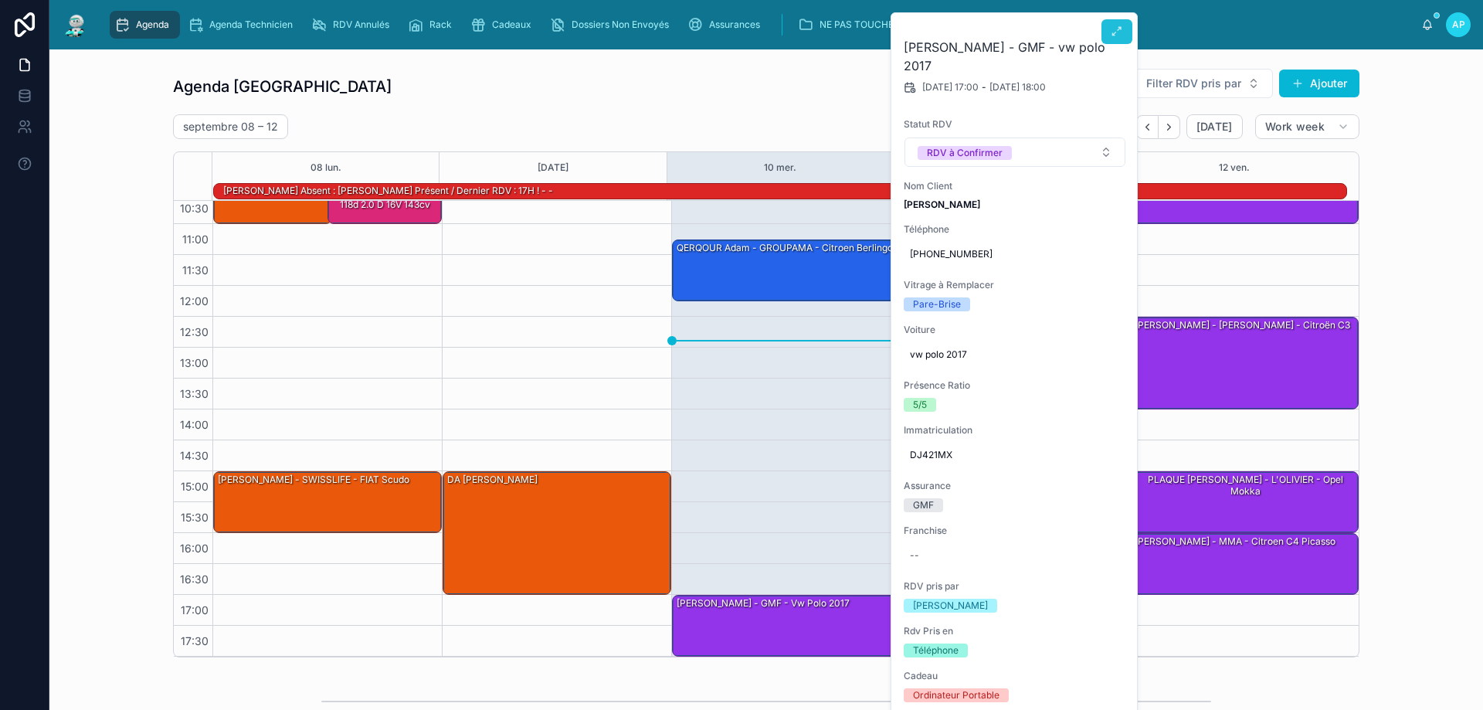
click at [1115, 38] on span at bounding box center [1117, 31] width 12 height 12
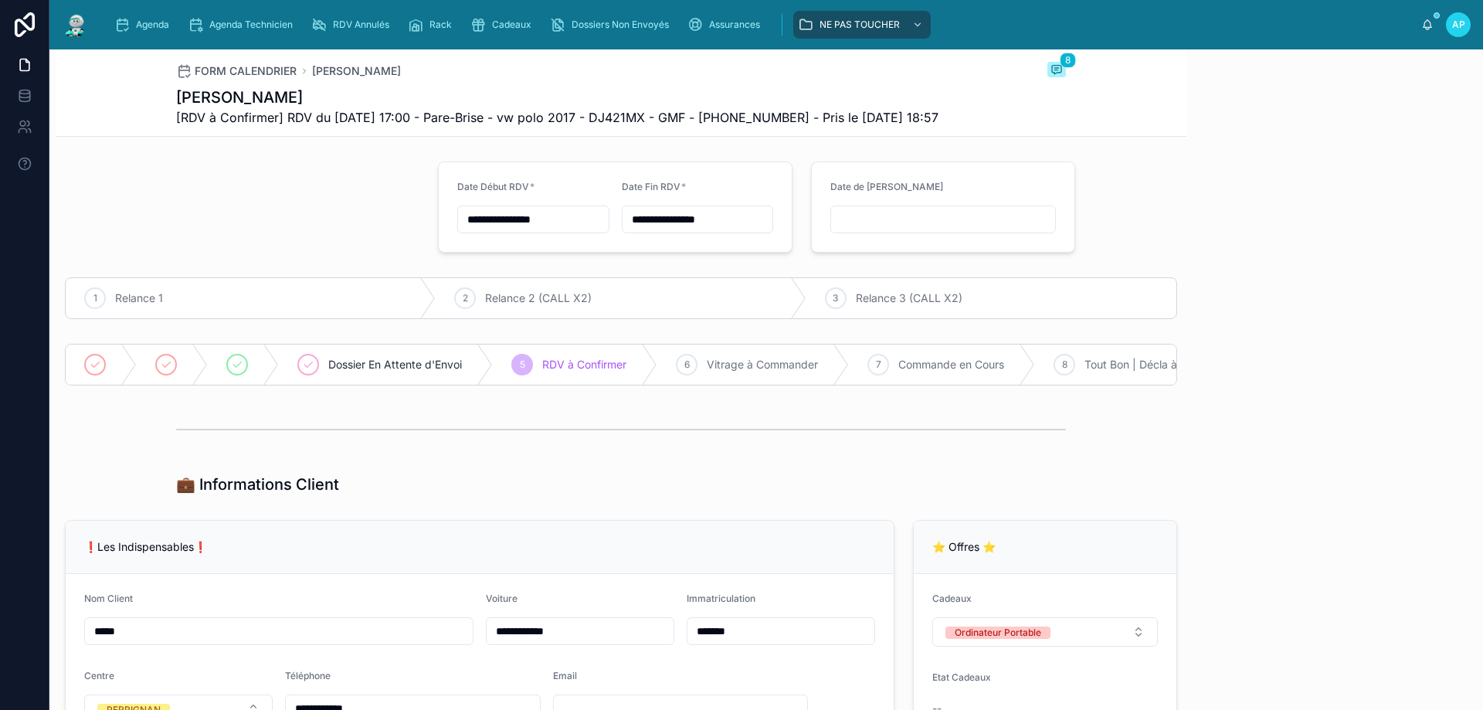
scroll to position [122, 0]
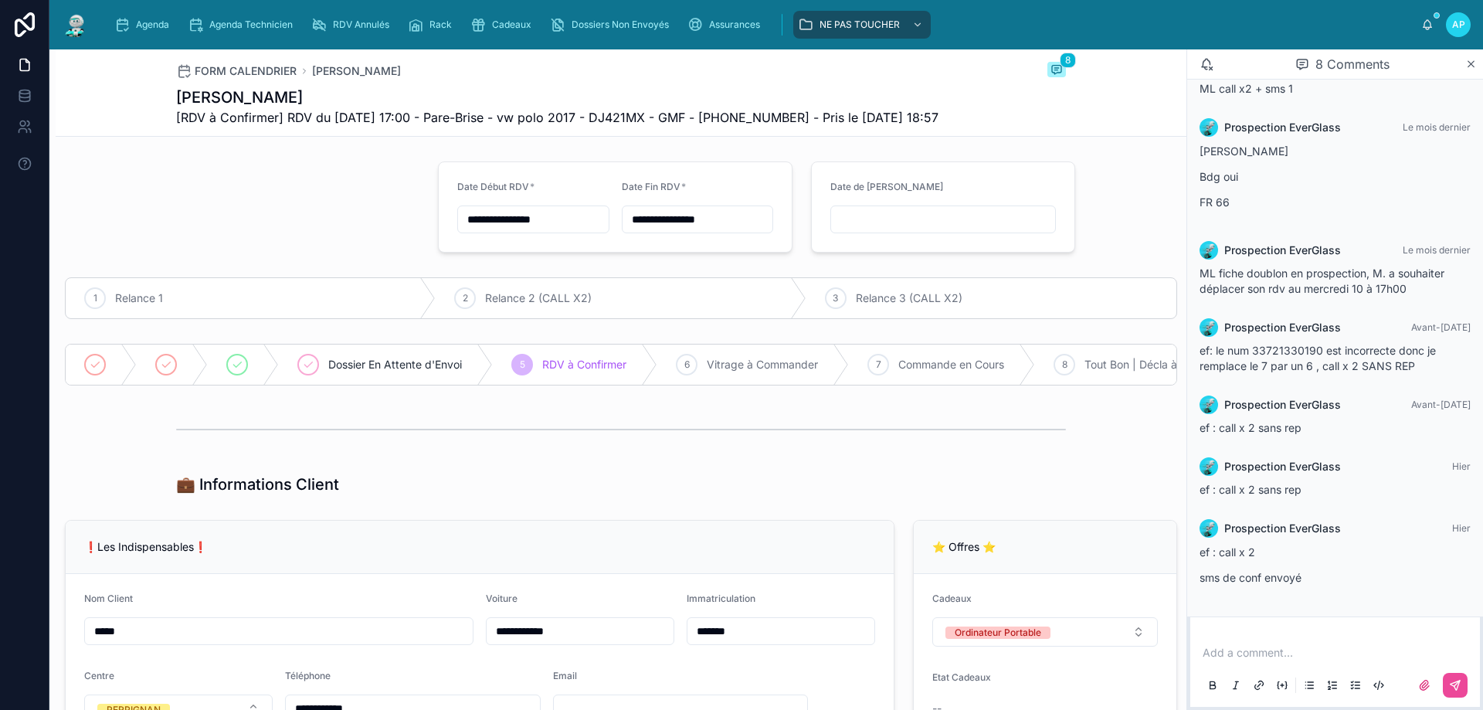
click at [77, 32] on img at bounding box center [76, 24] width 28 height 25
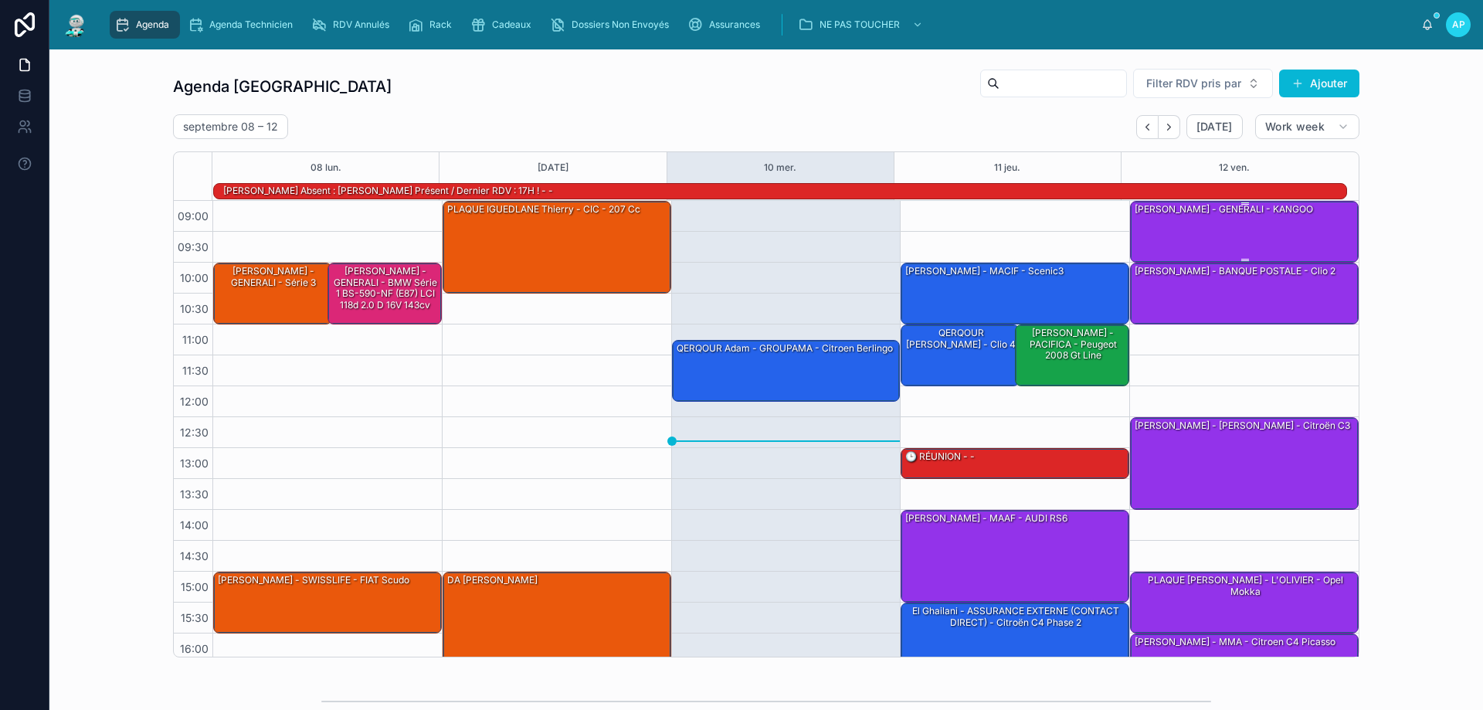
click at [1263, 234] on div "[PERSON_NAME] - GENERALI - KANGOO" at bounding box center [1245, 231] width 224 height 59
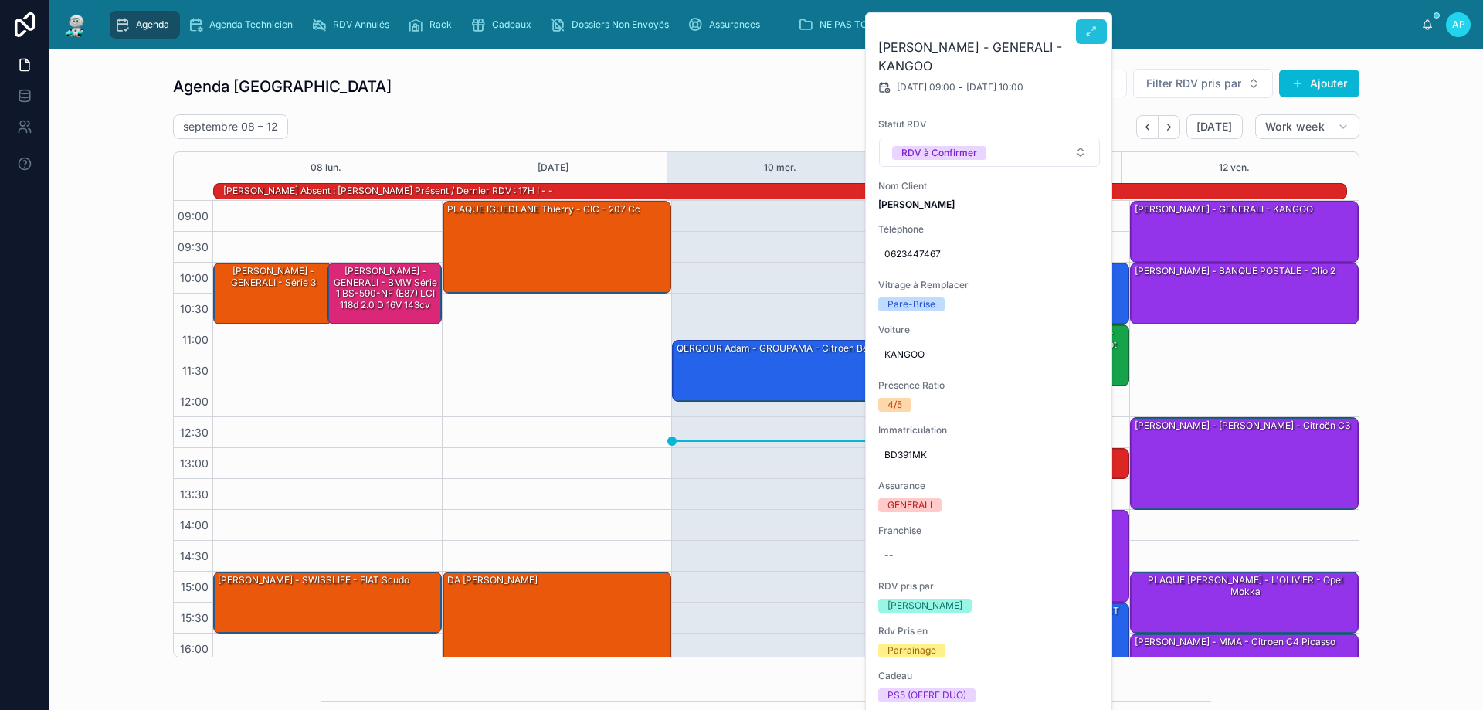
click at [1095, 32] on icon at bounding box center [1091, 31] width 12 height 12
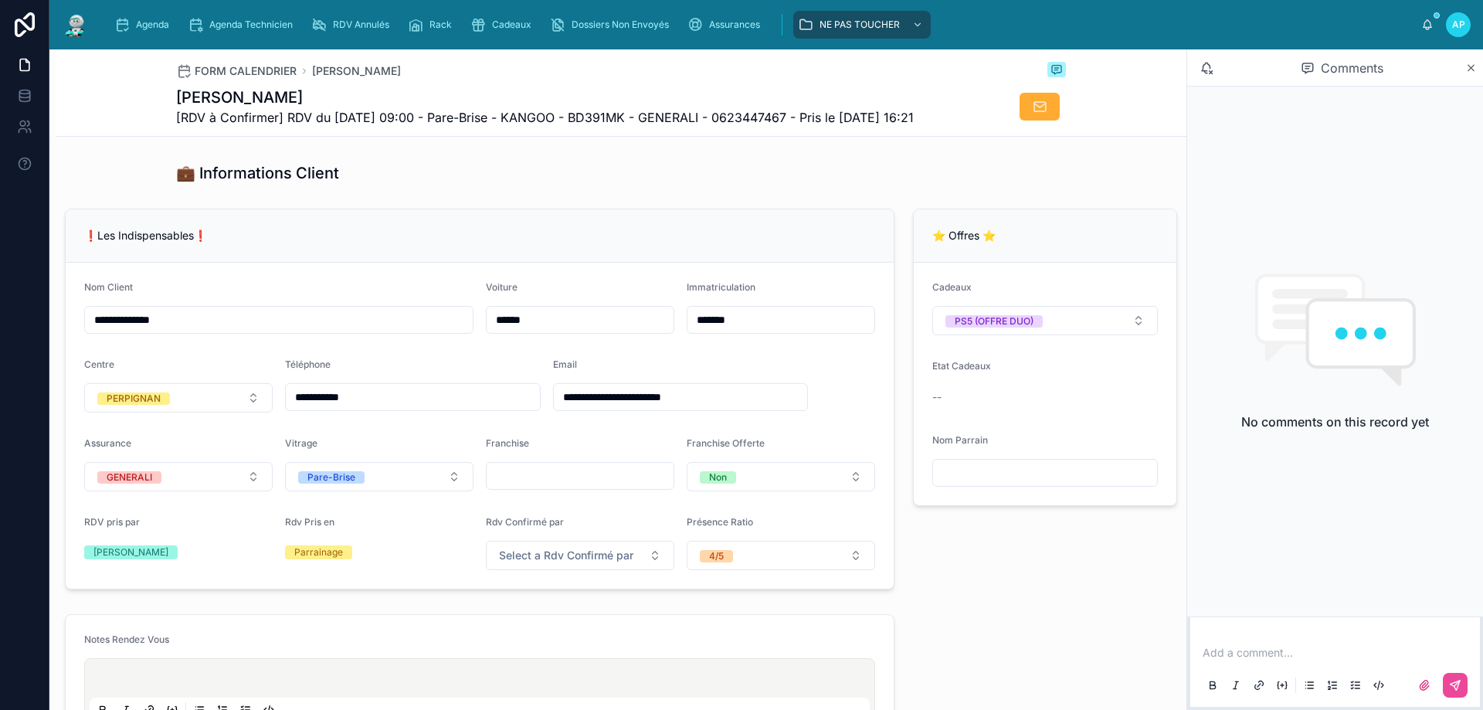
scroll to position [309, 0]
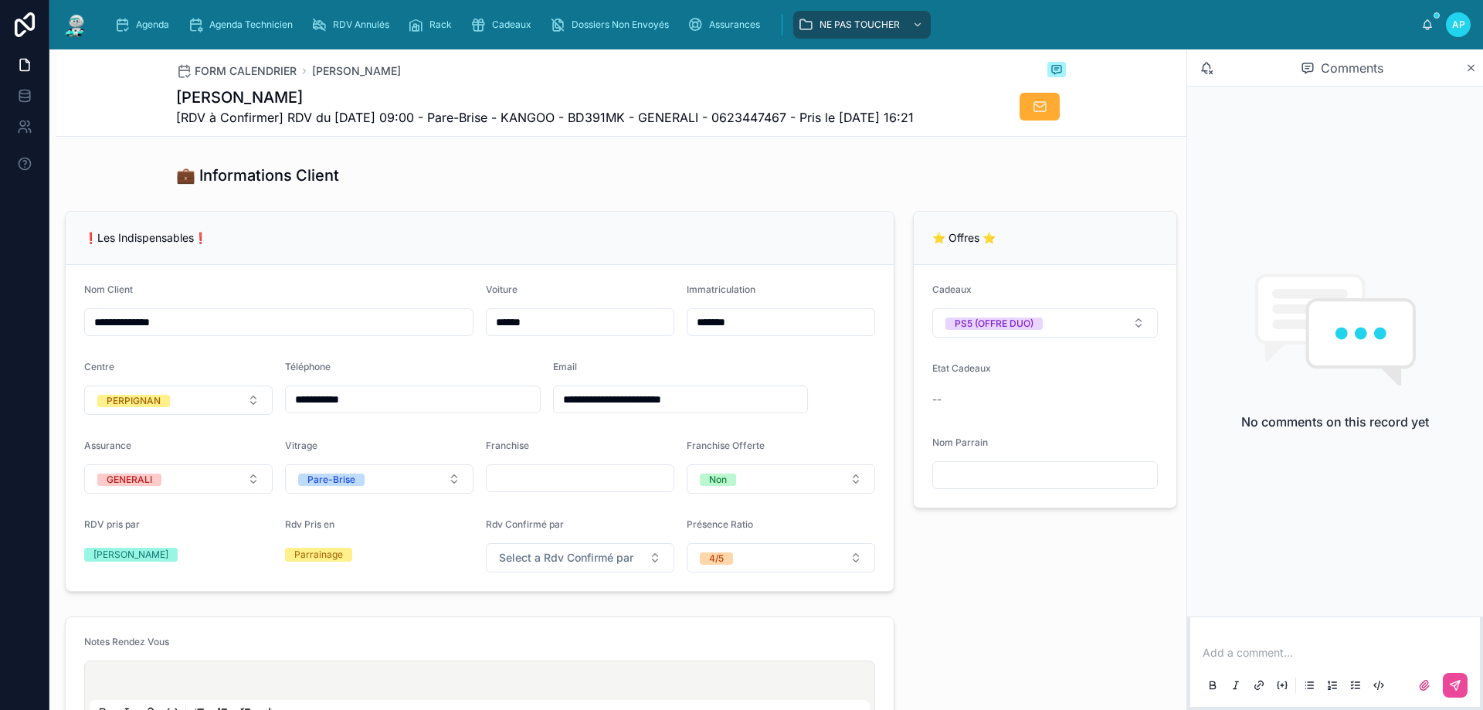
click at [77, 32] on img at bounding box center [76, 24] width 28 height 25
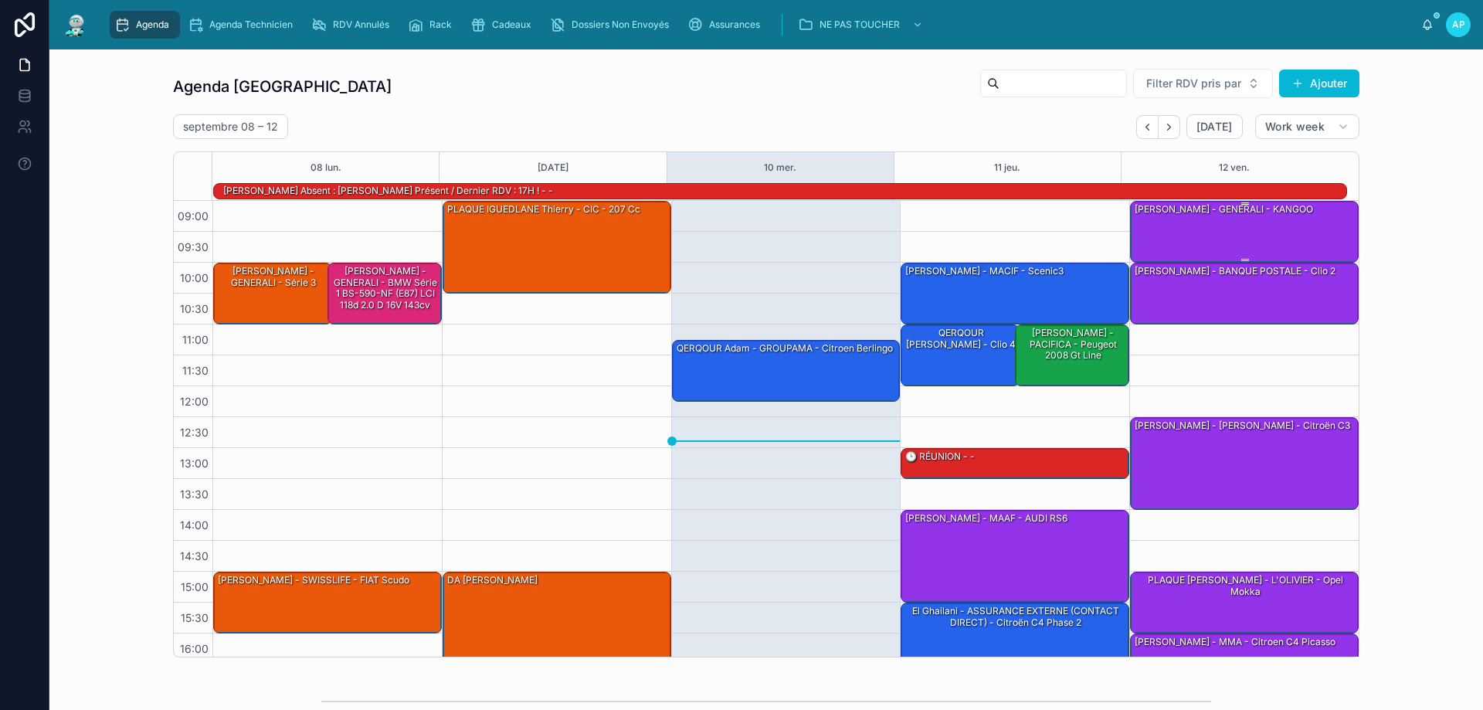
click at [1194, 212] on div "[PERSON_NAME] - GENERALI - KANGOO" at bounding box center [1224, 209] width 182 height 14
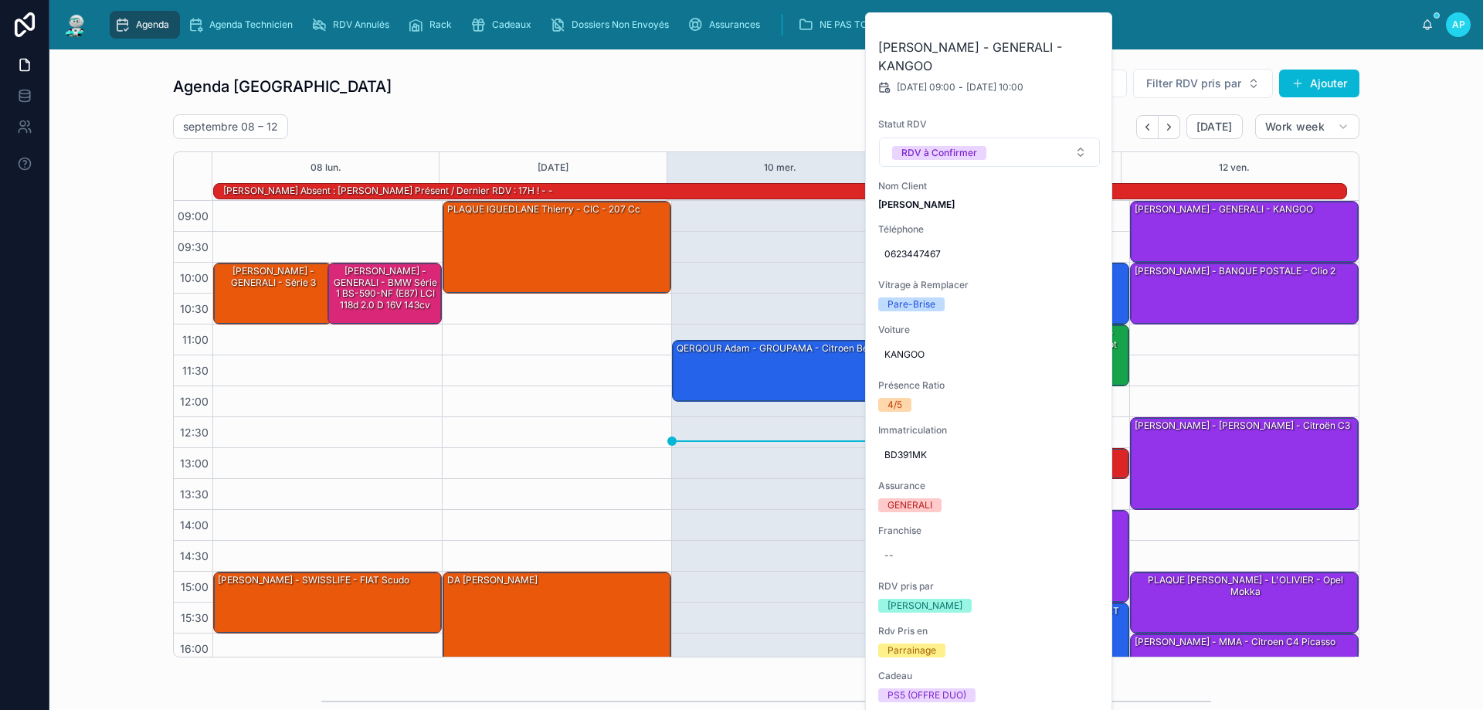
click at [0, 0] on button at bounding box center [0, 0] width 0 height 0
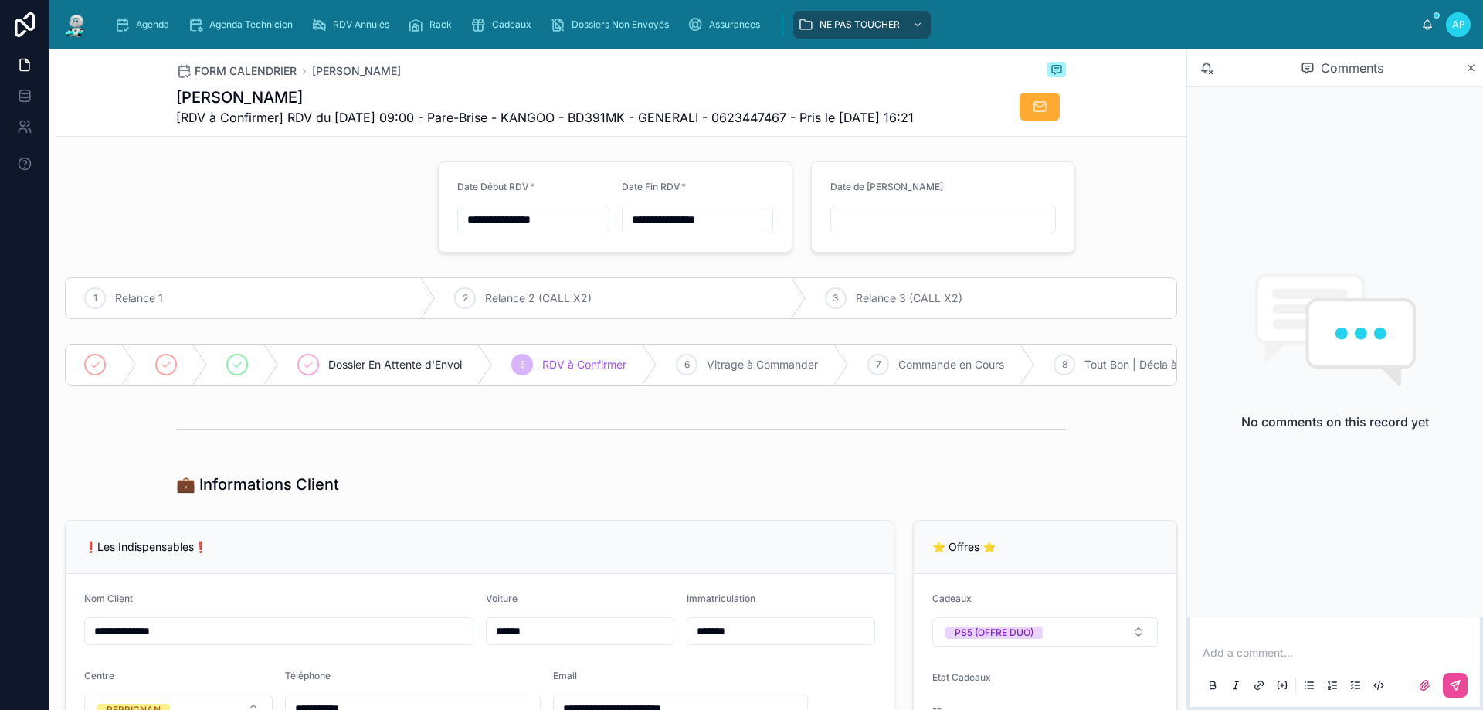
drag, startPoint x: 851, startPoint y: 114, endPoint x: 923, endPoint y: 111, distance: 71.9
click at [914, 111] on span "[RDV à Confirmer] RDV du 12/09/2025 09:00 - Pare-Brise - KANGOO - BD391MK - GEN…" at bounding box center [545, 117] width 738 height 19
click at [138, 37] on link "Agenda" at bounding box center [145, 25] width 70 height 28
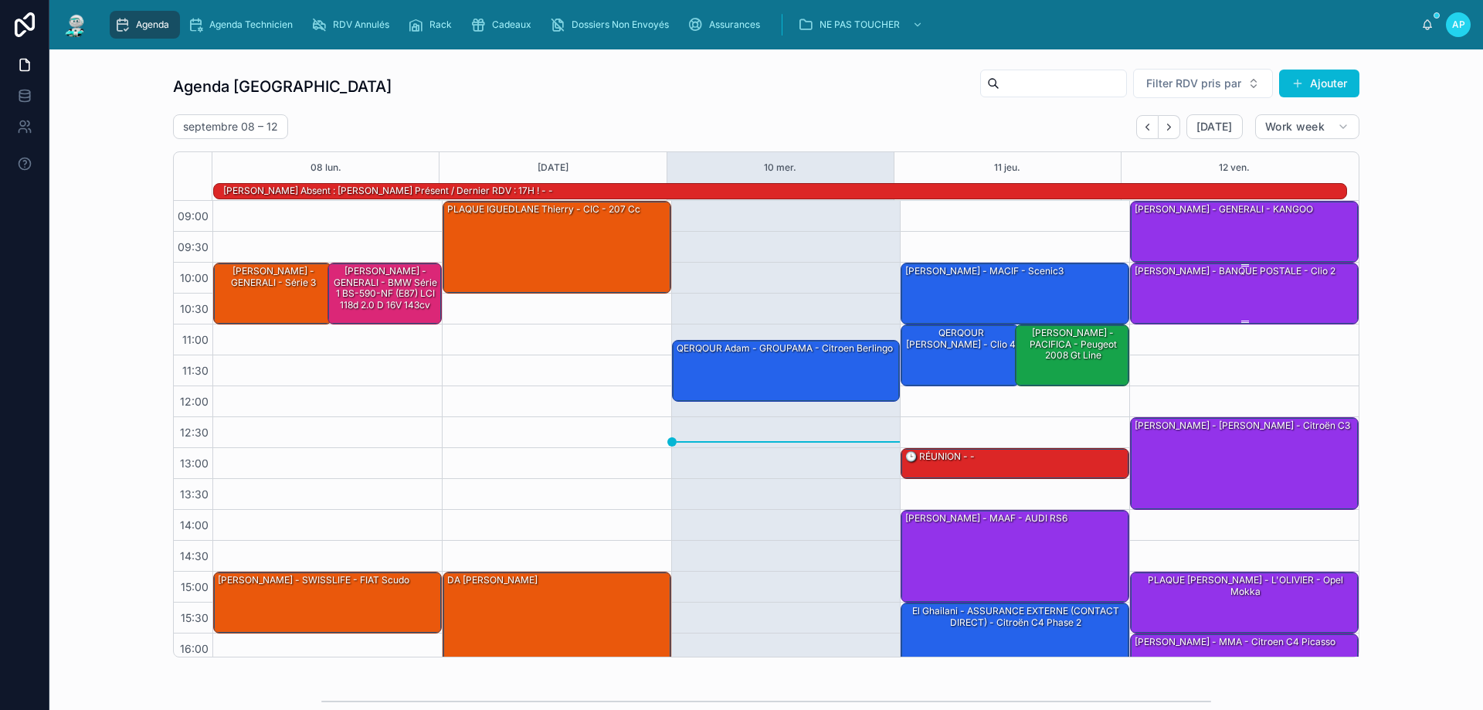
click at [1241, 299] on div "[PERSON_NAME] - BANQUE POSTALE - clio 2" at bounding box center [1245, 292] width 224 height 59
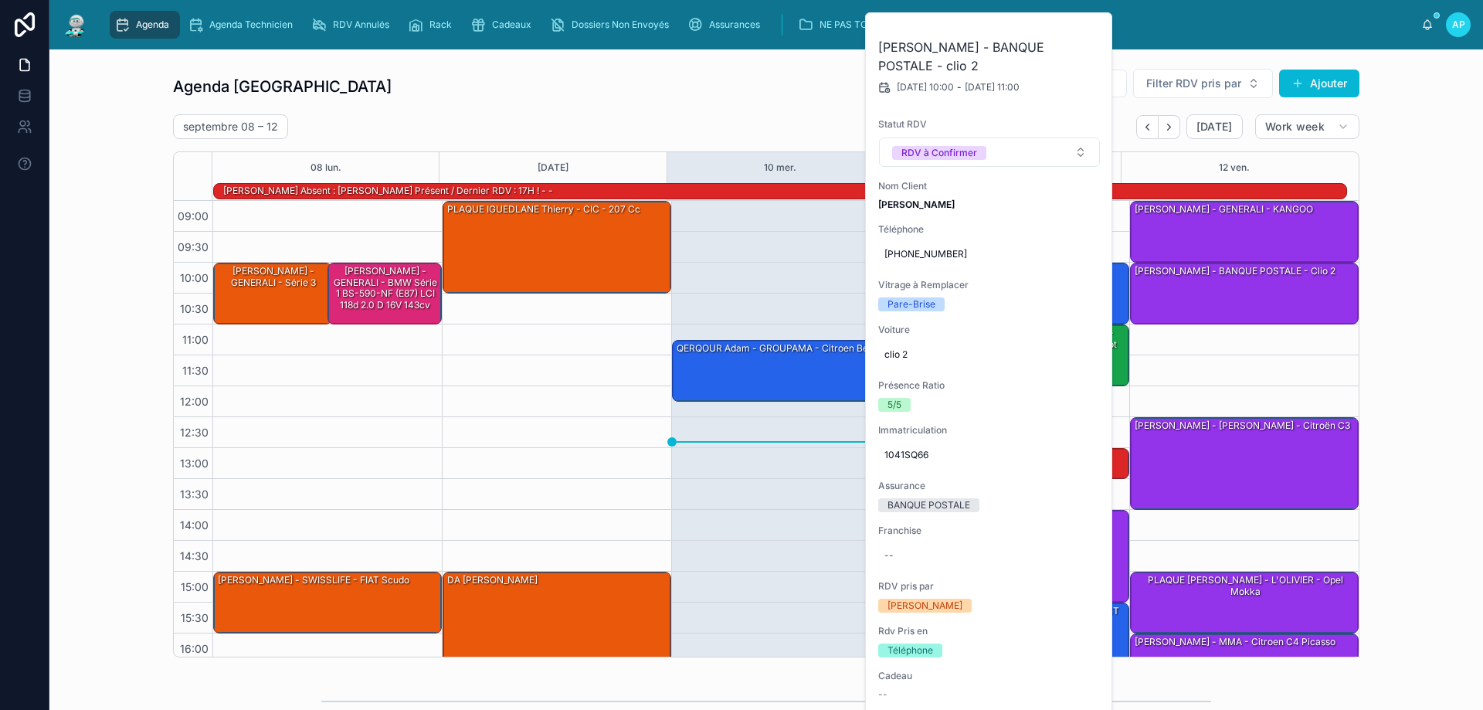
click at [0, 0] on icon at bounding box center [0, 0] width 0 height 0
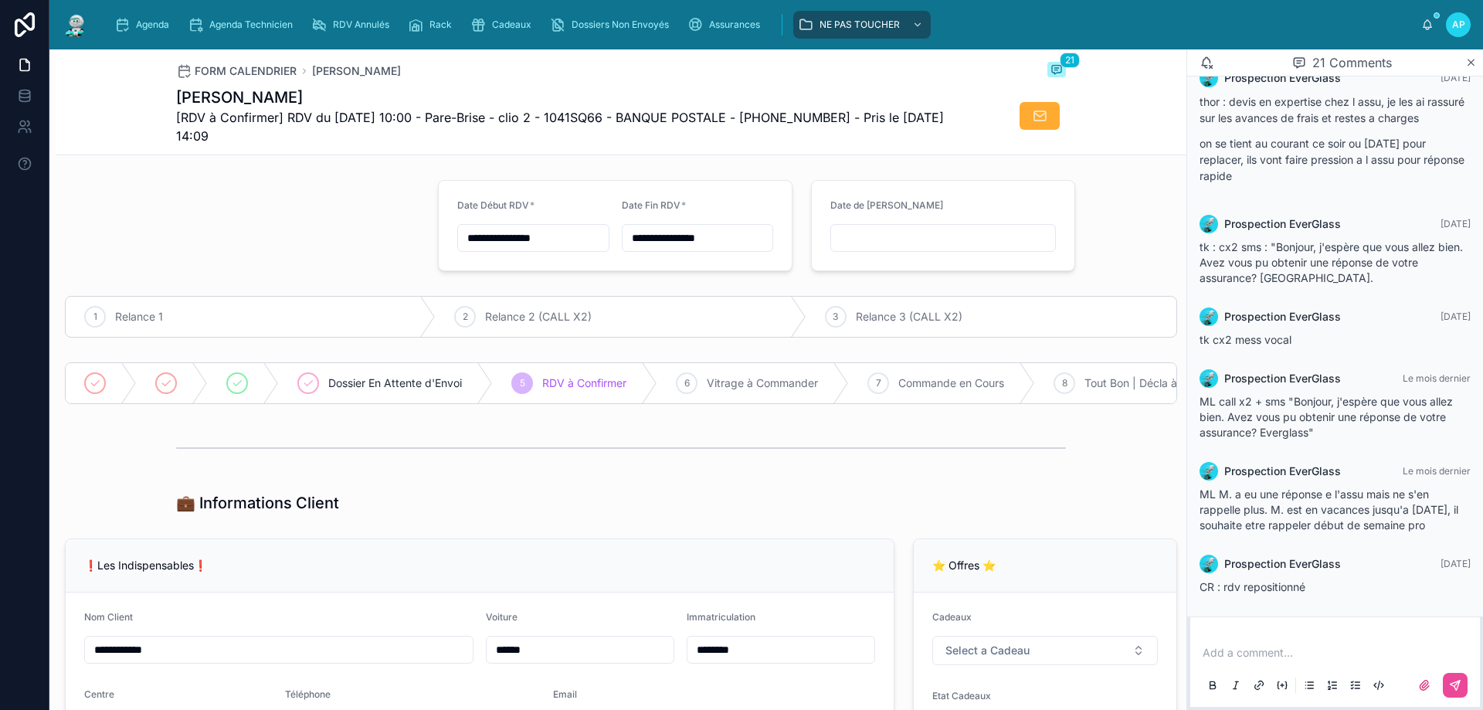
scroll to position [2026, 0]
click at [84, 26] on img at bounding box center [76, 24] width 28 height 25
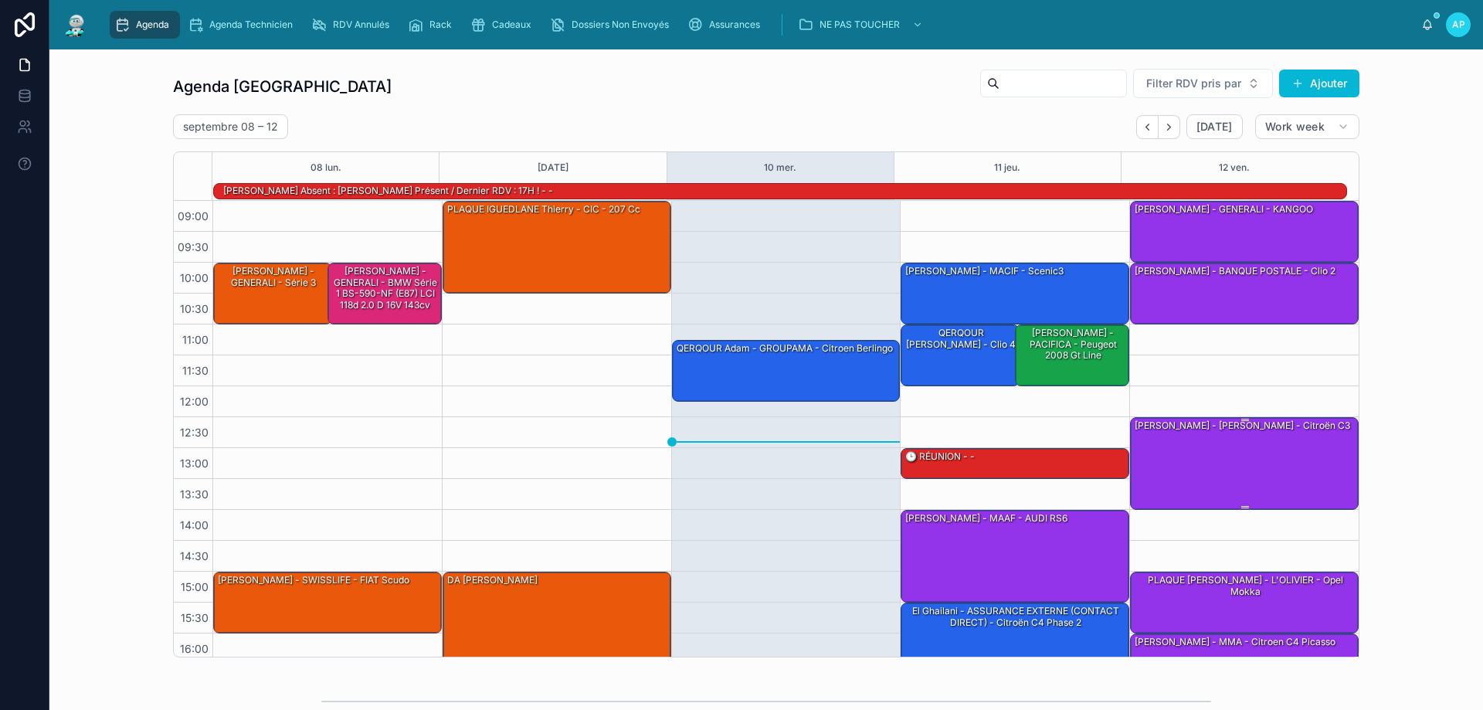
scroll to position [77, 0]
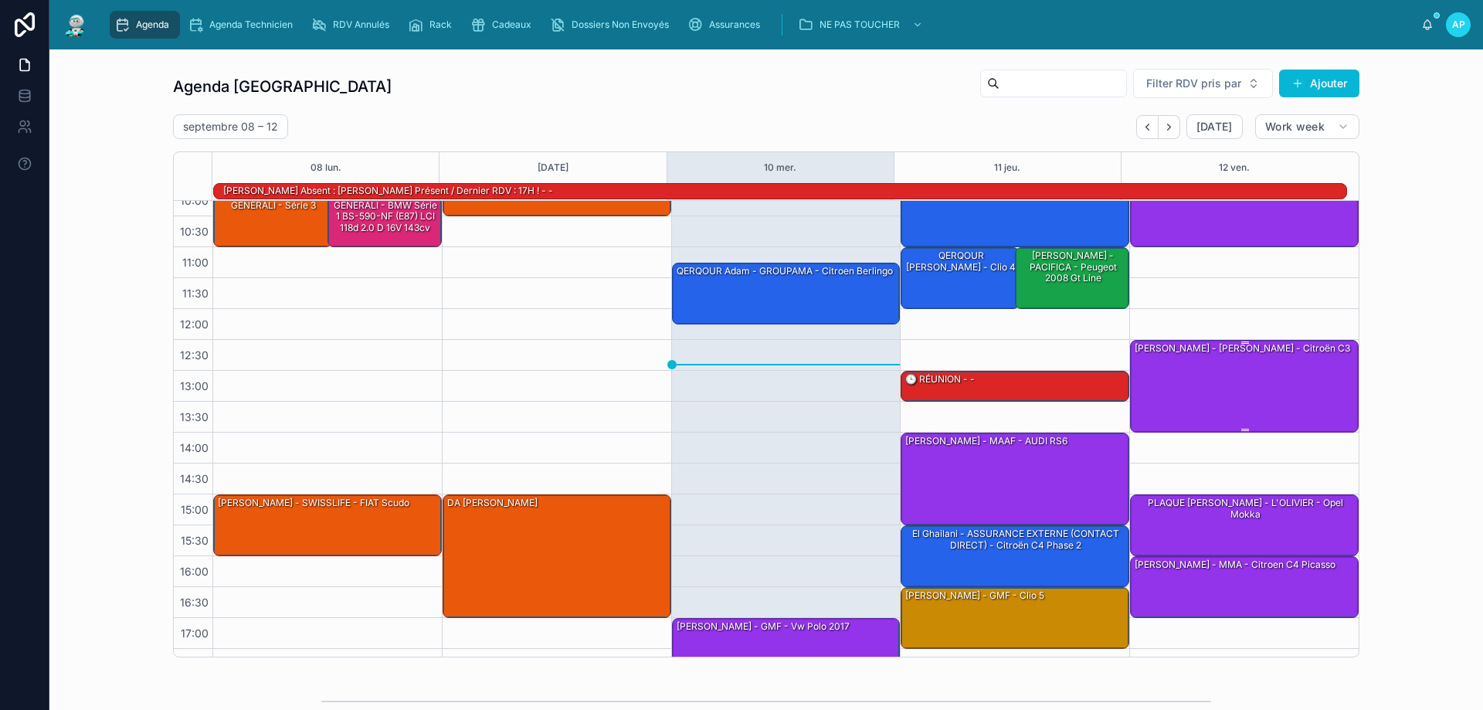
click at [1258, 367] on div "[PERSON_NAME] - [PERSON_NAME] - Citroën c3" at bounding box center [1245, 386] width 224 height 90
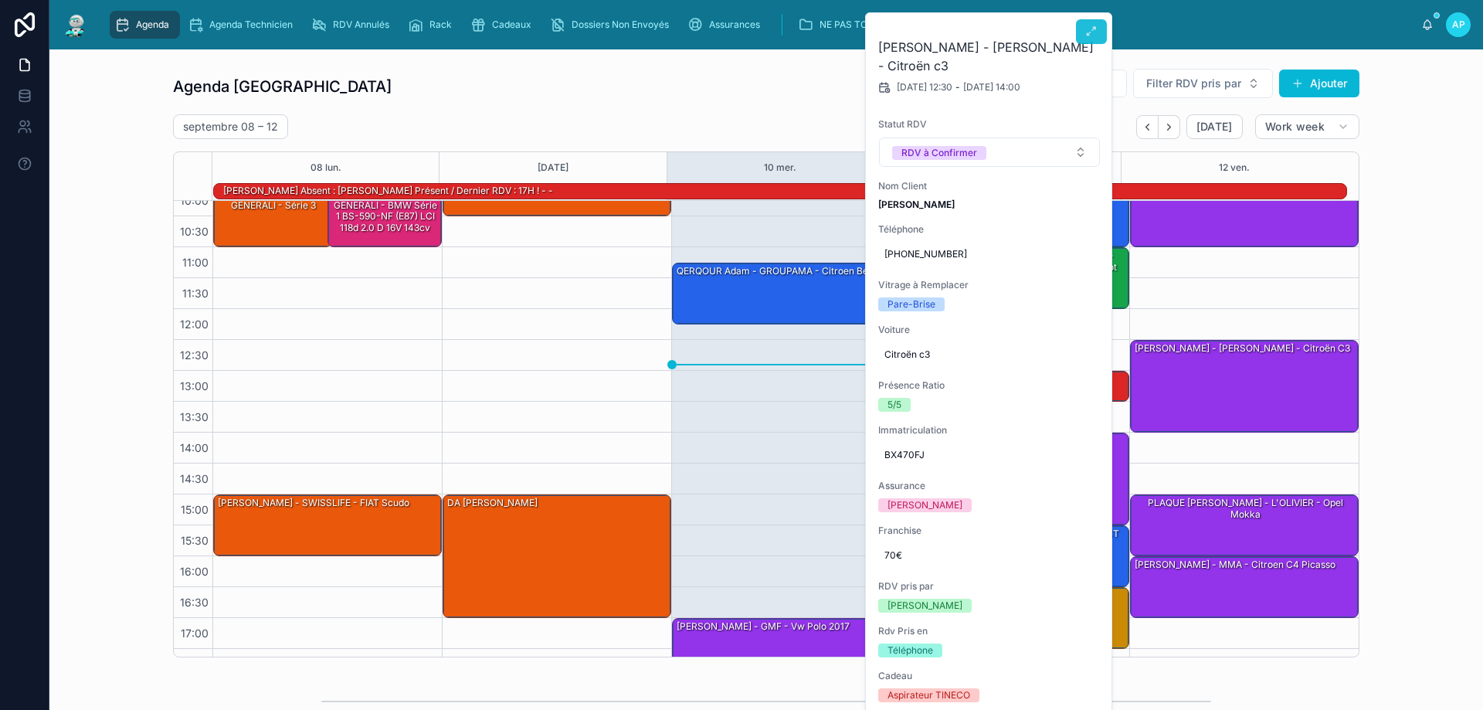
click at [1088, 28] on icon at bounding box center [1091, 31] width 12 height 12
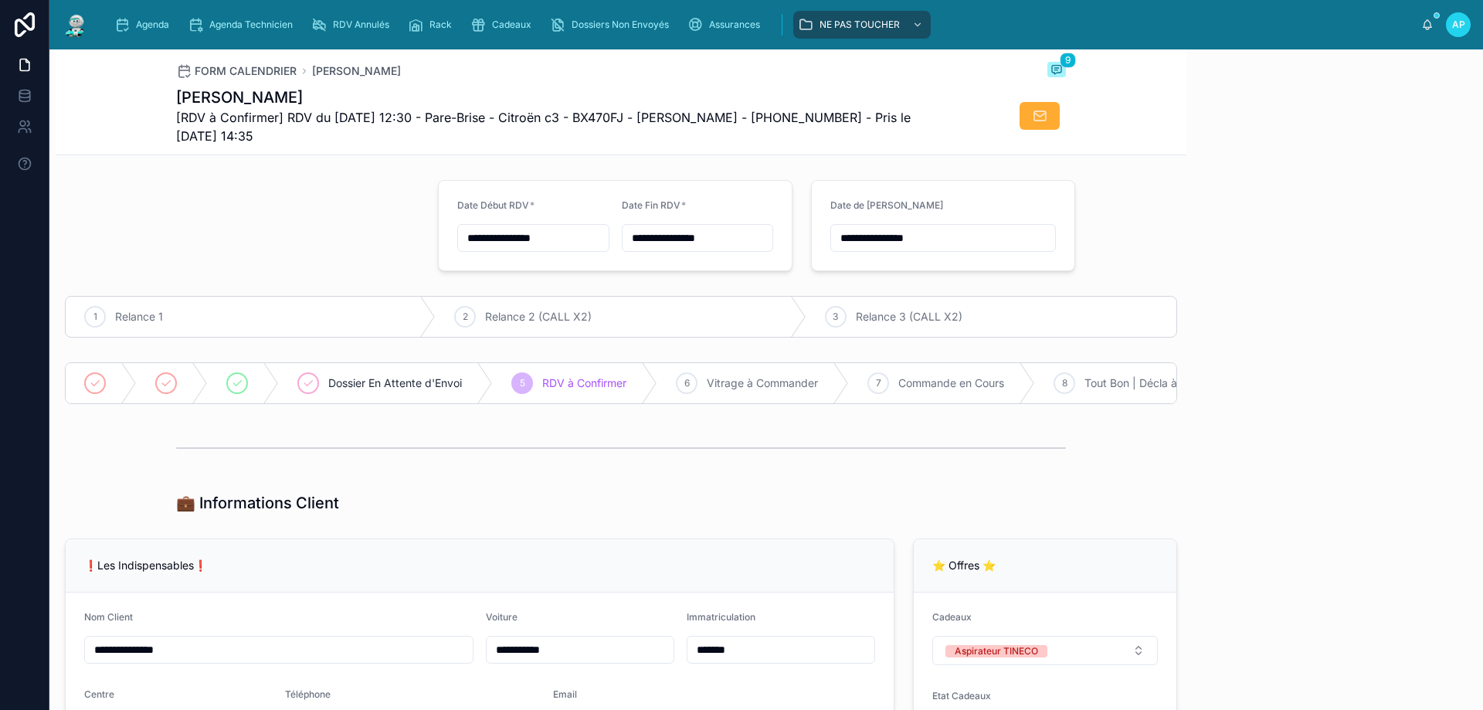
scroll to position [234, 0]
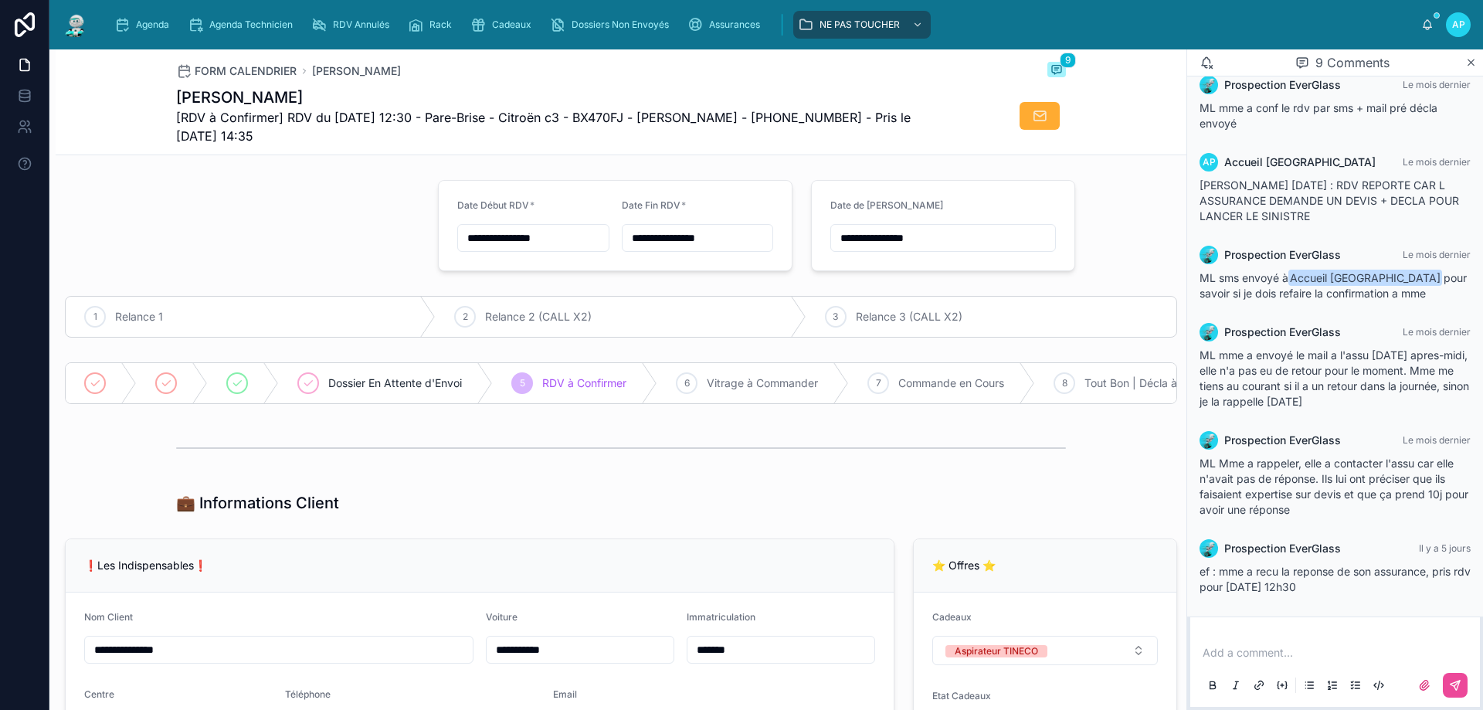
drag, startPoint x: 1235, startPoint y: 589, endPoint x: 1373, endPoint y: 592, distance: 137.5
click at [1373, 592] on span "ef : mme a recu la reponse de son assurance, pris rdv pour vendredi 12 sept a 1…" at bounding box center [1335, 579] width 271 height 29
click at [1386, 591] on div "ef : mme a recu la reponse de son assurance, pris rdv pour vendredi 12 sept a 1…" at bounding box center [1335, 579] width 271 height 31
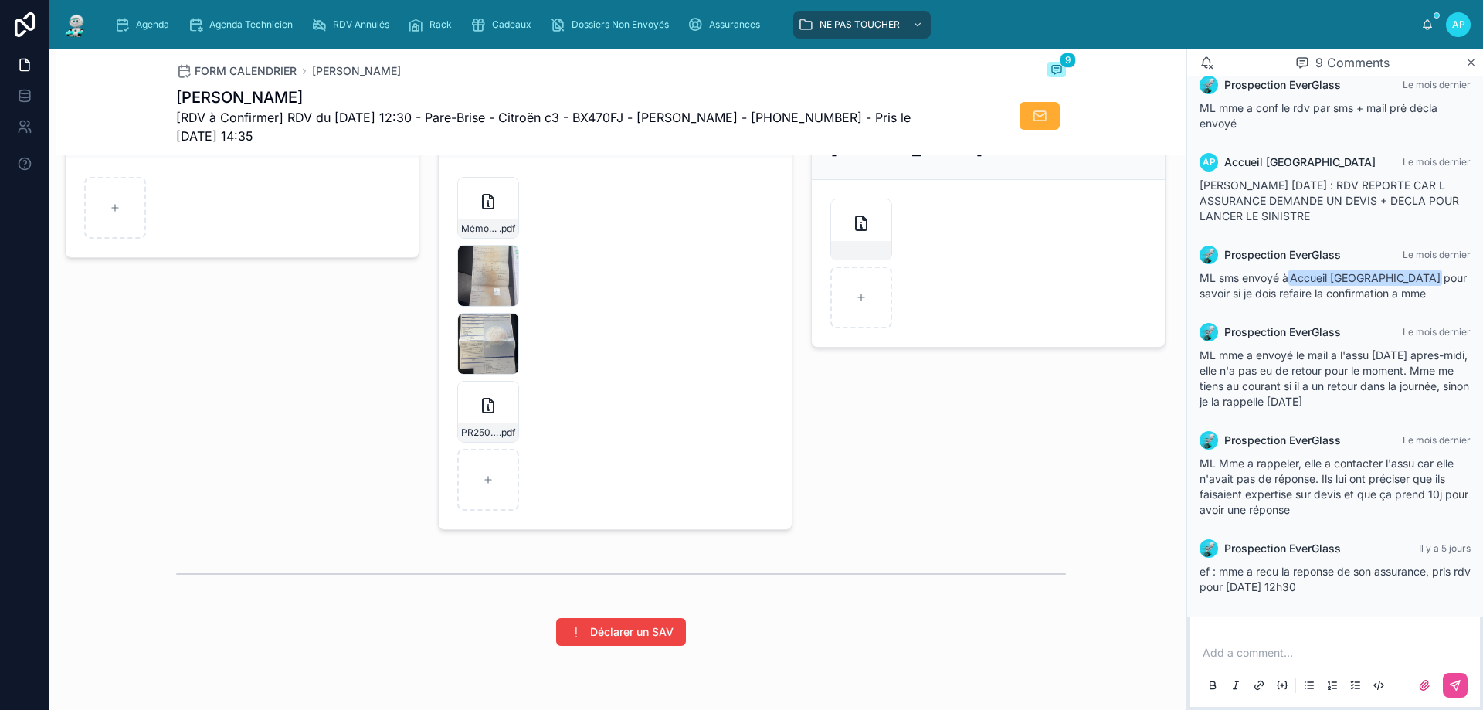
scroll to position [2187, 0]
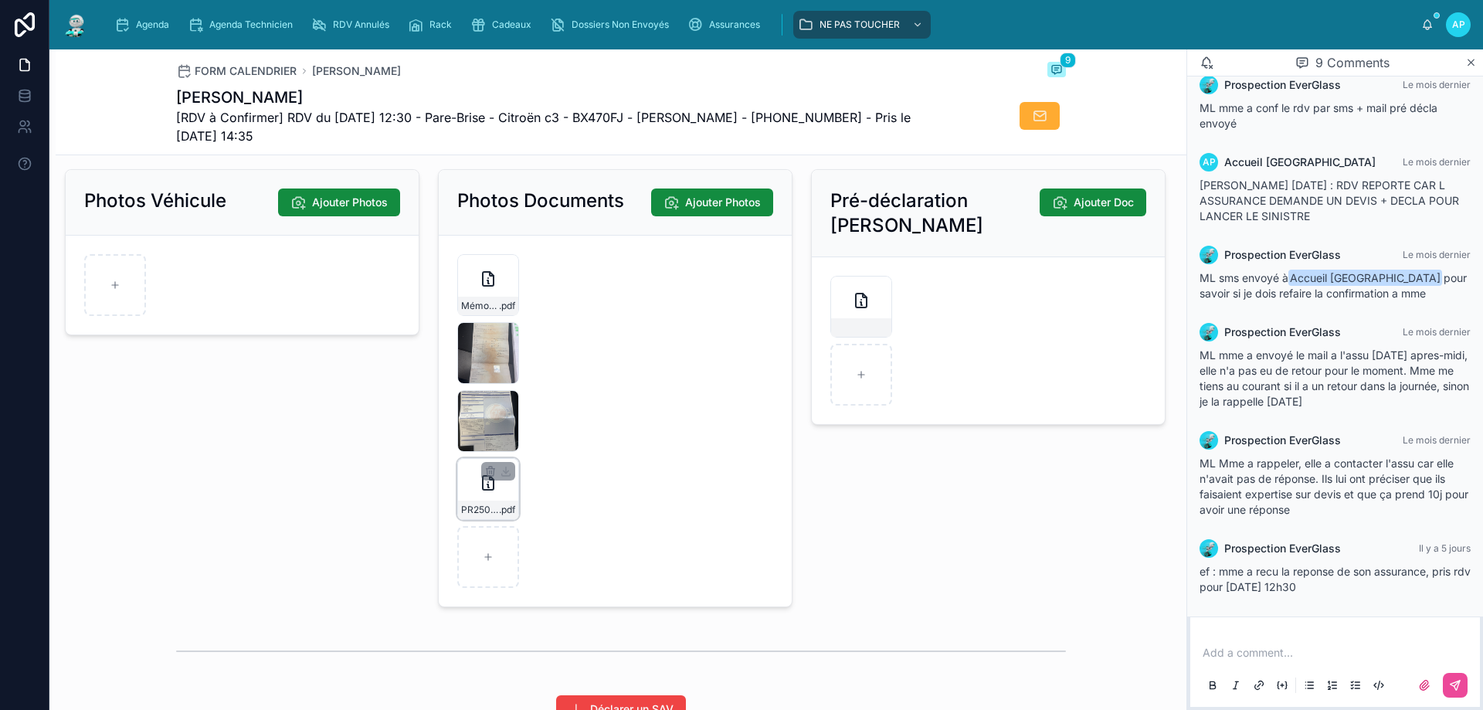
click at [467, 504] on div "PR2508-1642 .pdf" at bounding box center [488, 489] width 62 height 62
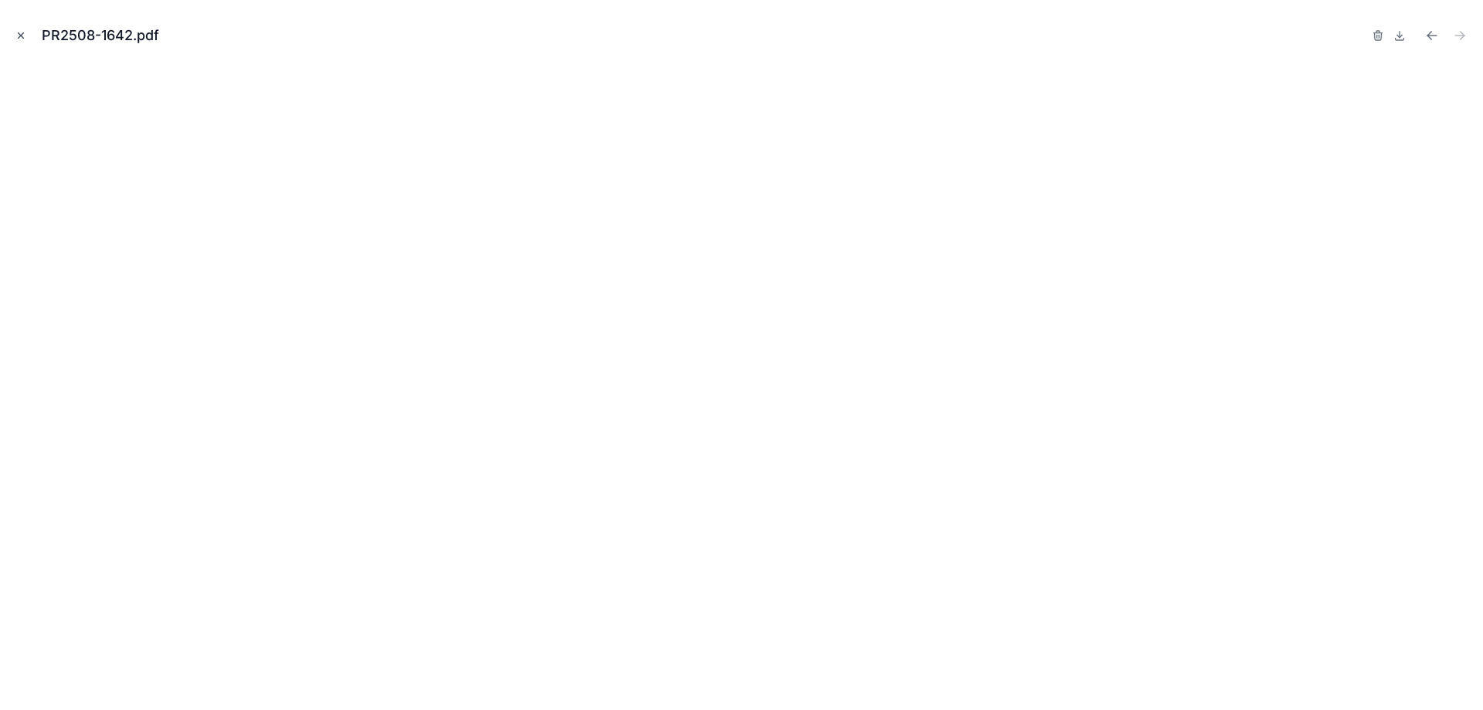
click at [22, 36] on icon "Close modal" at bounding box center [20, 35] width 11 height 11
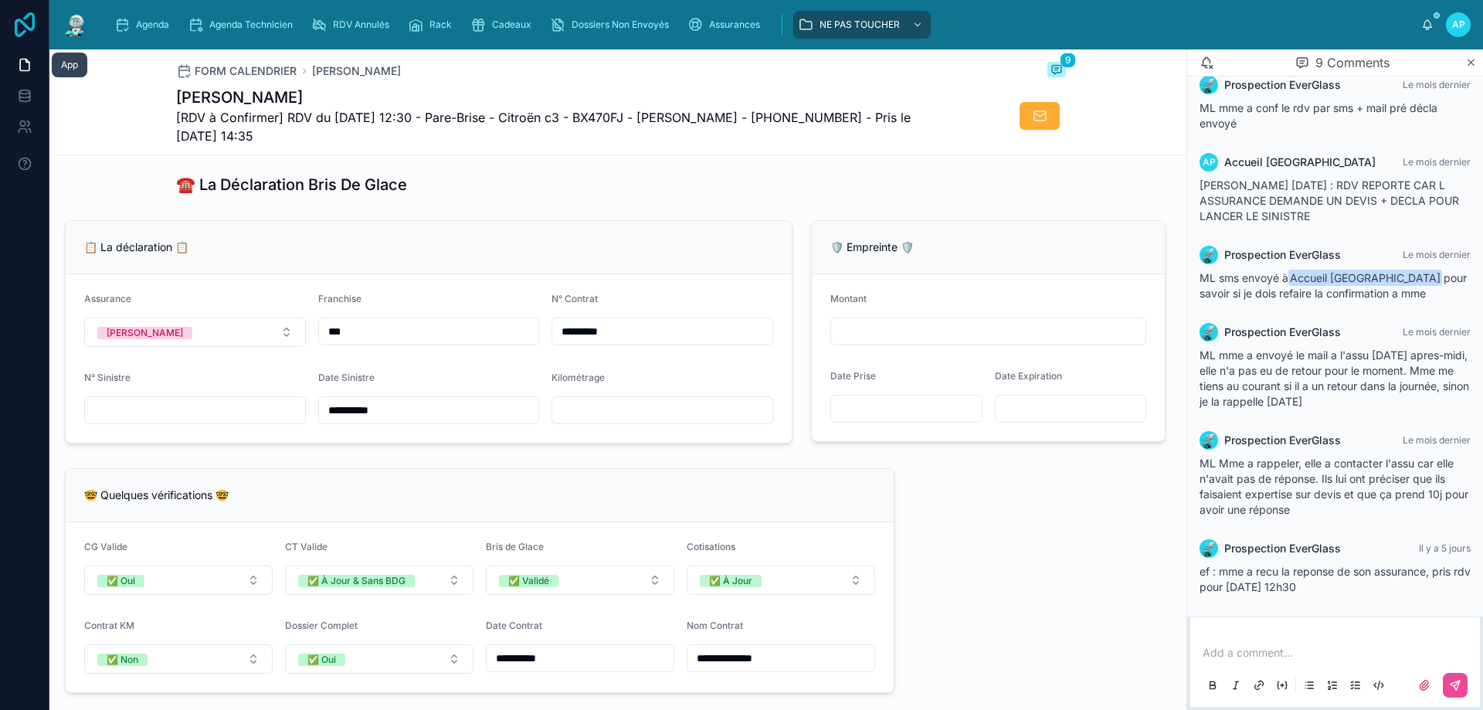
scroll to position [951, 0]
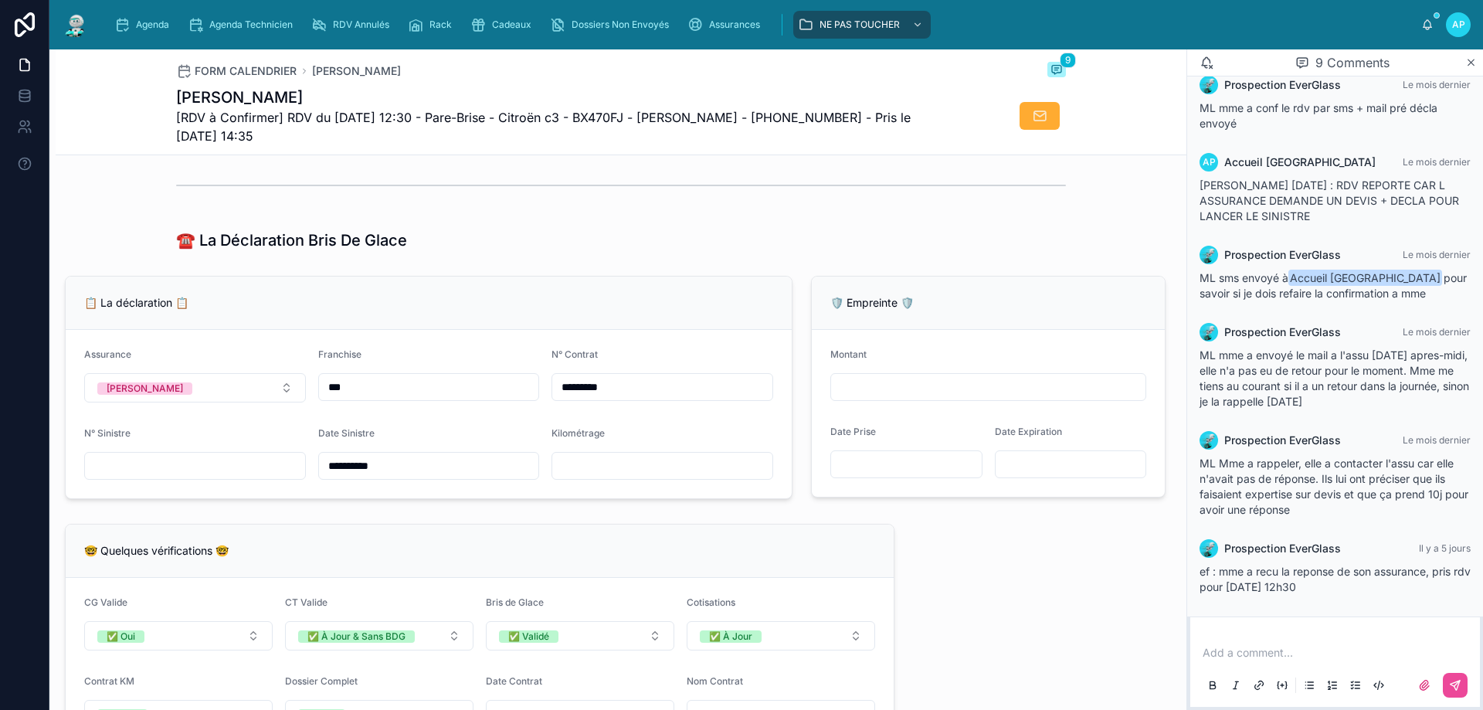
click at [74, 26] on img at bounding box center [76, 24] width 28 height 25
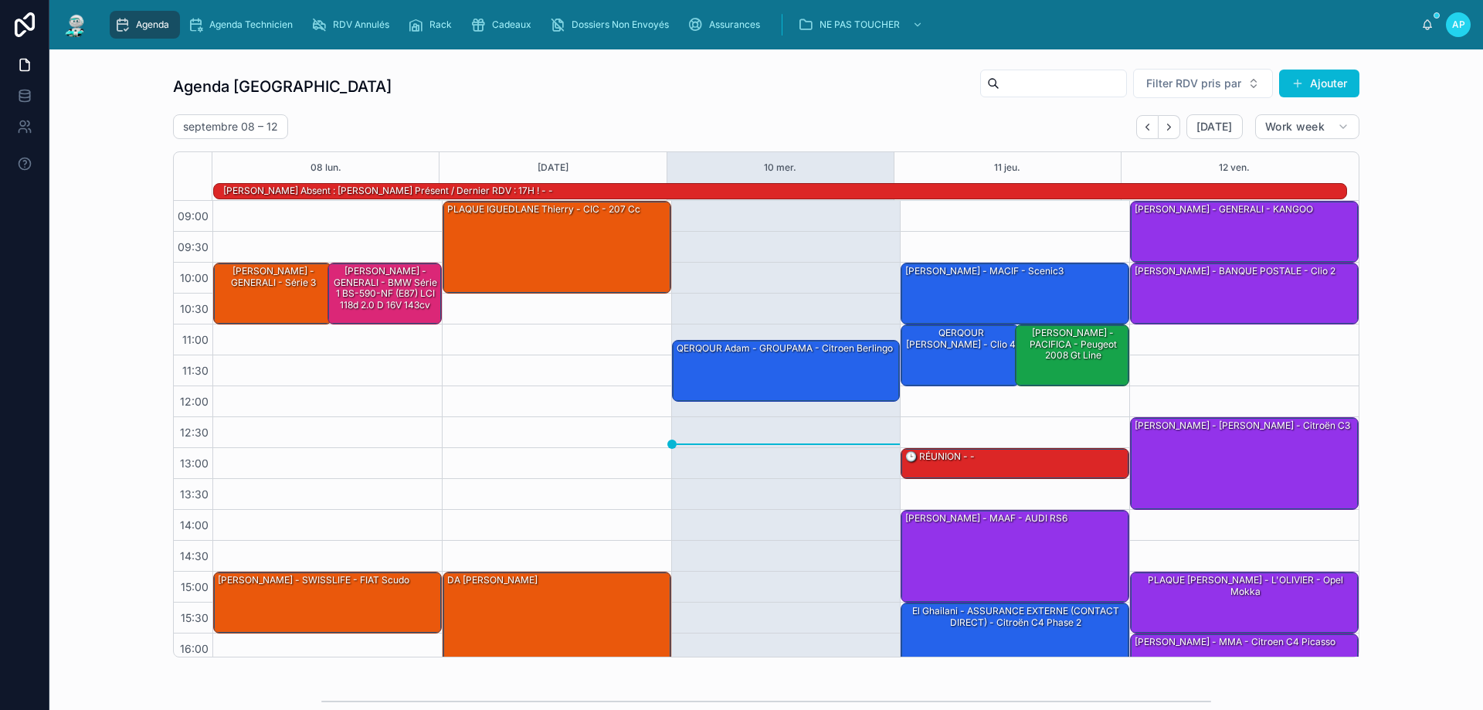
scroll to position [101, 0]
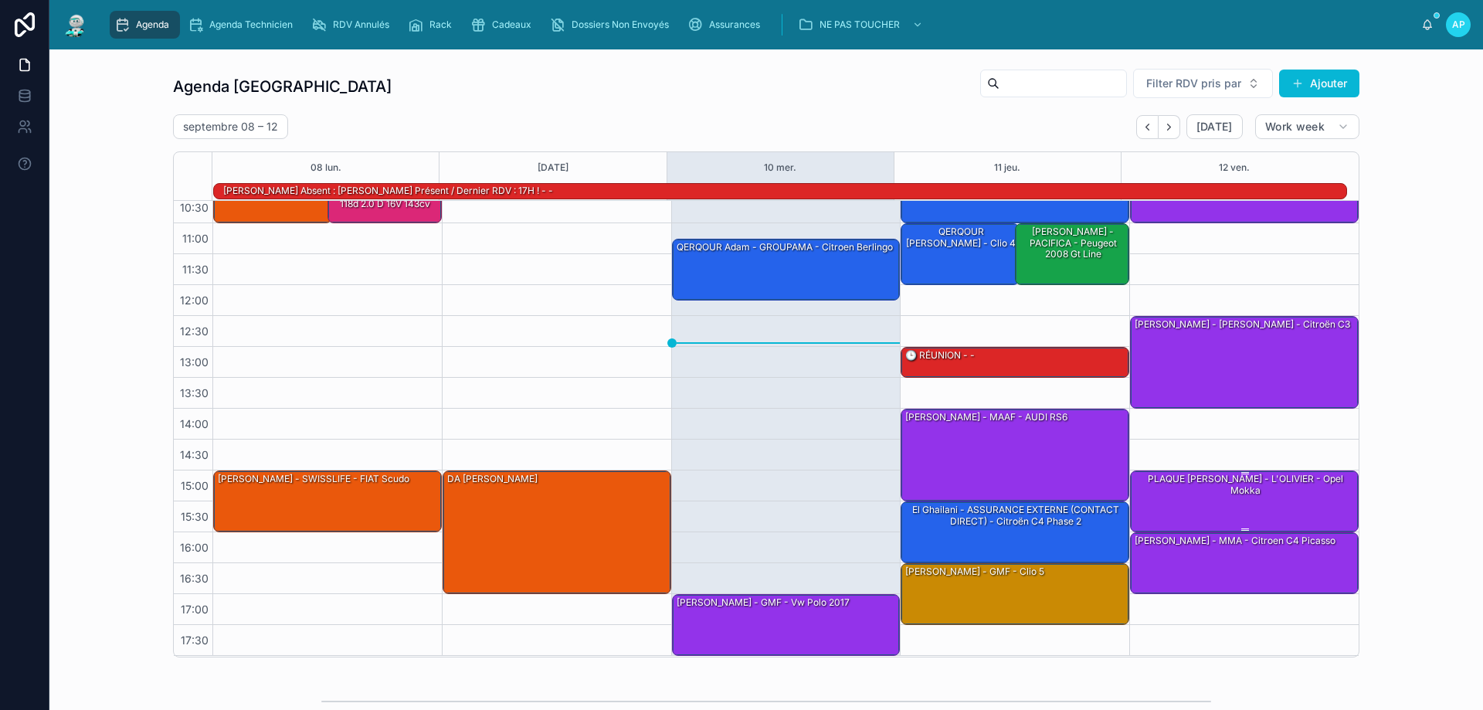
click at [1264, 480] on div "PLAQUE [PERSON_NAME] - L'OLIVIER - Opel Mokka" at bounding box center [1245, 484] width 224 height 25
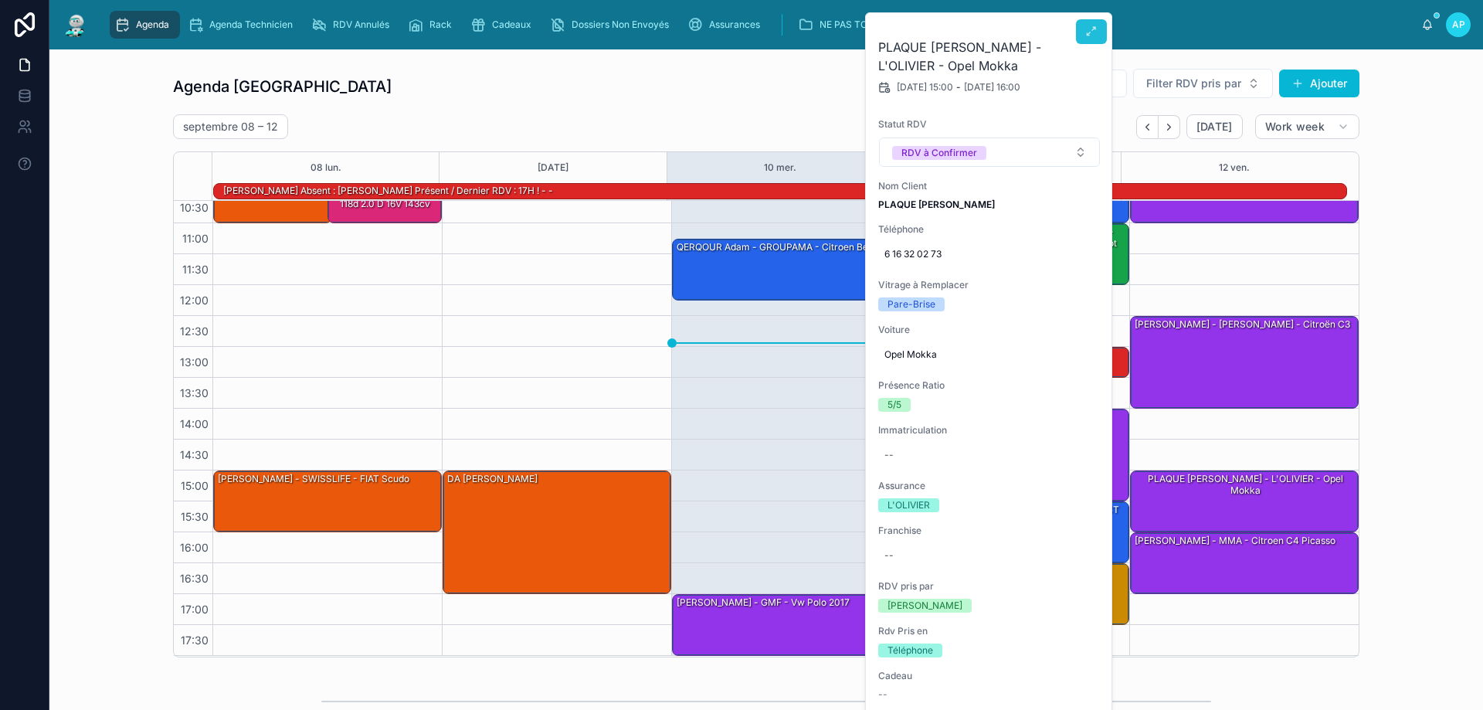
click at [1088, 33] on icon at bounding box center [1091, 31] width 12 height 12
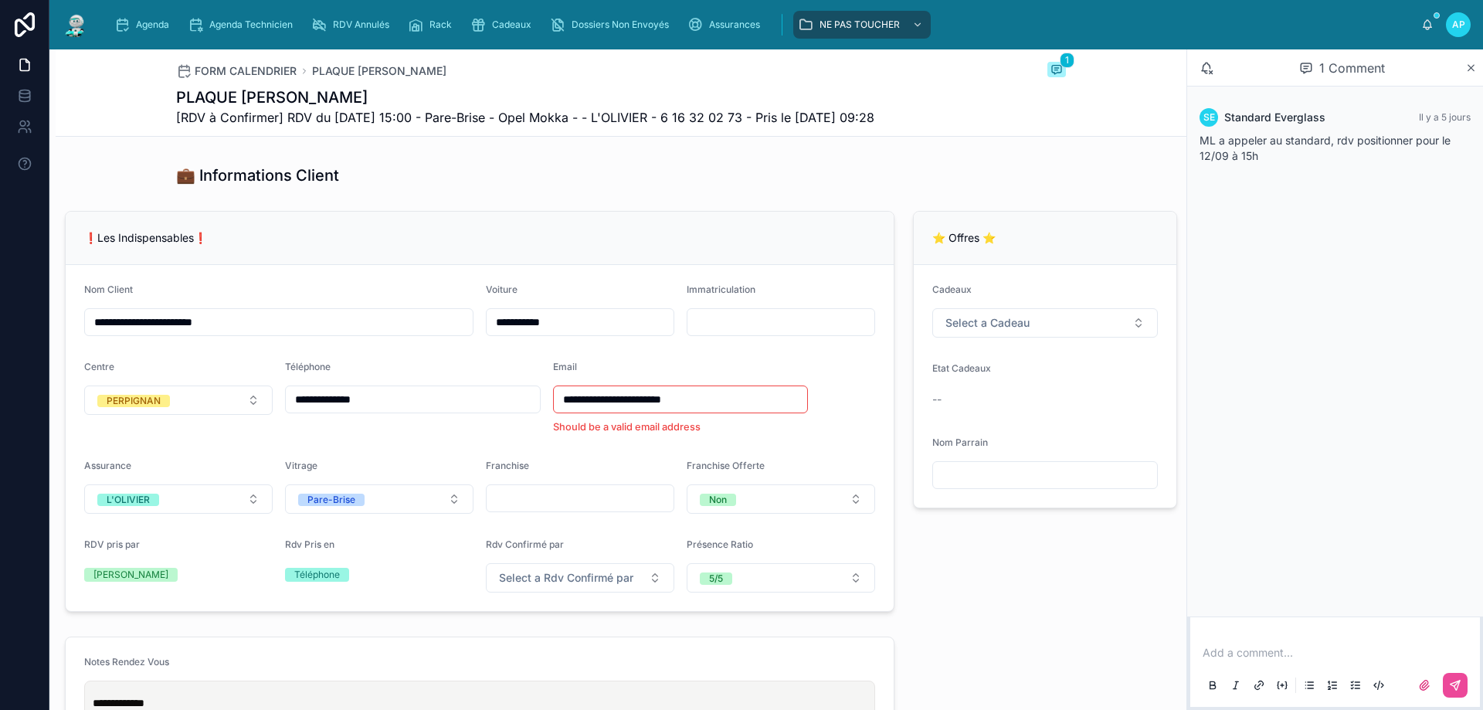
click at [82, 25] on img at bounding box center [76, 24] width 28 height 25
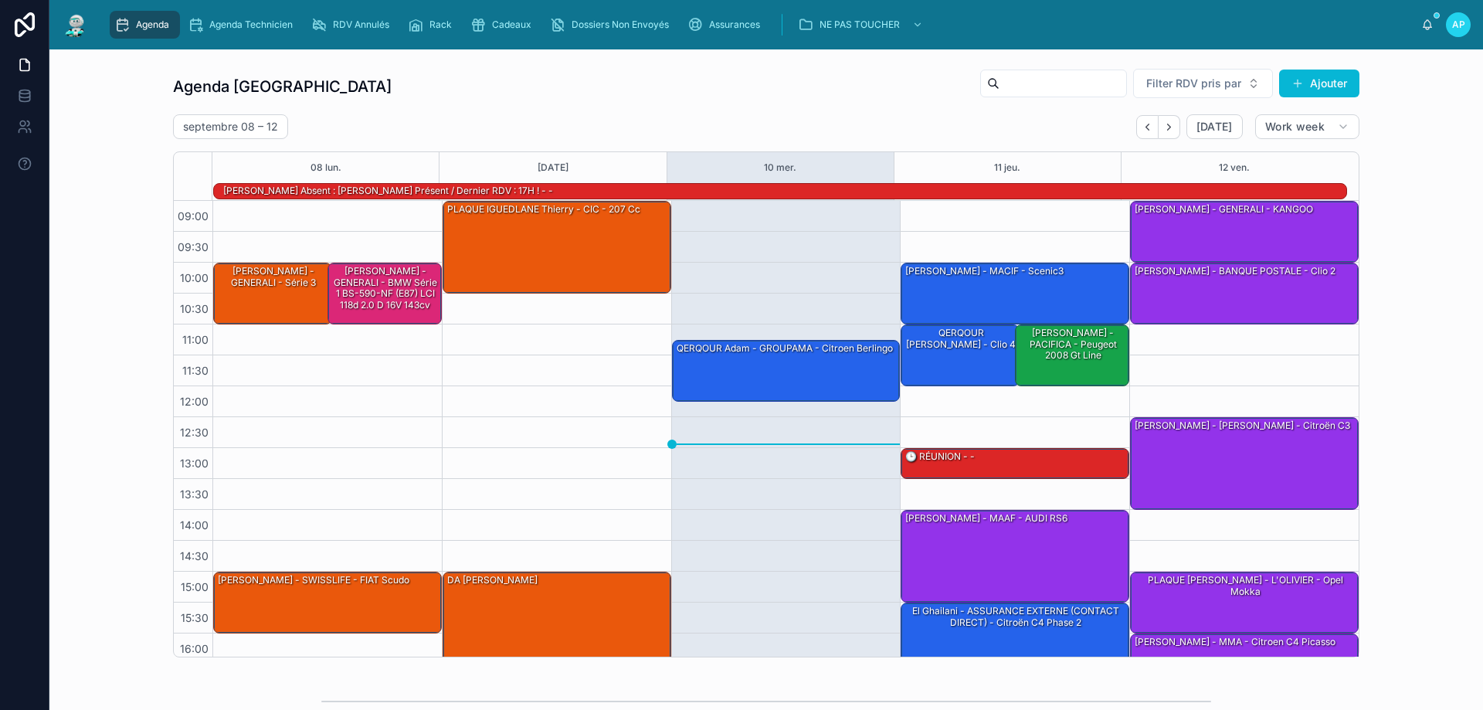
scroll to position [101, 0]
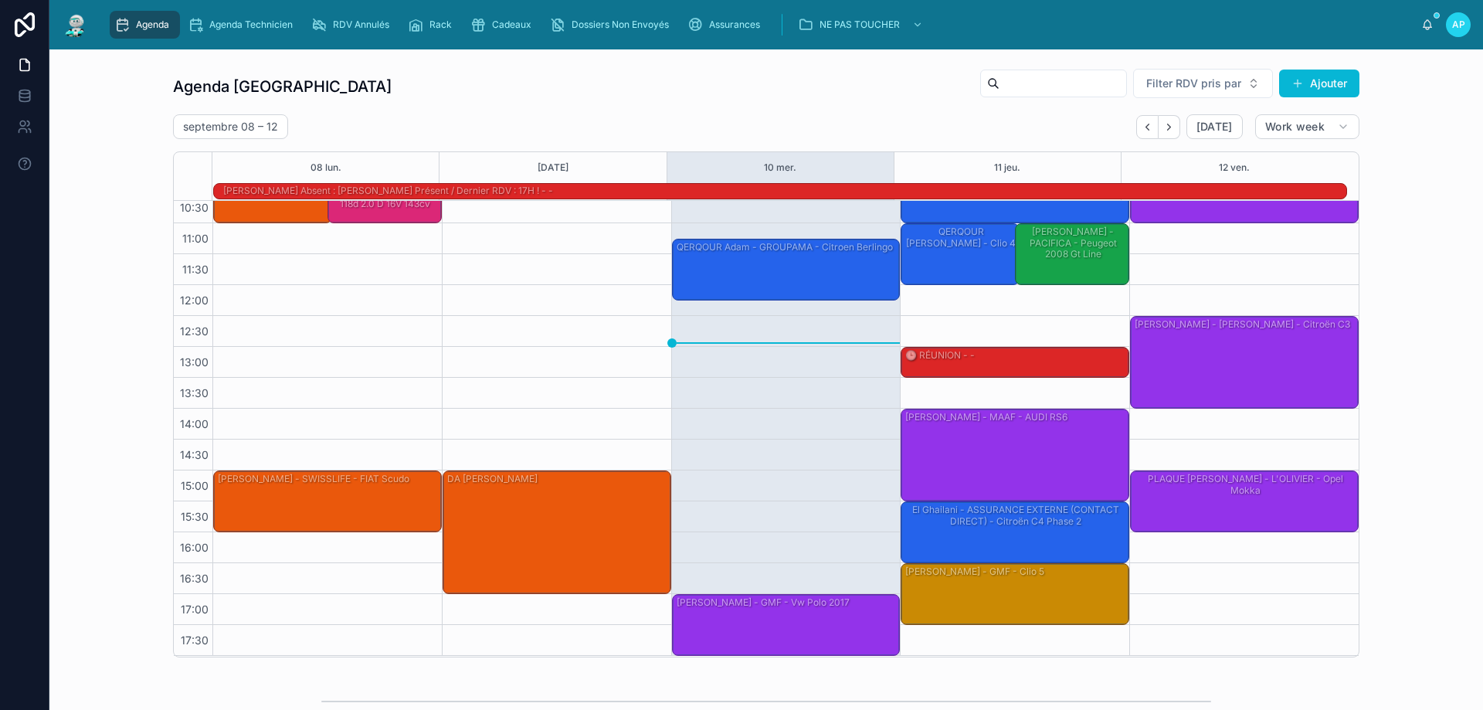
click at [1265, 568] on div "[PERSON_NAME] - MMA - citroen C4 Picasso" at bounding box center [1245, 562] width 224 height 59
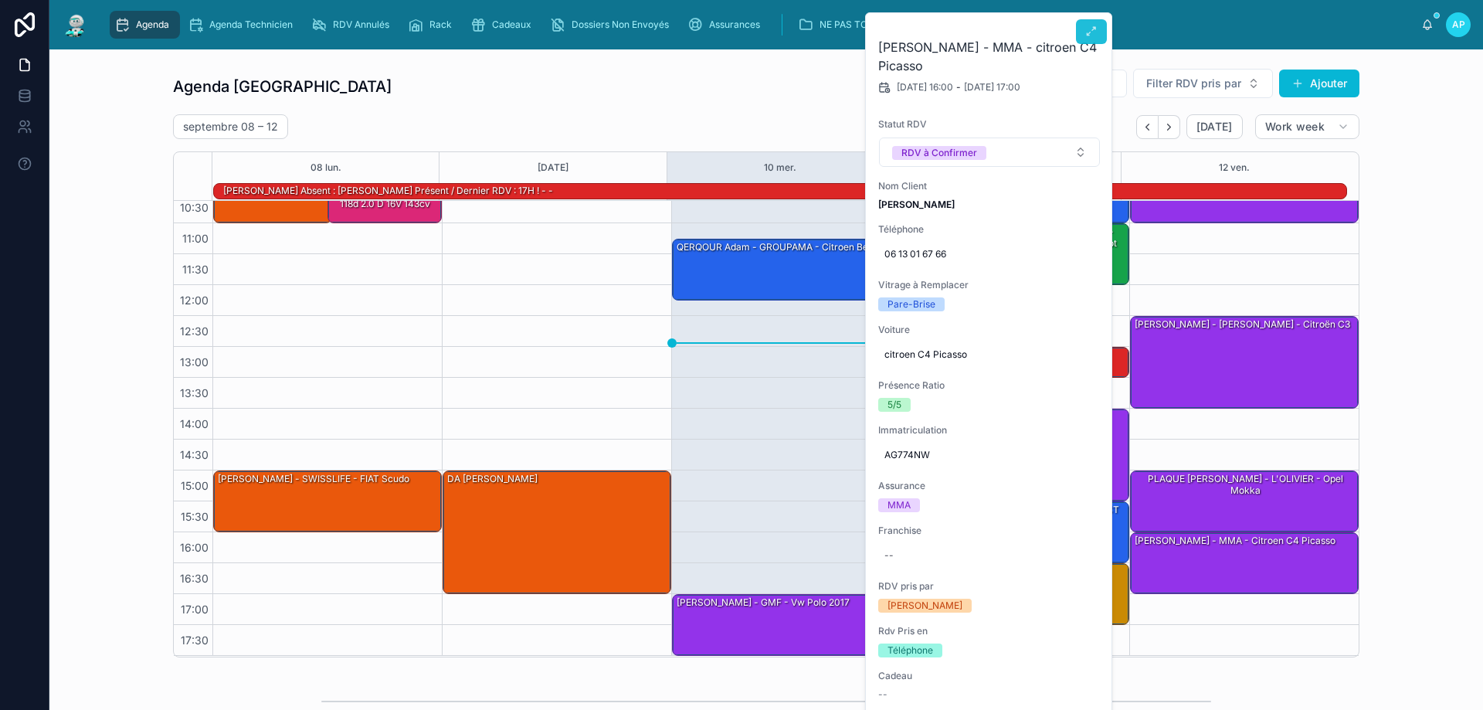
click at [1083, 29] on button at bounding box center [1091, 31] width 31 height 25
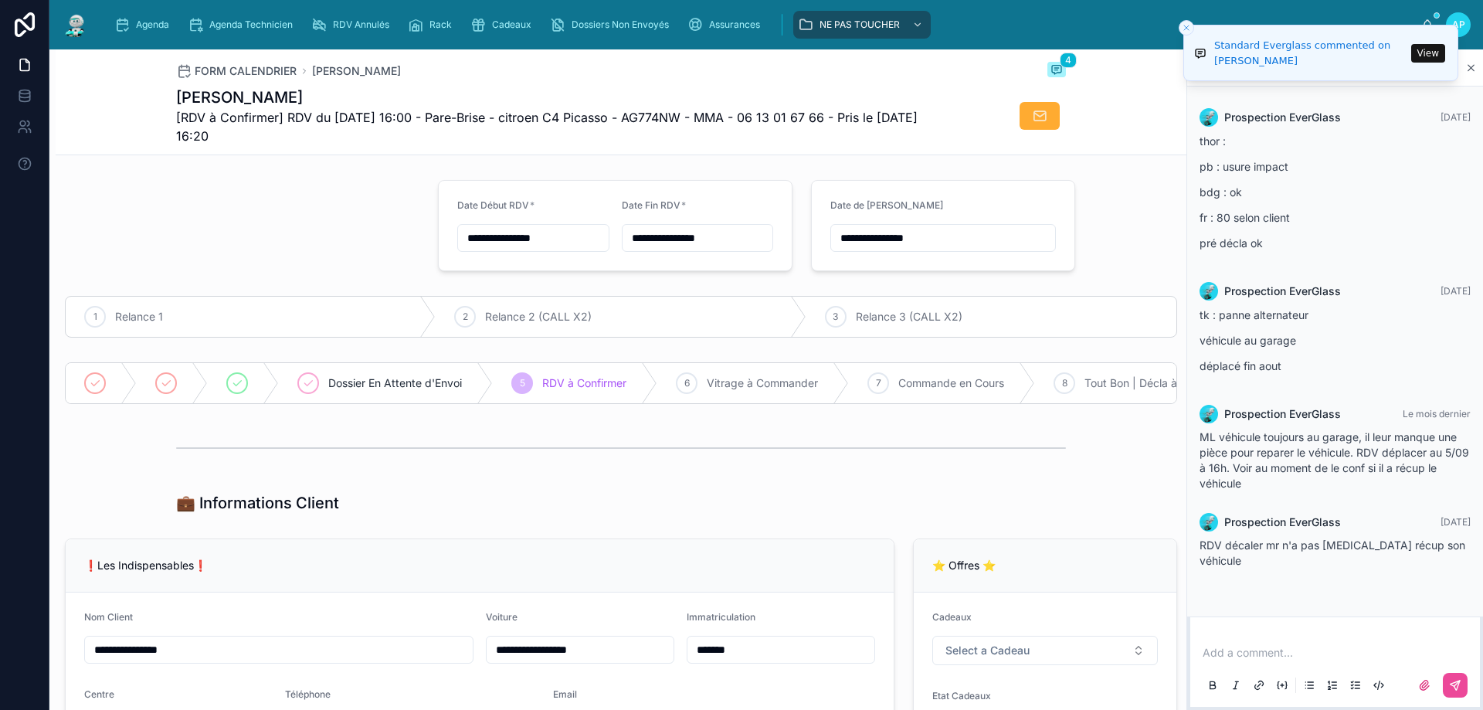
click at [76, 25] on img at bounding box center [76, 24] width 28 height 25
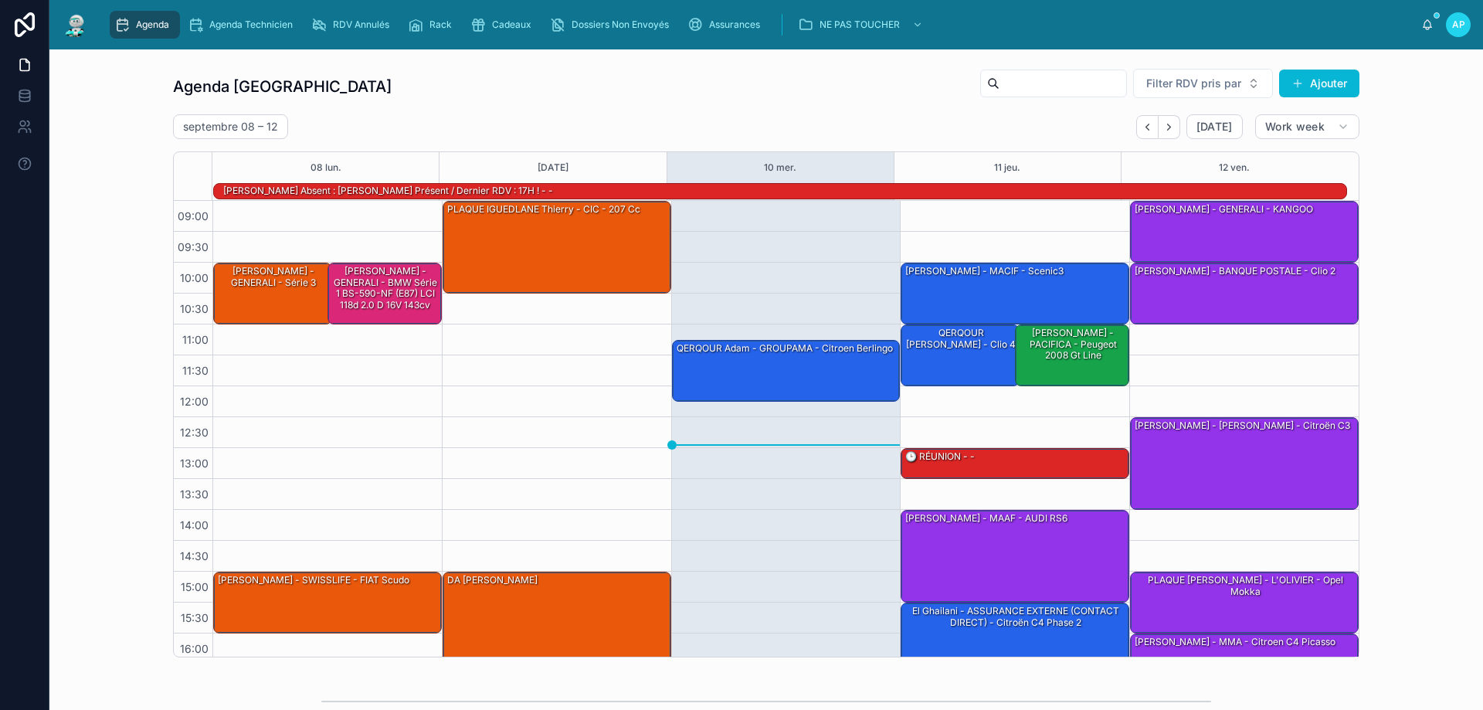
click at [157, 31] on div "Agenda" at bounding box center [144, 24] width 61 height 25
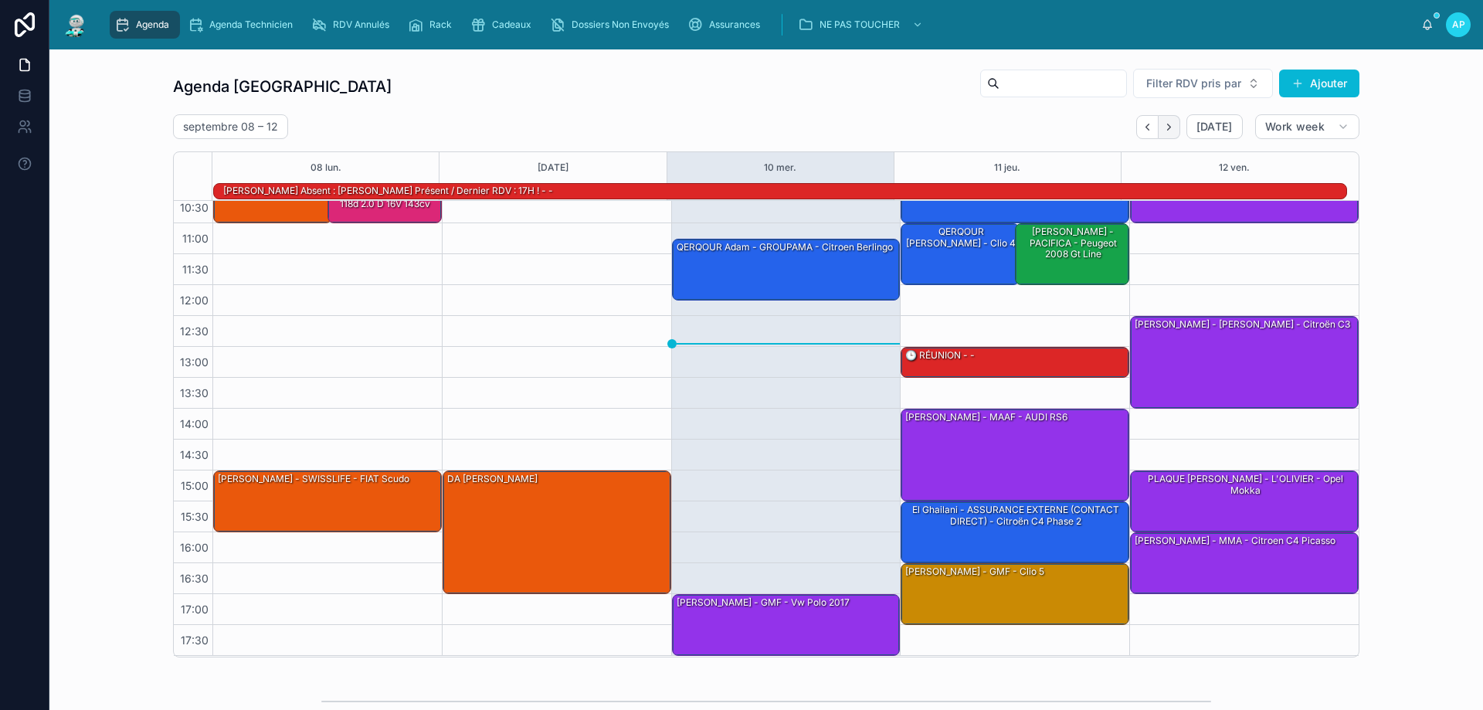
click at [1163, 124] on icon "Next" at bounding box center [1169, 127] width 12 height 12
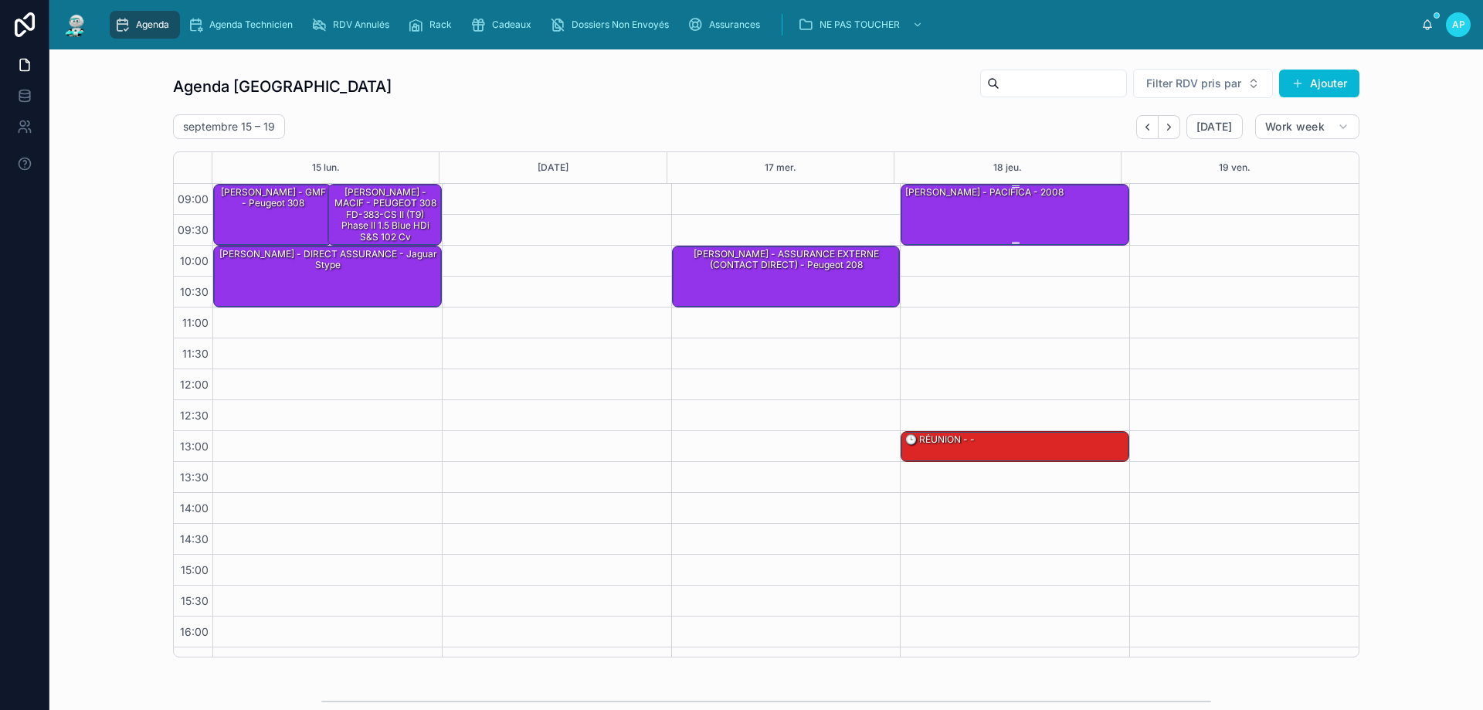
click at [971, 233] on div "Céline CARRERE - PACIFICA - 2008" at bounding box center [1016, 214] width 224 height 59
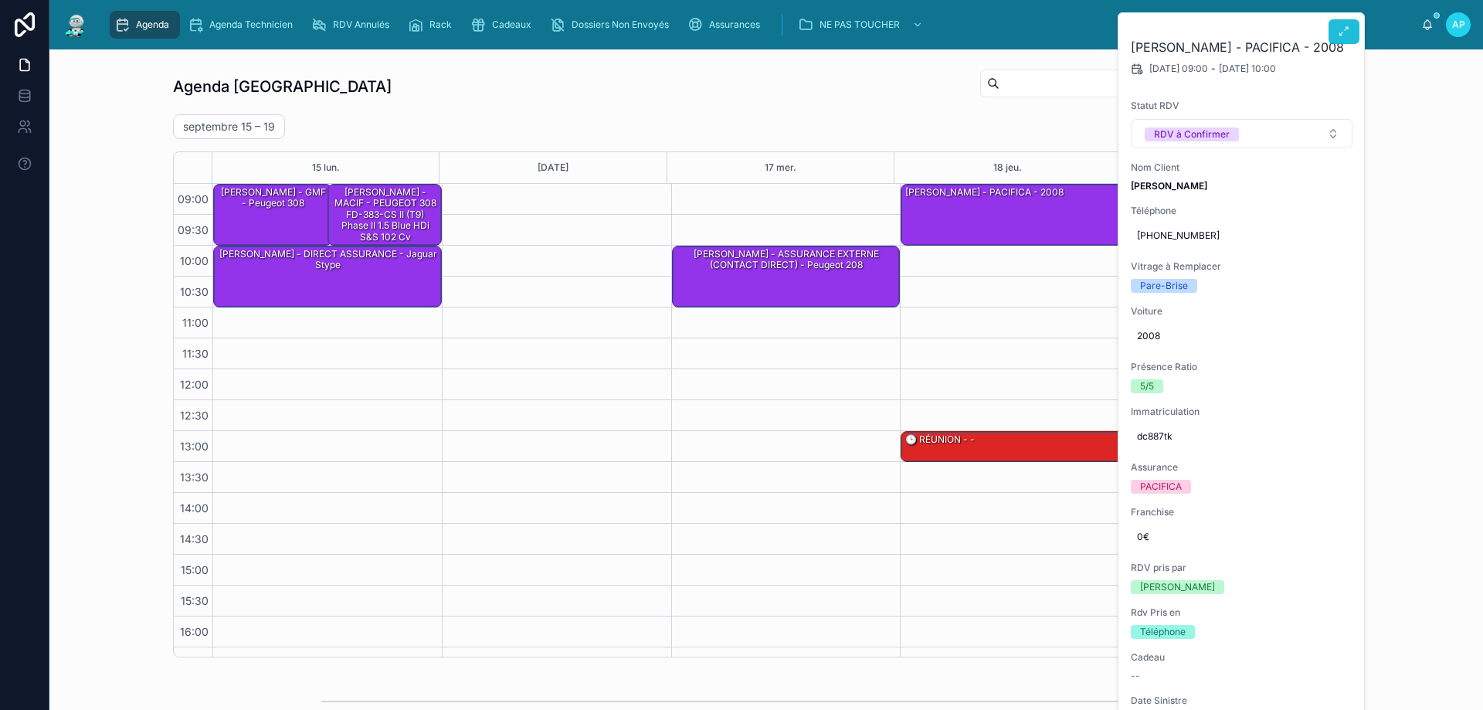
click at [1337, 24] on button at bounding box center [1344, 31] width 31 height 25
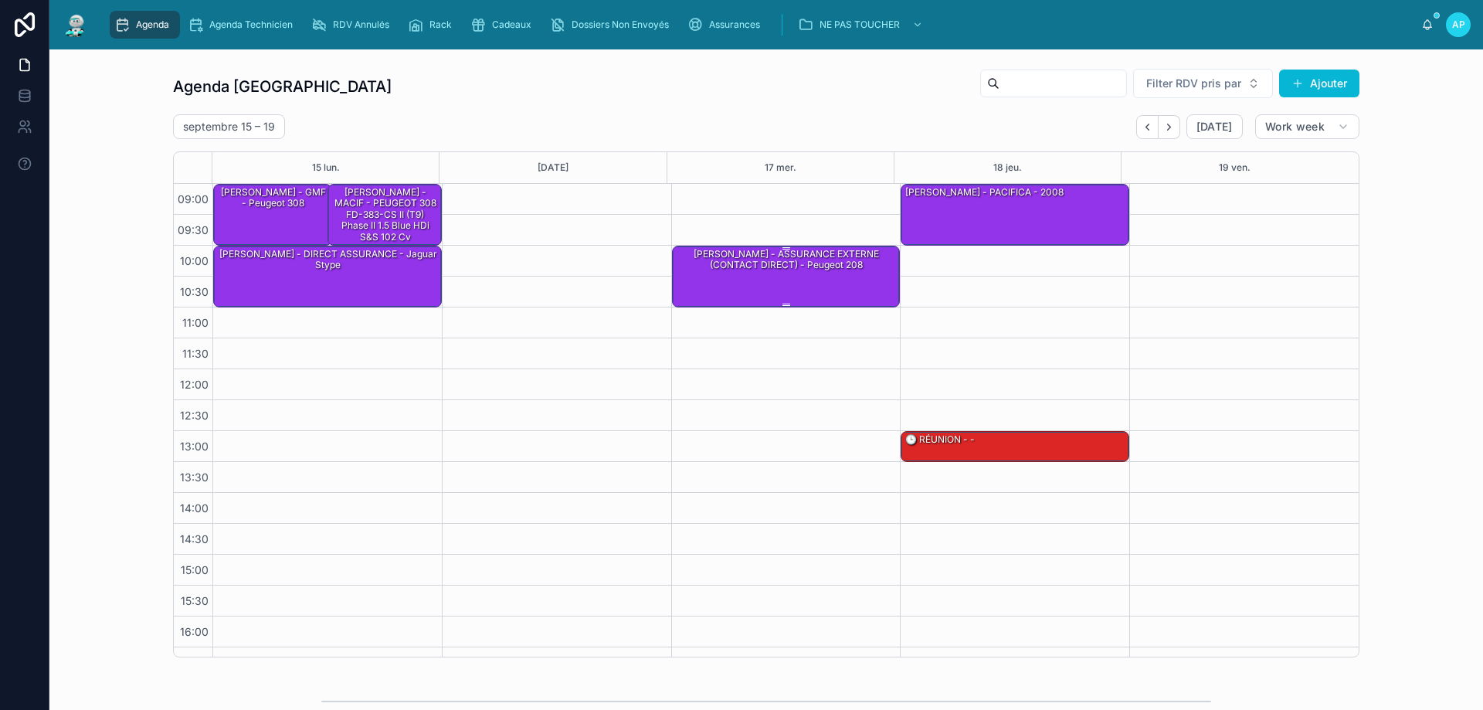
click at [769, 290] on div "FRANTZ YON - ASSURANCE EXTERNE (CONTACT DIRECT) - peugeot 208" at bounding box center [787, 275] width 224 height 59
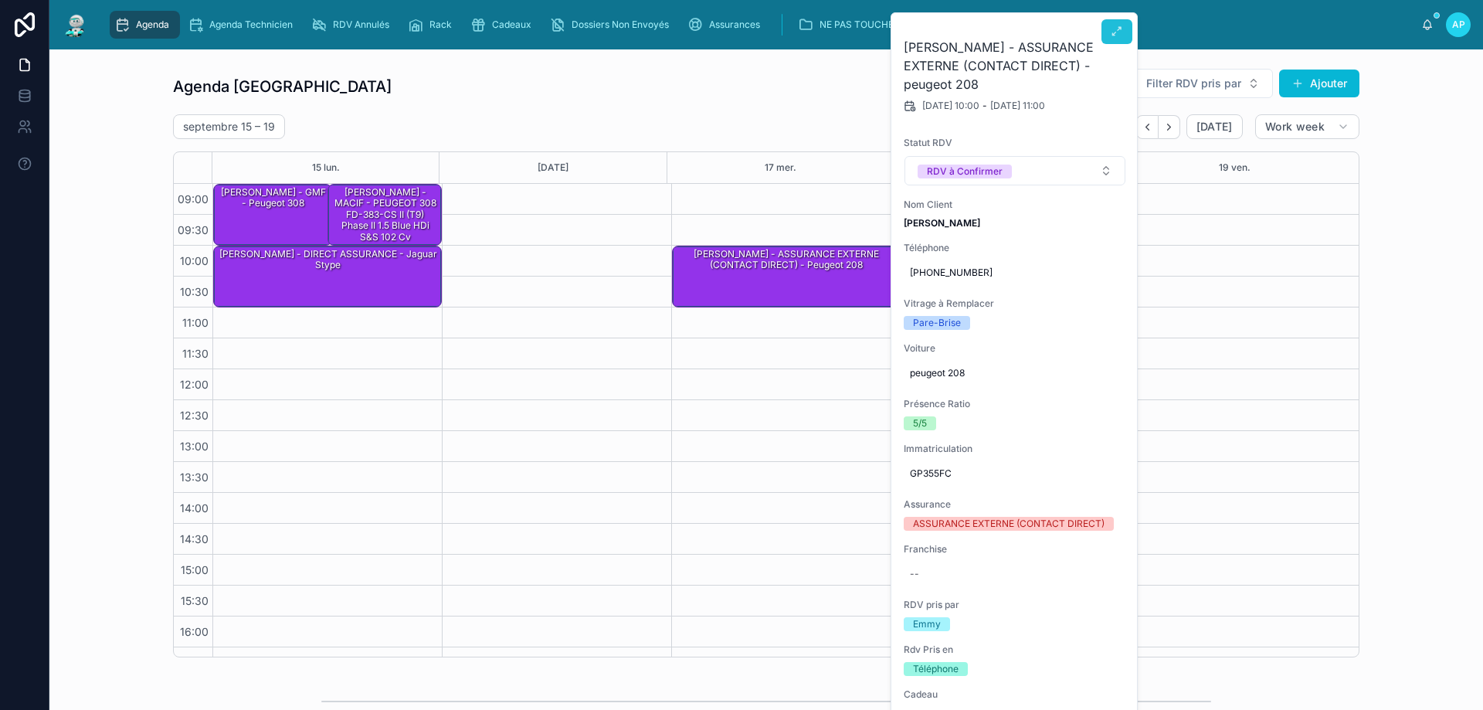
click at [1119, 29] on icon at bounding box center [1117, 31] width 12 height 12
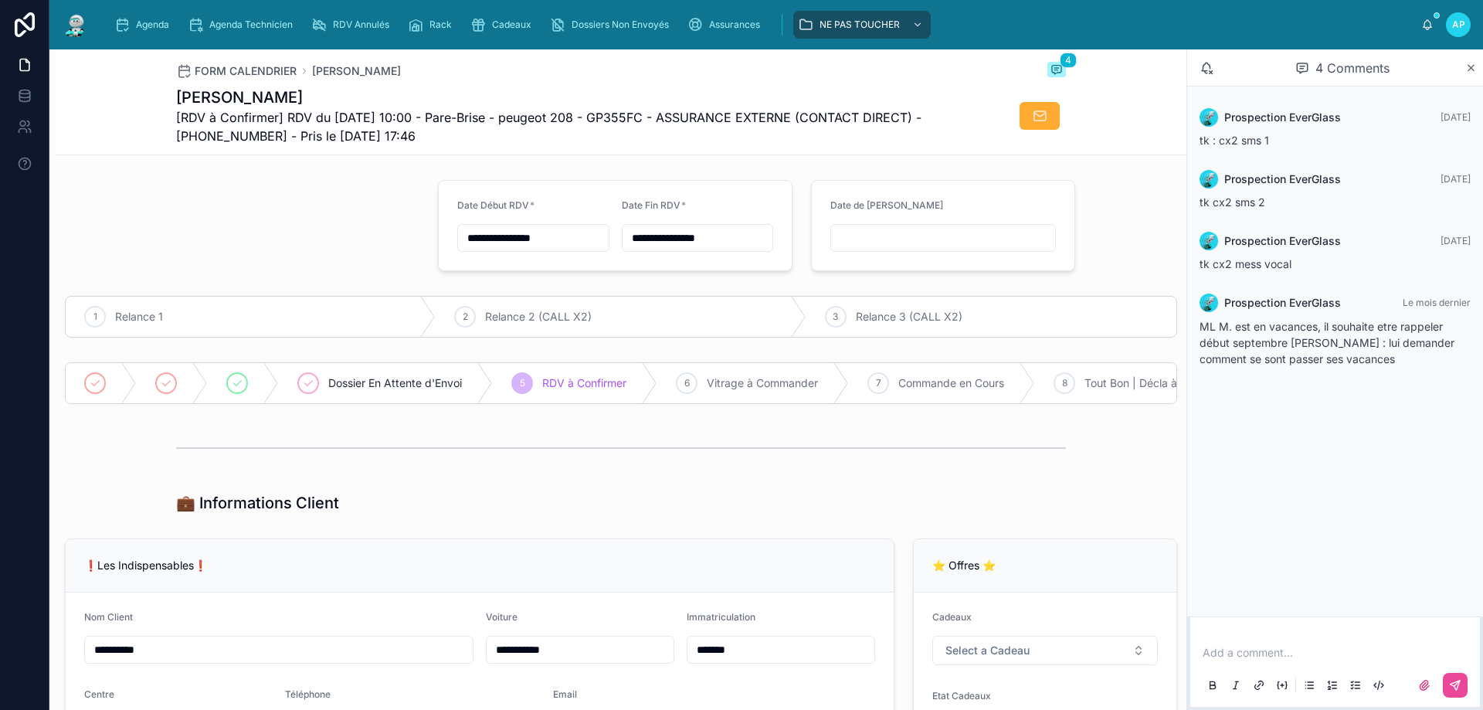
click at [67, 23] on img at bounding box center [76, 24] width 28 height 25
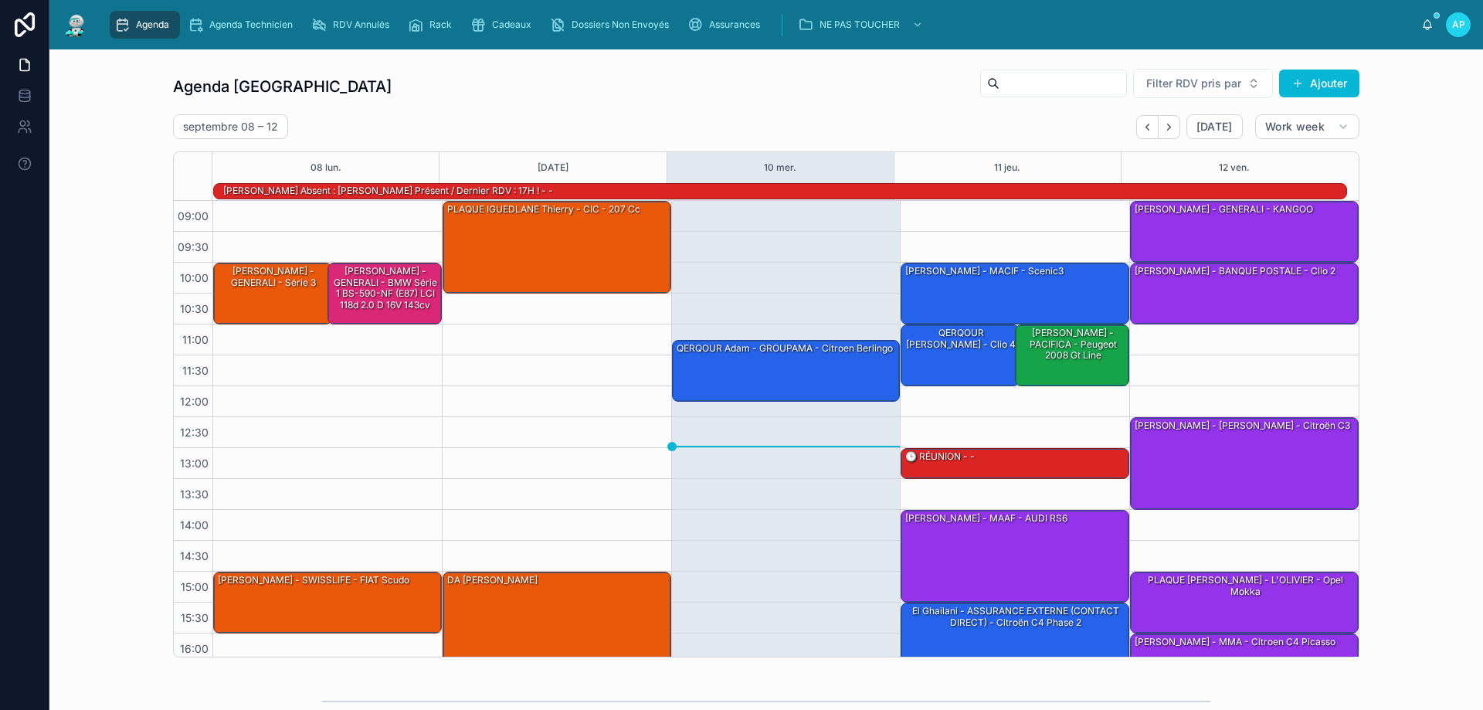
scroll to position [101, 0]
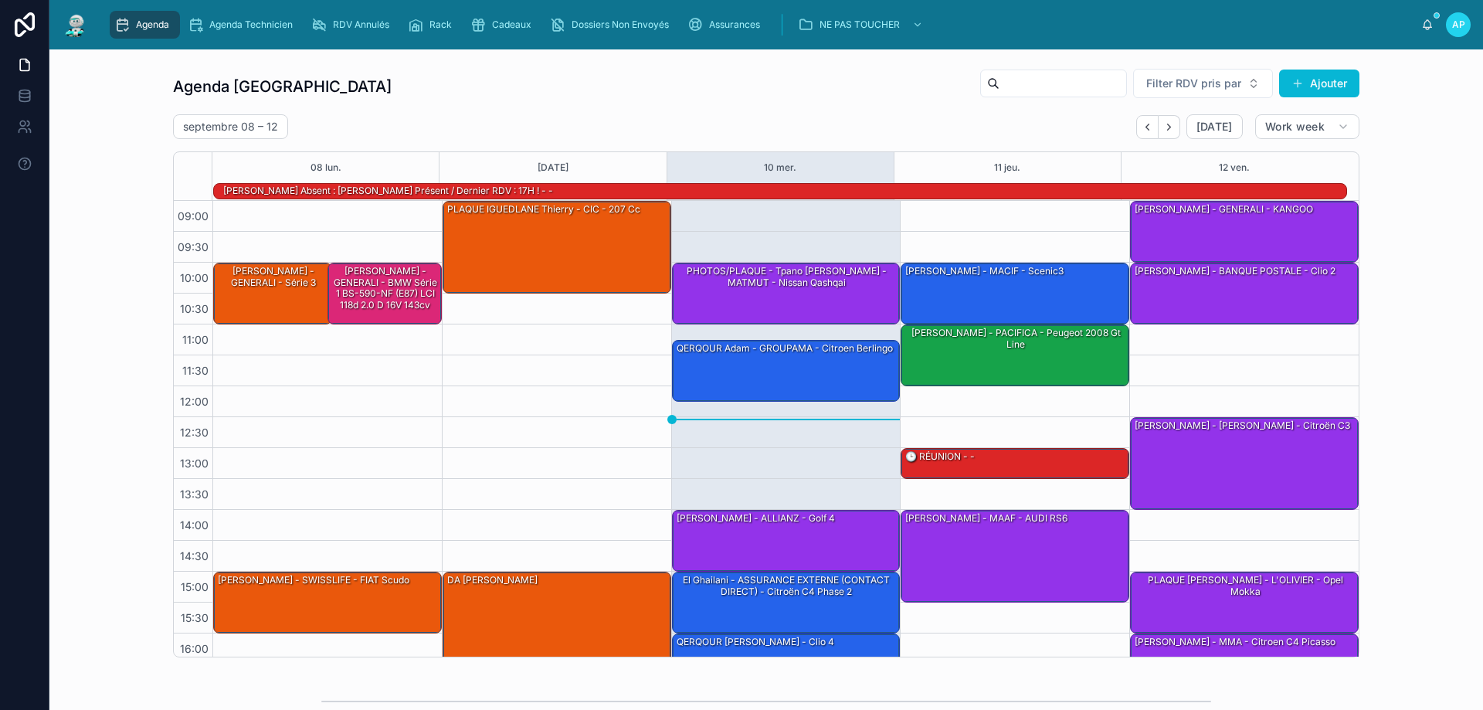
scroll to position [101, 0]
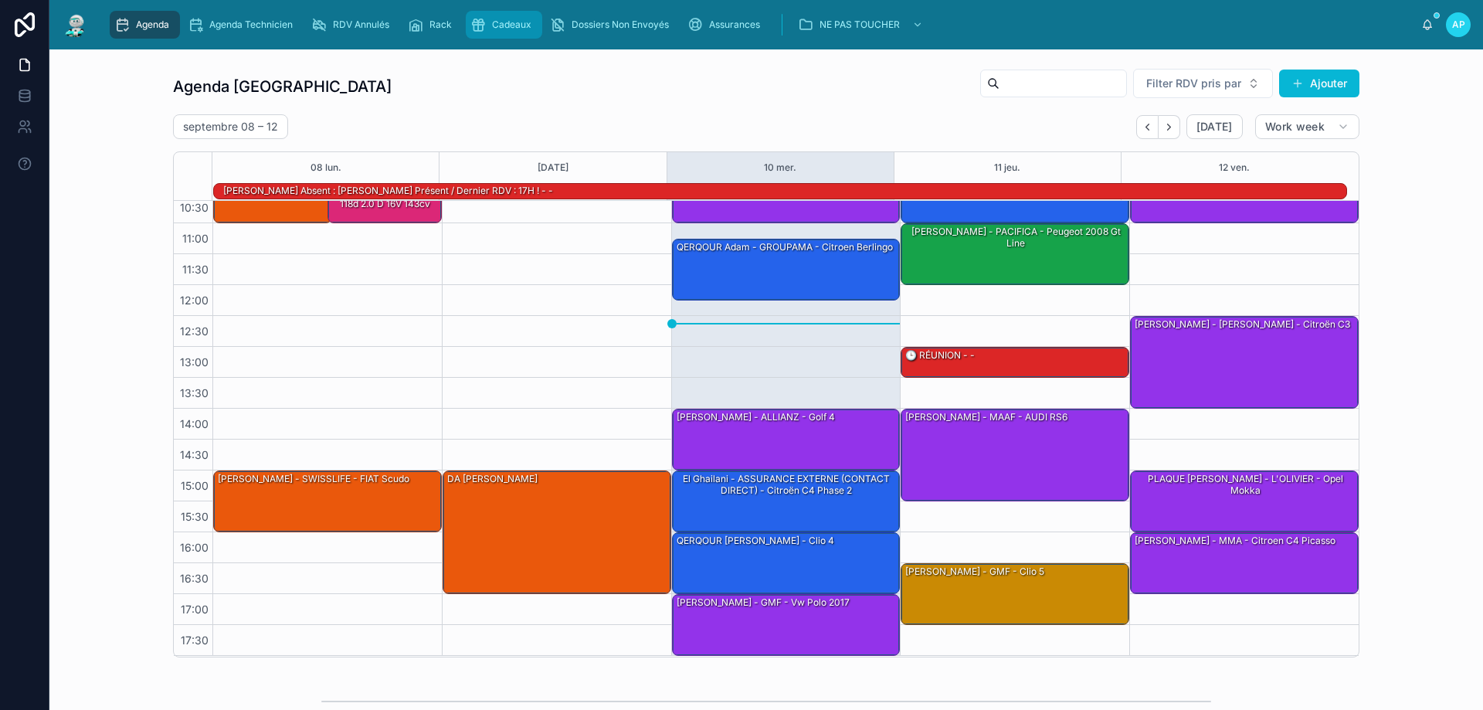
click at [471, 19] on icon "scrollable content" at bounding box center [477, 24] width 15 height 15
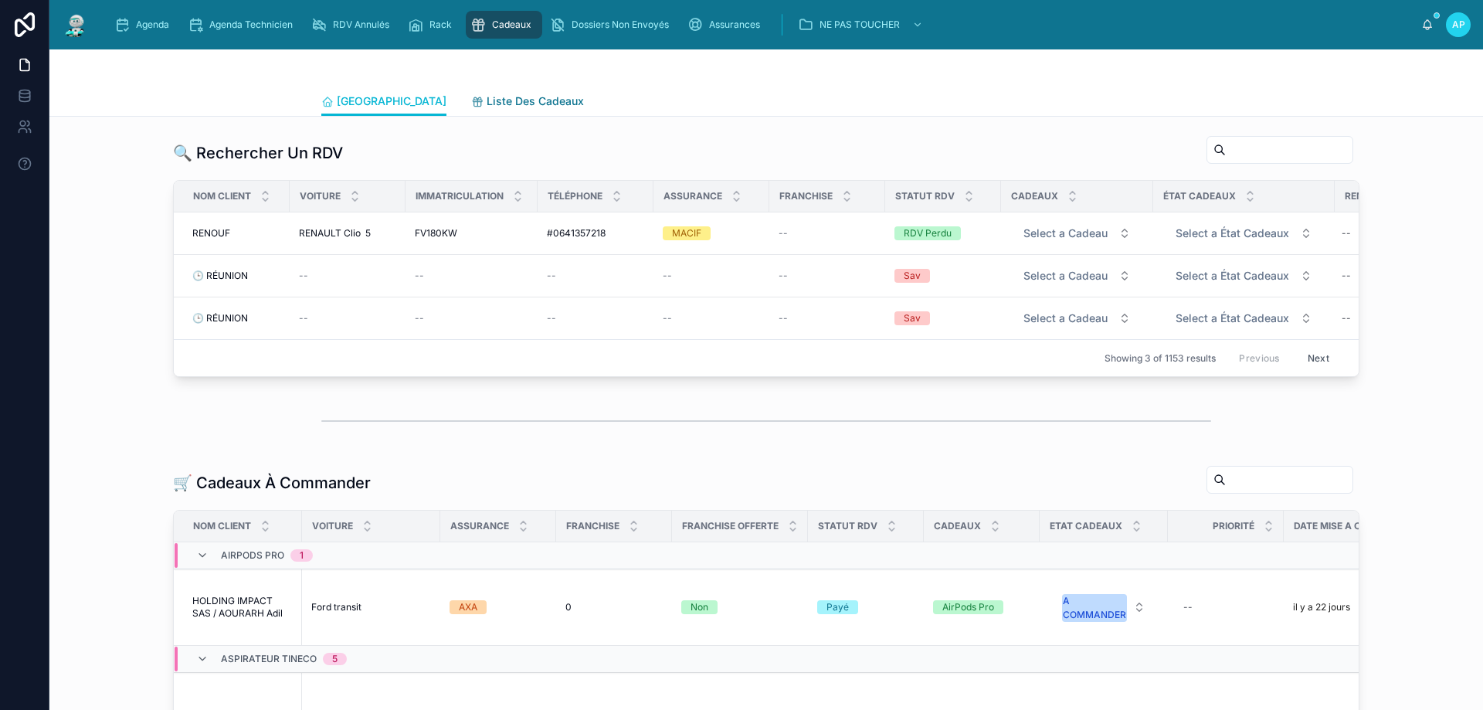
click at [494, 113] on link "Liste Des Cadeaux" at bounding box center [527, 102] width 113 height 31
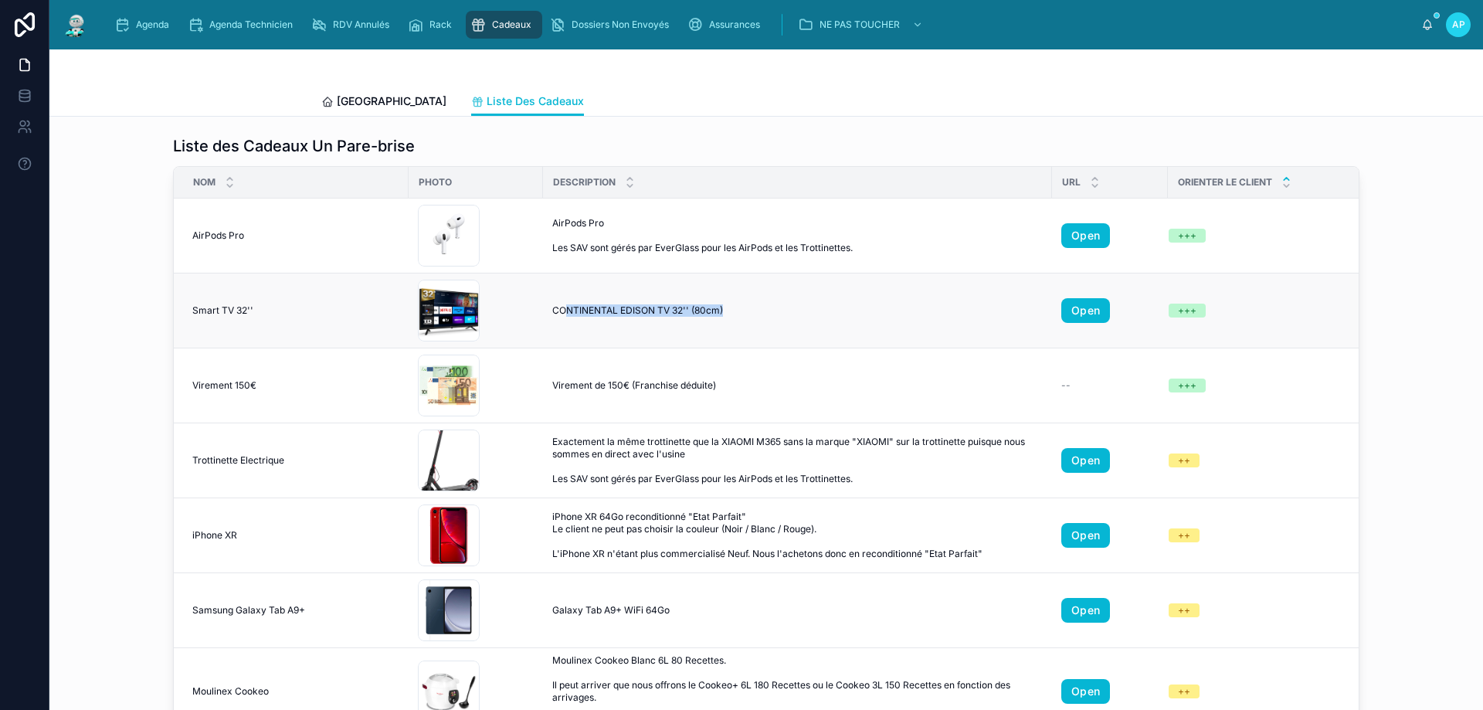
drag, startPoint x: 559, startPoint y: 307, endPoint x: 757, endPoint y: 305, distance: 198.5
click at [757, 305] on div "CONTINENTAL EDISON TV 32'' (80cm) CONTINENTAL EDISON TV 32'' (80cm)" at bounding box center [797, 310] width 491 height 12
click at [757, 304] on div "CONTINENTAL EDISON TV 32'' (80cm) CONTINENTAL EDISON TV 32'' (80cm)" at bounding box center [797, 310] width 491 height 12
click at [144, 29] on span "Agenda" at bounding box center [152, 25] width 33 height 12
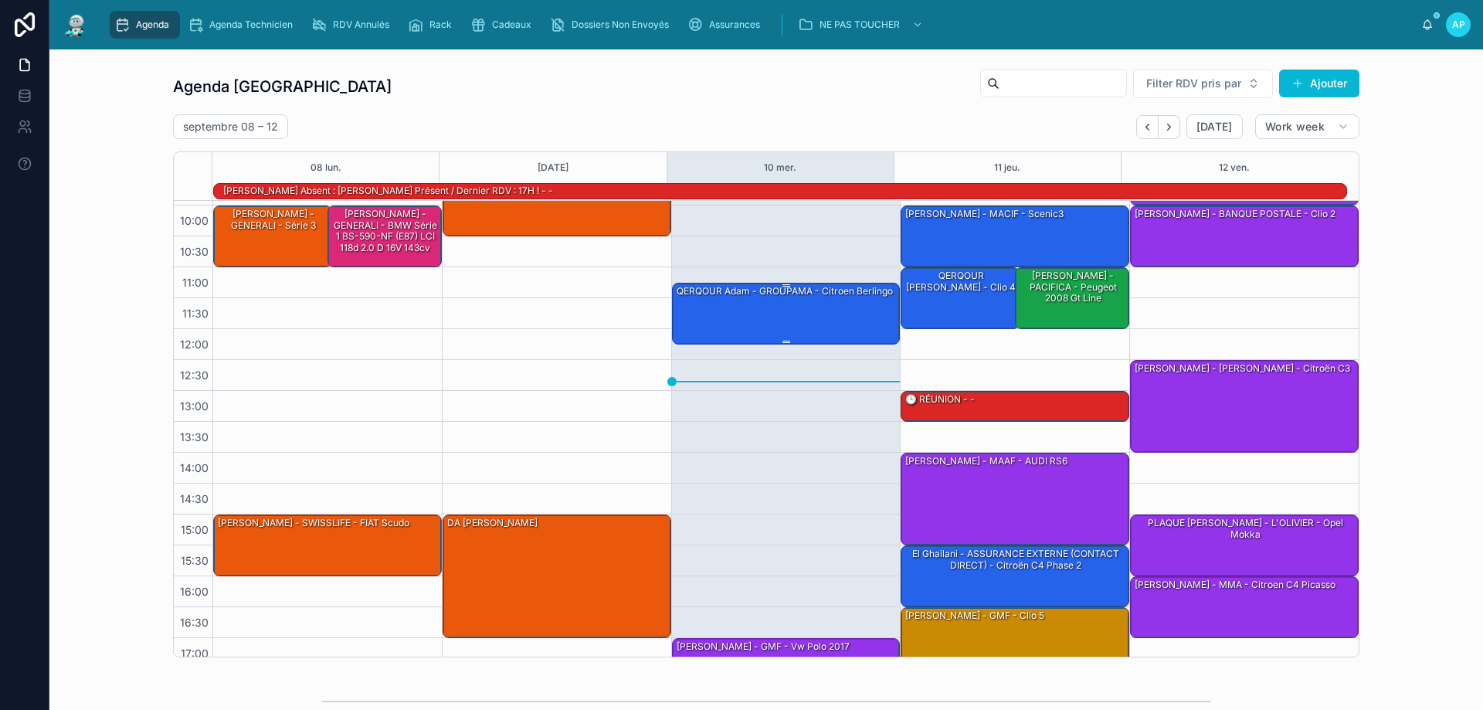
scroll to position [100, 0]
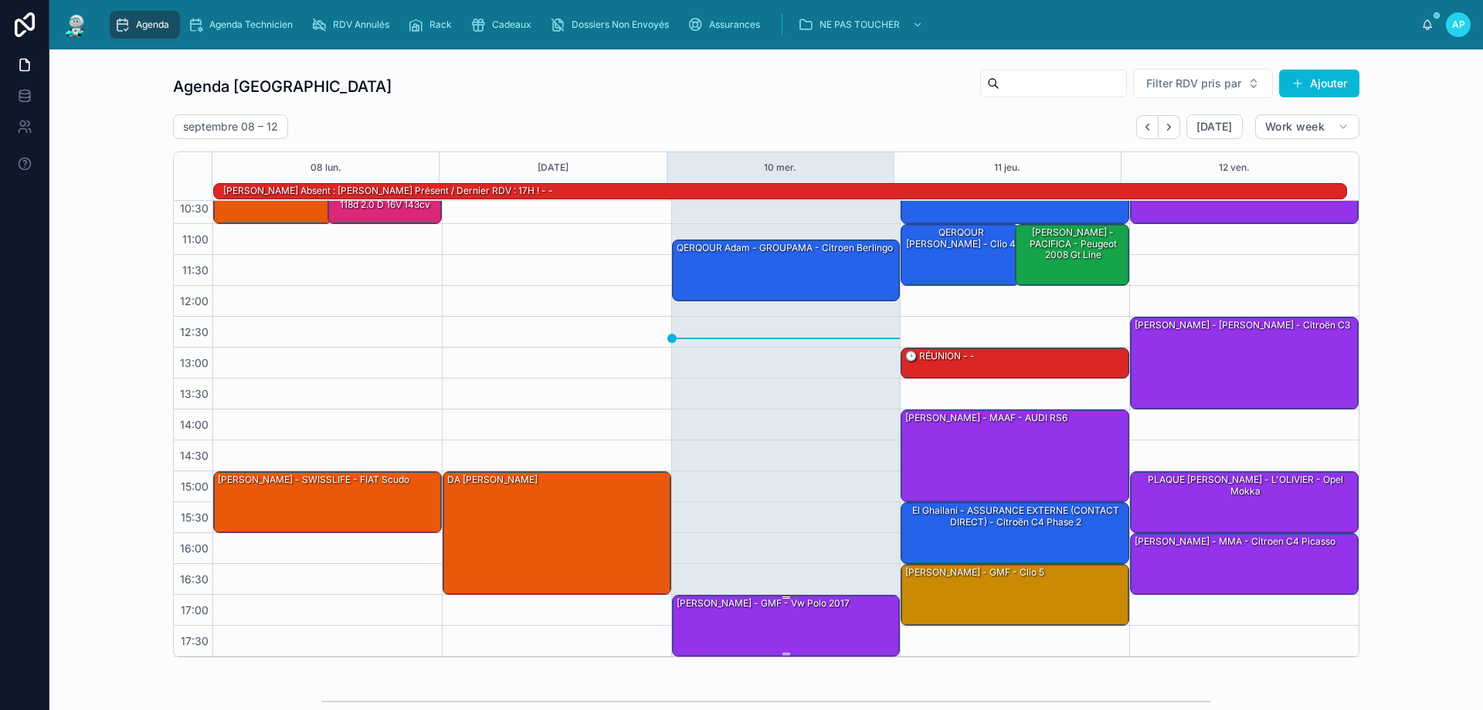
click at [810, 625] on div "[PERSON_NAME] - GMF - vw polo 2017" at bounding box center [787, 625] width 224 height 59
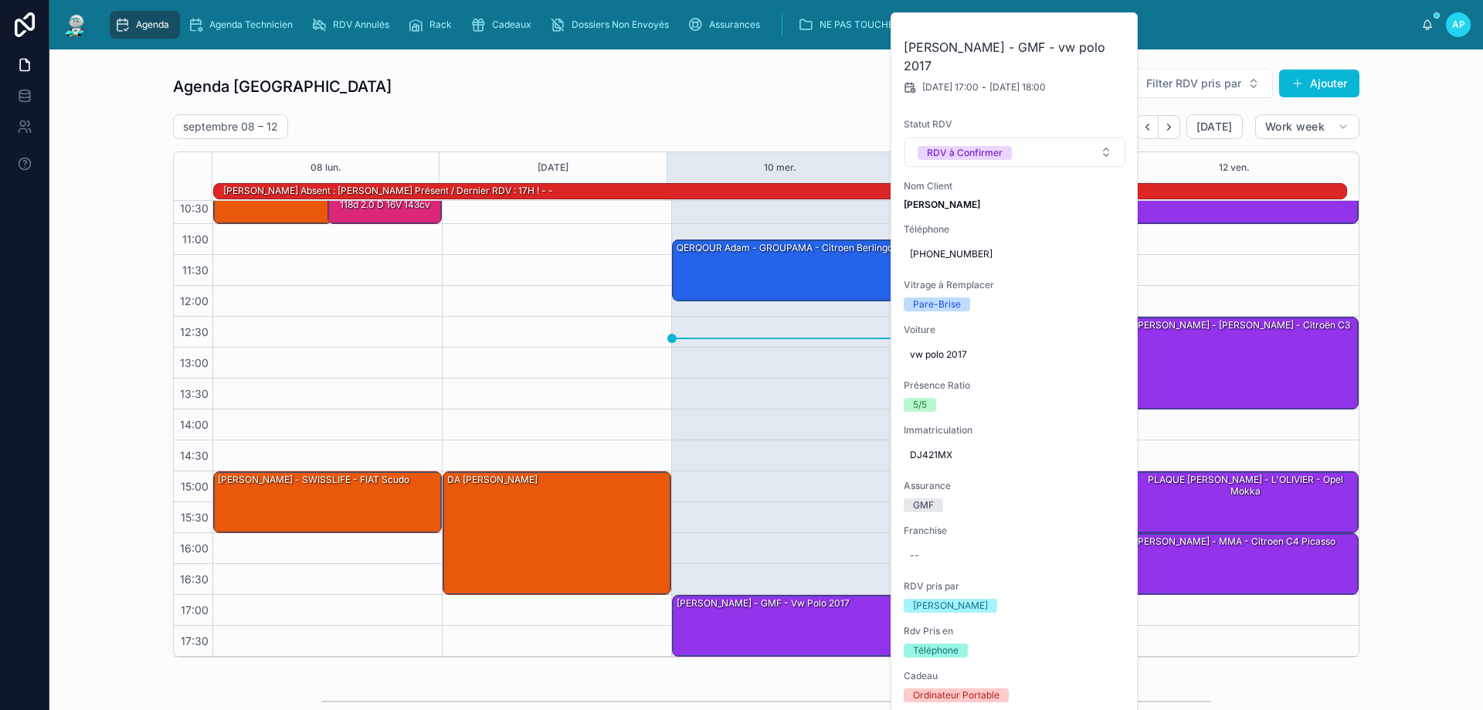
click at [635, 85] on div "Agenda Perpignan Filter RDV pris par [PERSON_NAME]" at bounding box center [766, 86] width 1187 height 37
